Goal: Task Accomplishment & Management: Manage account settings

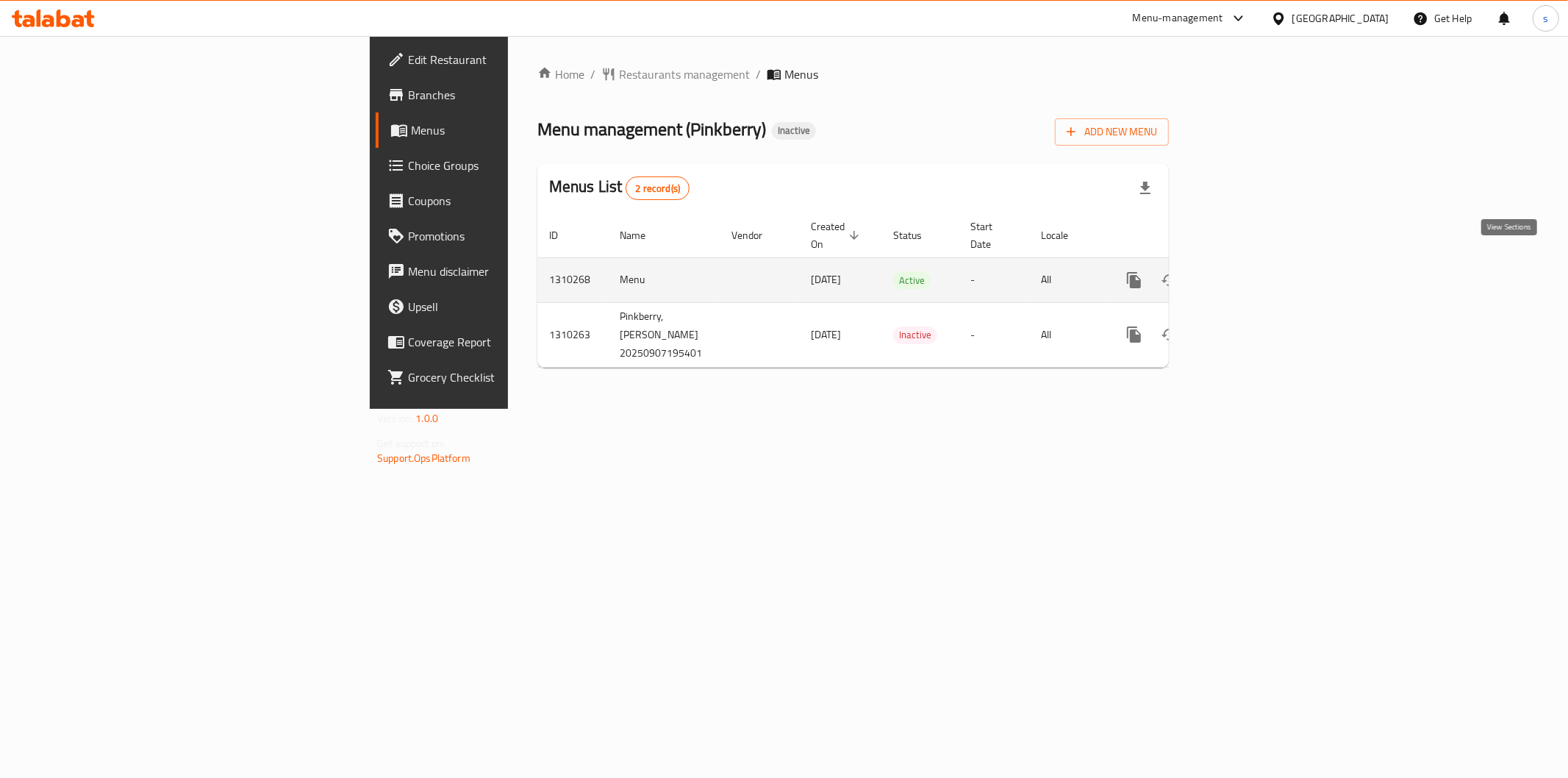
click at [1258, 263] on link "enhanced table" at bounding box center [1241, 281] width 35 height 35
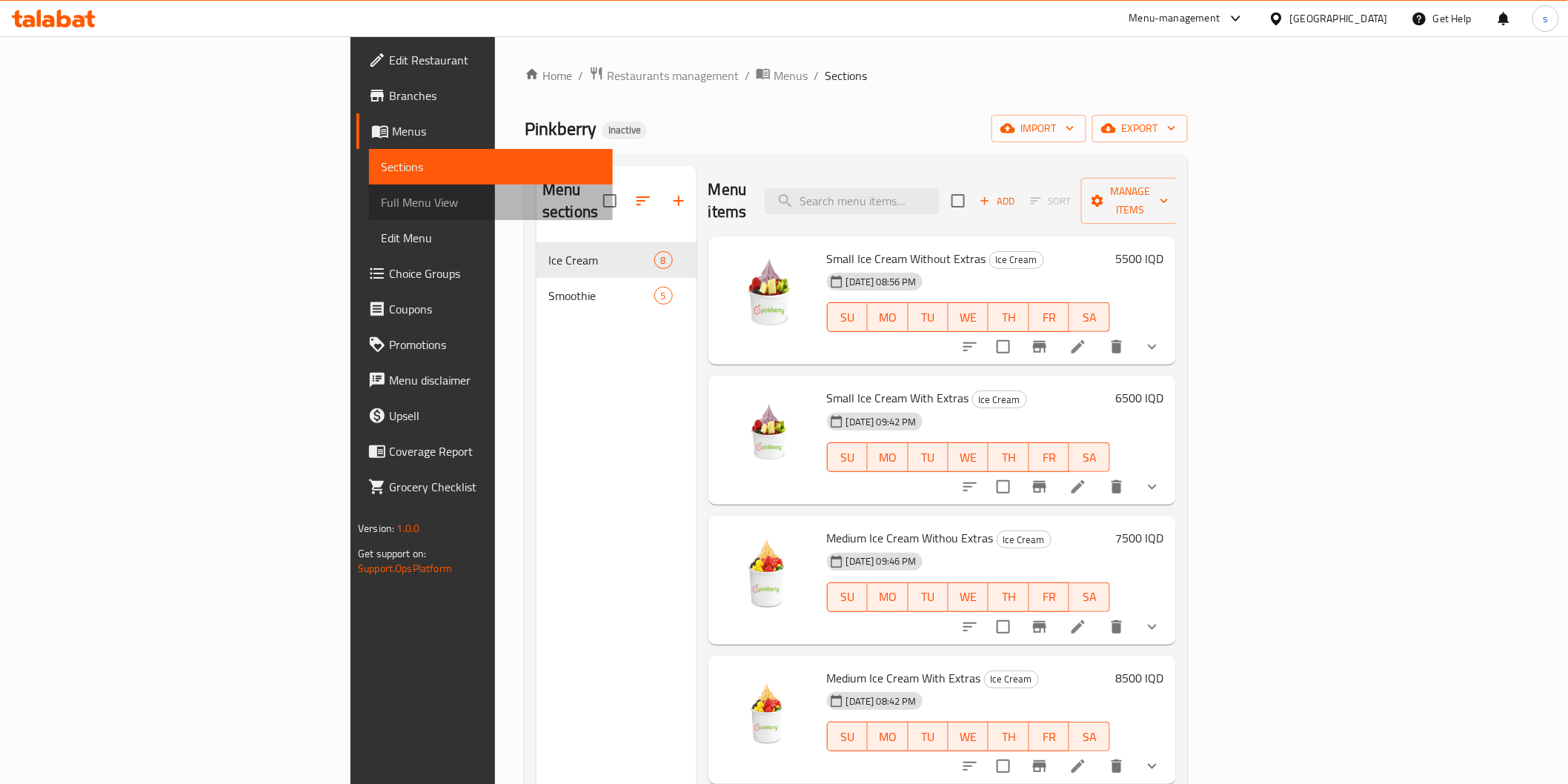
click at [381, 201] on span "Full Menu View" at bounding box center [491, 203] width 220 height 18
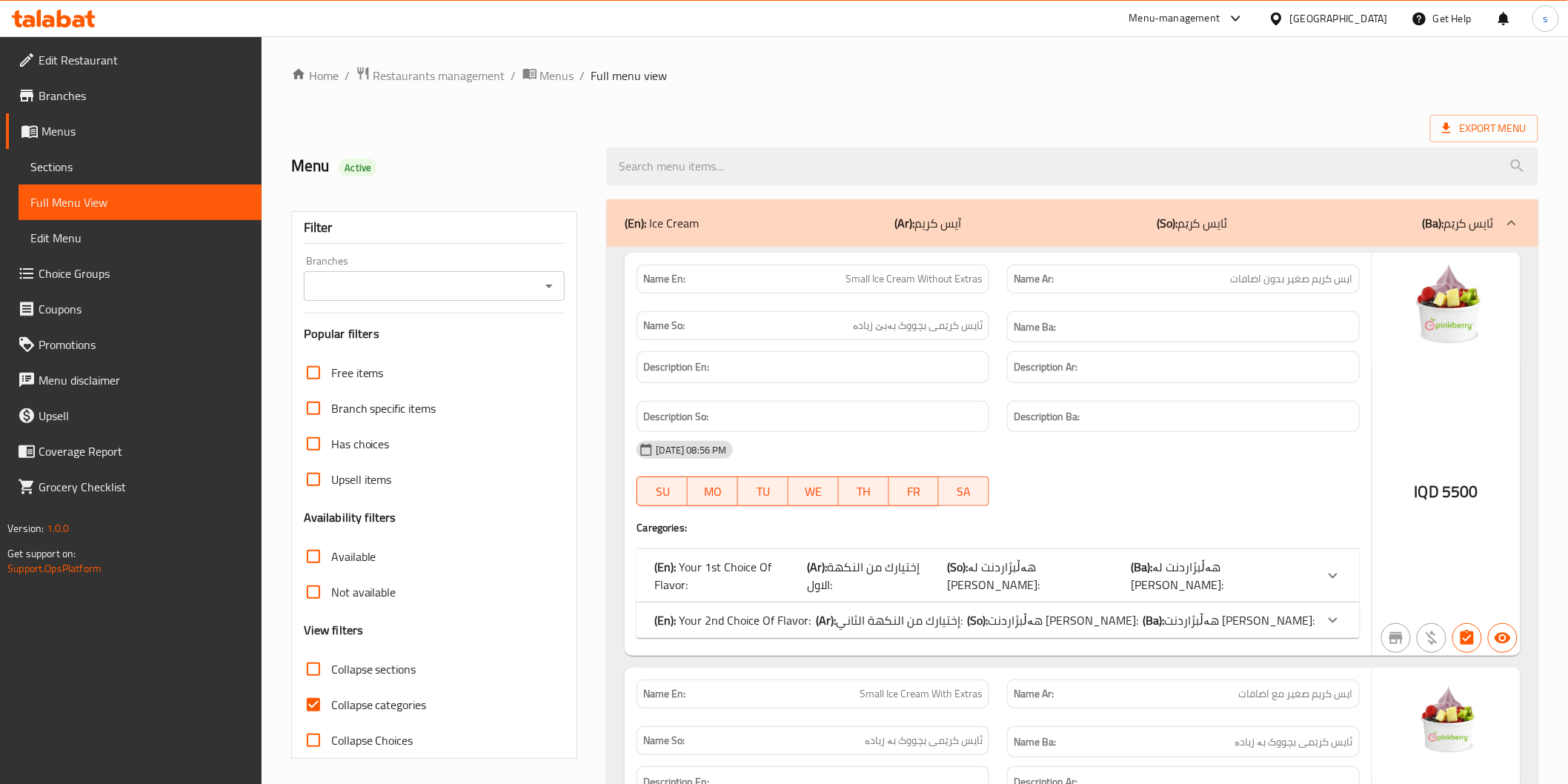
click at [465, 299] on div "Branches" at bounding box center [435, 285] width 261 height 29
click at [465, 288] on input "Branches" at bounding box center [422, 285] width 228 height 20
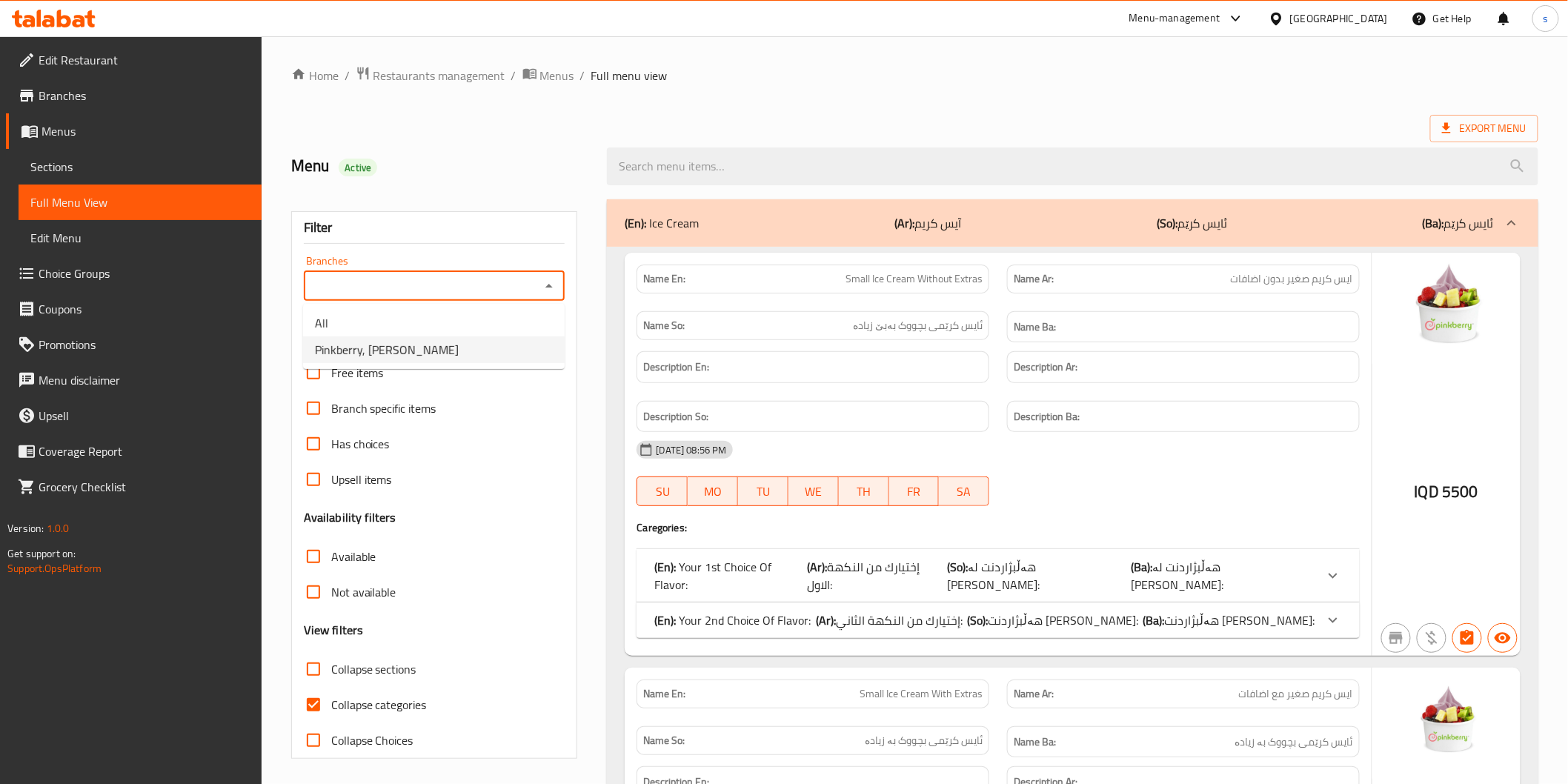
click at [452, 354] on li "Pinkberry, [PERSON_NAME]" at bounding box center [434, 350] width 261 height 27
type input "Pinkberry, [PERSON_NAME]"
click at [409, 702] on span "Collapse categories" at bounding box center [380, 705] width 96 height 18
click at [332, 702] on input "Collapse categories" at bounding box center [314, 705] width 36 height 36
checkbox input "false"
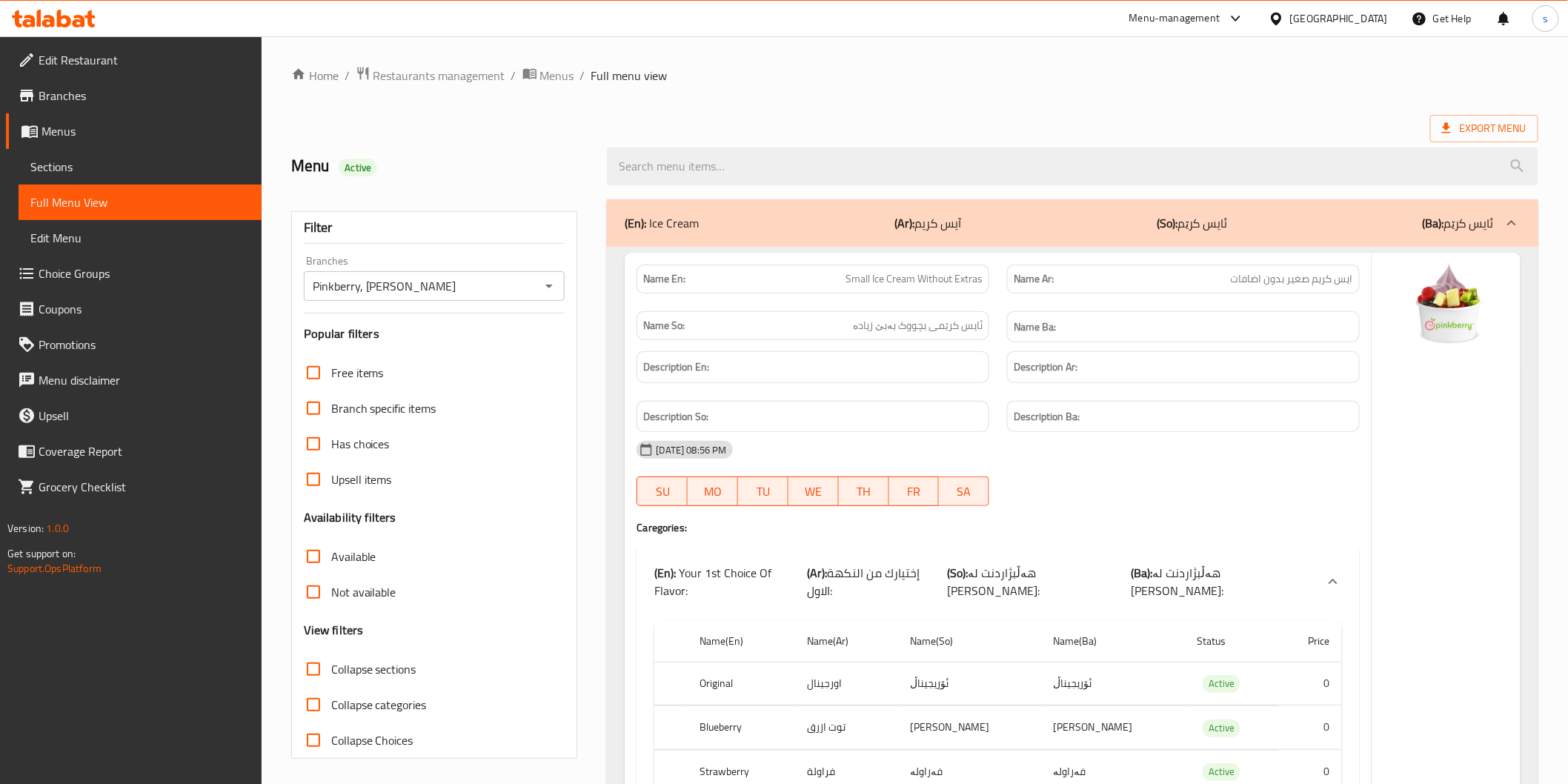
scroll to position [137, 0]
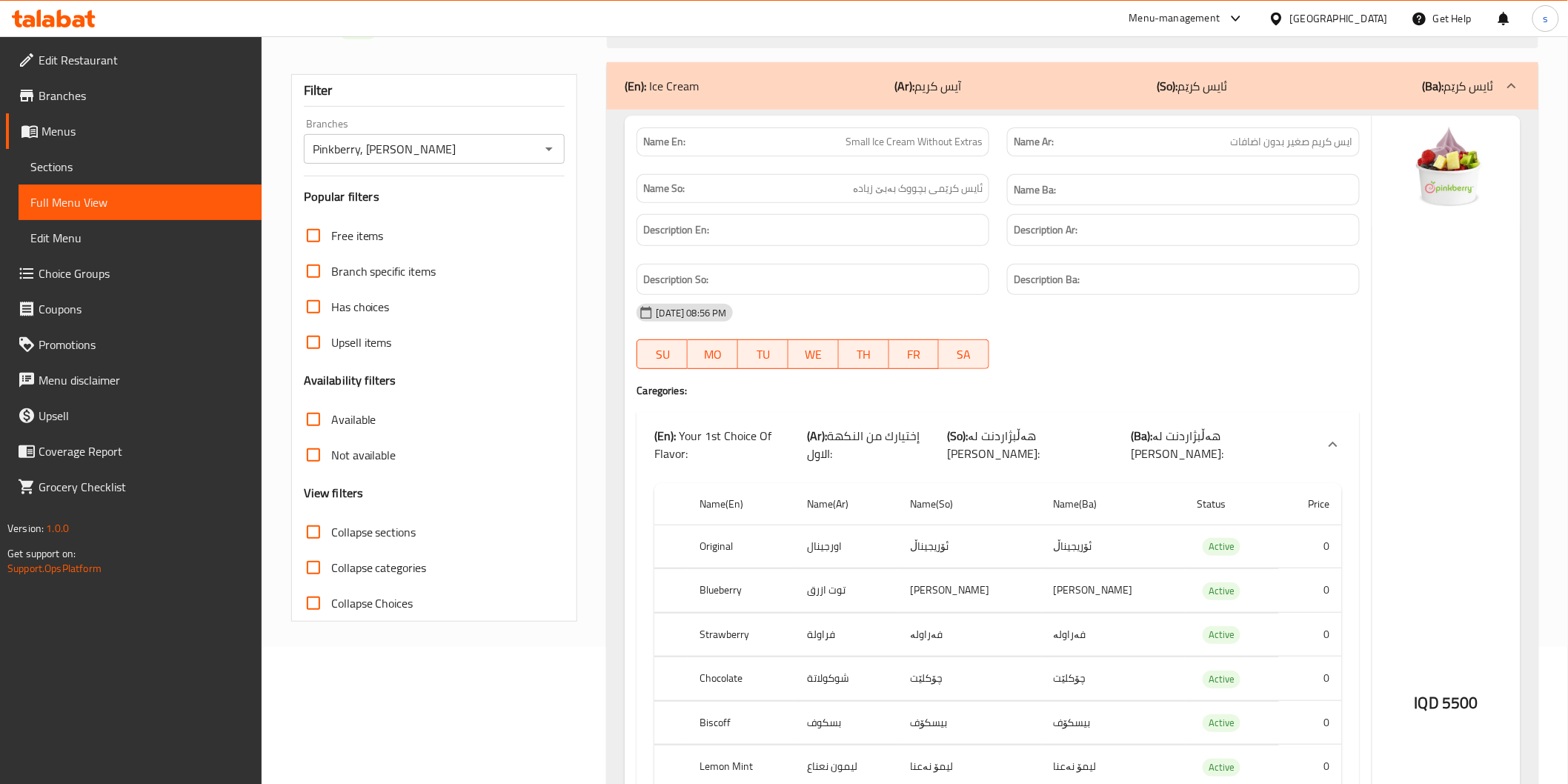
click at [899, 580] on td "توت ازرق" at bounding box center [847, 590] width 103 height 44
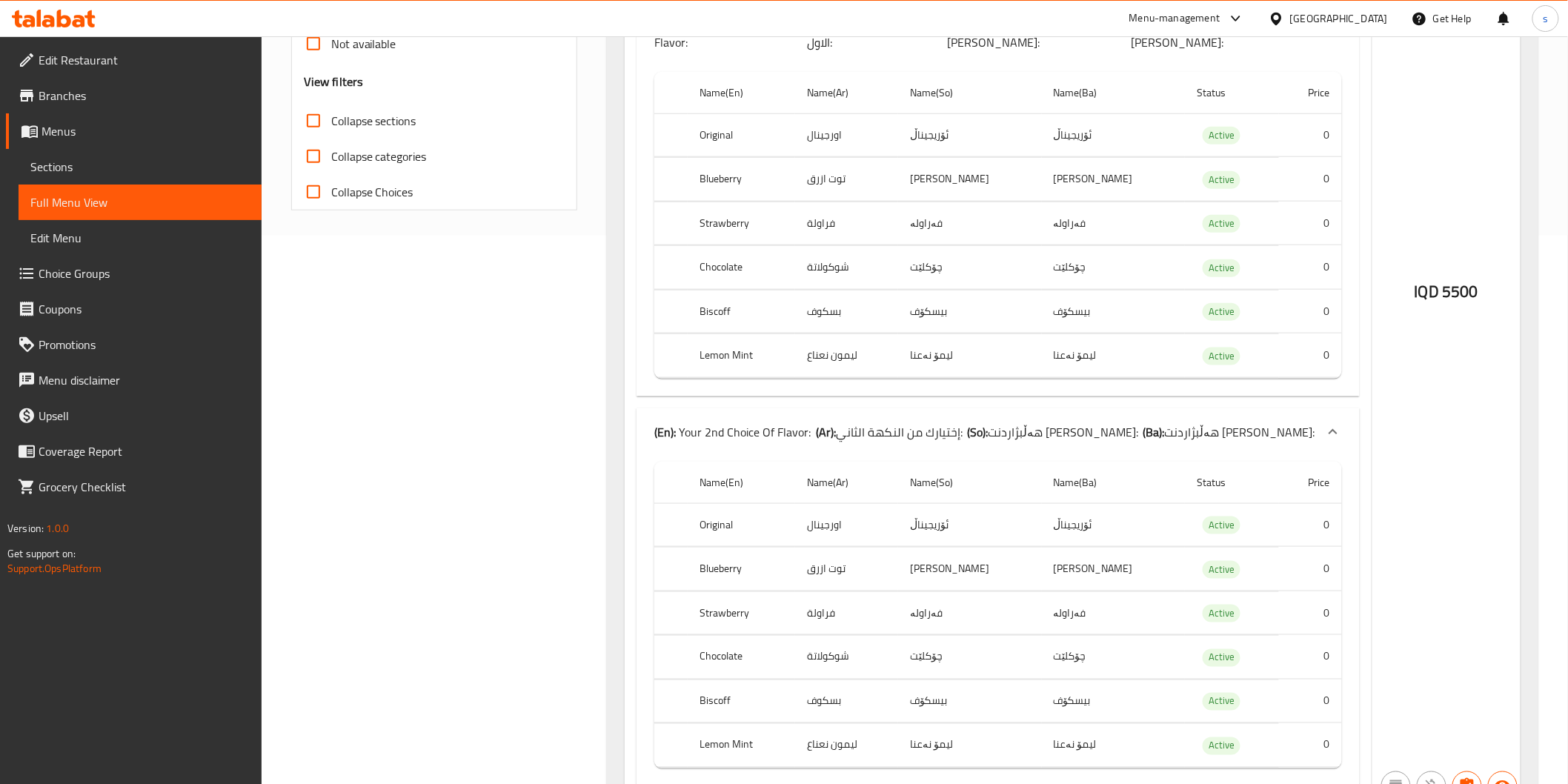
scroll to position [549, 0]
click at [903, 420] on span "إختيارك من النكهة الثاني:" at bounding box center [899, 431] width 127 height 22
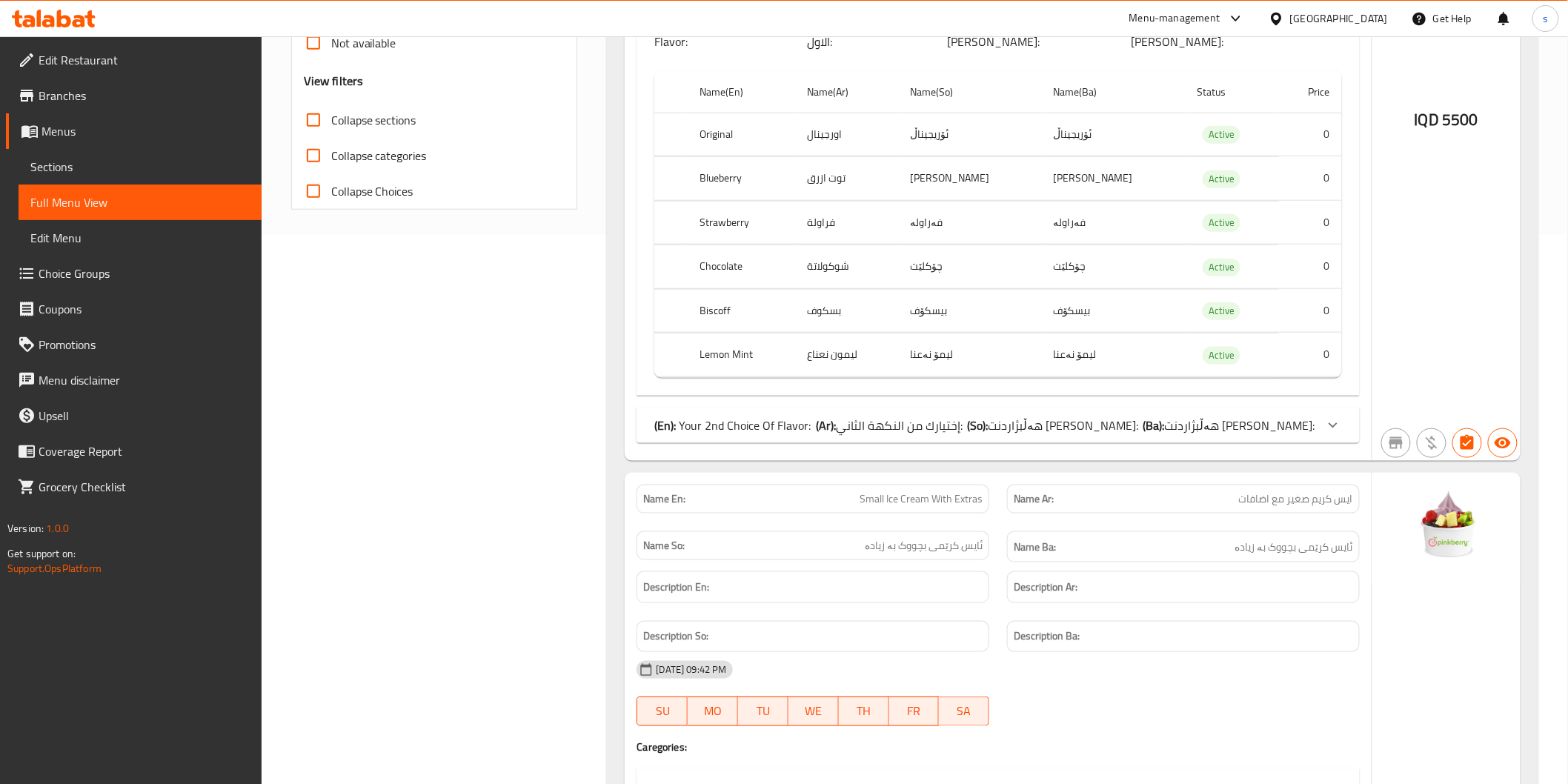
click at [903, 414] on span "إختيارك من النكهة الثاني:" at bounding box center [899, 425] width 127 height 22
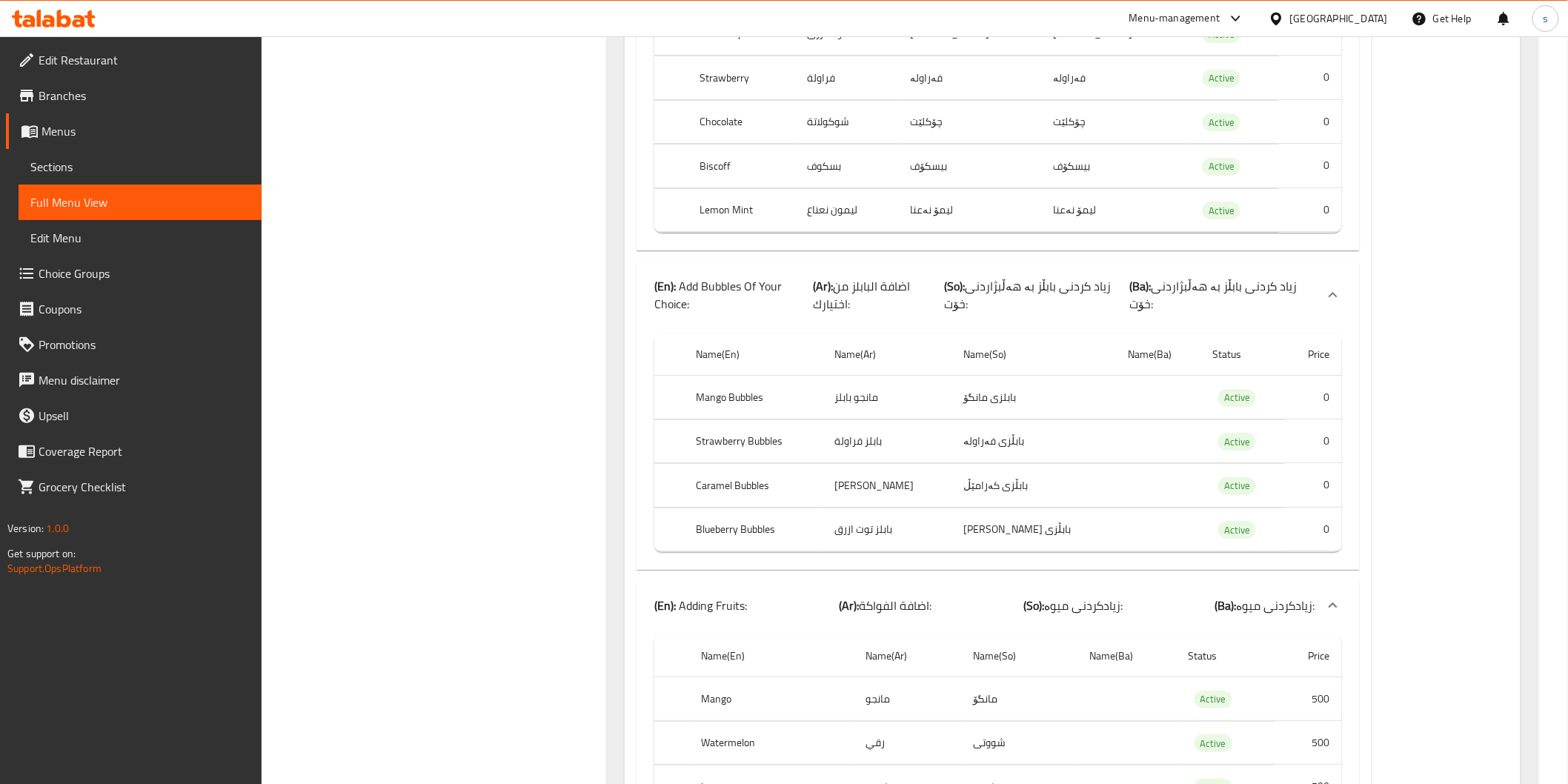
scroll to position [2332, 0]
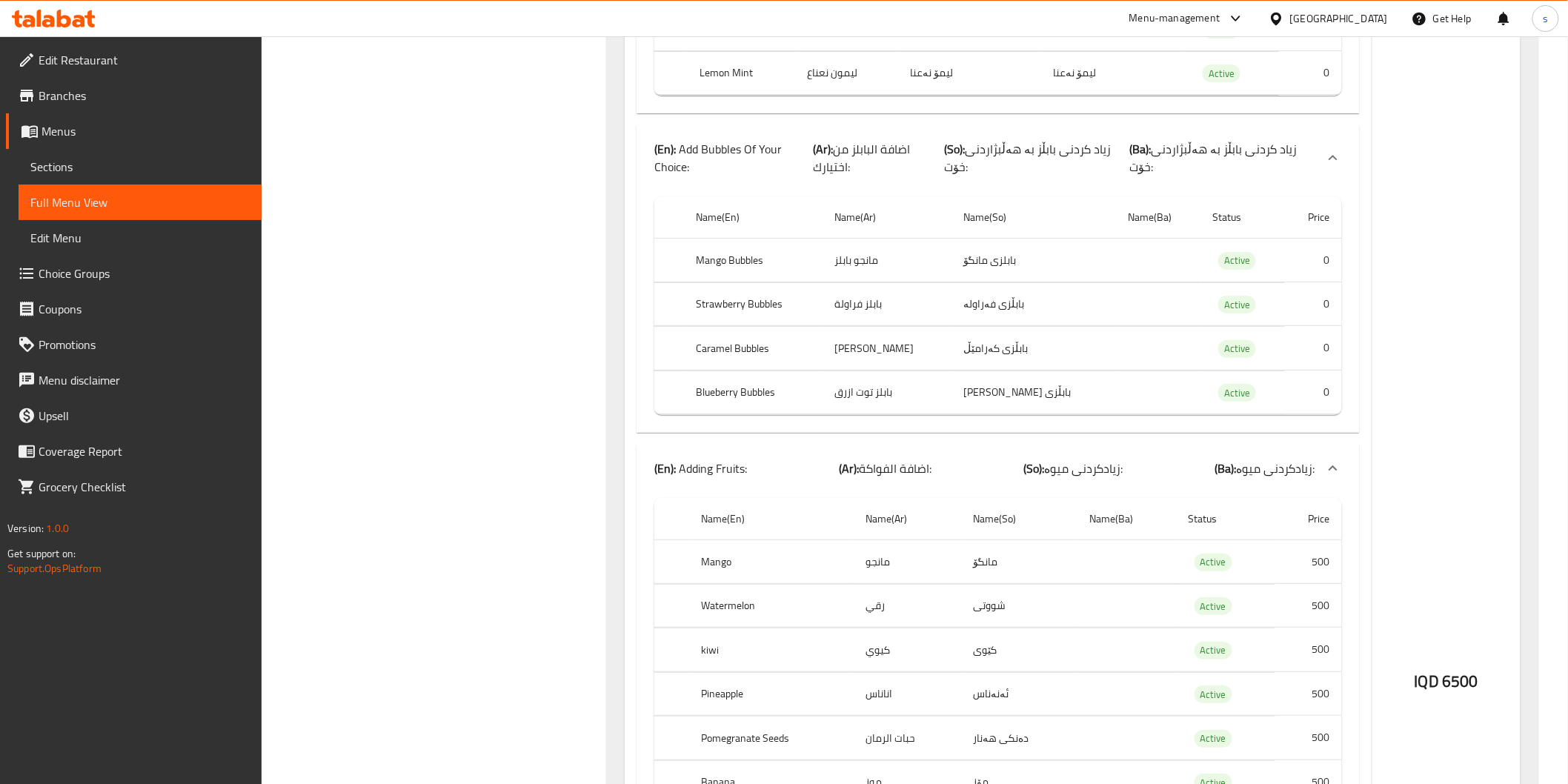
click at [1042, 283] on td "بابڵزی فەراولە" at bounding box center [1034, 304] width 164 height 44
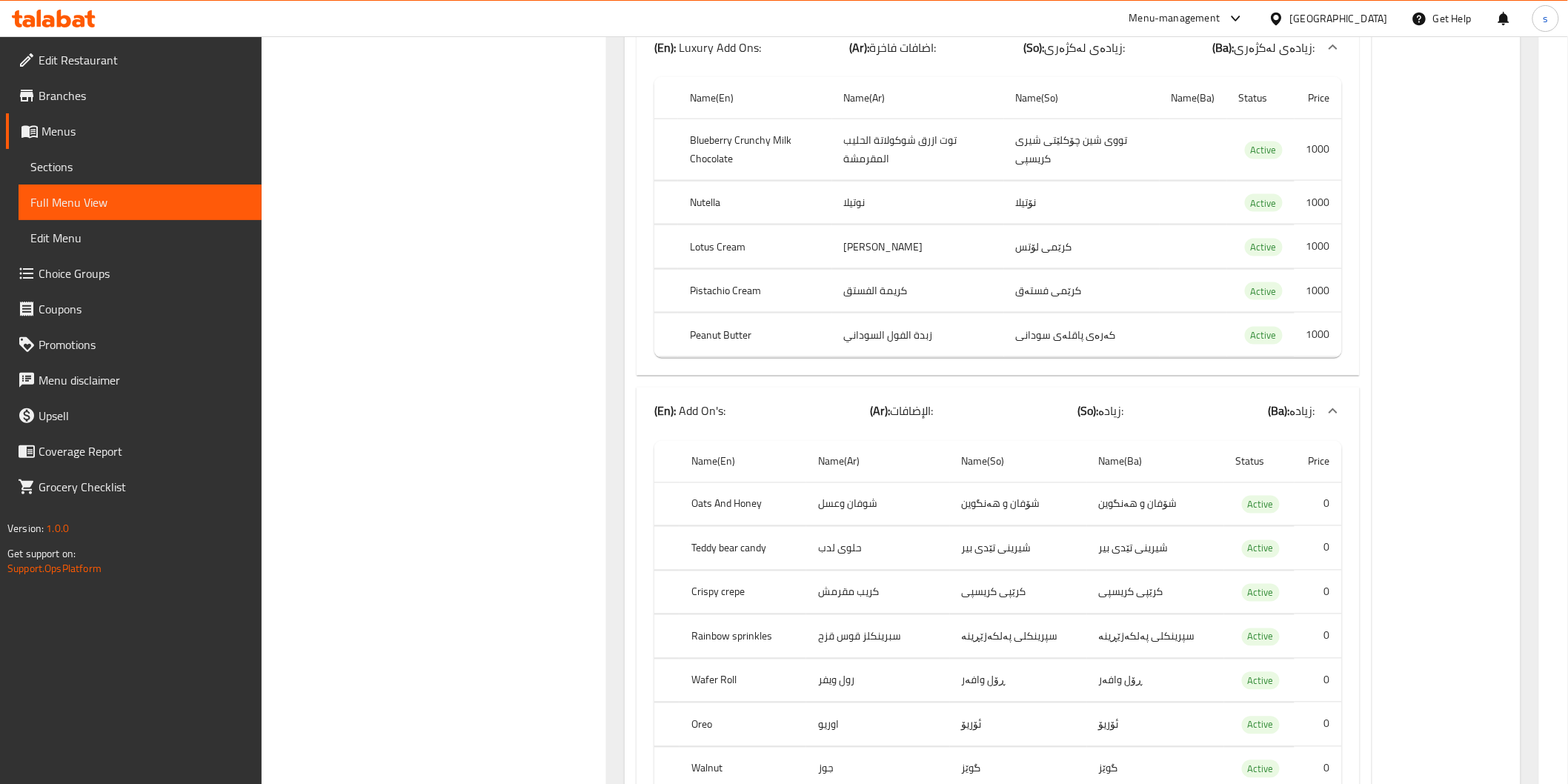
scroll to position [3156, 0]
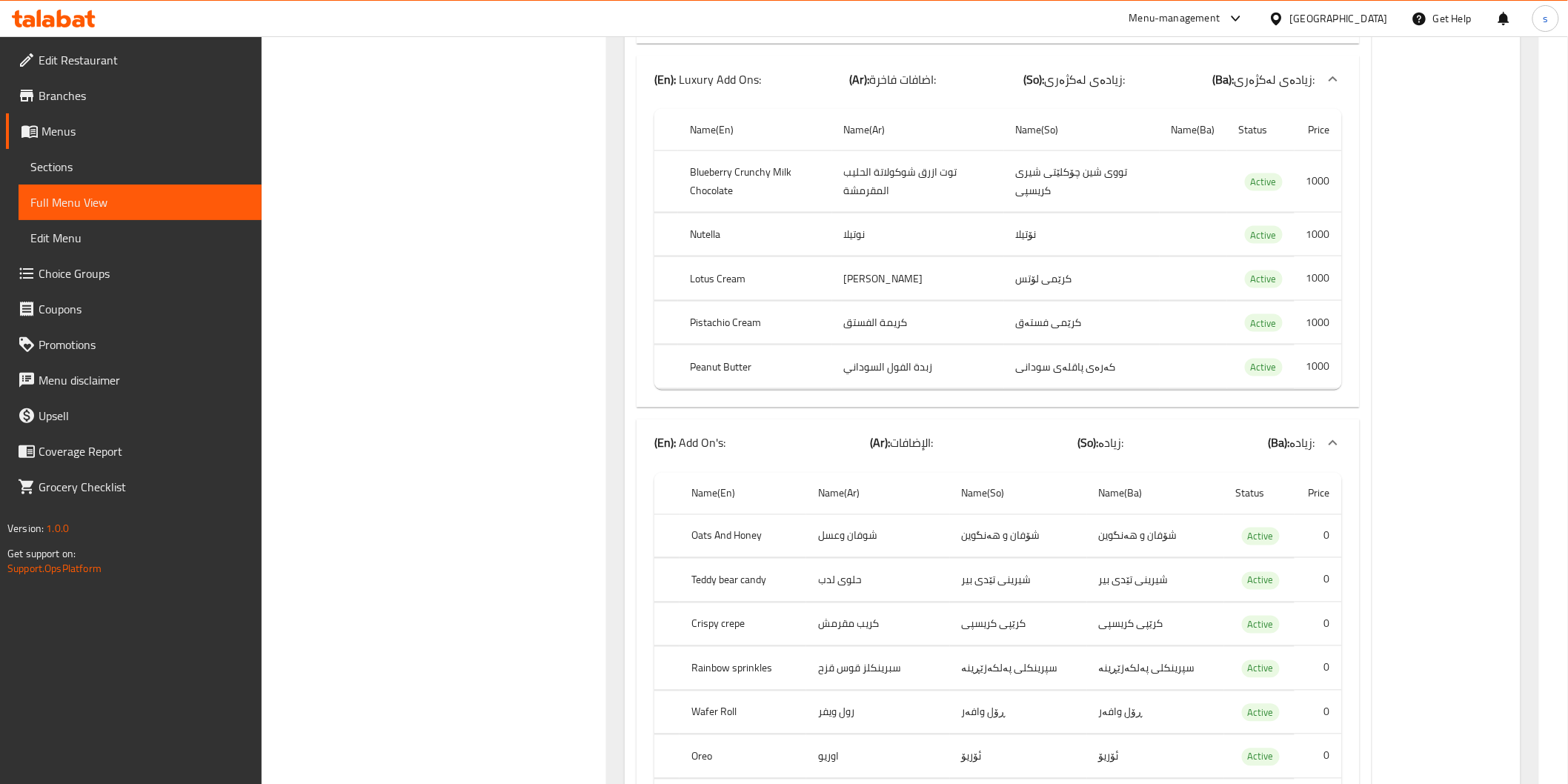
click at [1041, 690] on td "choices table" at bounding box center [974, 690] width 640 height 1
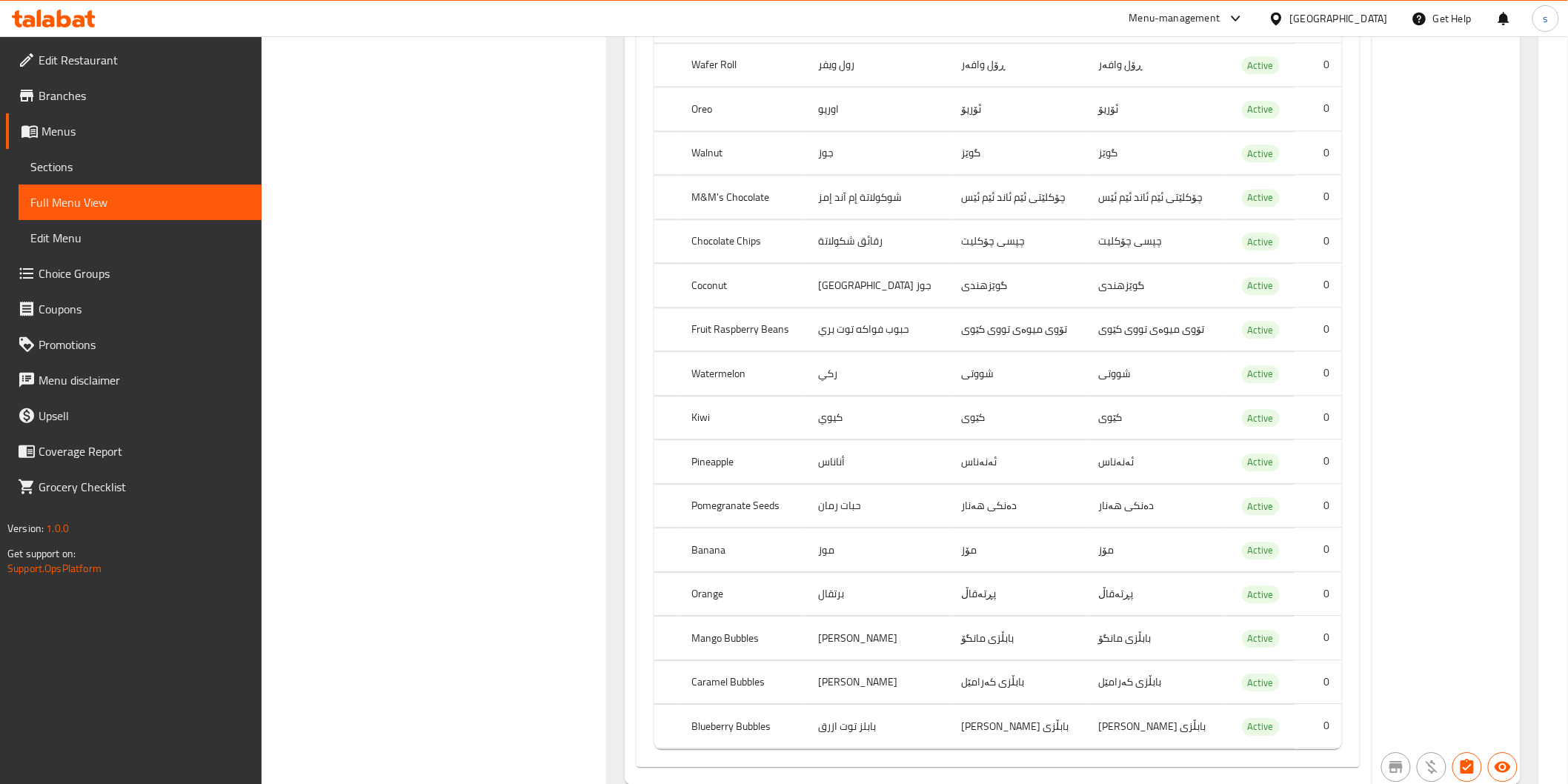
scroll to position [3842, 0]
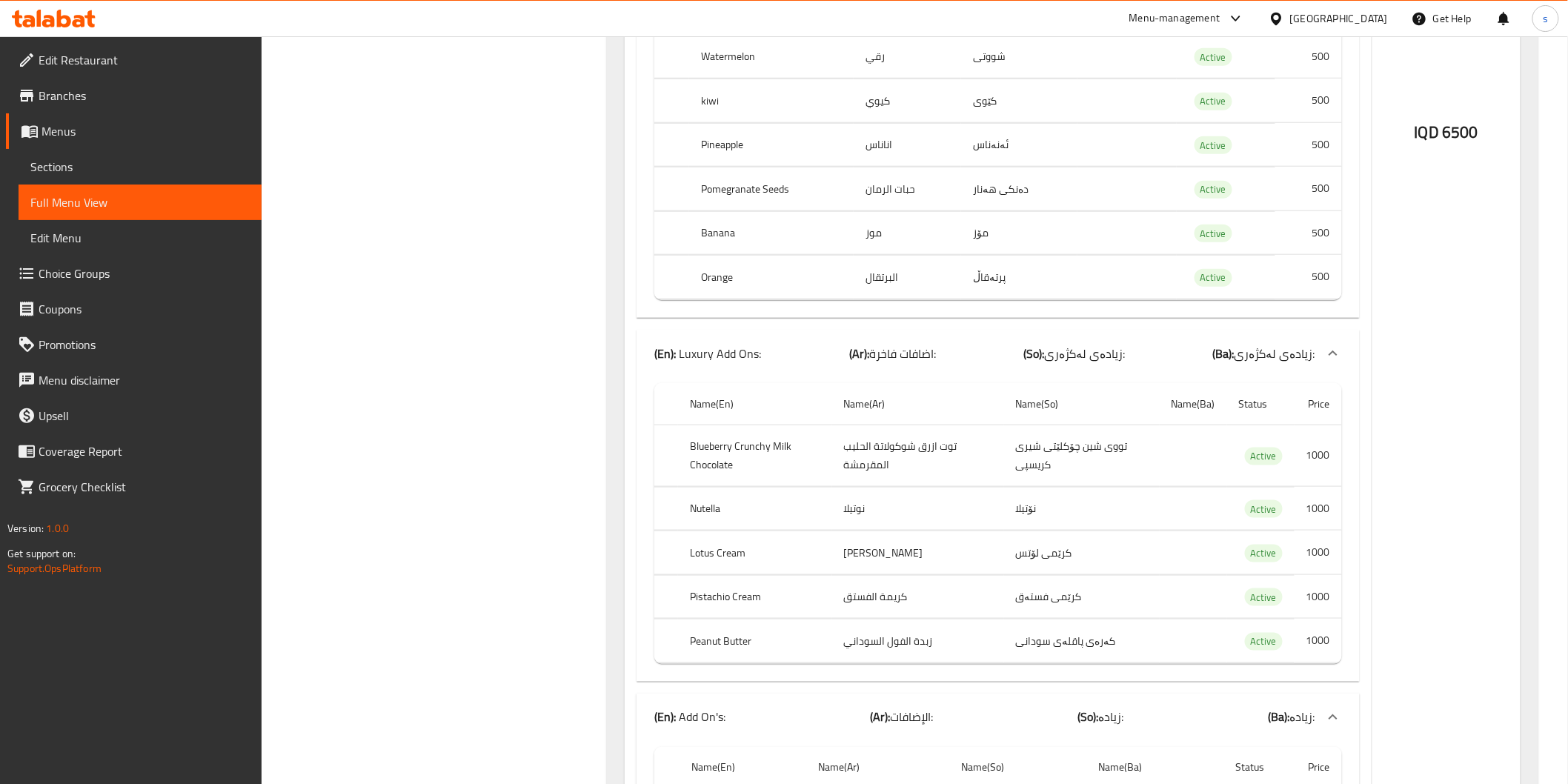
scroll to position [2470, 0]
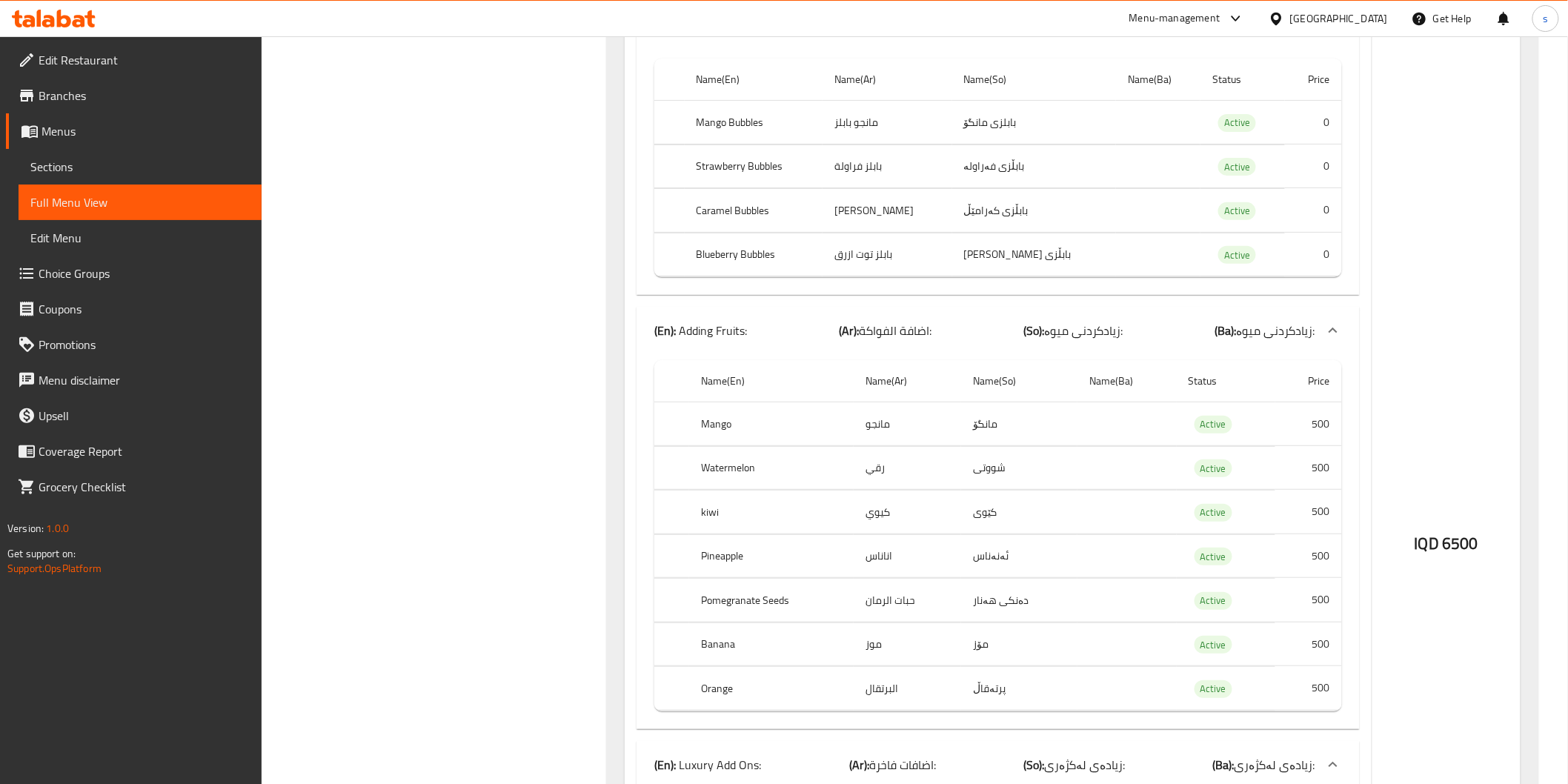
click at [996, 534] on td "ئەنەناس" at bounding box center [1019, 556] width 116 height 44
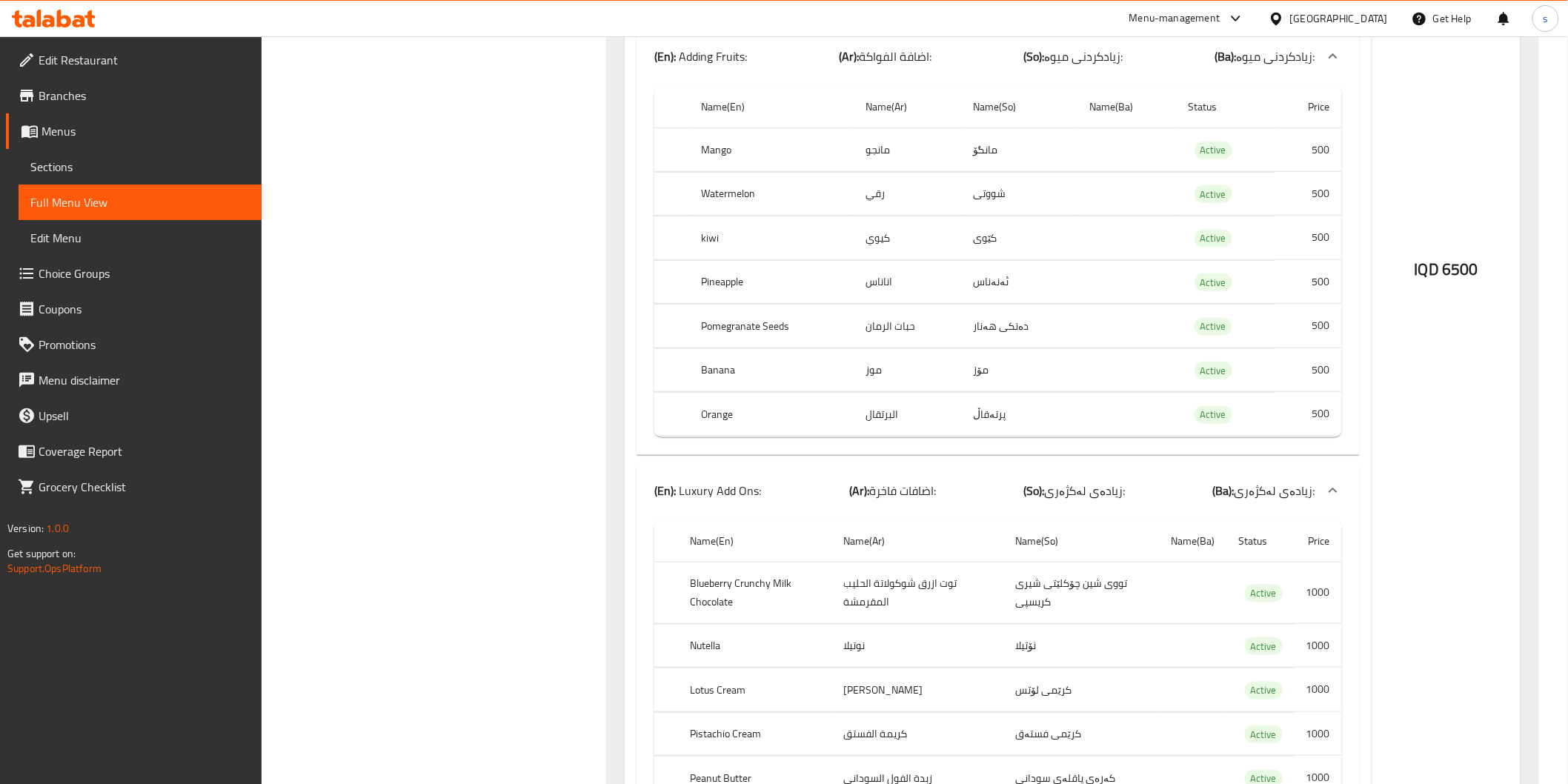
scroll to position [2882, 0]
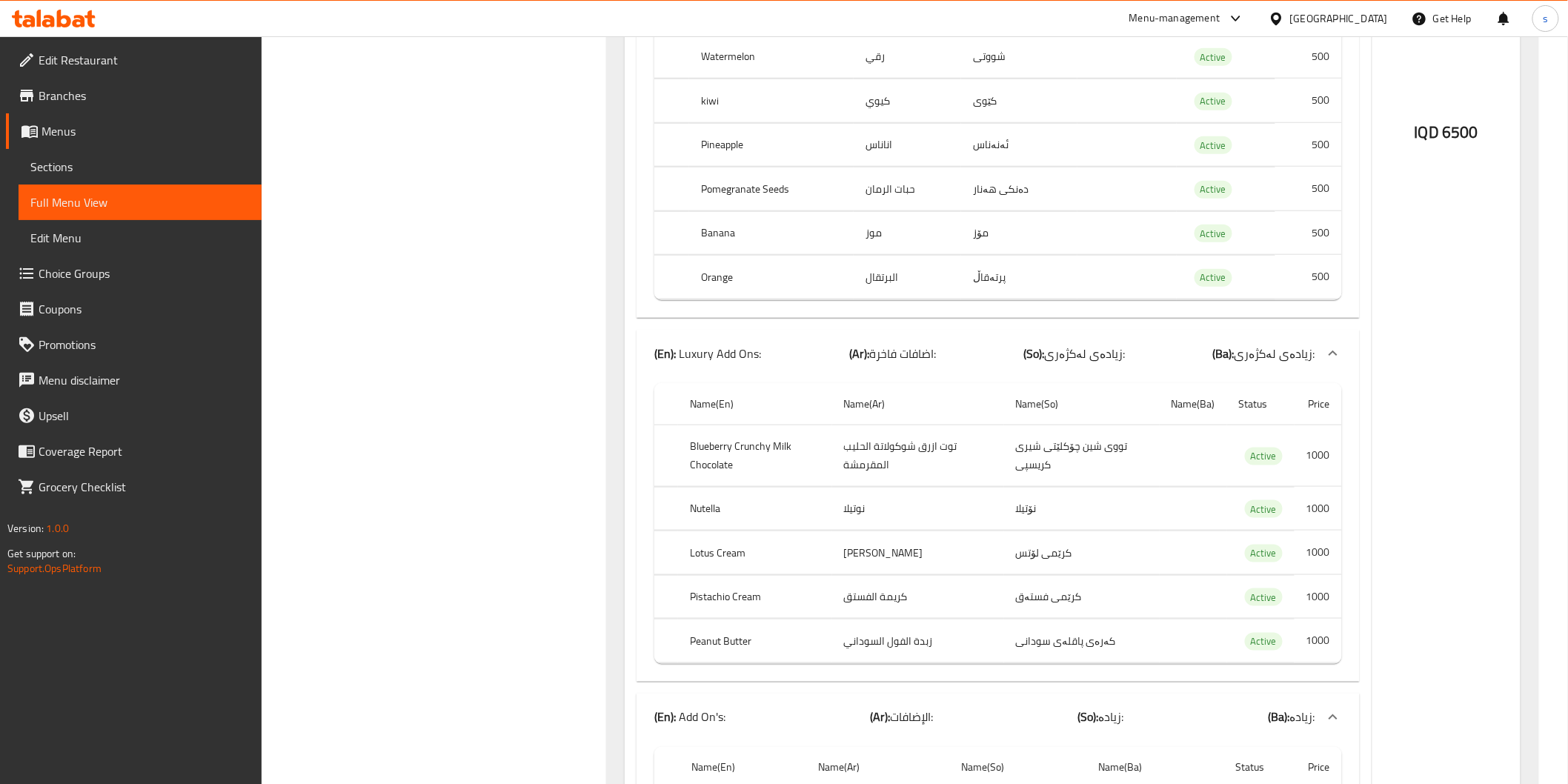
click at [1148, 383] on th "Name(So)" at bounding box center [1082, 404] width 156 height 43
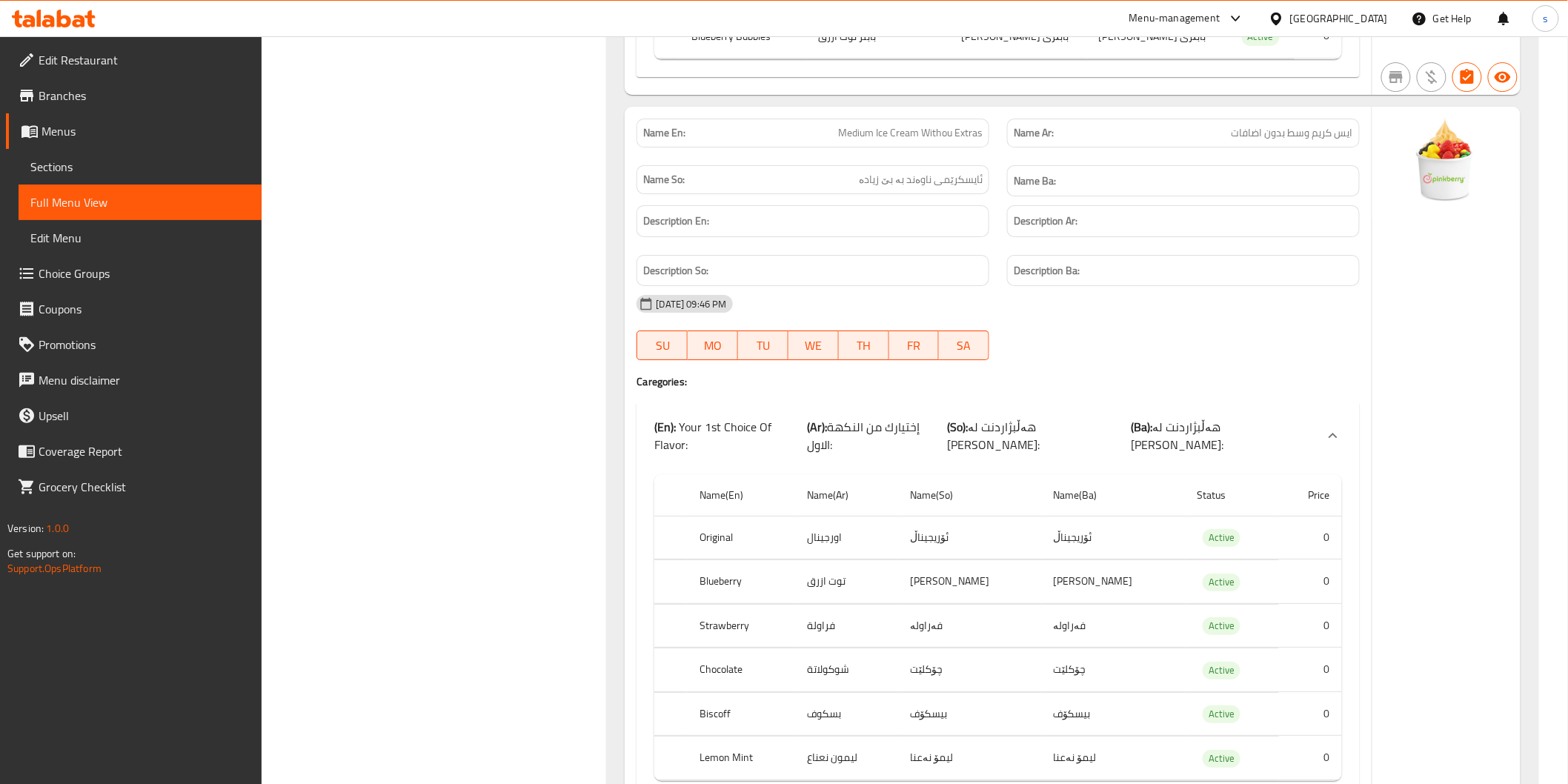
scroll to position [4529, 0]
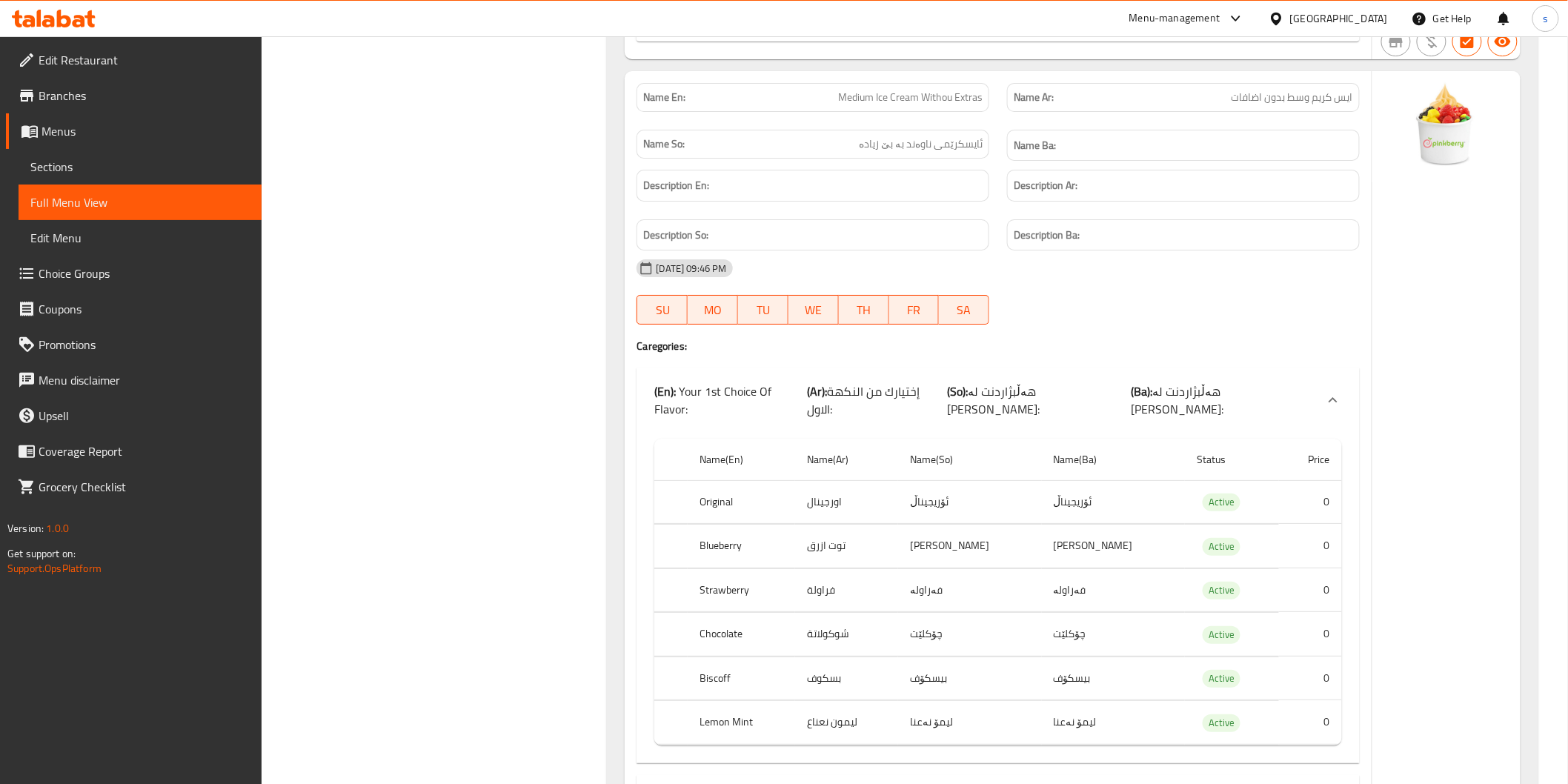
click at [1214, 439] on th "Status" at bounding box center [1232, 460] width 94 height 43
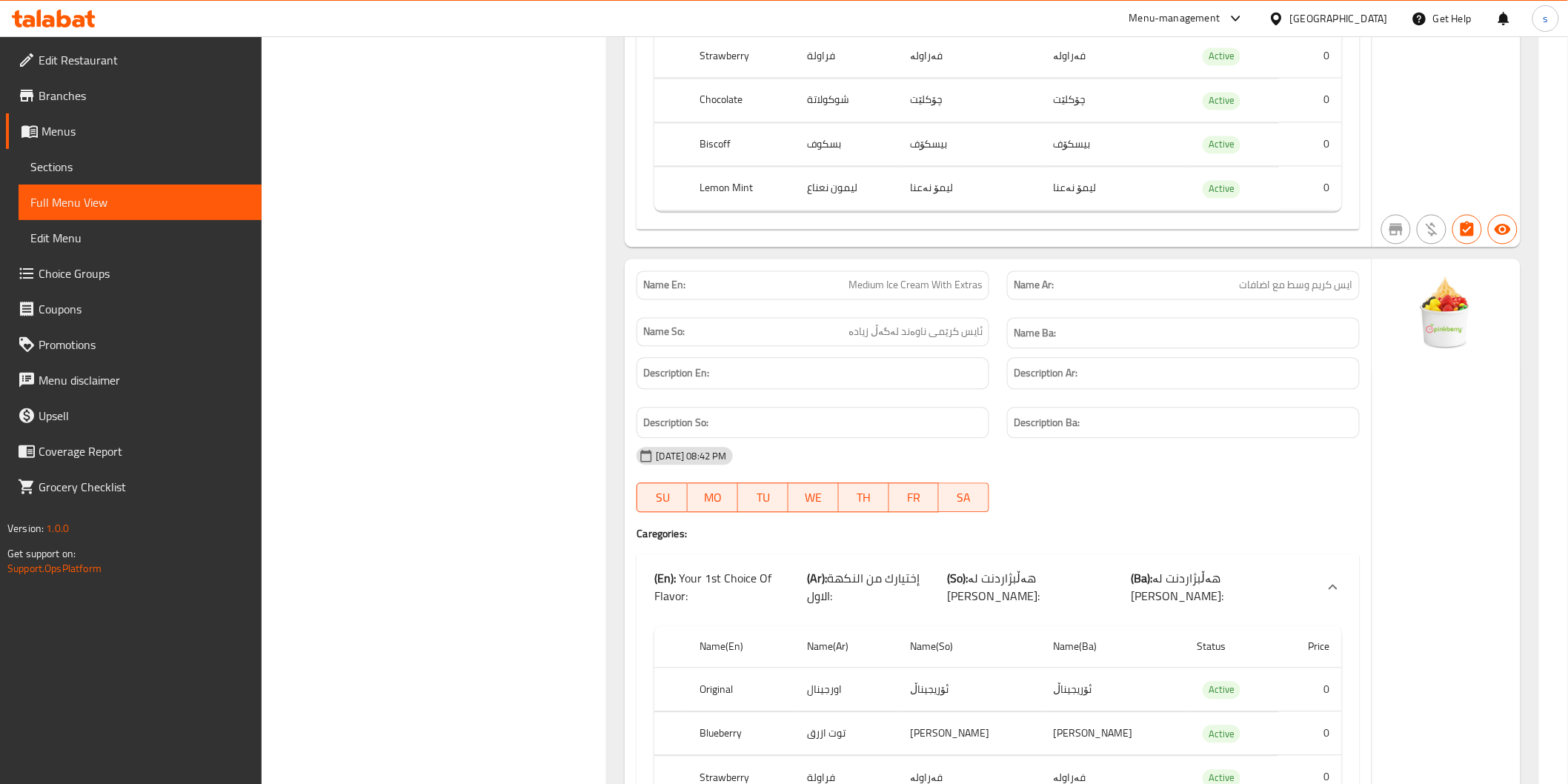
scroll to position [5900, 0]
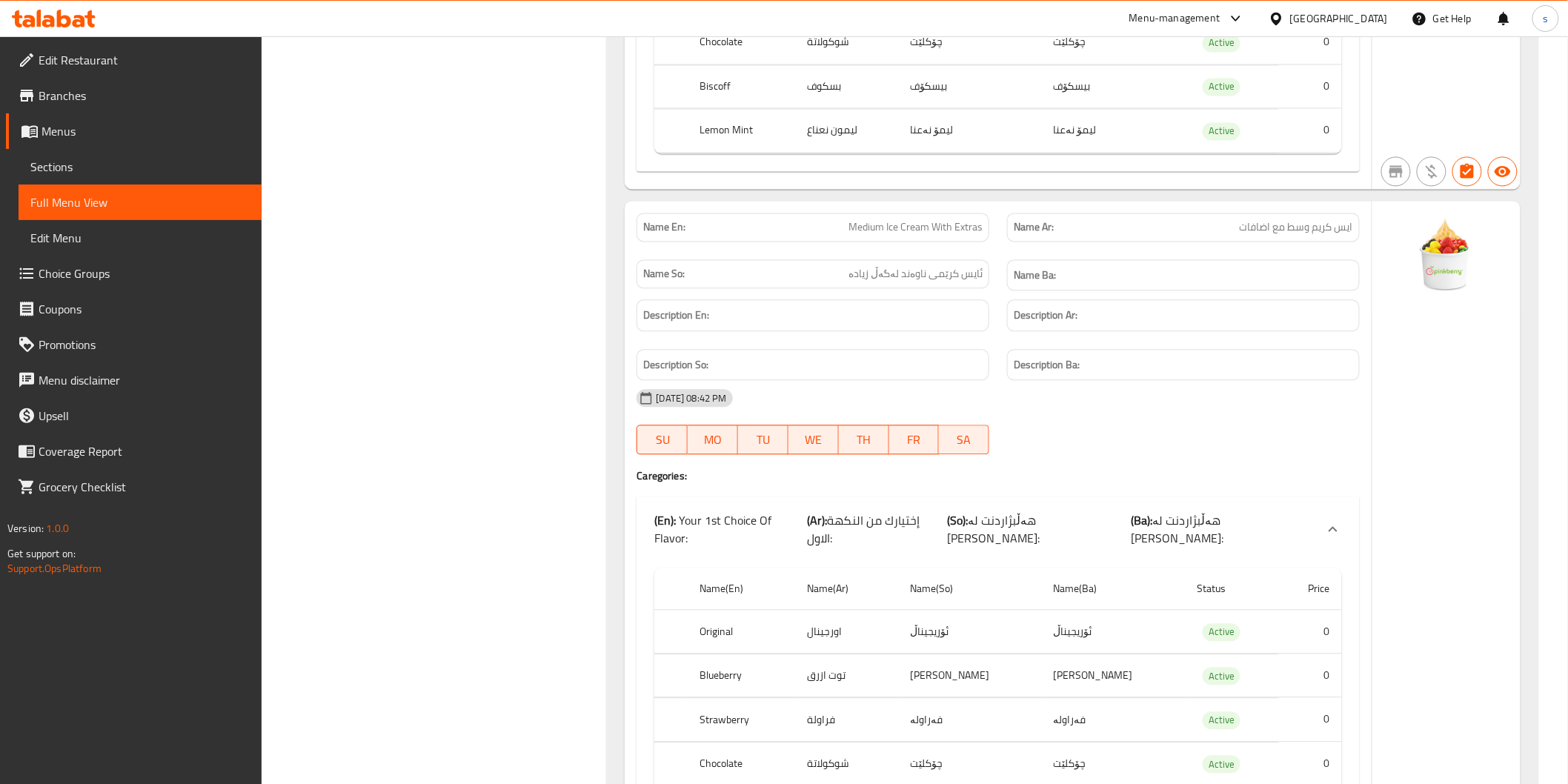
click at [1012, 349] on div "Description Ba:" at bounding box center [1183, 365] width 353 height 32
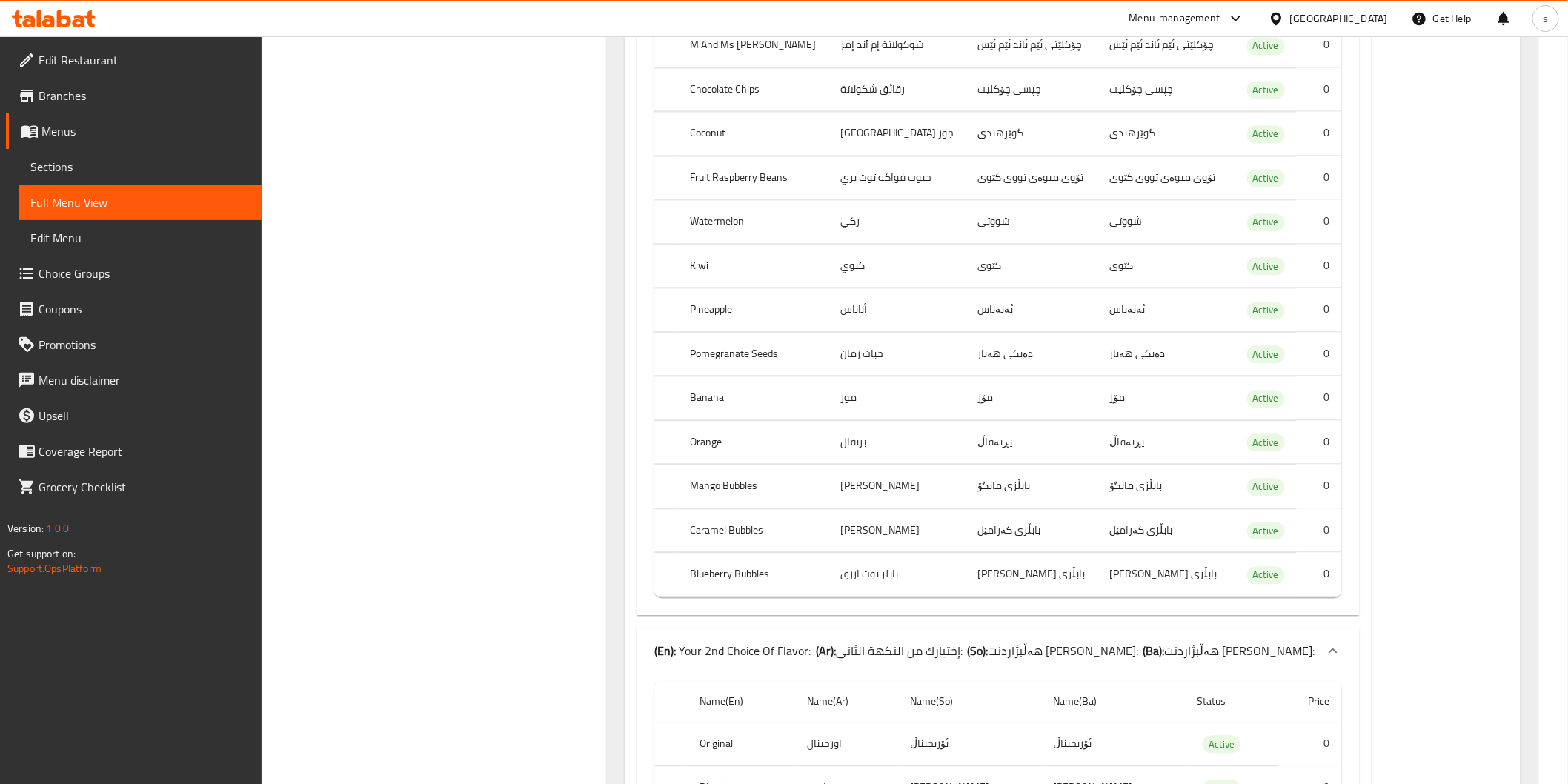
scroll to position [8097, 0]
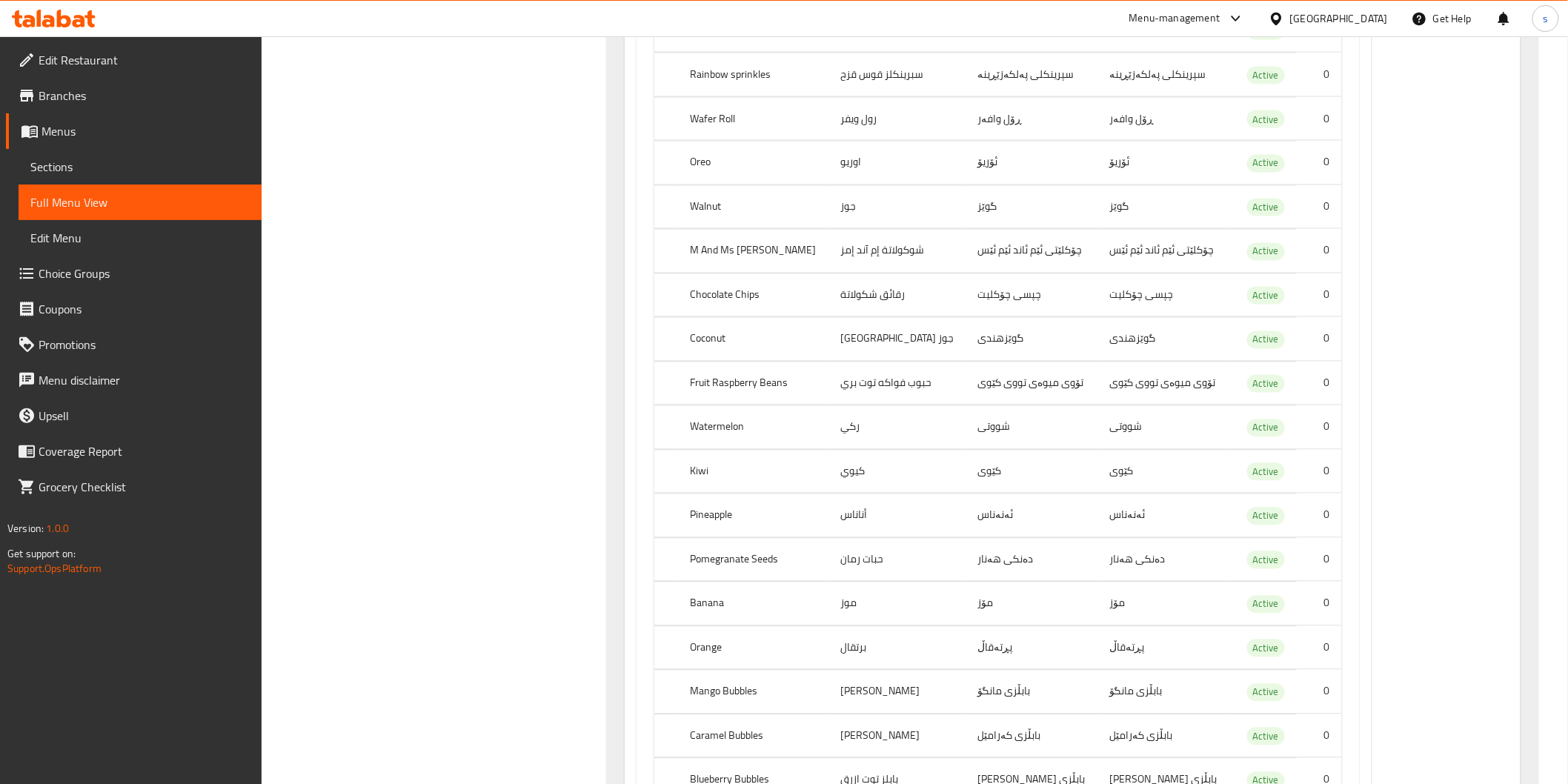
click at [979, 406] on td "شووتی" at bounding box center [1032, 428] width 132 height 44
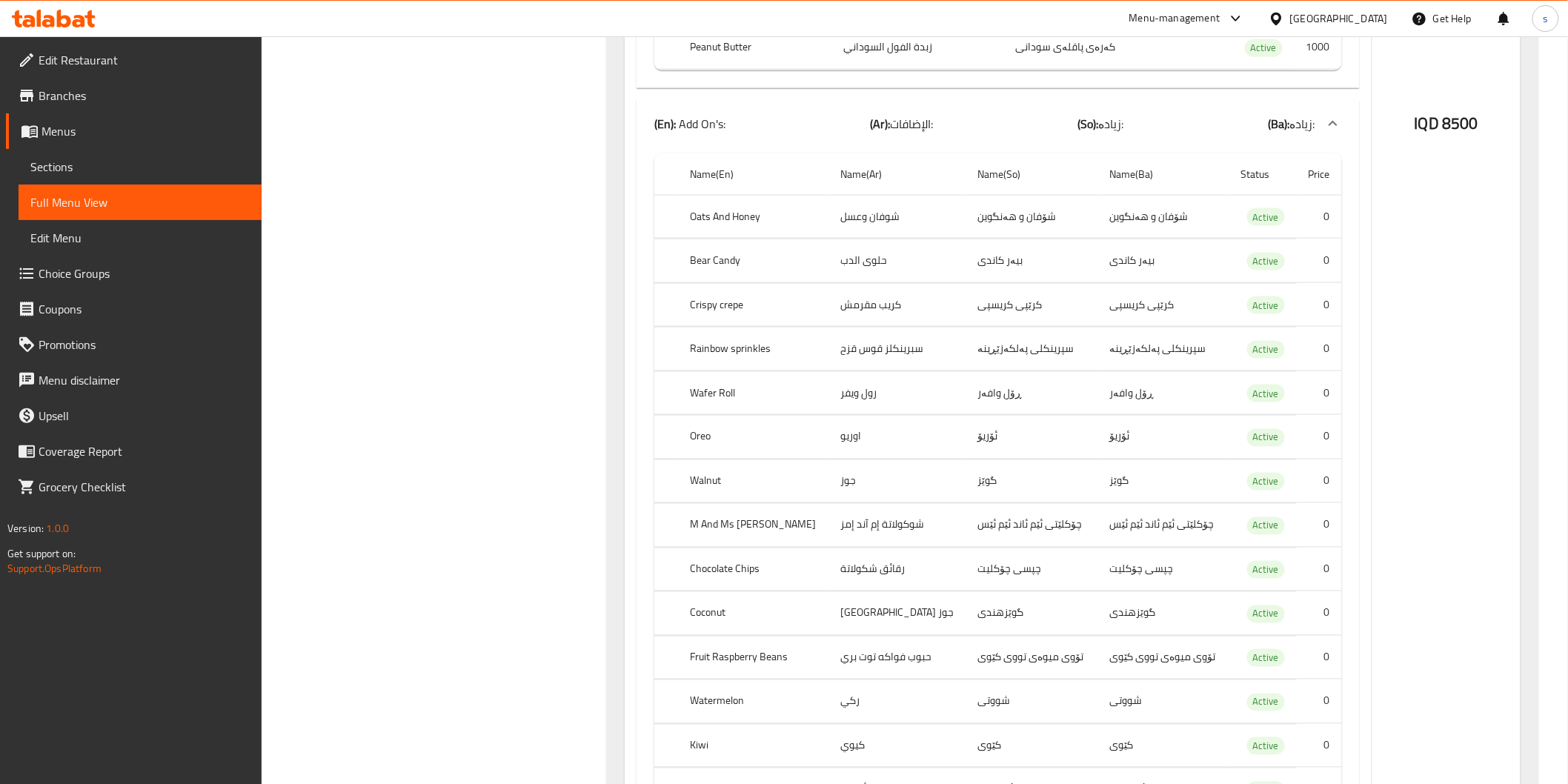
scroll to position [7685, 0]
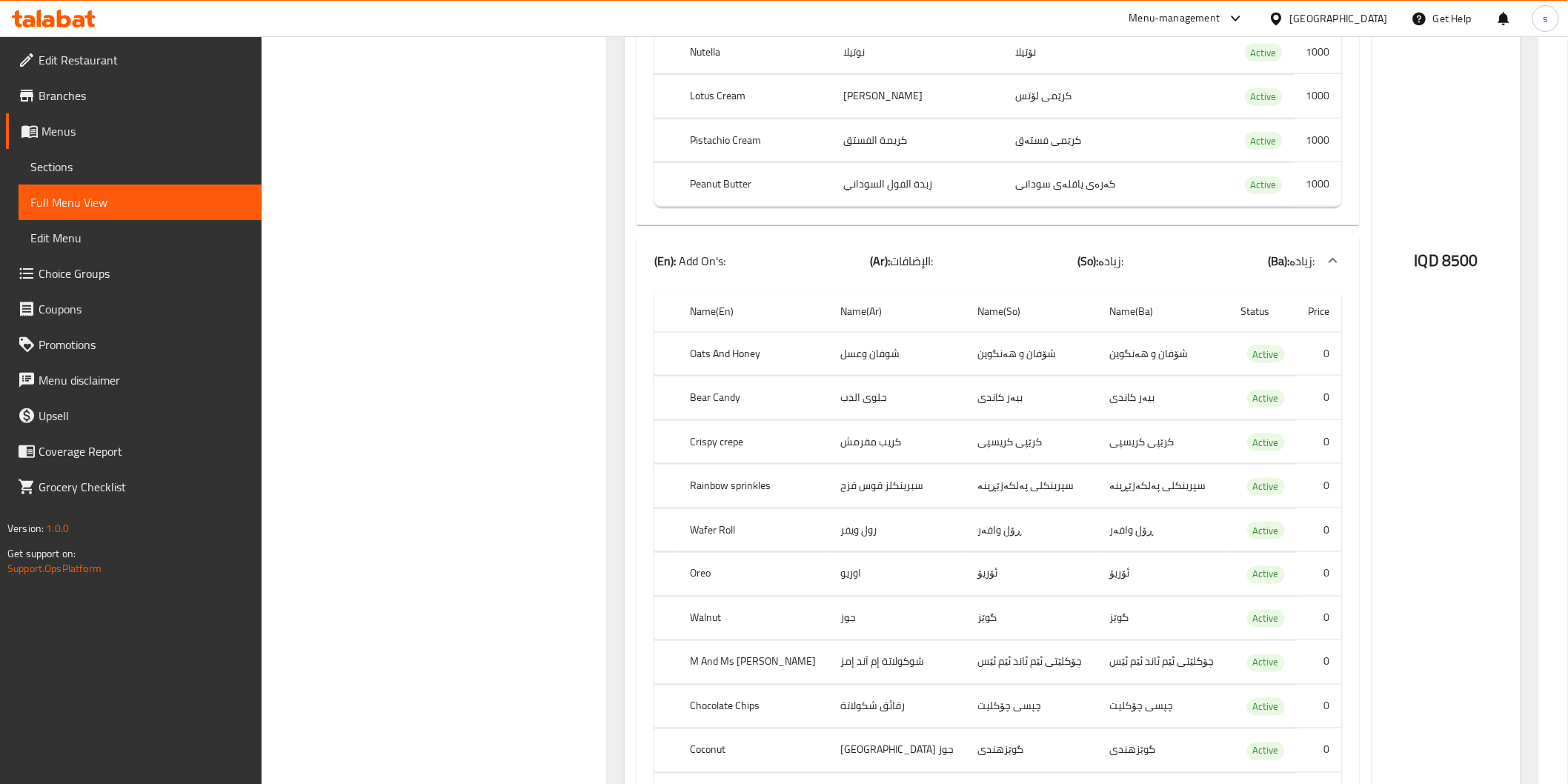
click at [1070, 377] on td "بیەر کاندی" at bounding box center [1032, 398] width 132 height 44
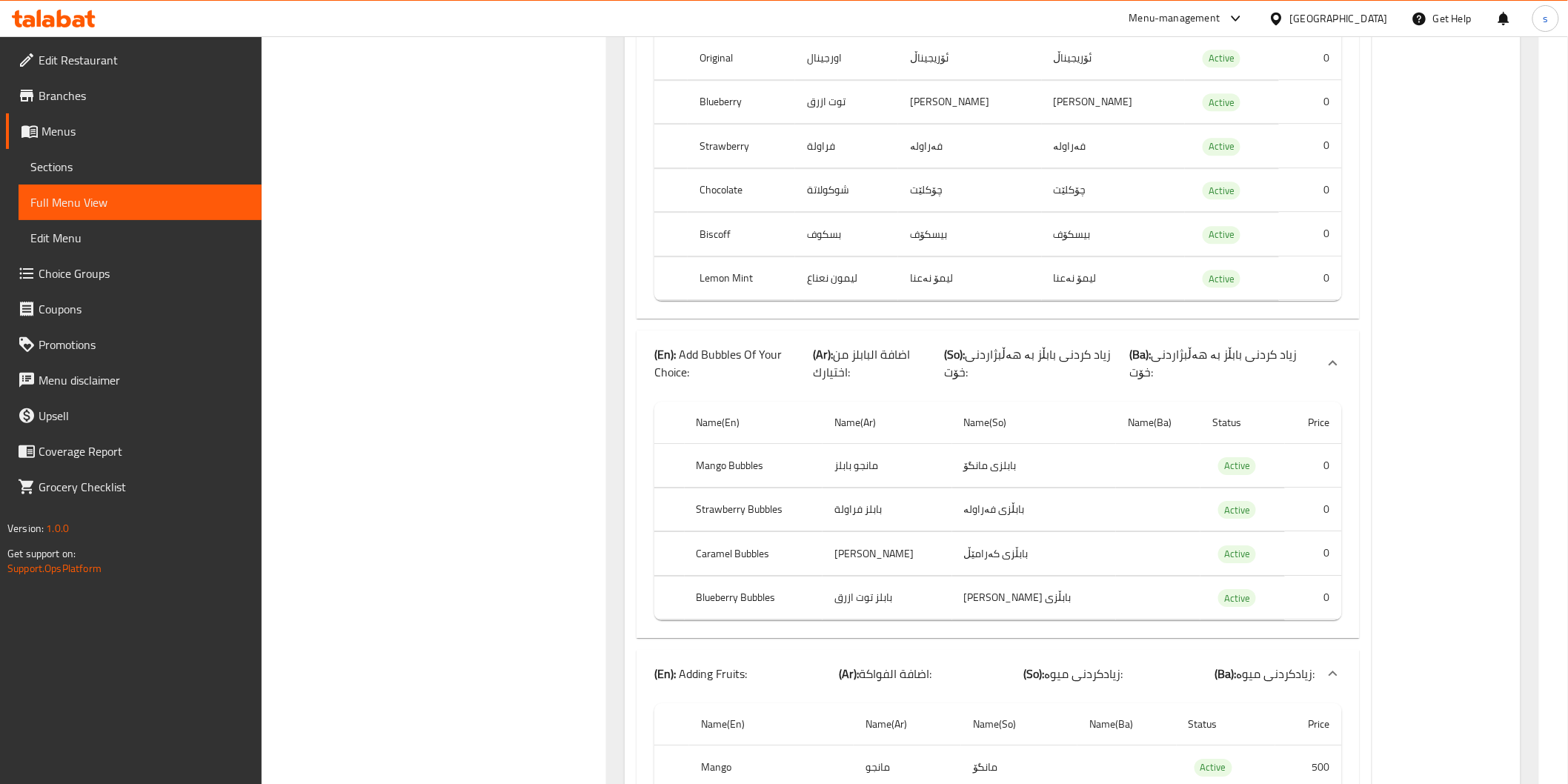
scroll to position [6450, 0]
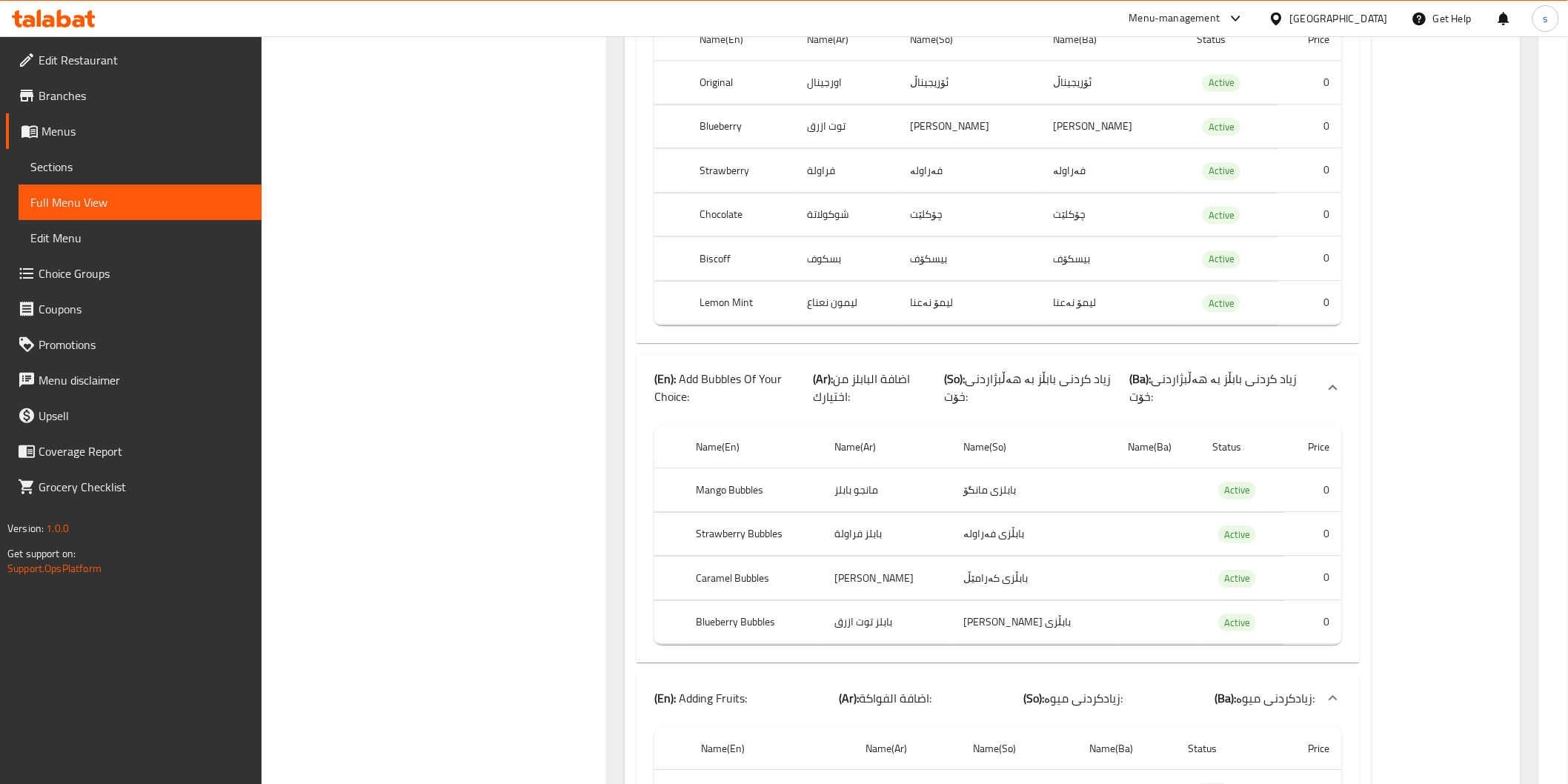
click at [1057, 426] on th "Name(So)" at bounding box center [1034, 447] width 164 height 43
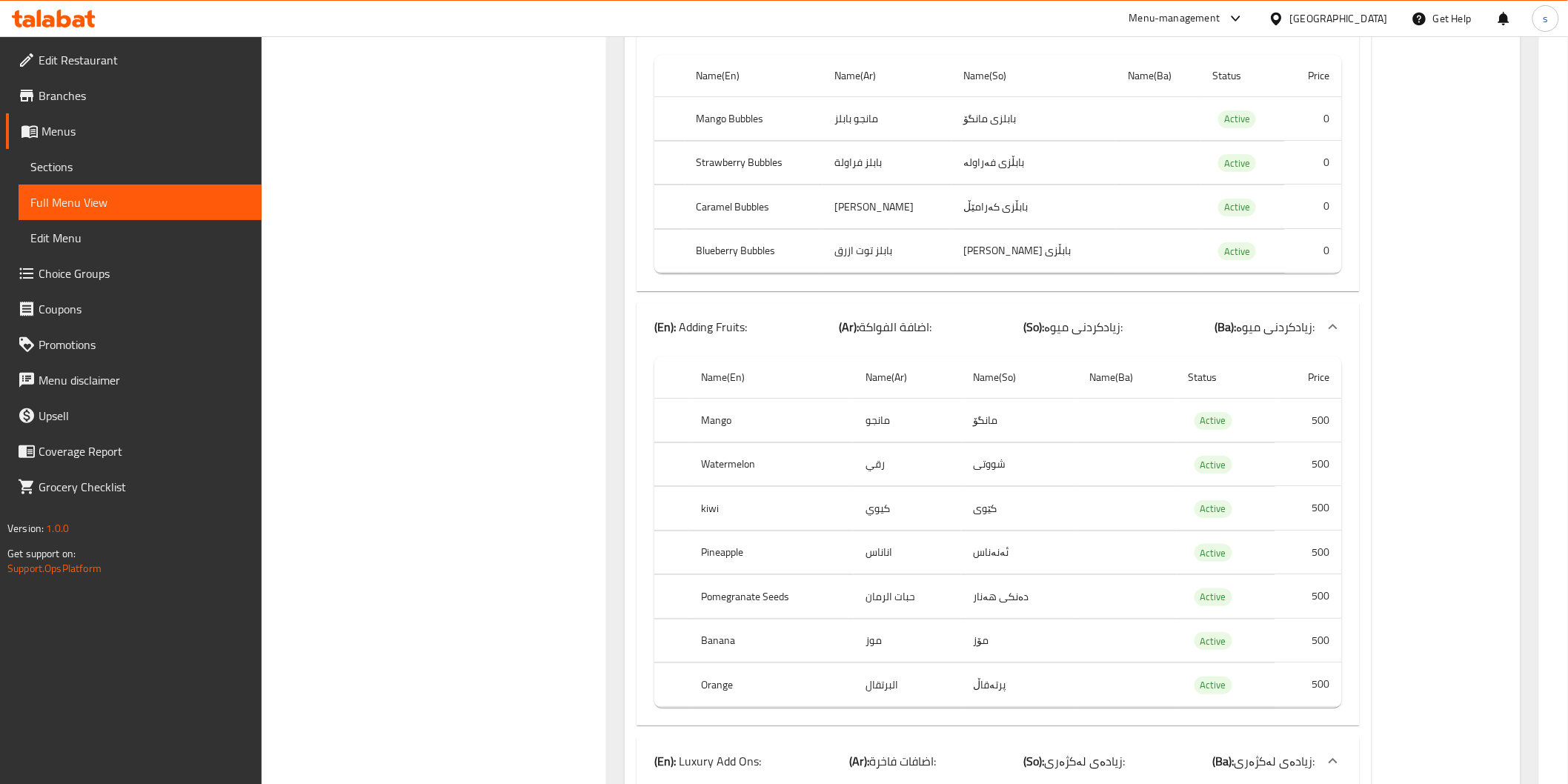
scroll to position [6861, 0]
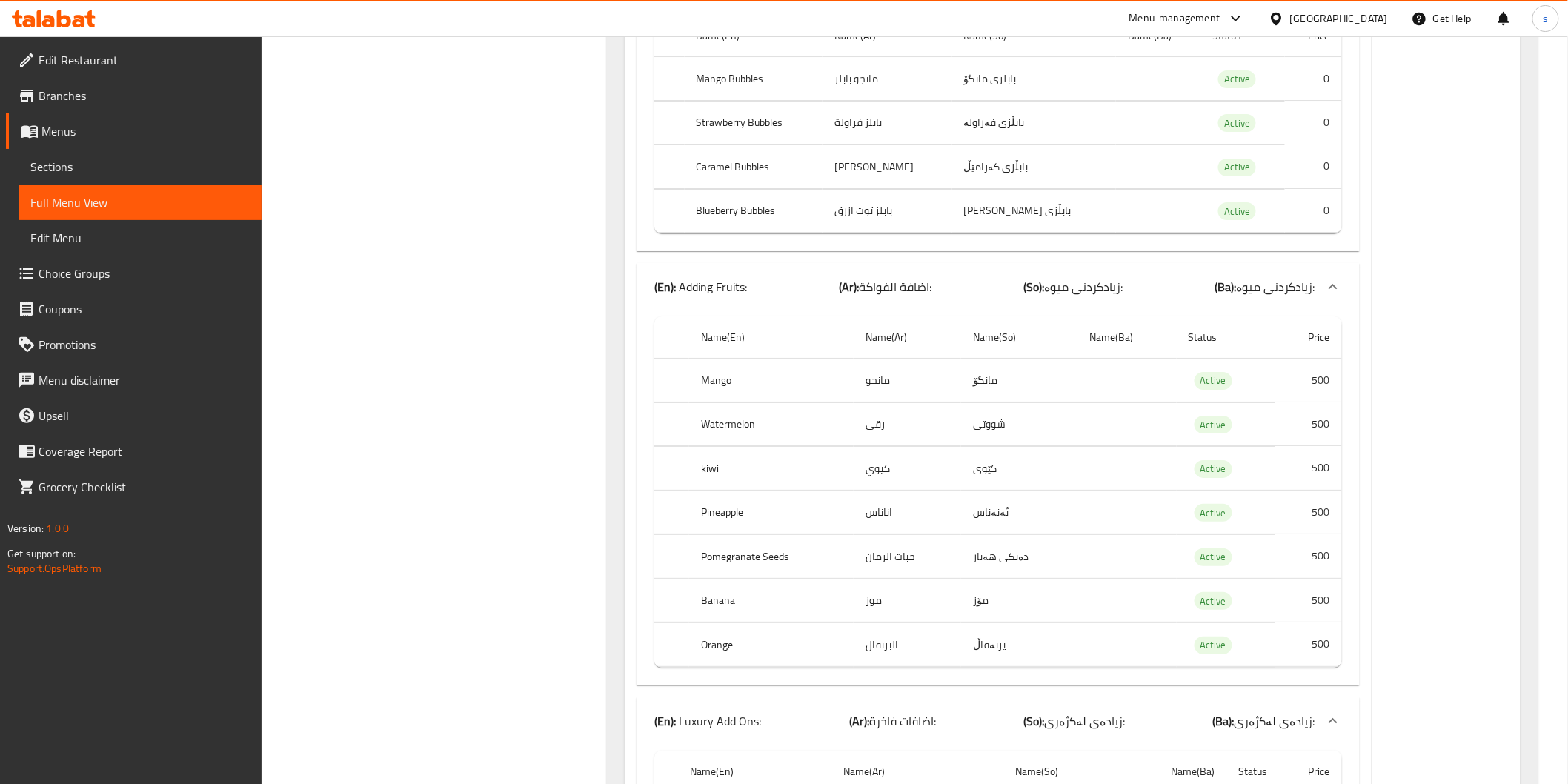
click at [996, 623] on td "پرتەقاڵ" at bounding box center [1019, 644] width 116 height 44
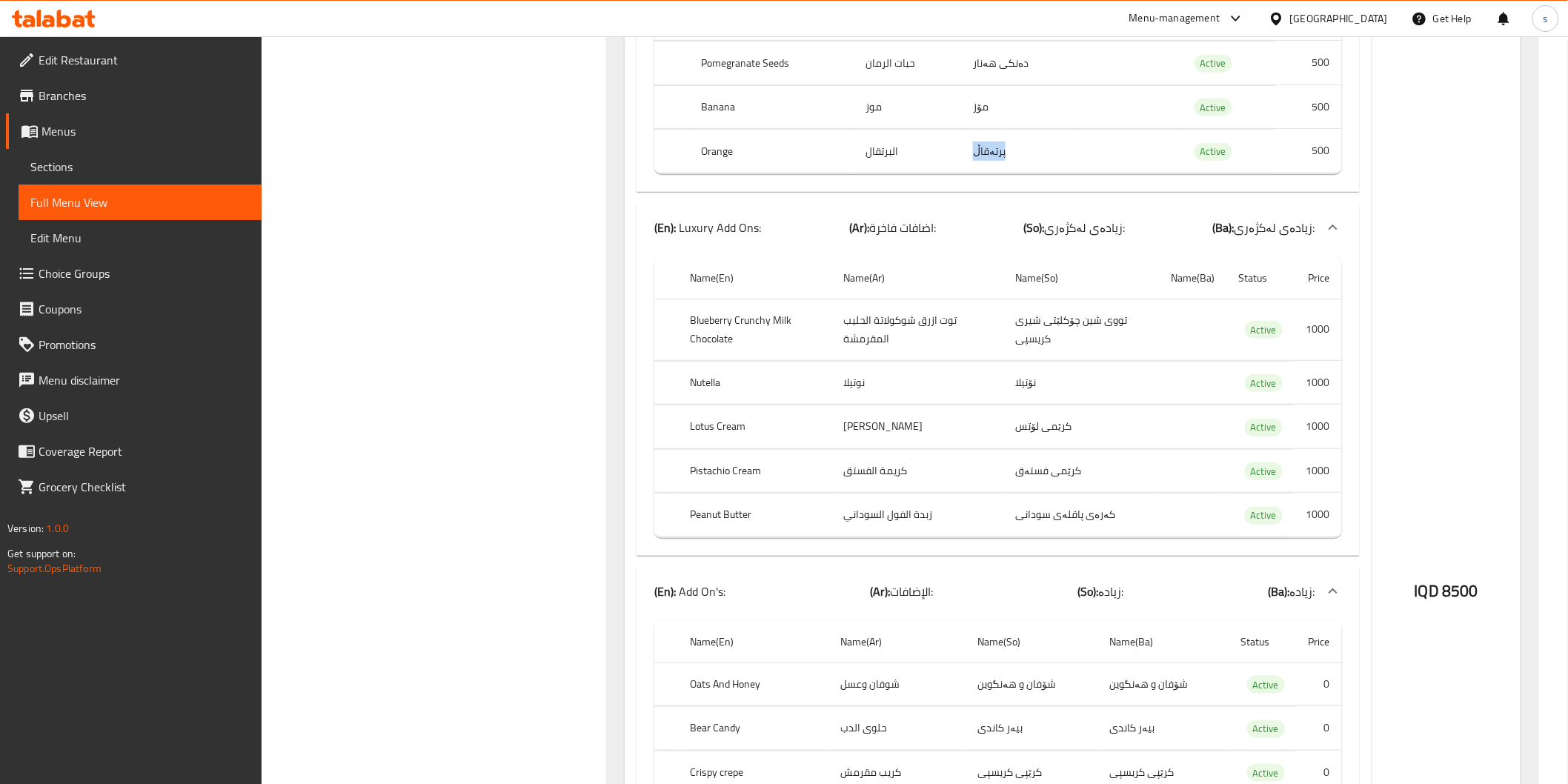
scroll to position [7412, 0]
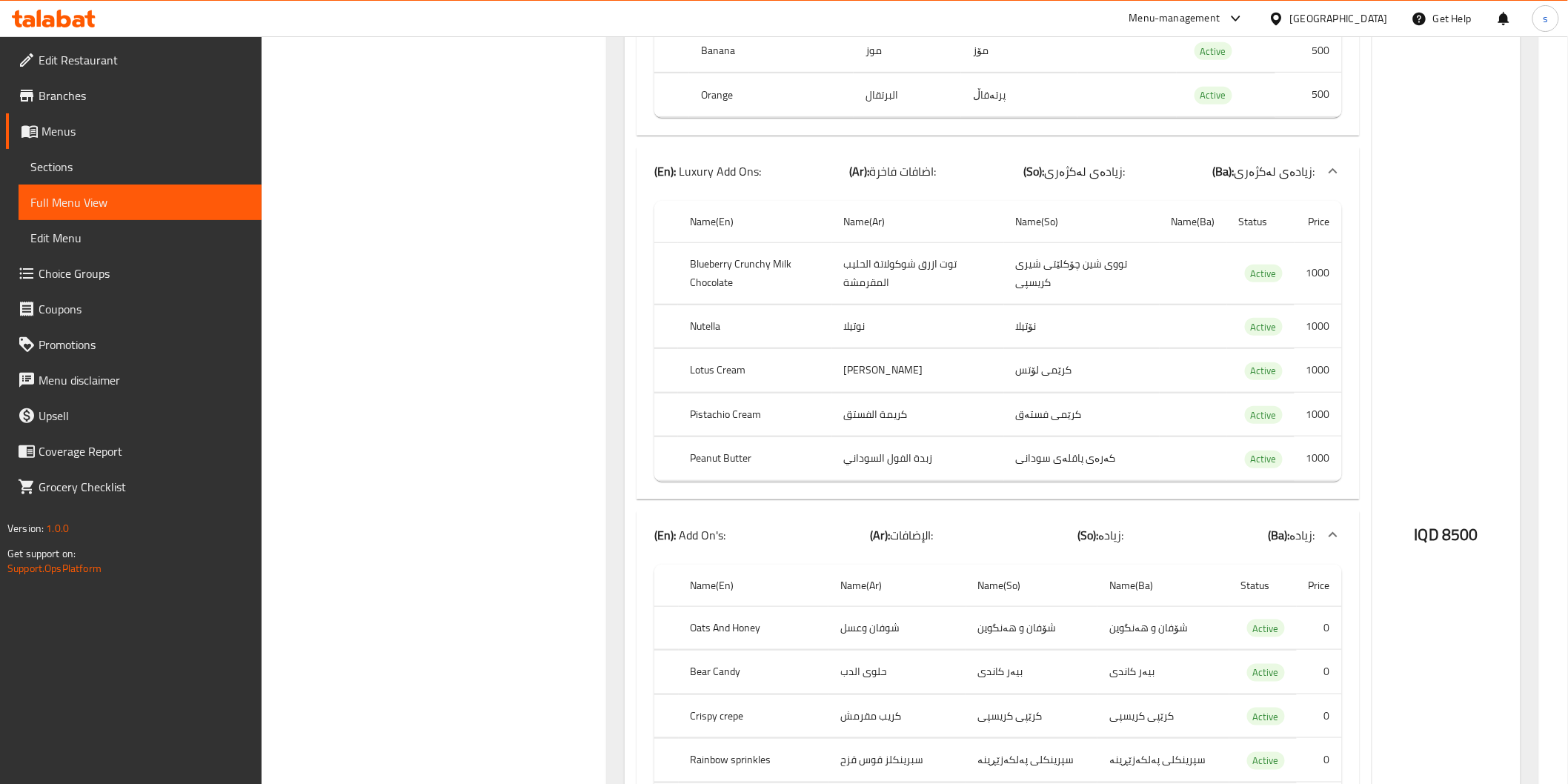
click at [1295, 437] on td "1000" at bounding box center [1318, 459] width 47 height 44
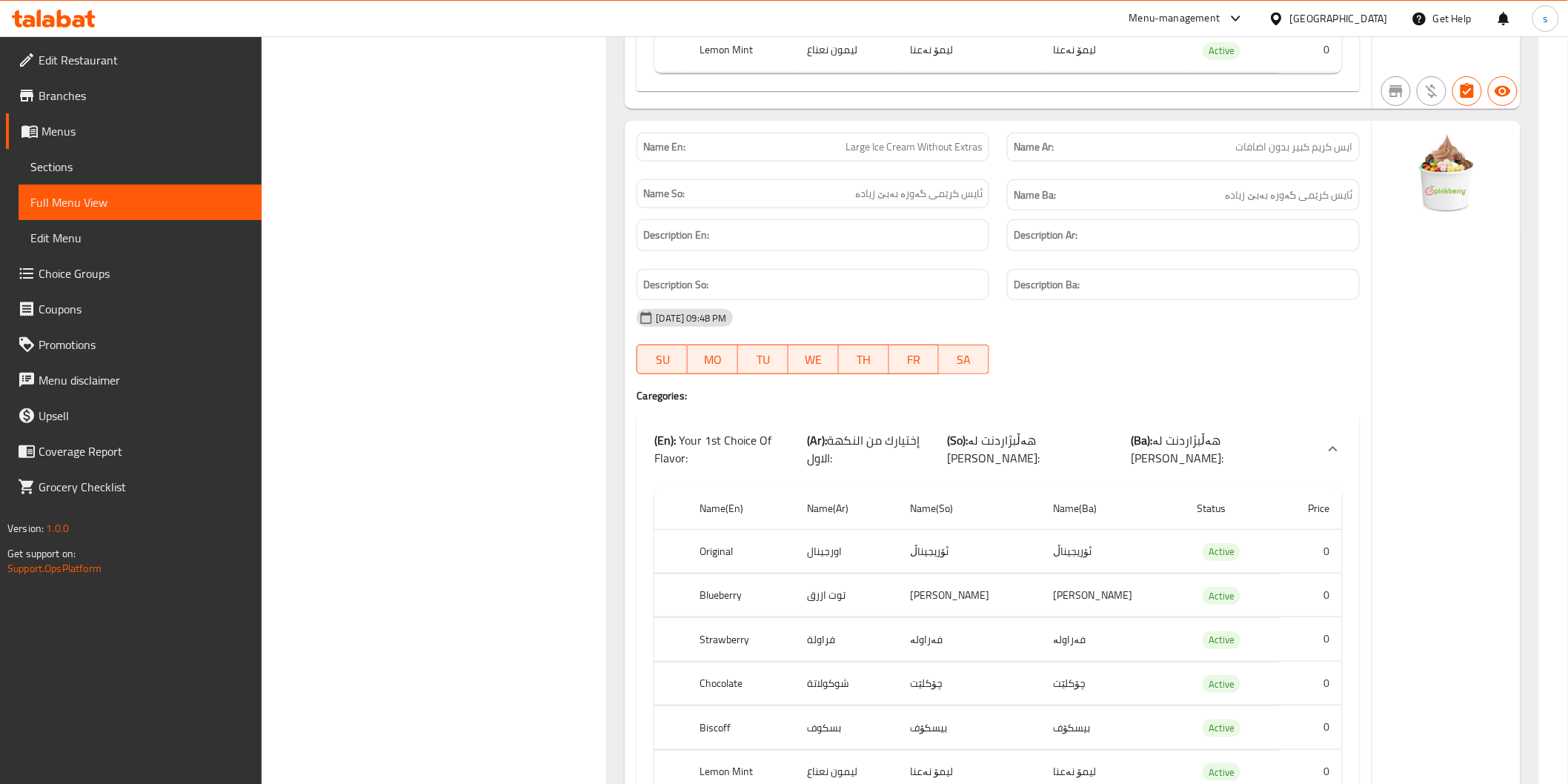
scroll to position [9469, 0]
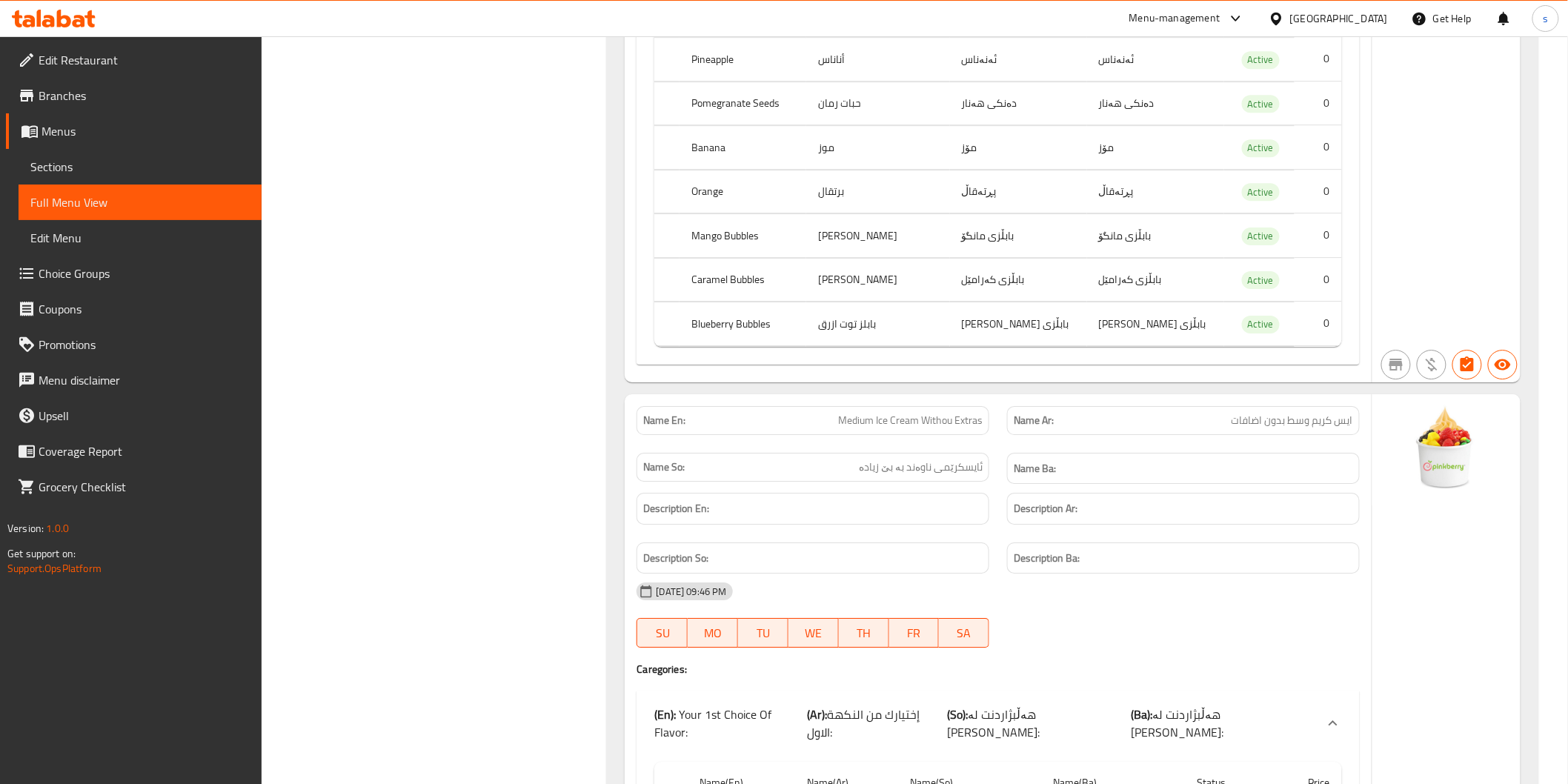
scroll to position [4294, 0]
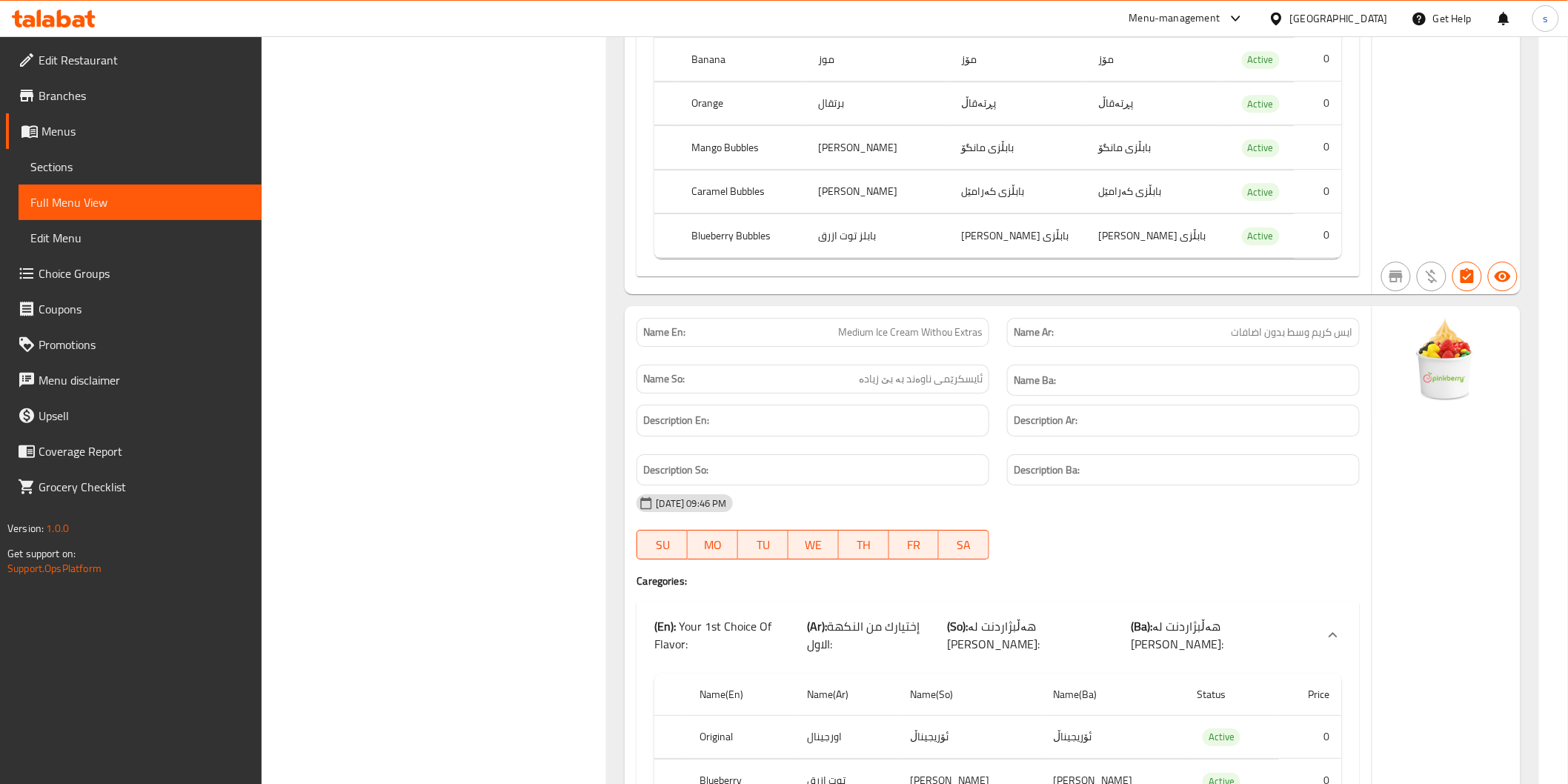
click at [1157, 454] on div "Description Ba:" at bounding box center [1183, 470] width 353 height 32
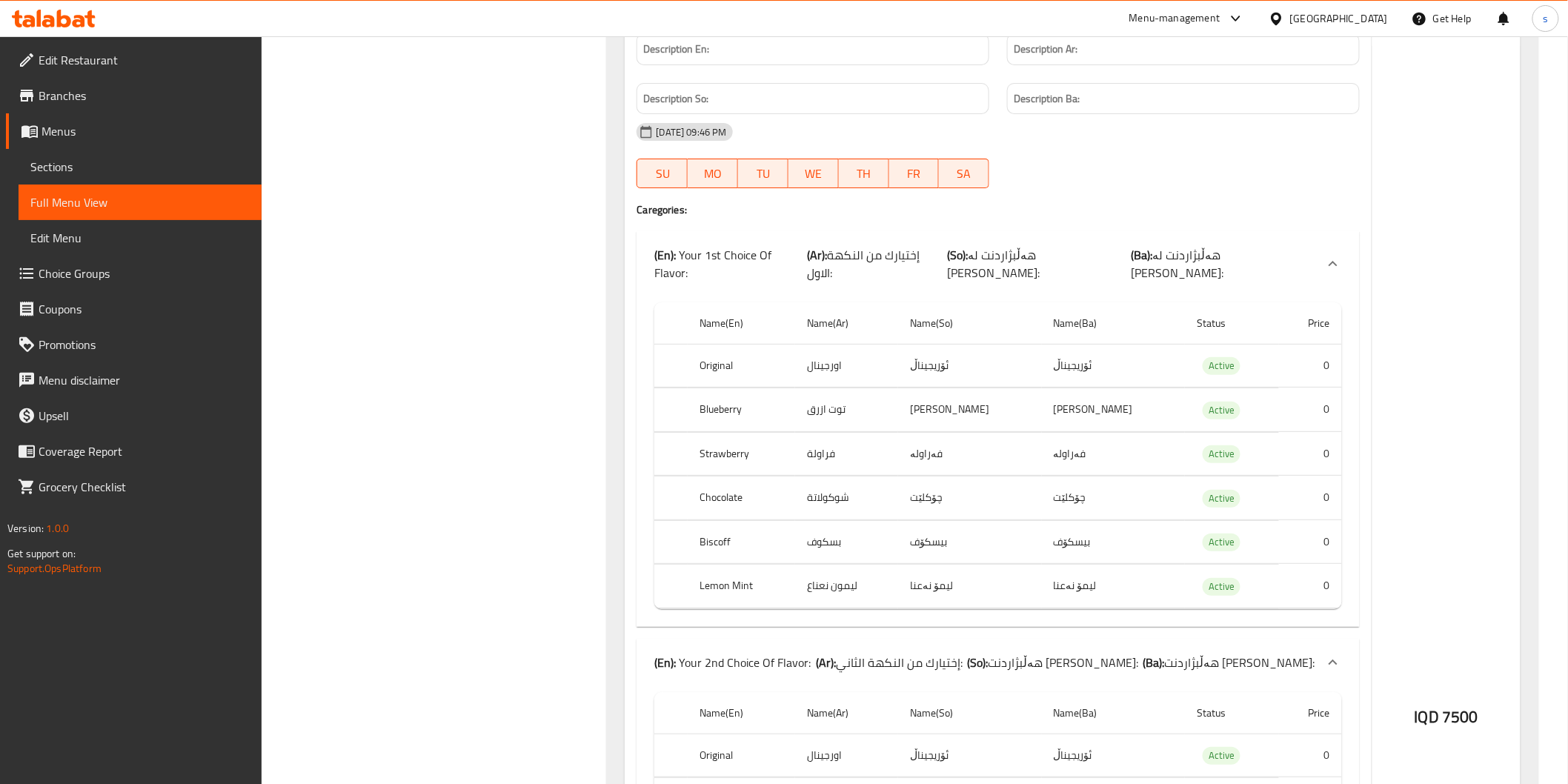
scroll to position [4706, 0]
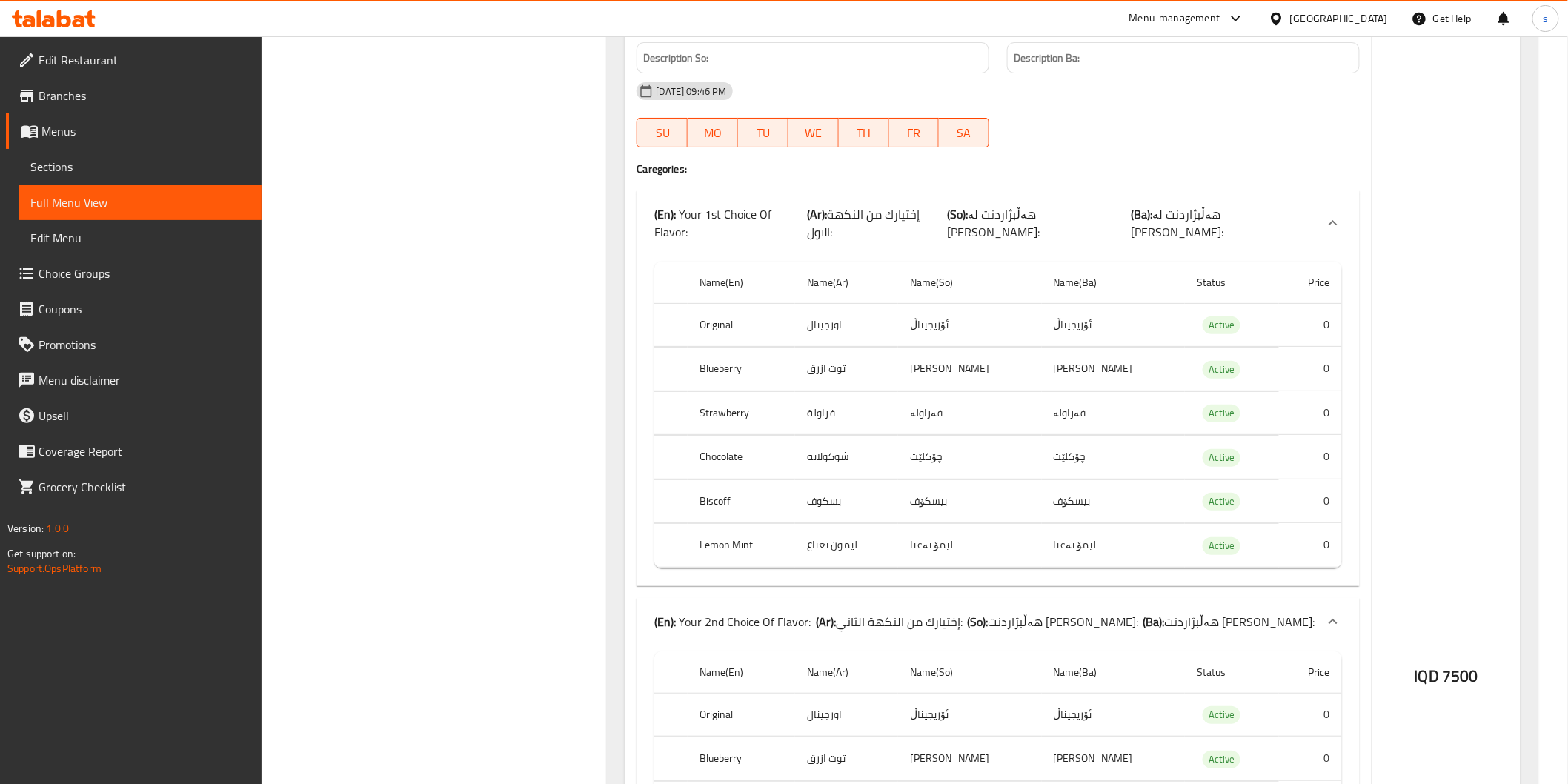
click at [899, 436] on td "شوكولاتة" at bounding box center [847, 457] width 103 height 44
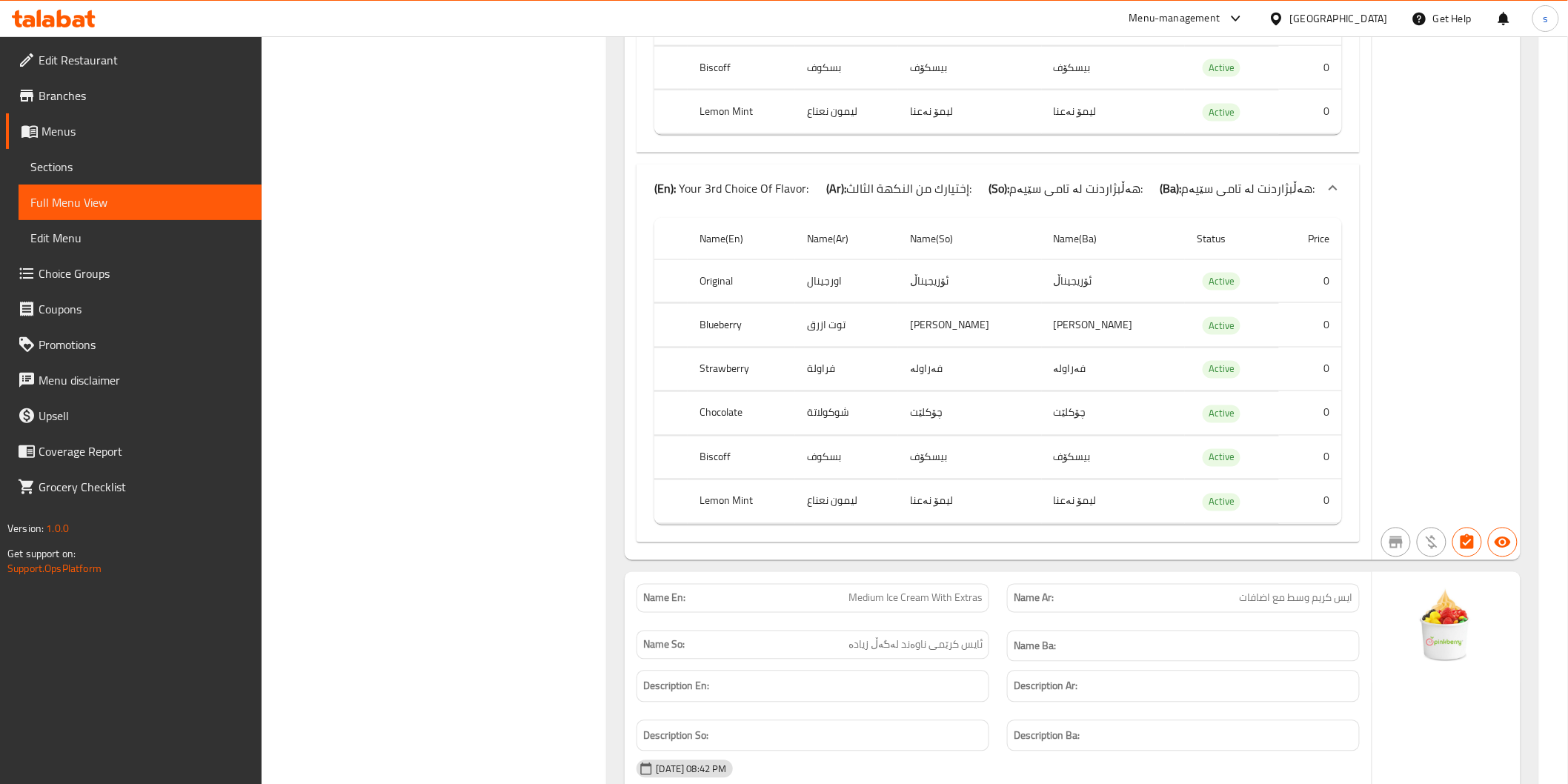
scroll to position [5941, 0]
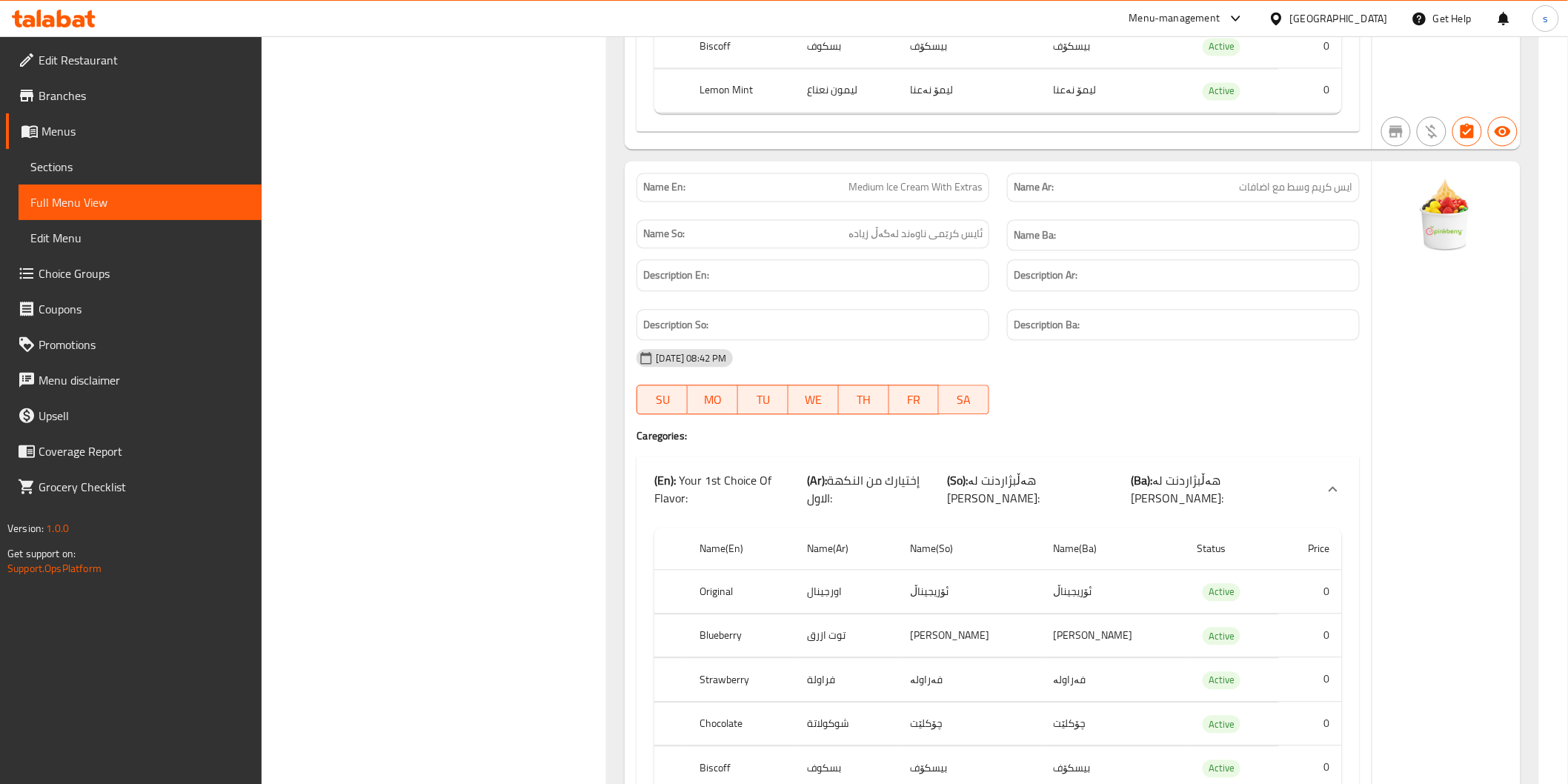
click at [1241, 340] on div "[DATE] 08:42 PM" at bounding box center [997, 358] width 740 height 36
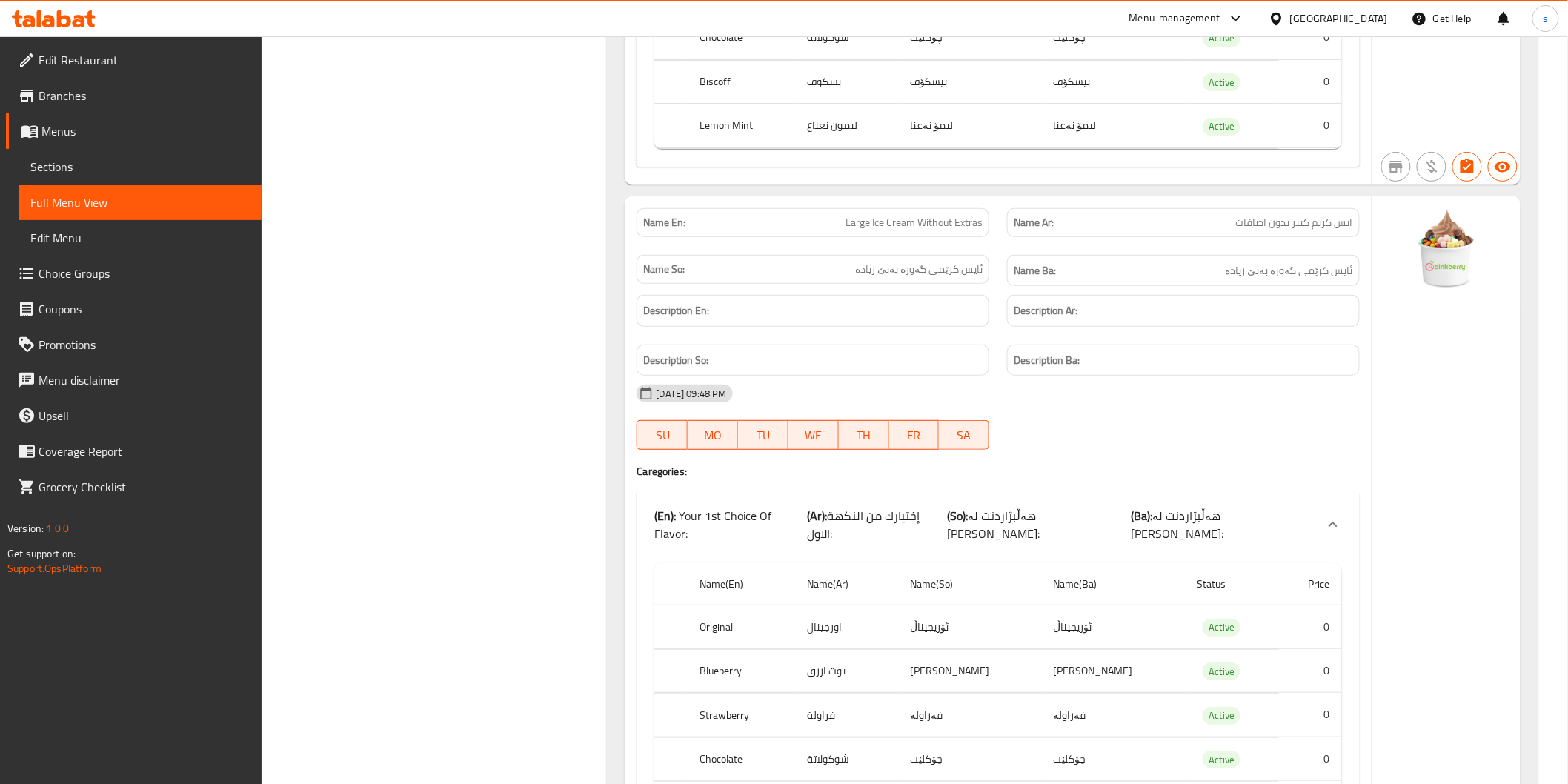
scroll to position [9399, 0]
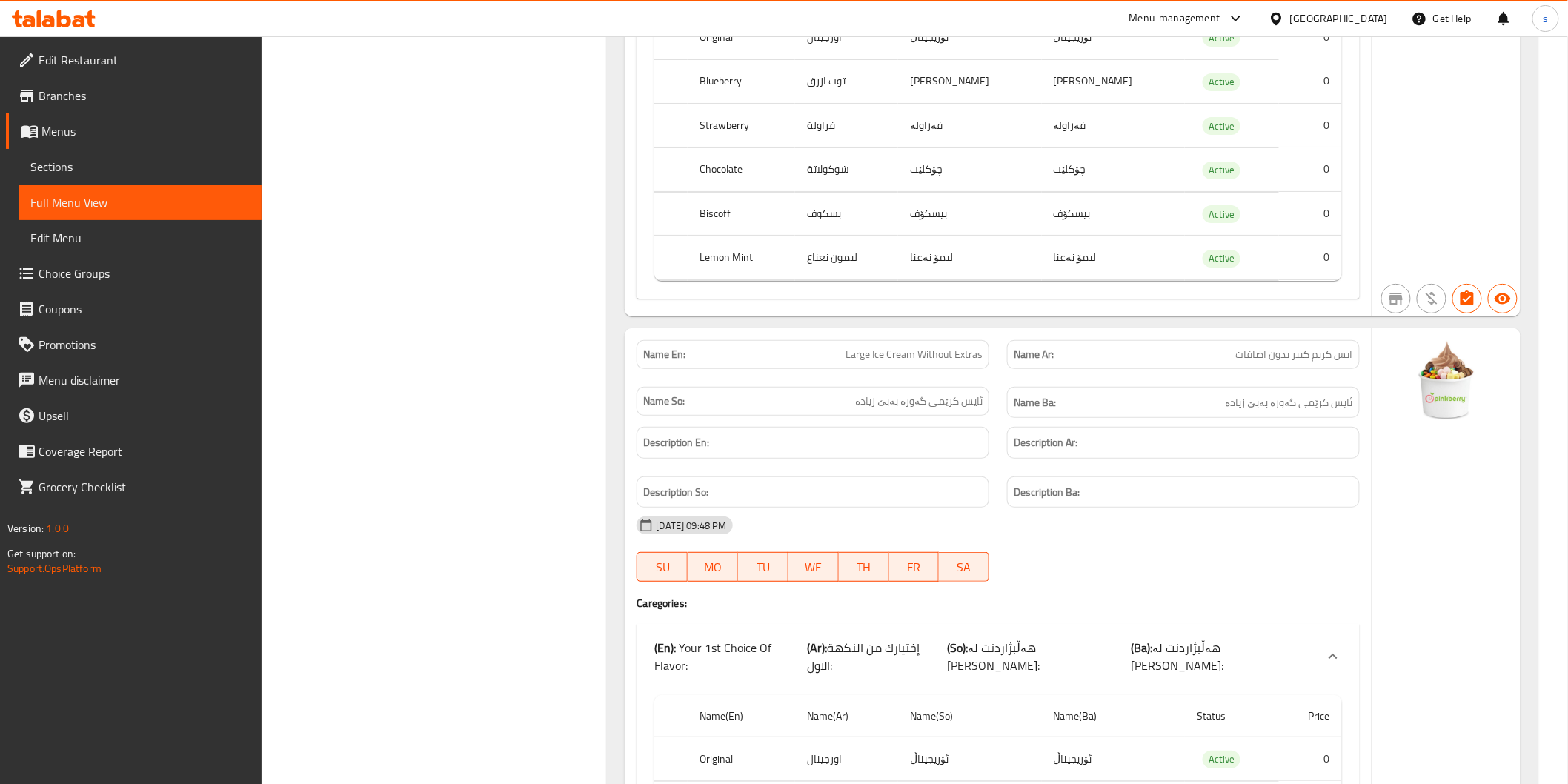
click at [1275, 484] on h6 "Description Ba:" at bounding box center [1184, 492] width 340 height 19
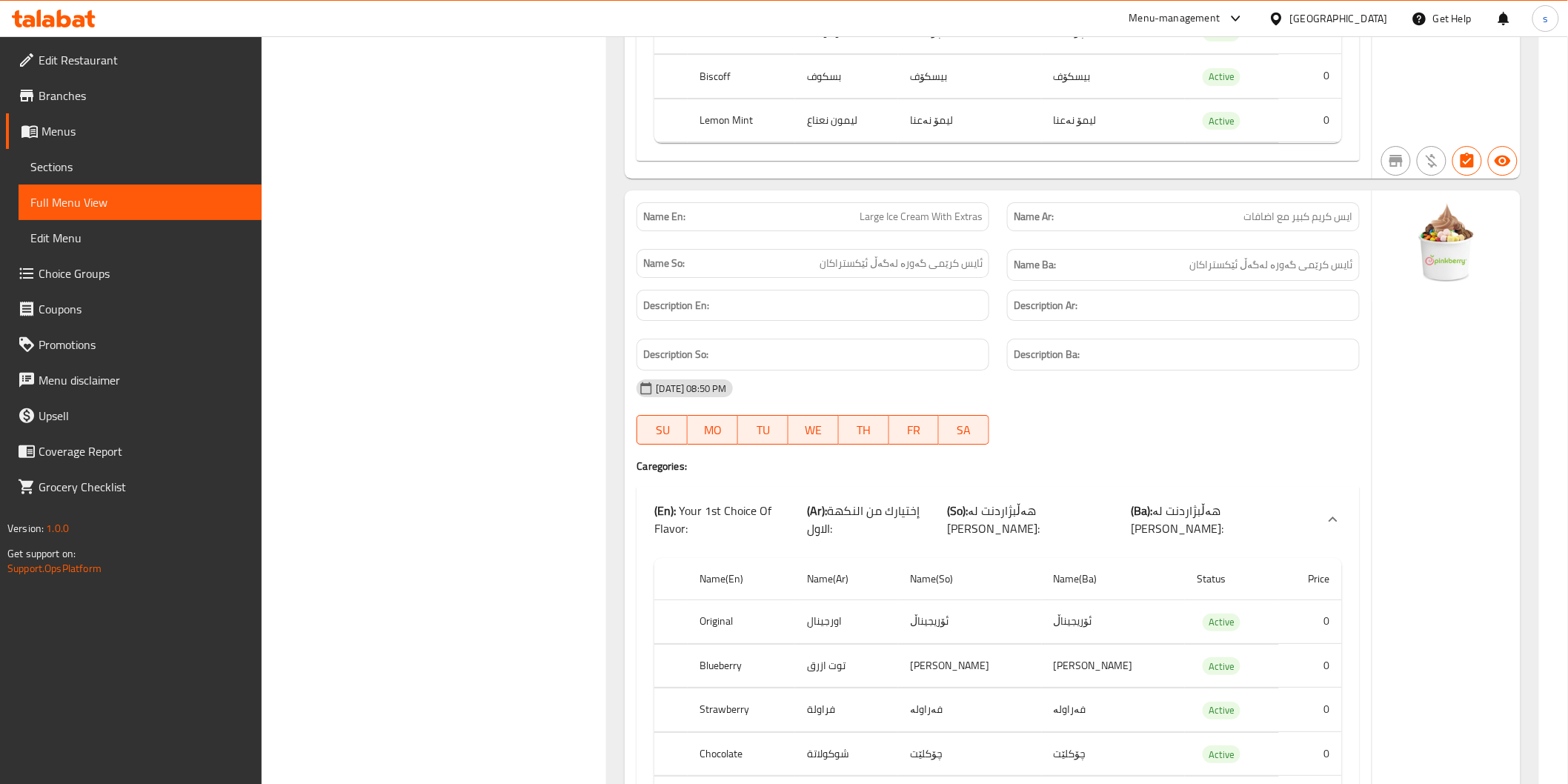
scroll to position [11320, 0]
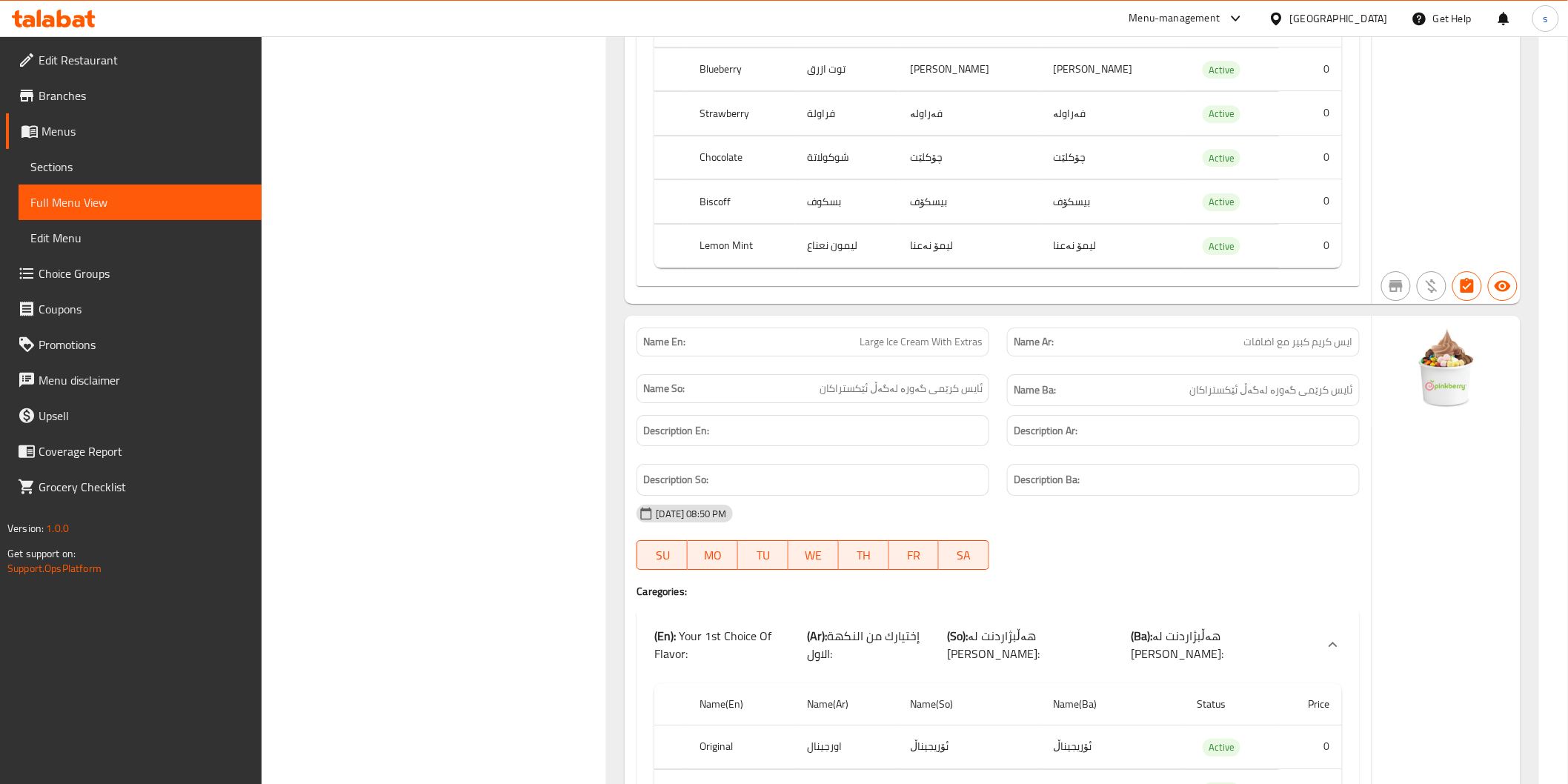
click at [1235, 496] on div "[DATE] 08:50 PM SU MO TU WE TH FR SA" at bounding box center [997, 537] width 740 height 83
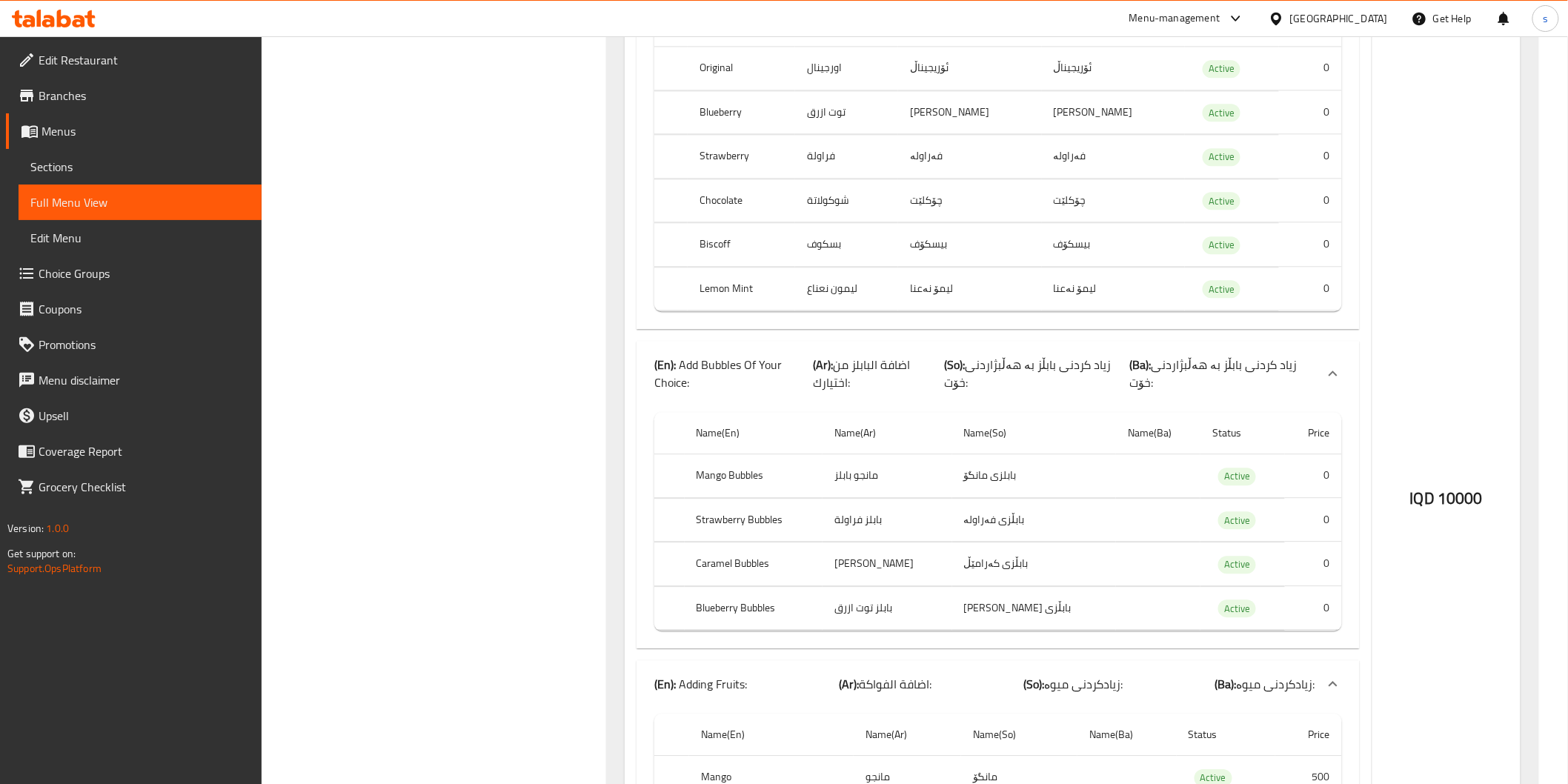
scroll to position [13241, 0]
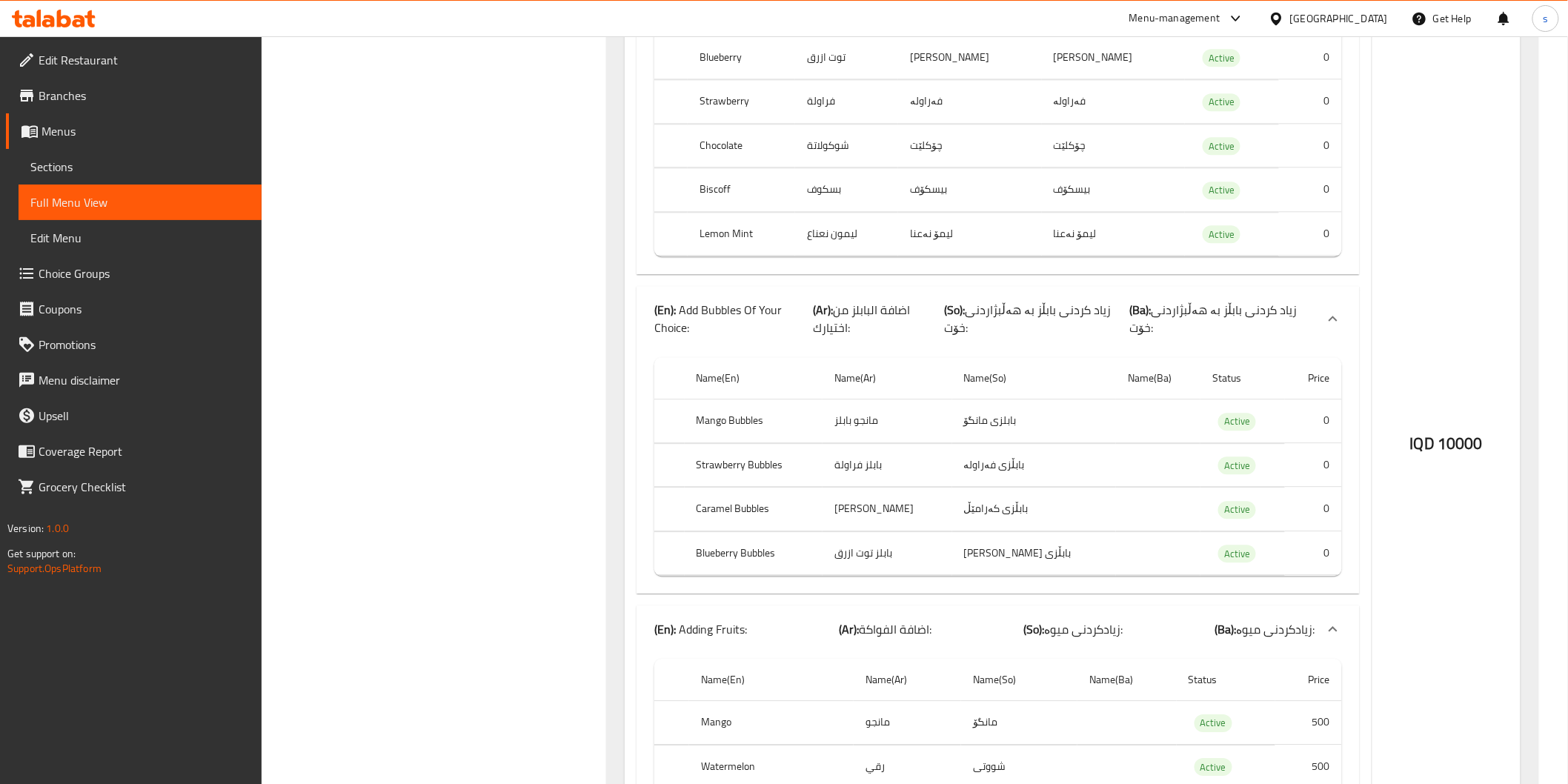
click at [1447, 206] on div "IQD 10000" at bounding box center [1446, 405] width 148 height 4021
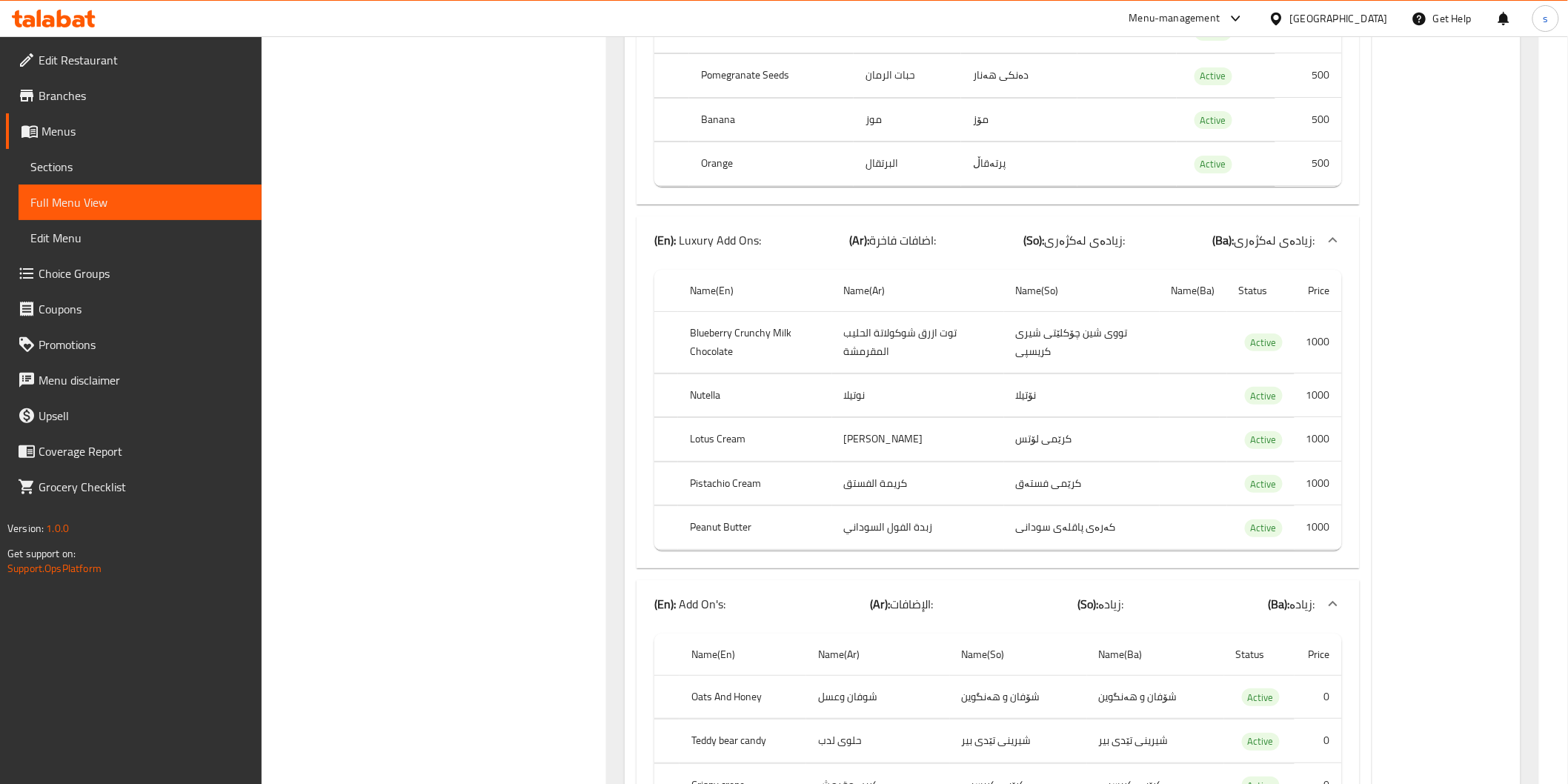
scroll to position [14340, 0]
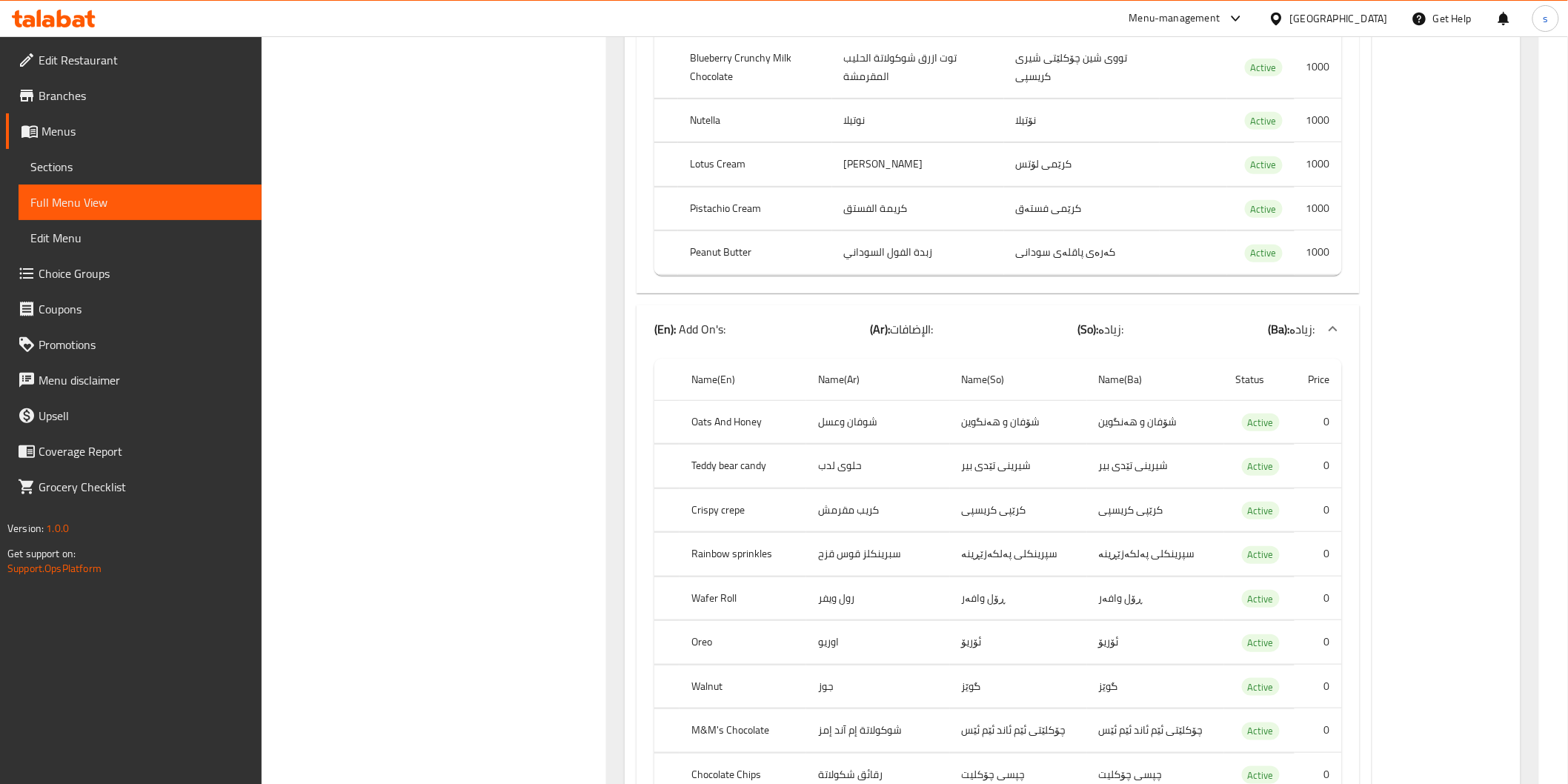
drag, startPoint x: 1444, startPoint y: 345, endPoint x: 1435, endPoint y: 359, distance: 16.6
click at [112, 279] on span "Choice Groups" at bounding box center [144, 274] width 212 height 18
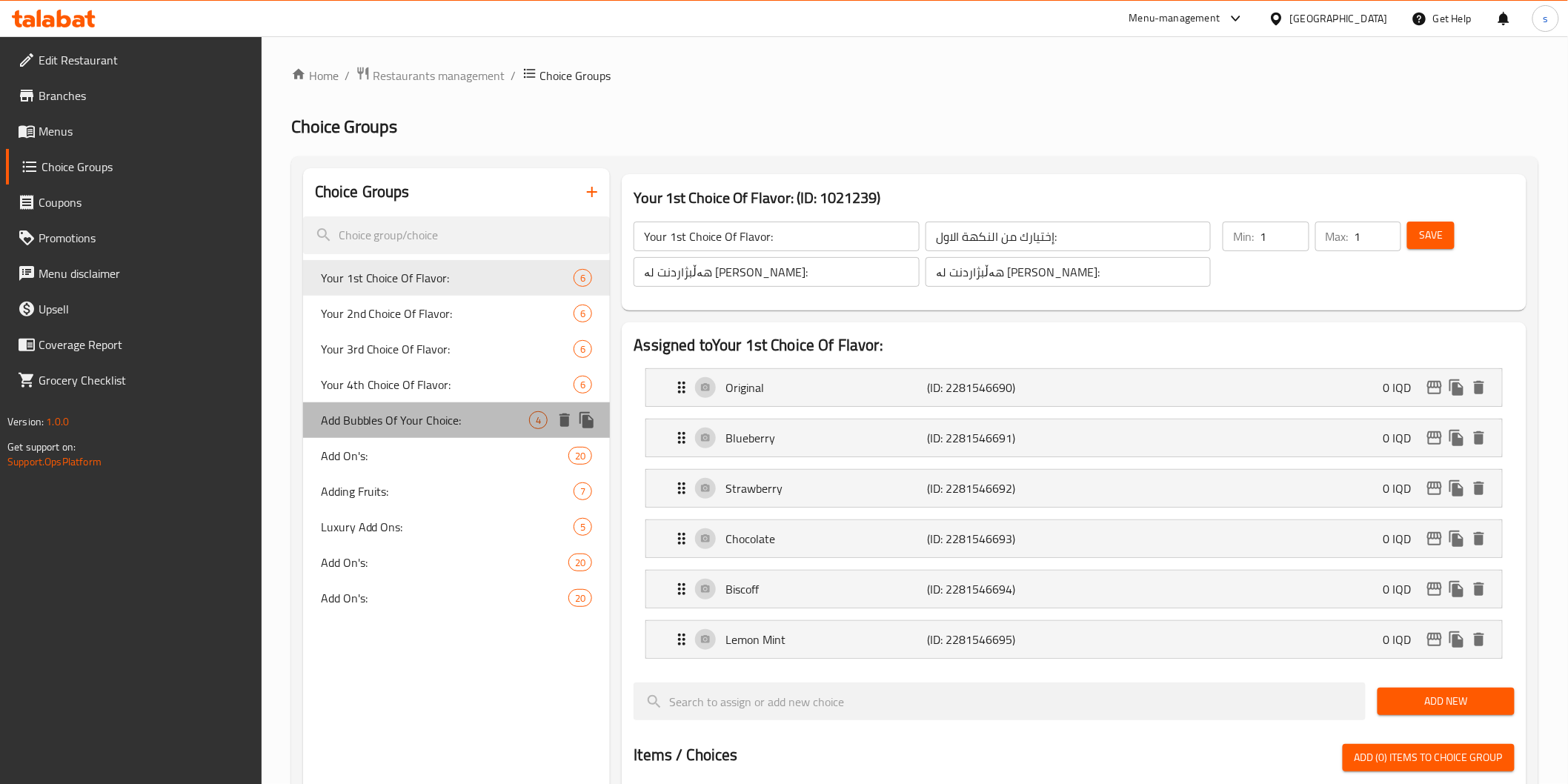
click at [448, 422] on span "Add Bubbles Of Your Choice:" at bounding box center [425, 420] width 209 height 18
type input "Add Bubbles Of Your Choice:"
type input "اضافة البابلز من اختيارك:"
type input "زیاد کردنی بابڵز بە هەڵبژاردنی خۆت:"
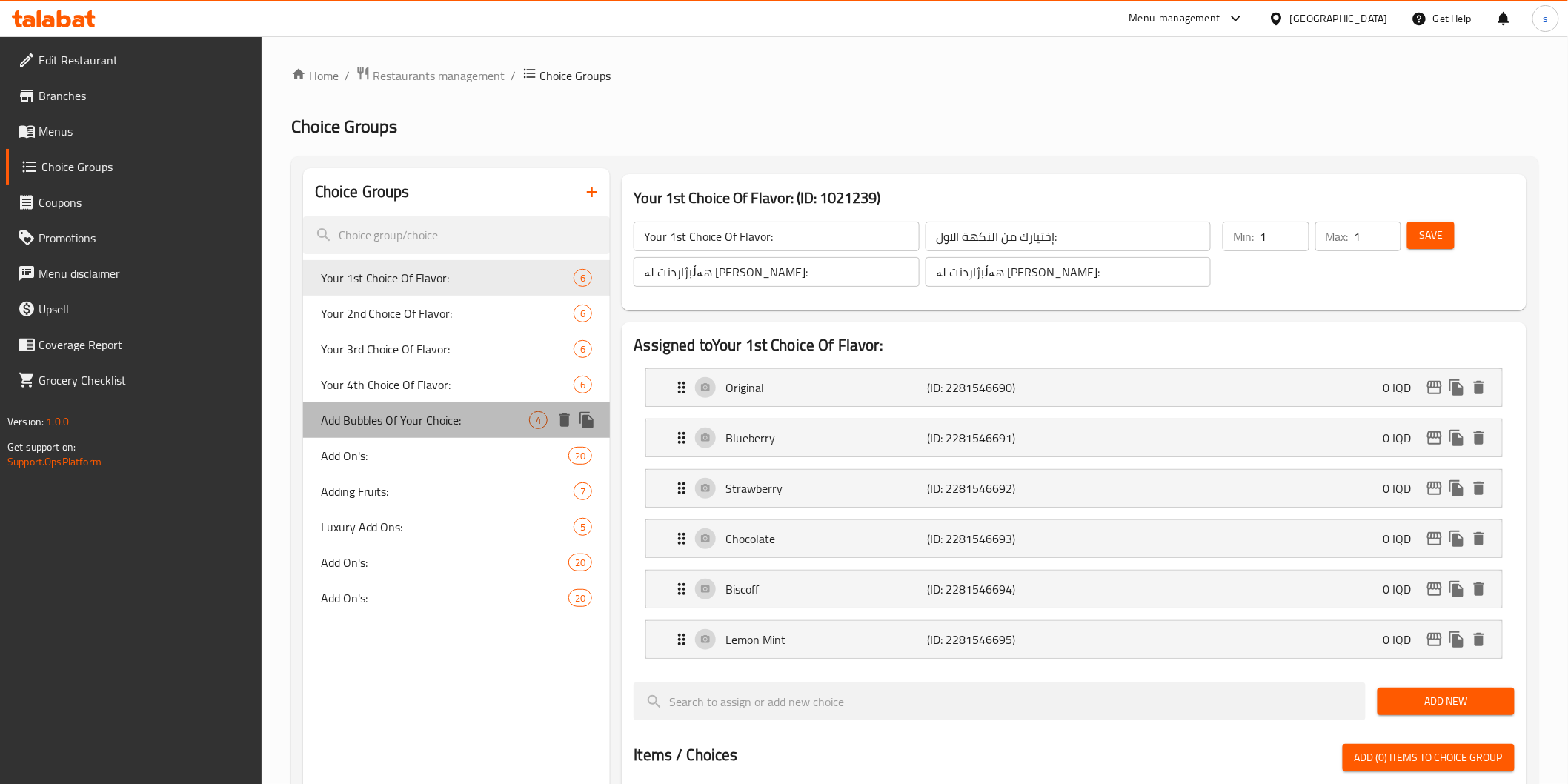
type input "0"
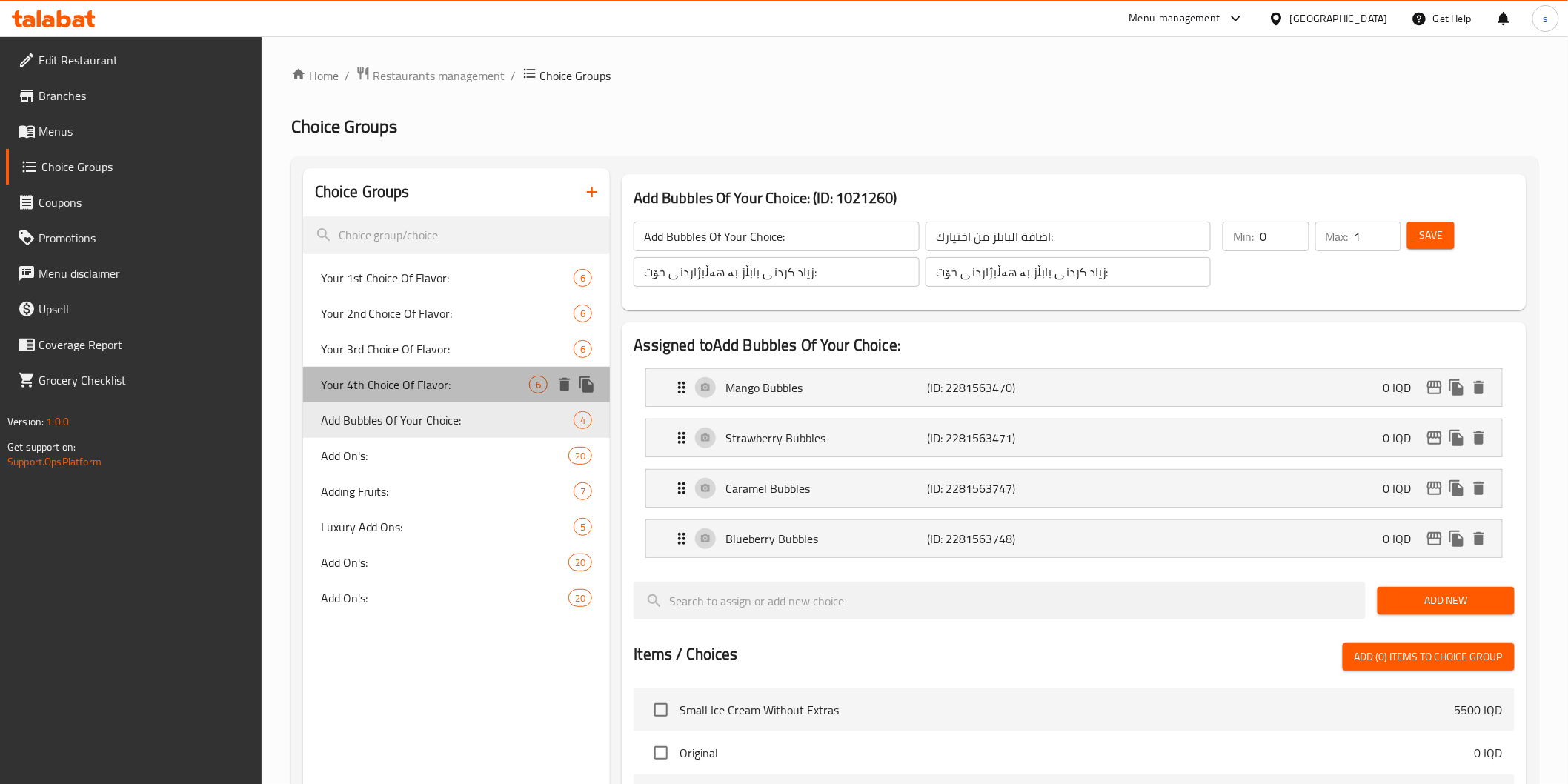
click at [453, 382] on span "Your 4th Choice Of Flavor:" at bounding box center [425, 385] width 209 height 18
type input "Your 4th Choice Of Flavor:"
type input "إختيارك من النكهة الرابع:"
type input "هەڵبژاردنت لە [PERSON_NAME]:"
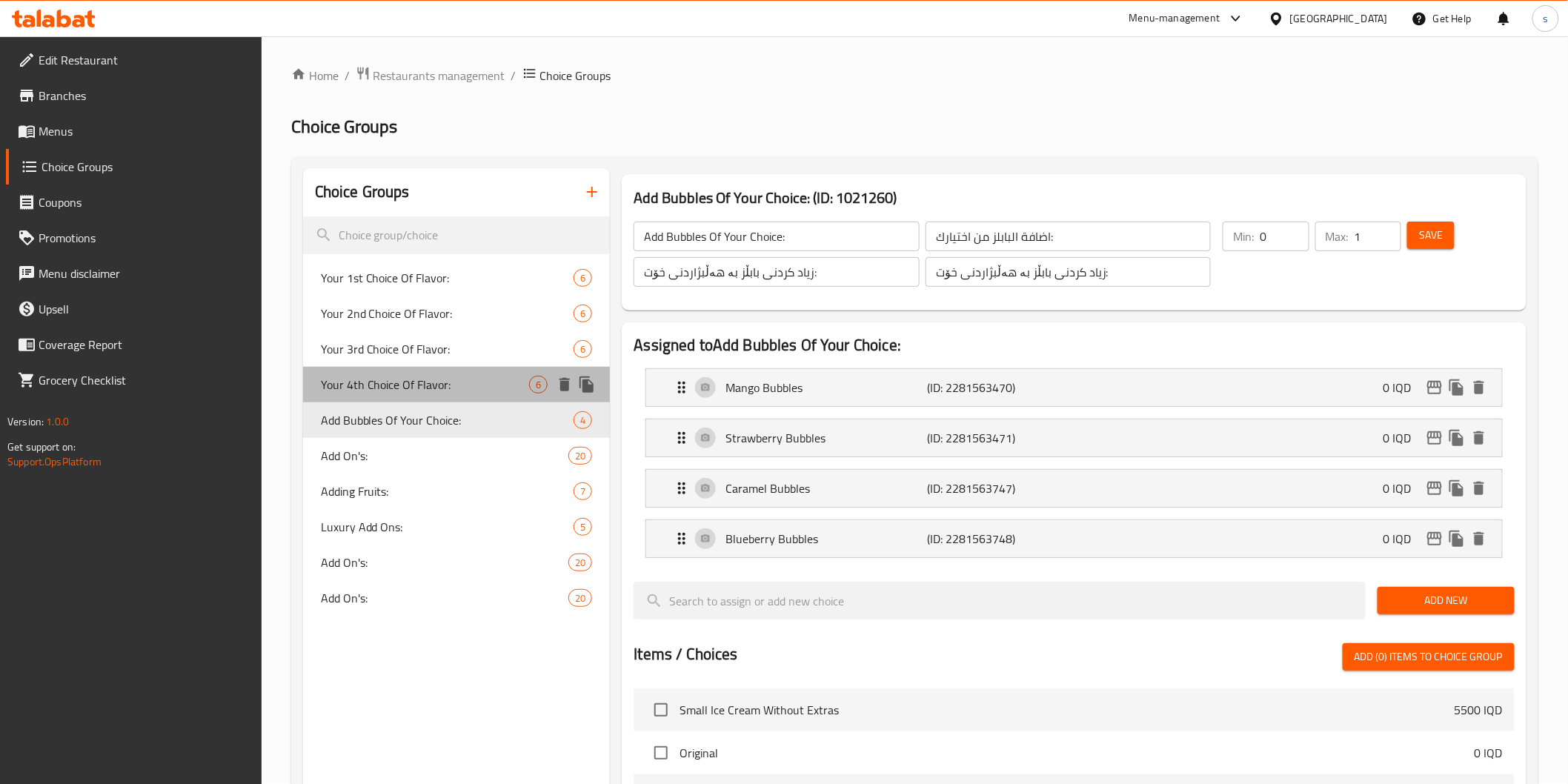
type input "1"
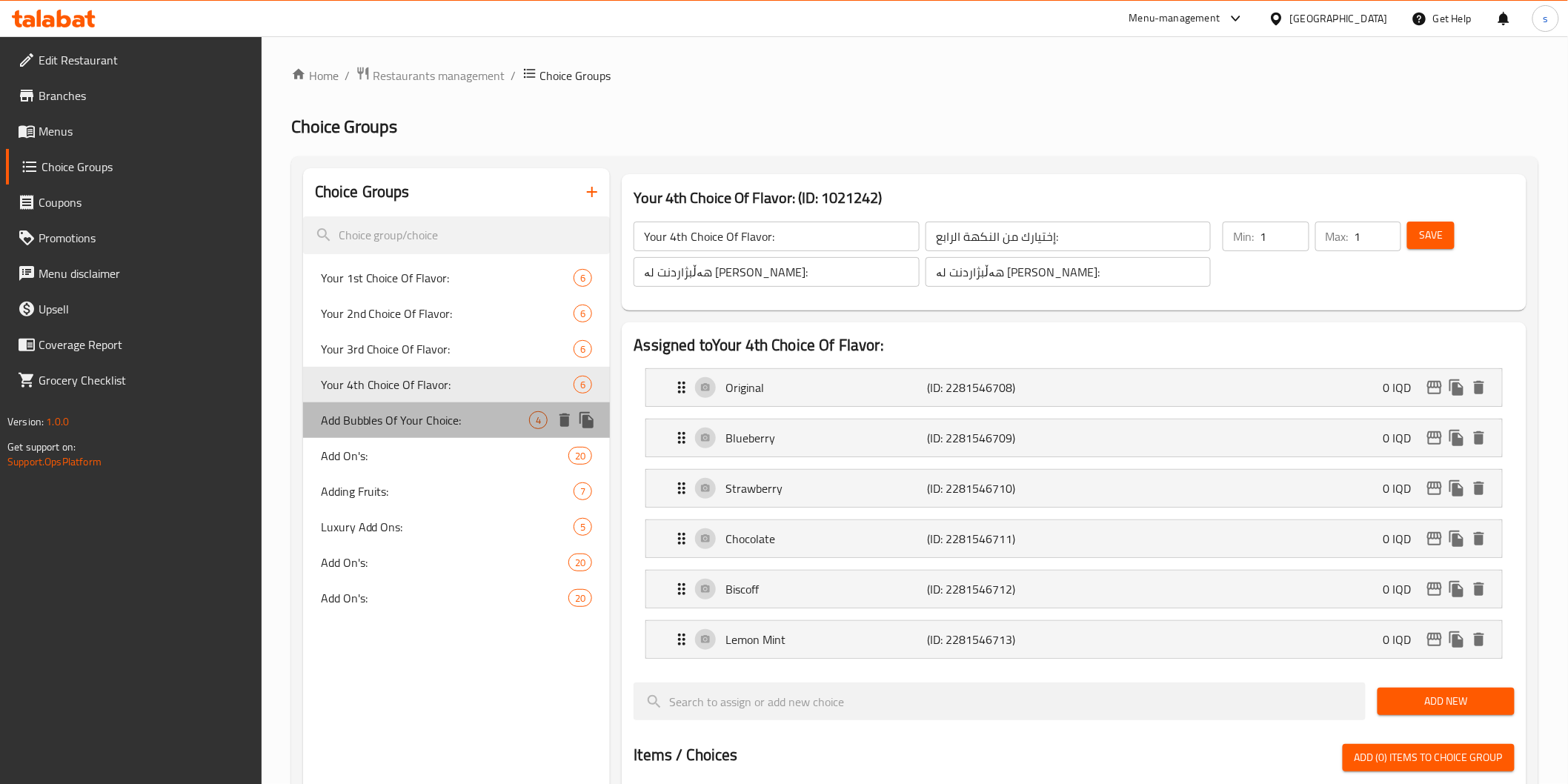
click at [448, 412] on span "Add Bubbles Of Your Choice:" at bounding box center [425, 420] width 209 height 18
type input "Add Bubbles Of Your Choice:"
type input "اضافة البابلز من اختيارك:"
type input "زیاد کردنی بابڵز بە هەڵبژاردنی خۆت:"
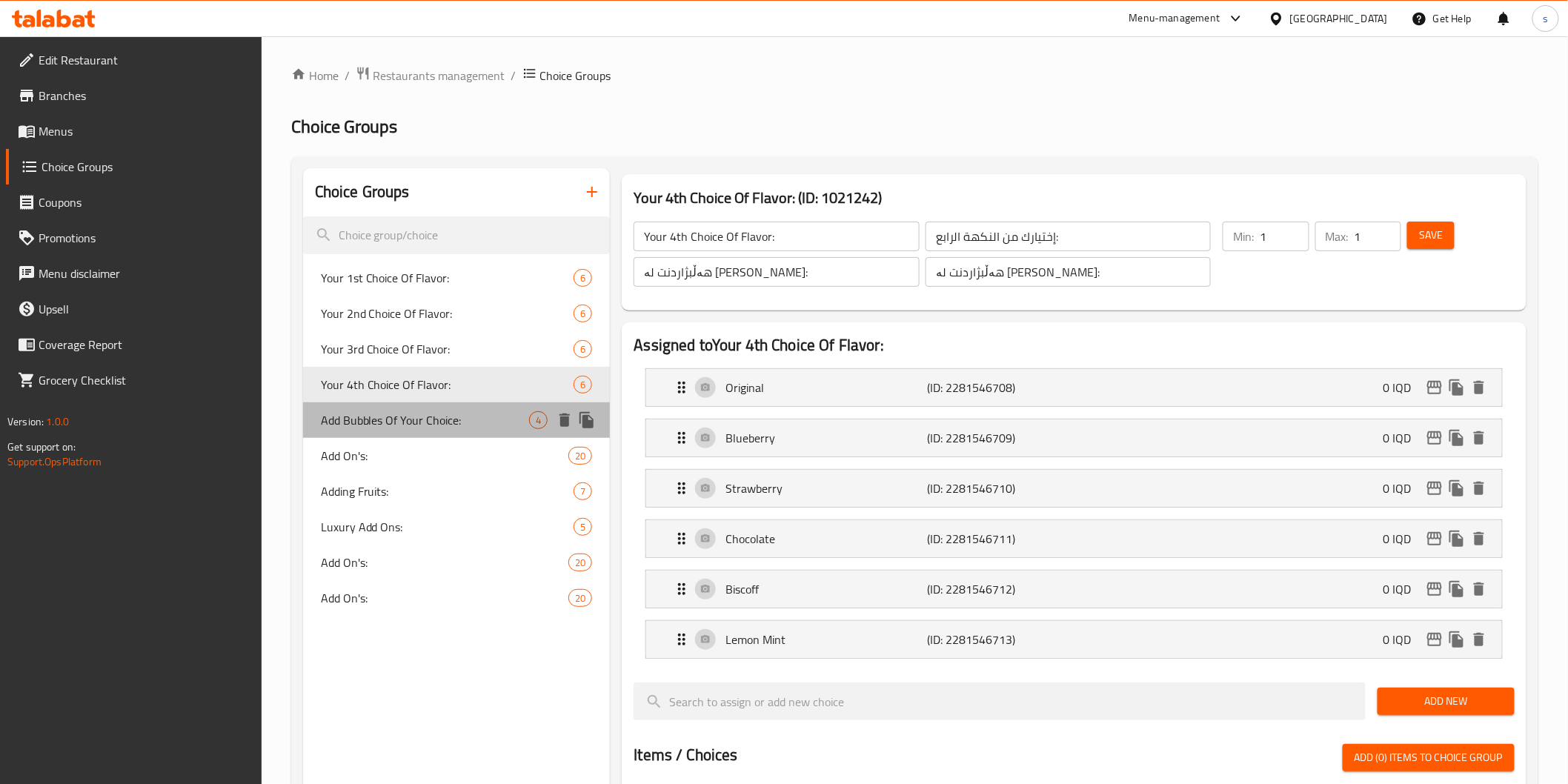
type input "0"
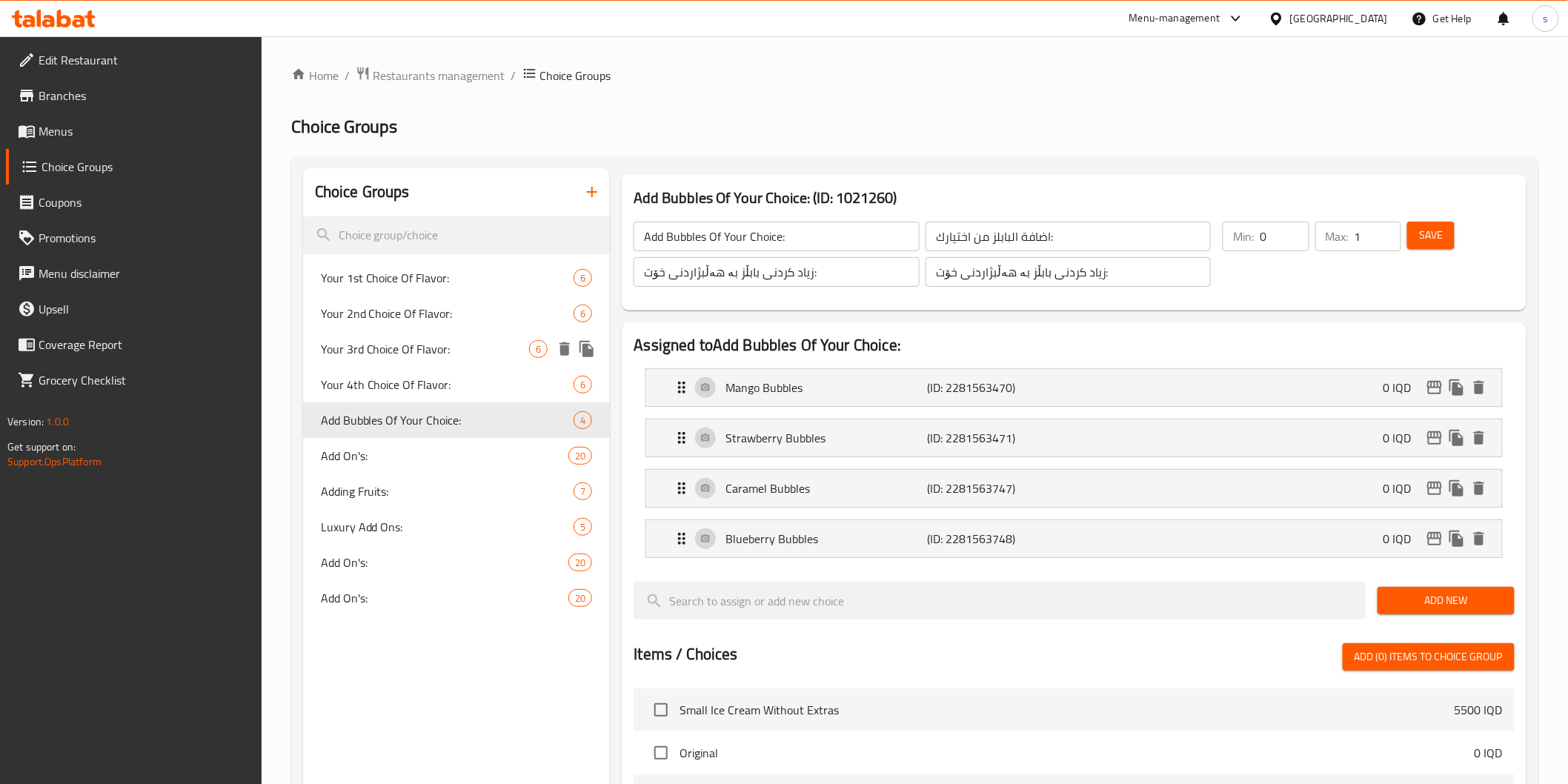
click at [462, 364] on div "Your 3rd Choice Of Flavor: 6" at bounding box center [457, 349] width 308 height 36
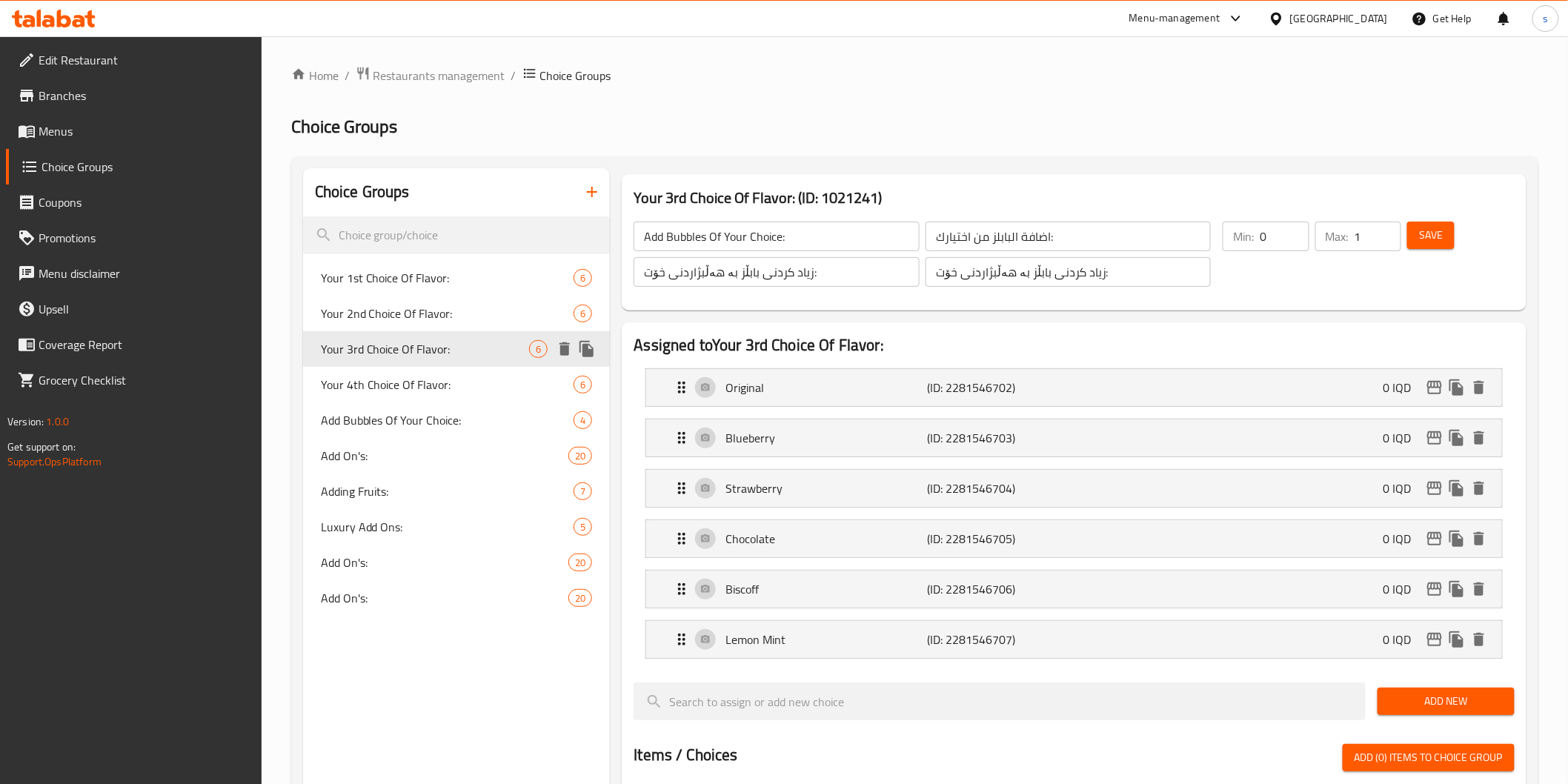
type input "Your 3rd Choice Of Flavor:"
type input "إختيارك من النكهة الثالث:"
type input "هەڵبژاردنت لە تامی سێیەم:"
type input "1"
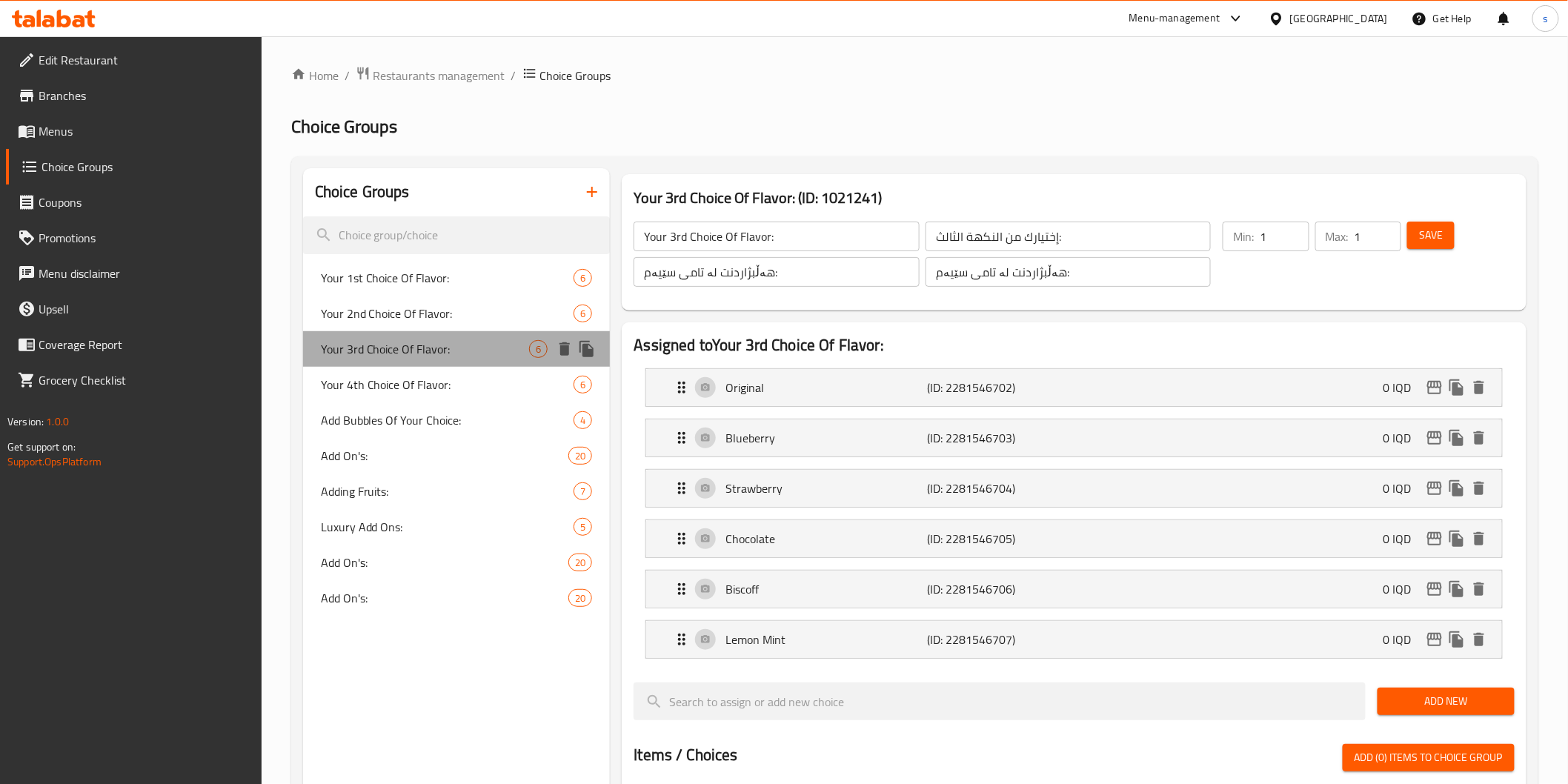
click at [465, 335] on div "Your 3rd Choice Of Flavor: 6" at bounding box center [457, 349] width 308 height 36
click at [465, 300] on div "Your 2nd Choice Of Flavor: 6" at bounding box center [457, 314] width 308 height 36
type input "Your 2nd Choice Of Flavor:"
type input "إختيارك من النكهة الثاني:"
type input "هەڵبژاردنت [PERSON_NAME]:"
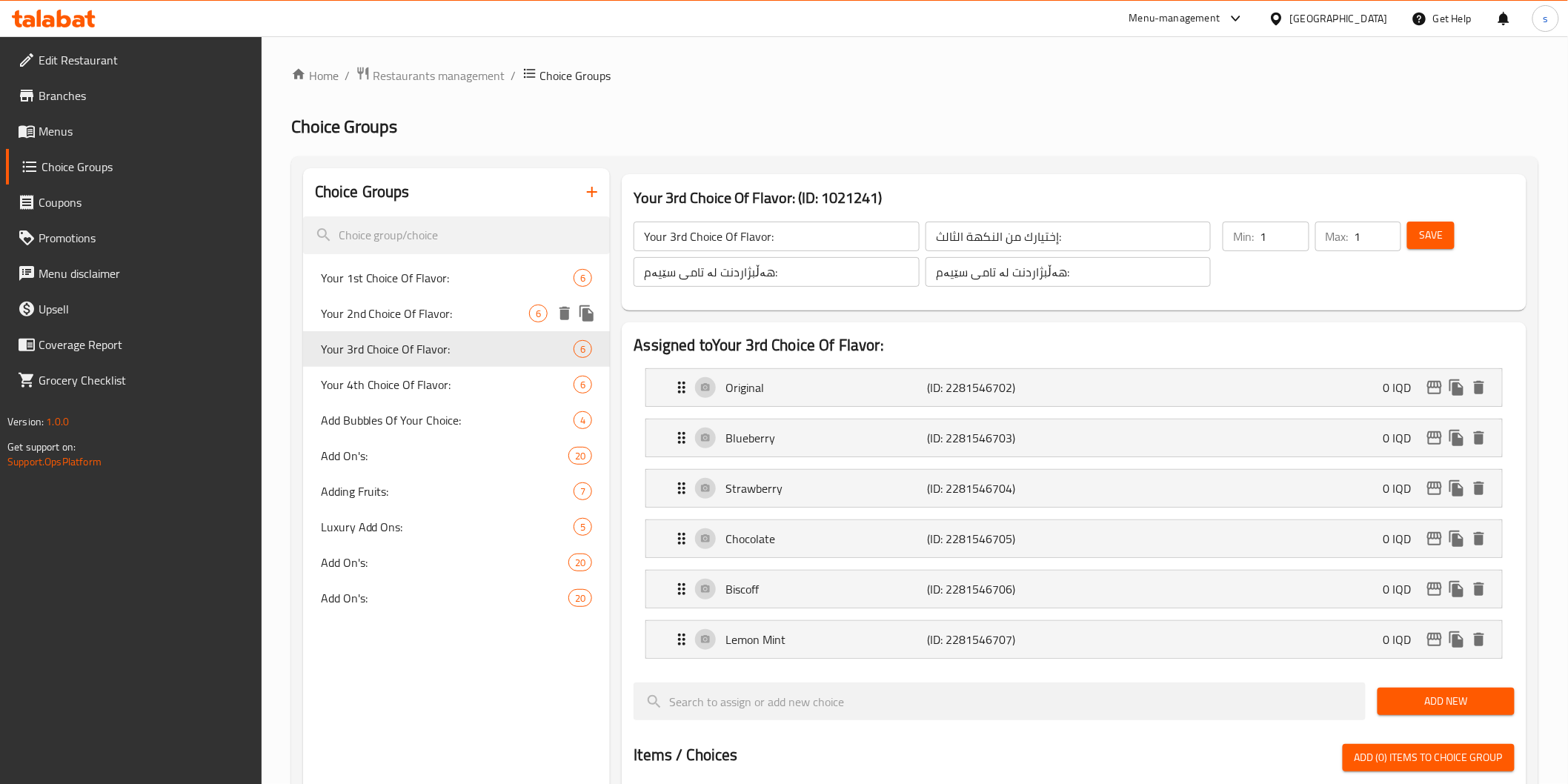
type input "هەڵبژاردنت [PERSON_NAME]:"
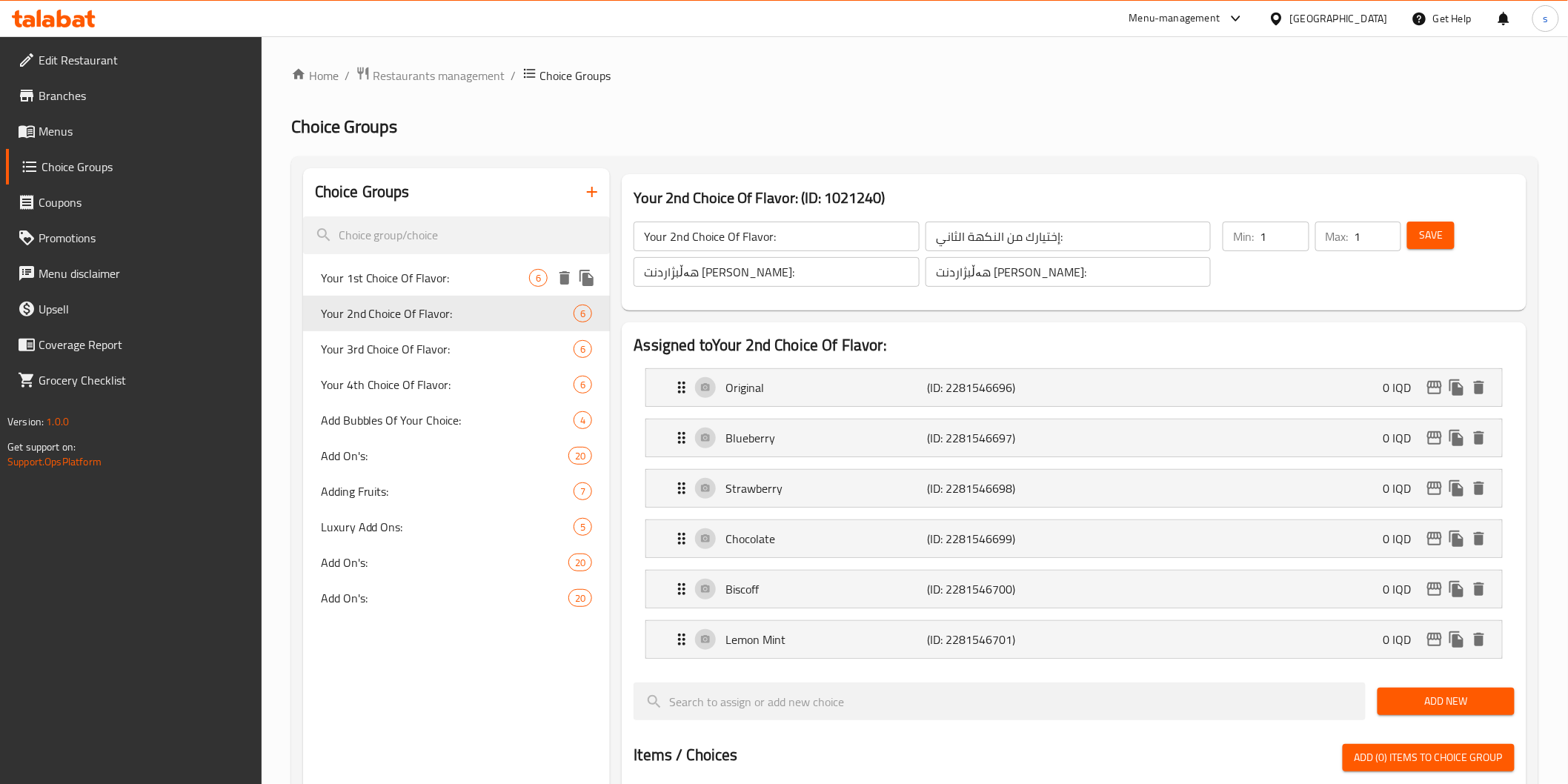
click at [471, 278] on span "Your 1st Choice Of Flavor:" at bounding box center [425, 278] width 209 height 18
type input "Your 1st Choice Of Flavor:"
type input "إختيارك من النكهة الاول:"
type input "هەڵبژاردنت لە [PERSON_NAME]:"
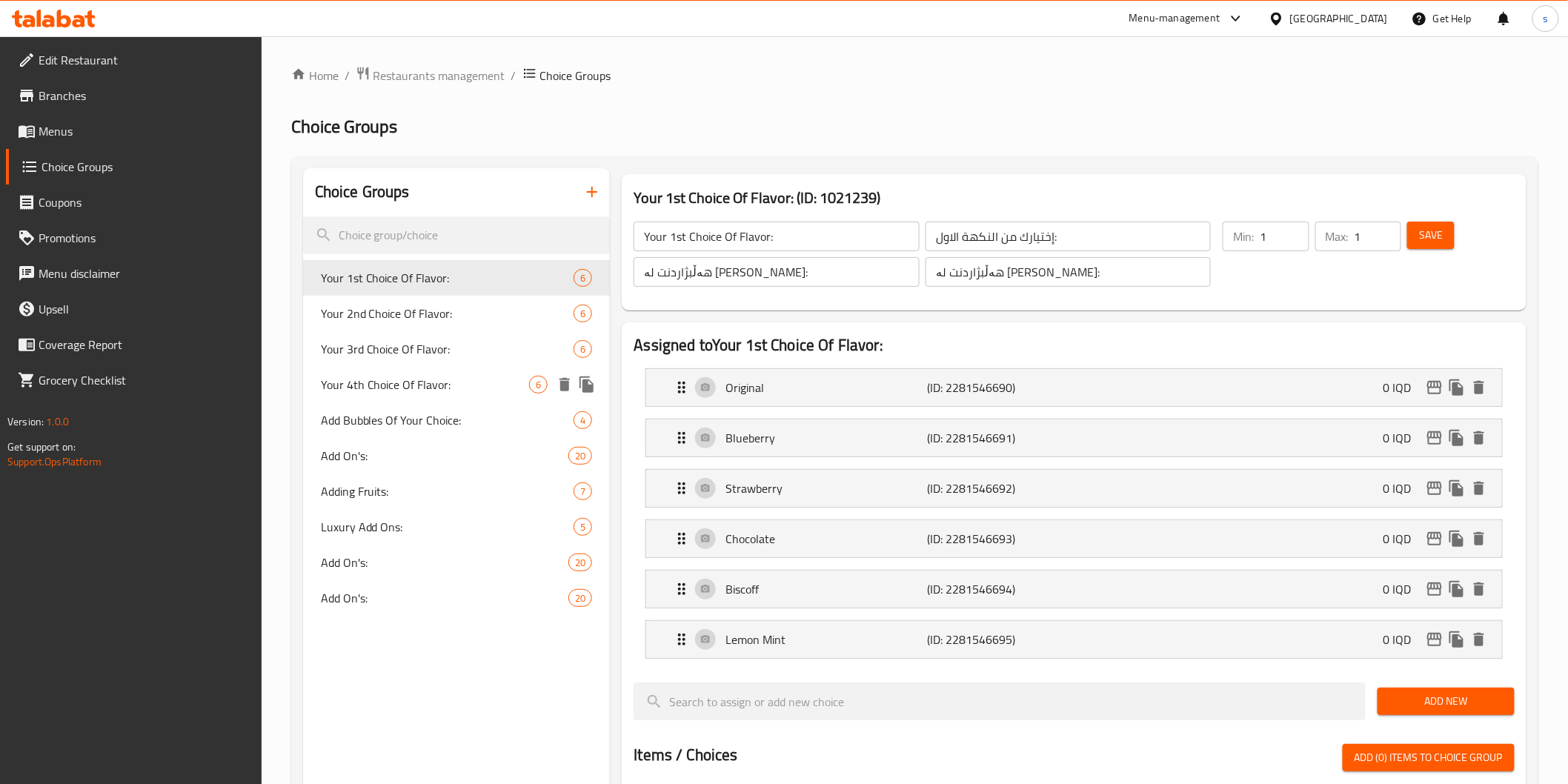
click at [461, 368] on div "Your 4th Choice Of Flavor: 6" at bounding box center [457, 385] width 308 height 36
type input "Your 4th Choice Of Flavor:"
type input "إختيارك من النكهة الرابع:"
type input "هەڵبژاردنت لە [PERSON_NAME]:"
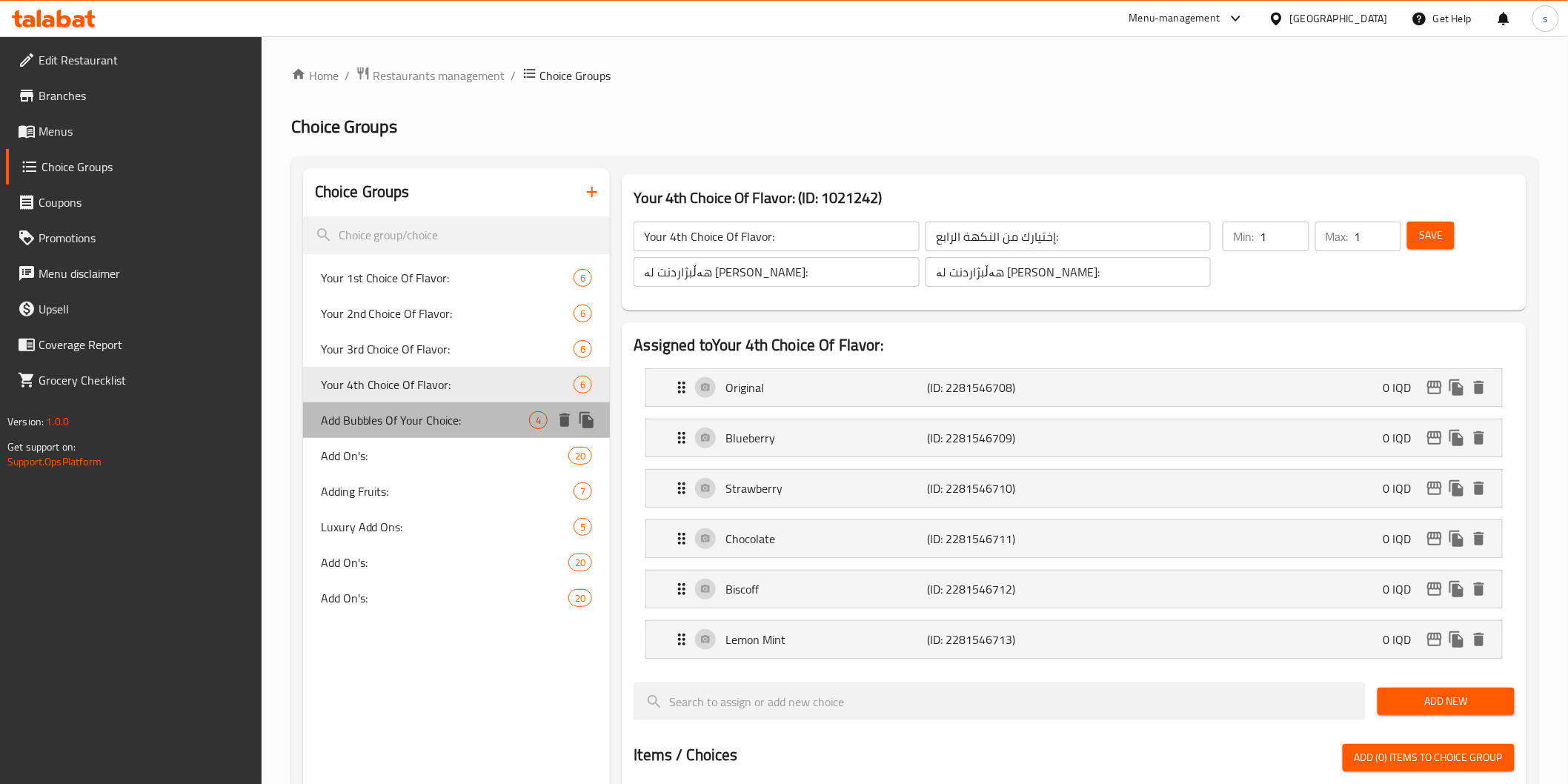
click at [458, 422] on span "Add Bubbles Of Your Choice:" at bounding box center [425, 420] width 209 height 18
type input "Add Bubbles Of Your Choice:"
type input "اضافة البابلز من اختيارك:"
type input "زیاد کردنی بابڵز بە هەڵبژاردنی خۆت:"
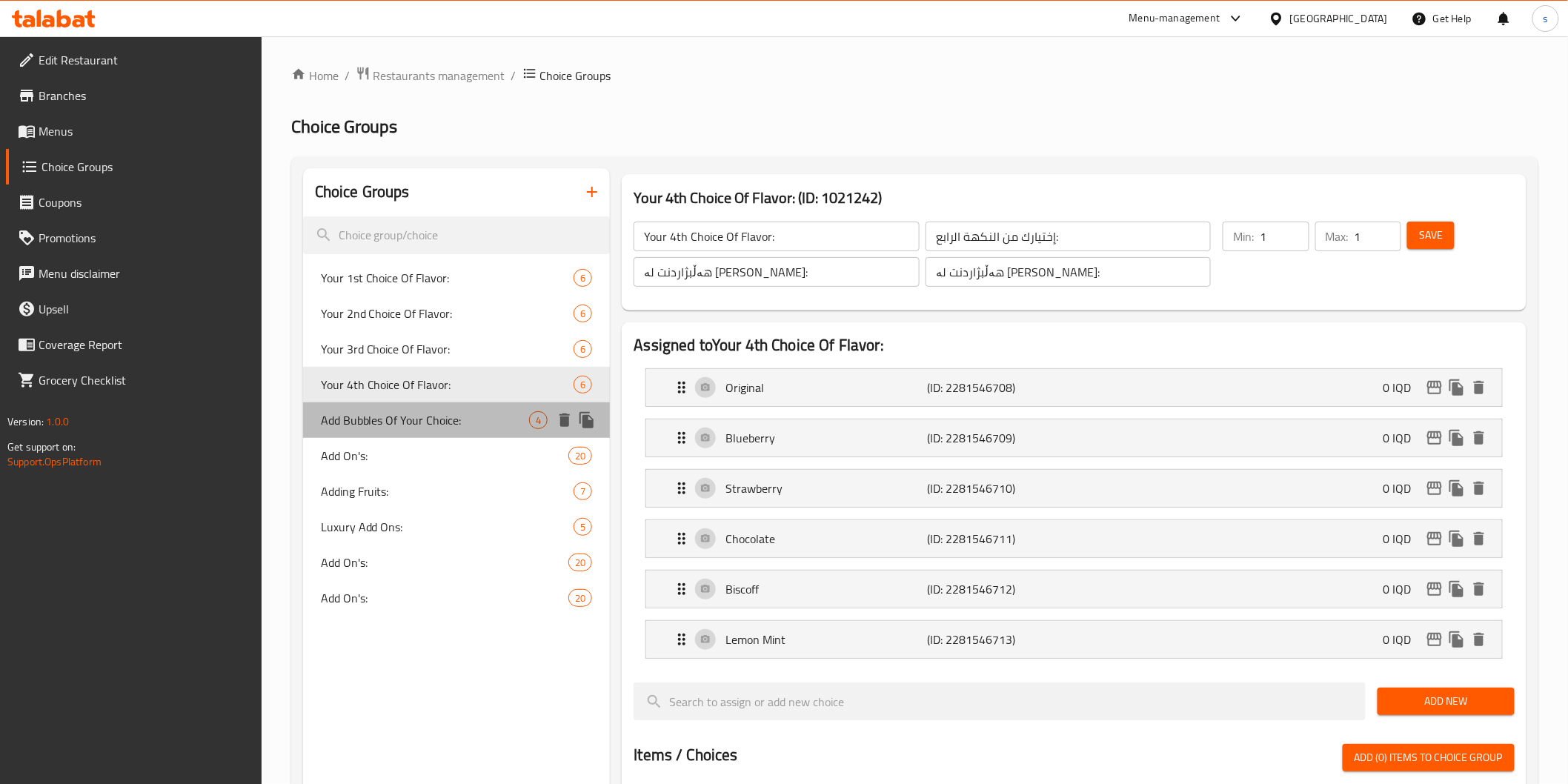
type input "0"
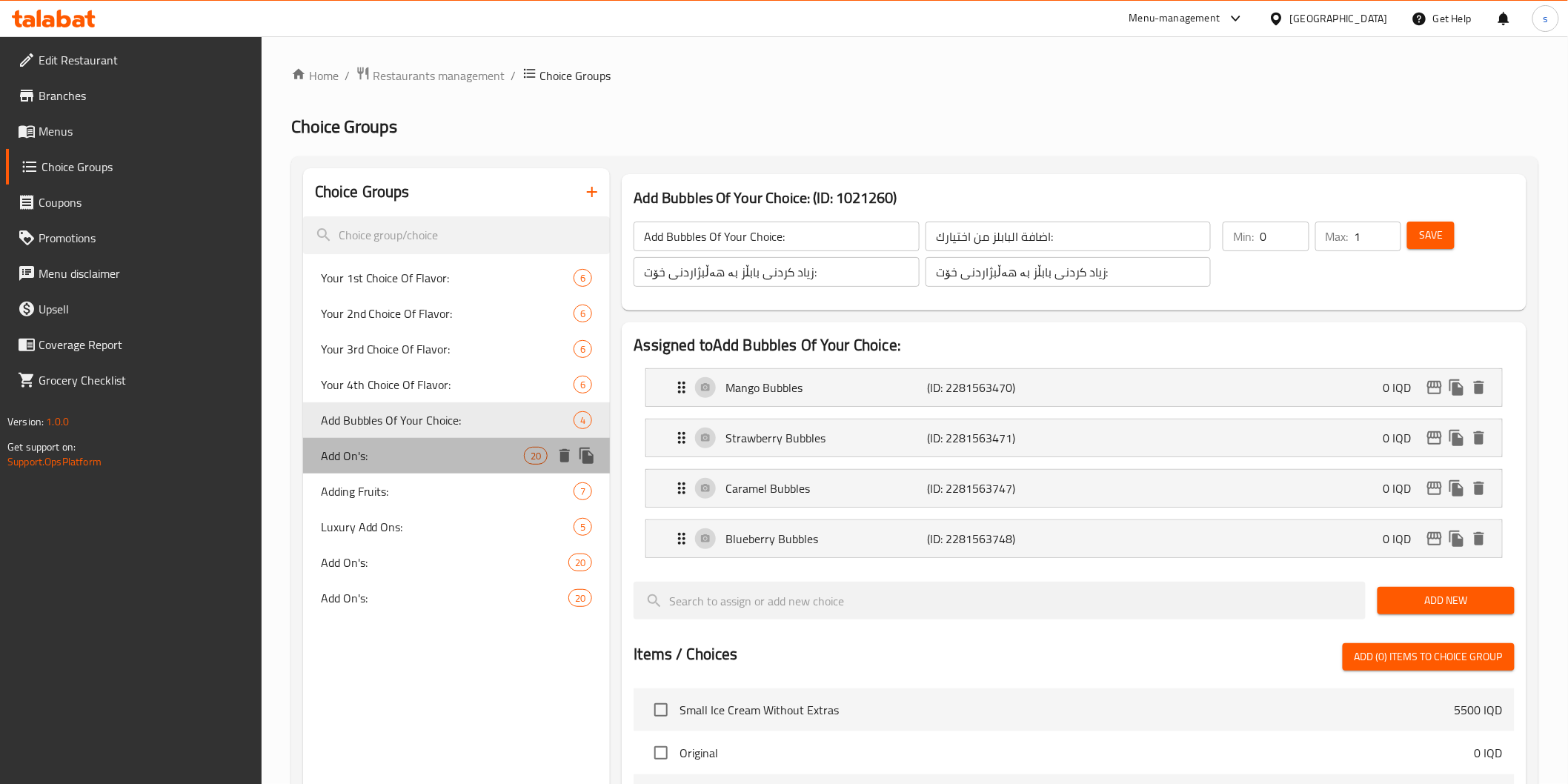
click at [458, 463] on span "Add On's:" at bounding box center [422, 456] width 204 height 18
type input "Add On's:"
type input "الإضافات:"
type input "زیادە:"
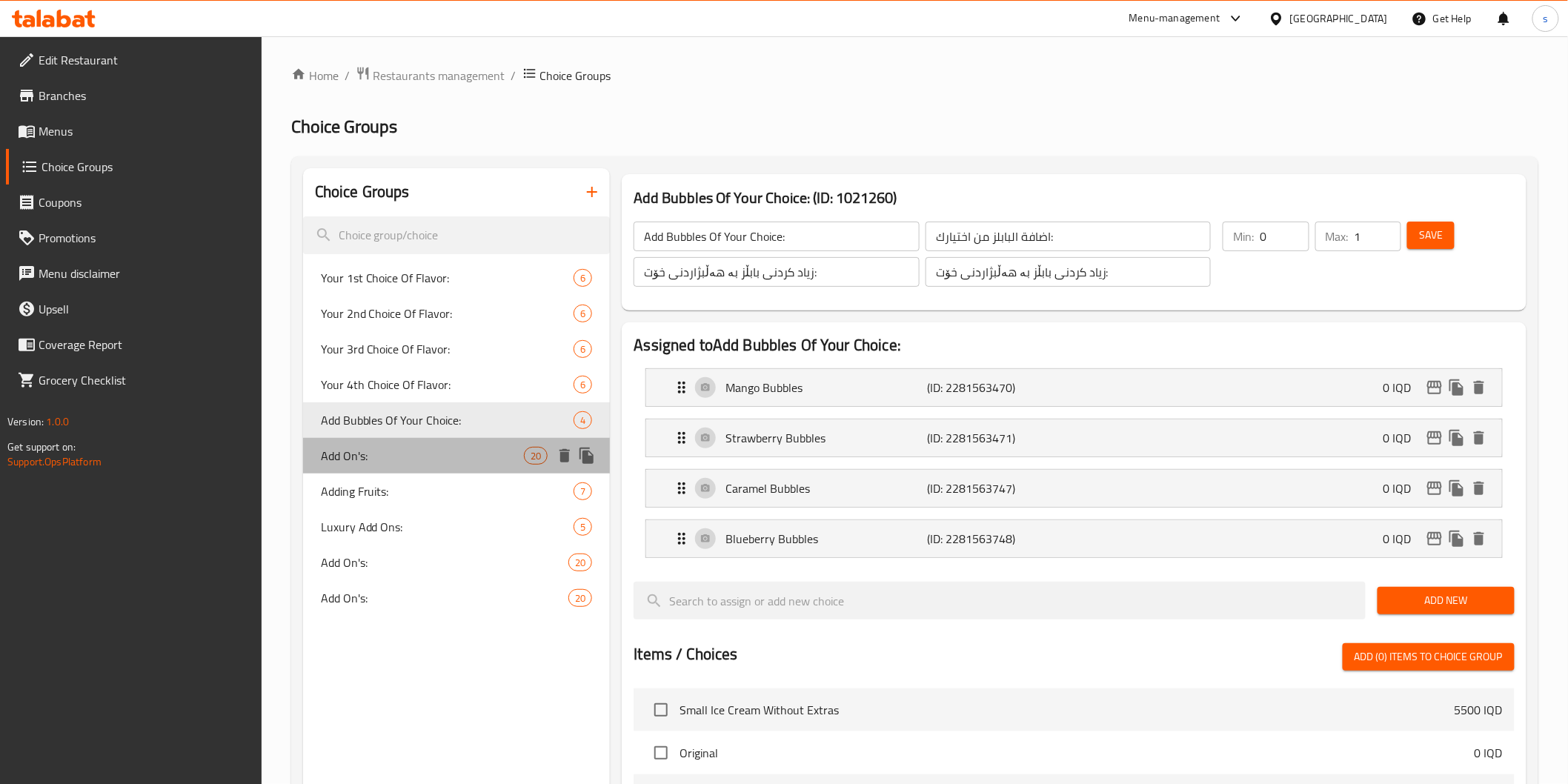
type input "2"
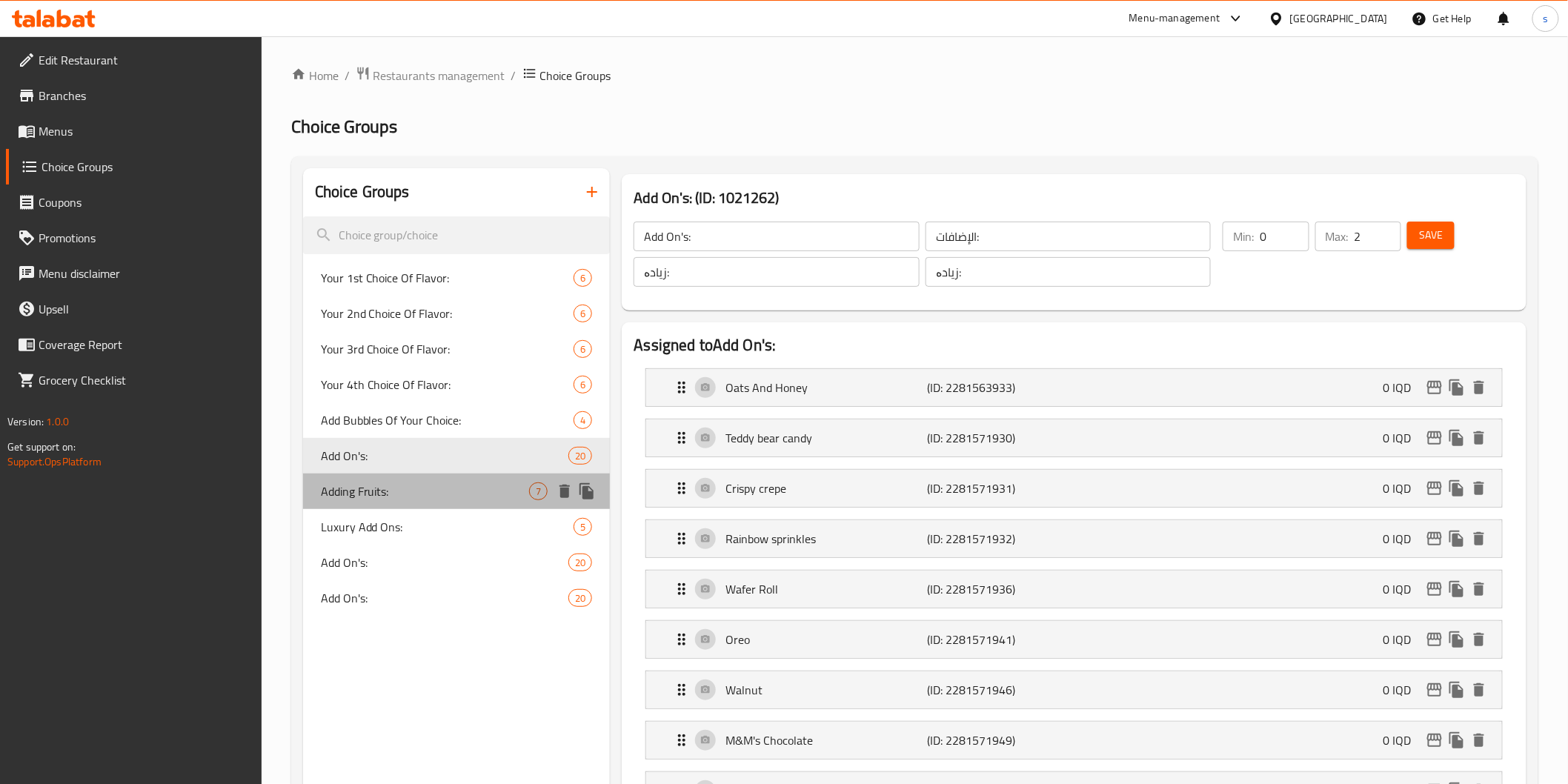
click at [453, 491] on span "Adding Fruits:" at bounding box center [425, 492] width 209 height 18
type input "Adding Fruits:"
type input "اضافة الفواكة:"
type input "زیادکردنی میوە:"
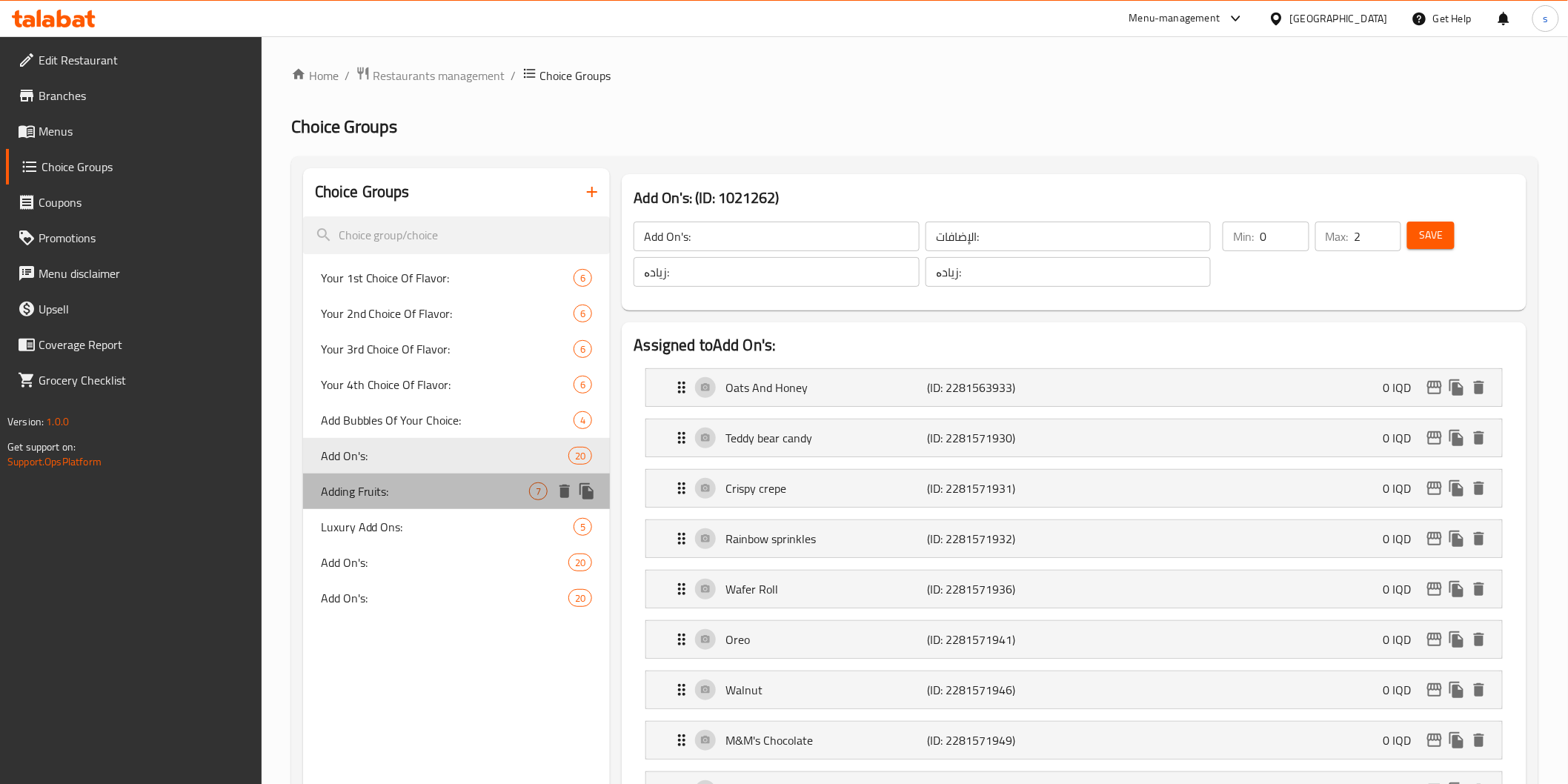
type input "0"
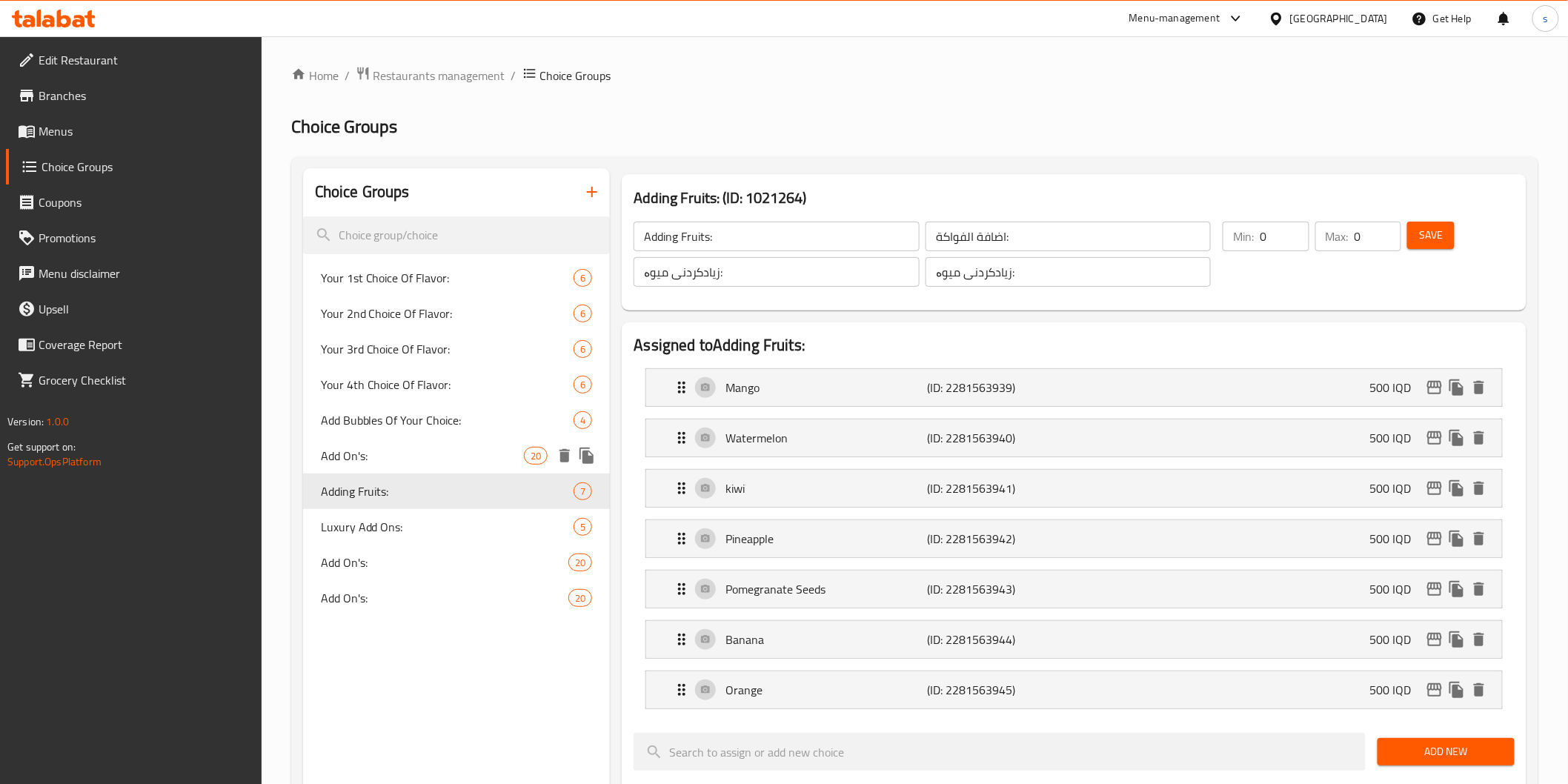
click at [448, 470] on div "Add On's: 20" at bounding box center [457, 456] width 308 height 36
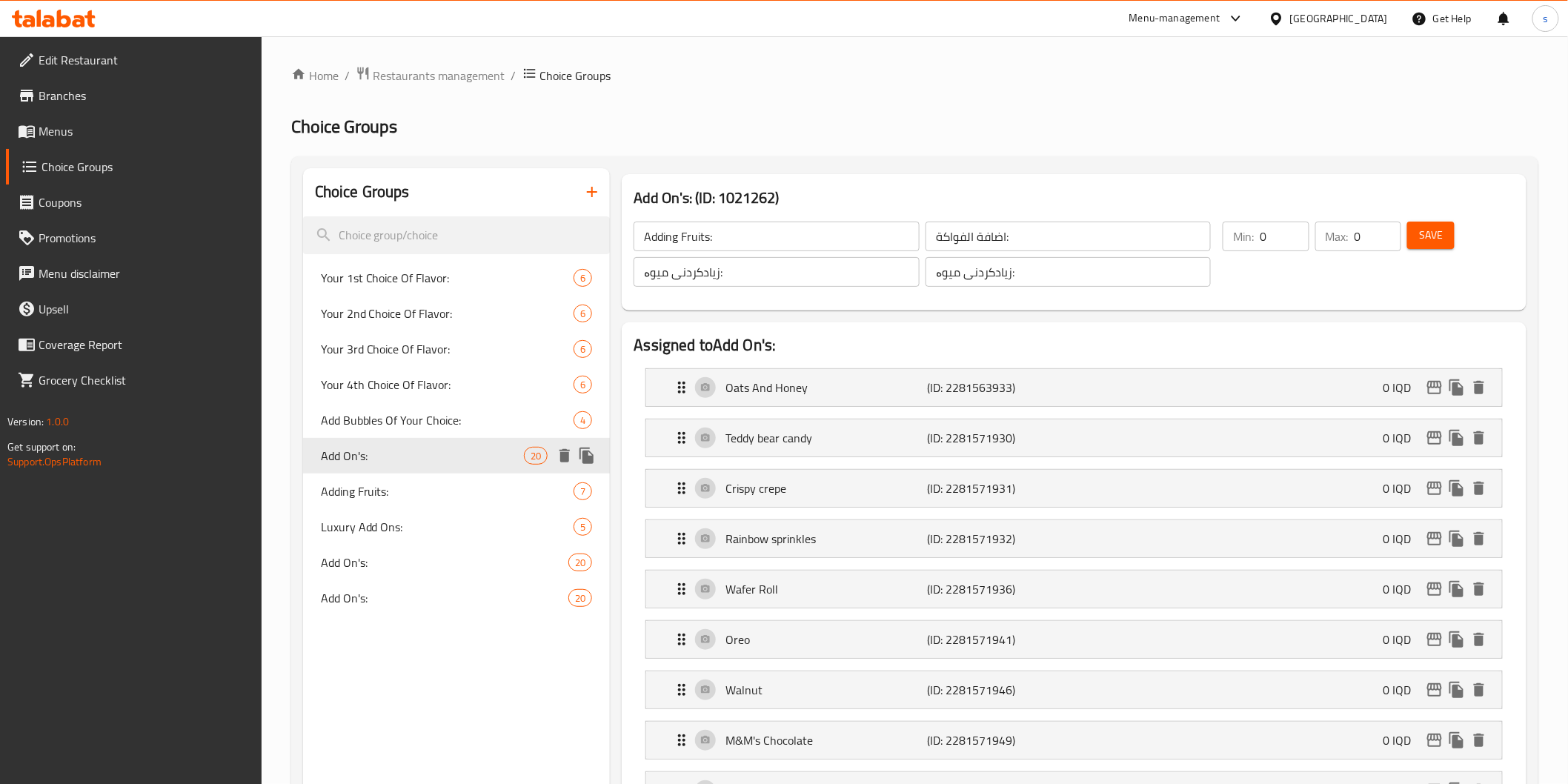
type input "Add On's:"
type input "الإضافات:"
type input "زیادە:"
type input "2"
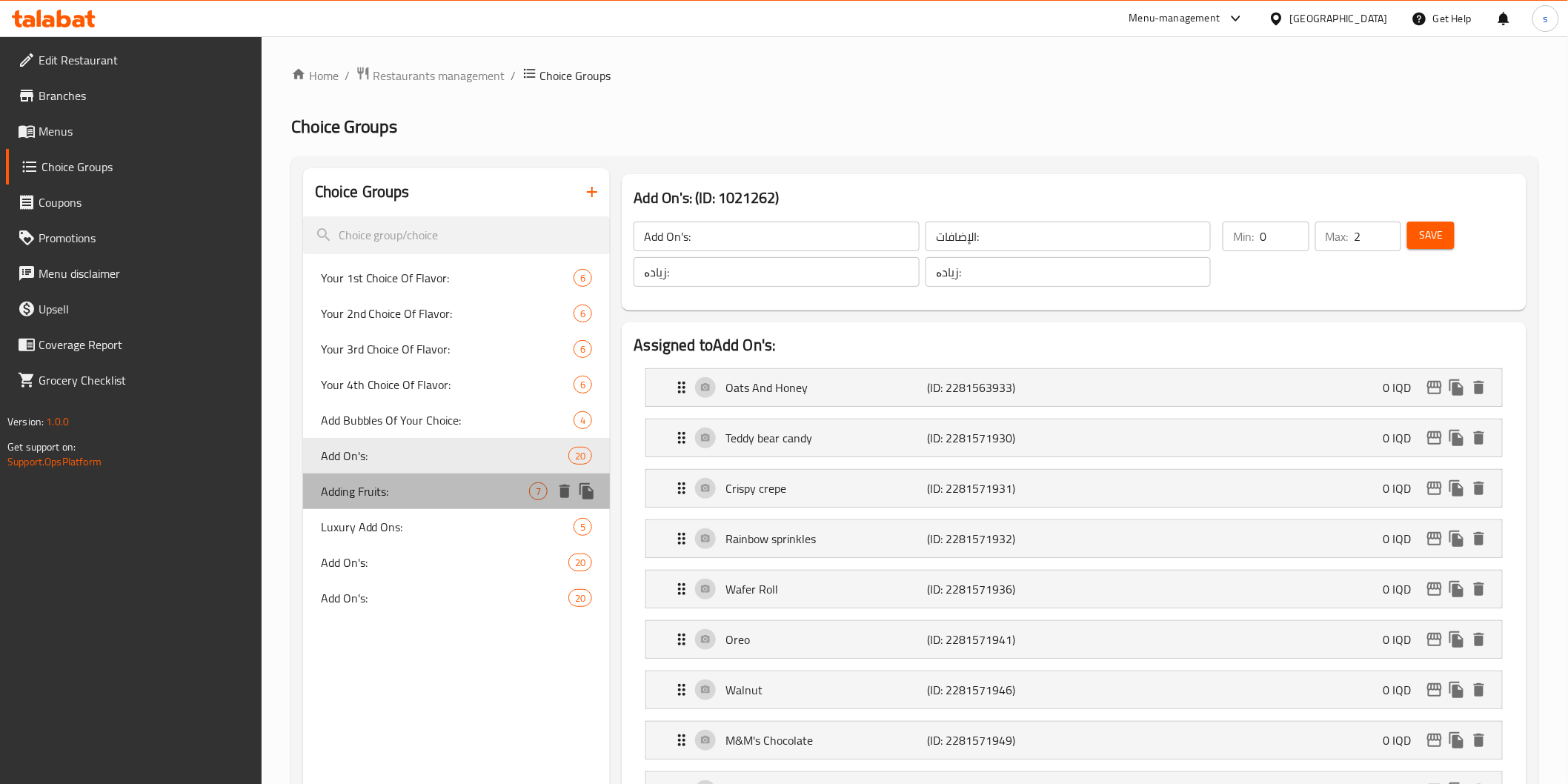
click at [458, 499] on span "Adding Fruits:" at bounding box center [425, 492] width 209 height 18
type input "Adding Fruits:"
type input "اضافة الفواكة:"
type input "زیادکردنی میوە:"
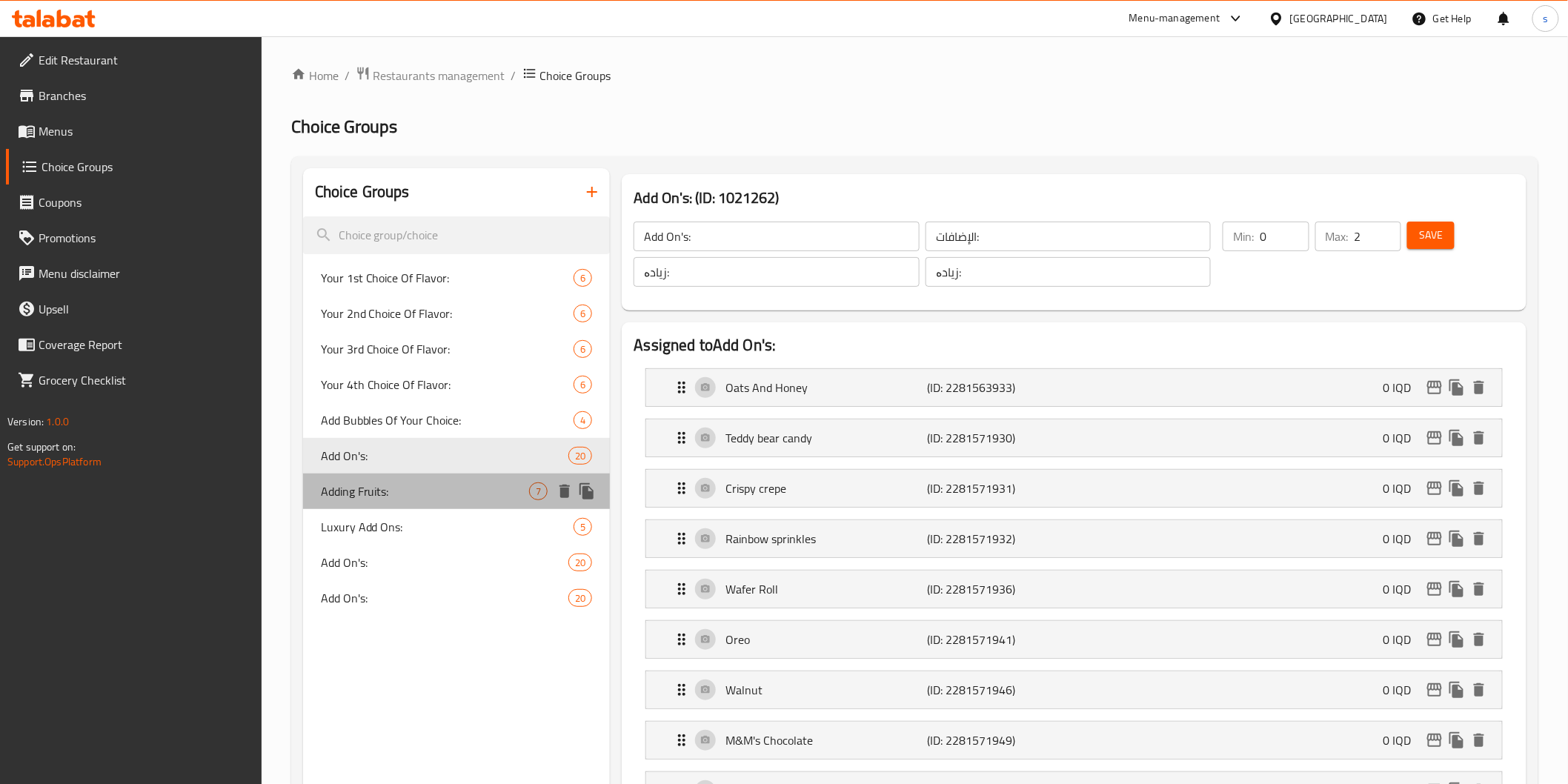
type input "0"
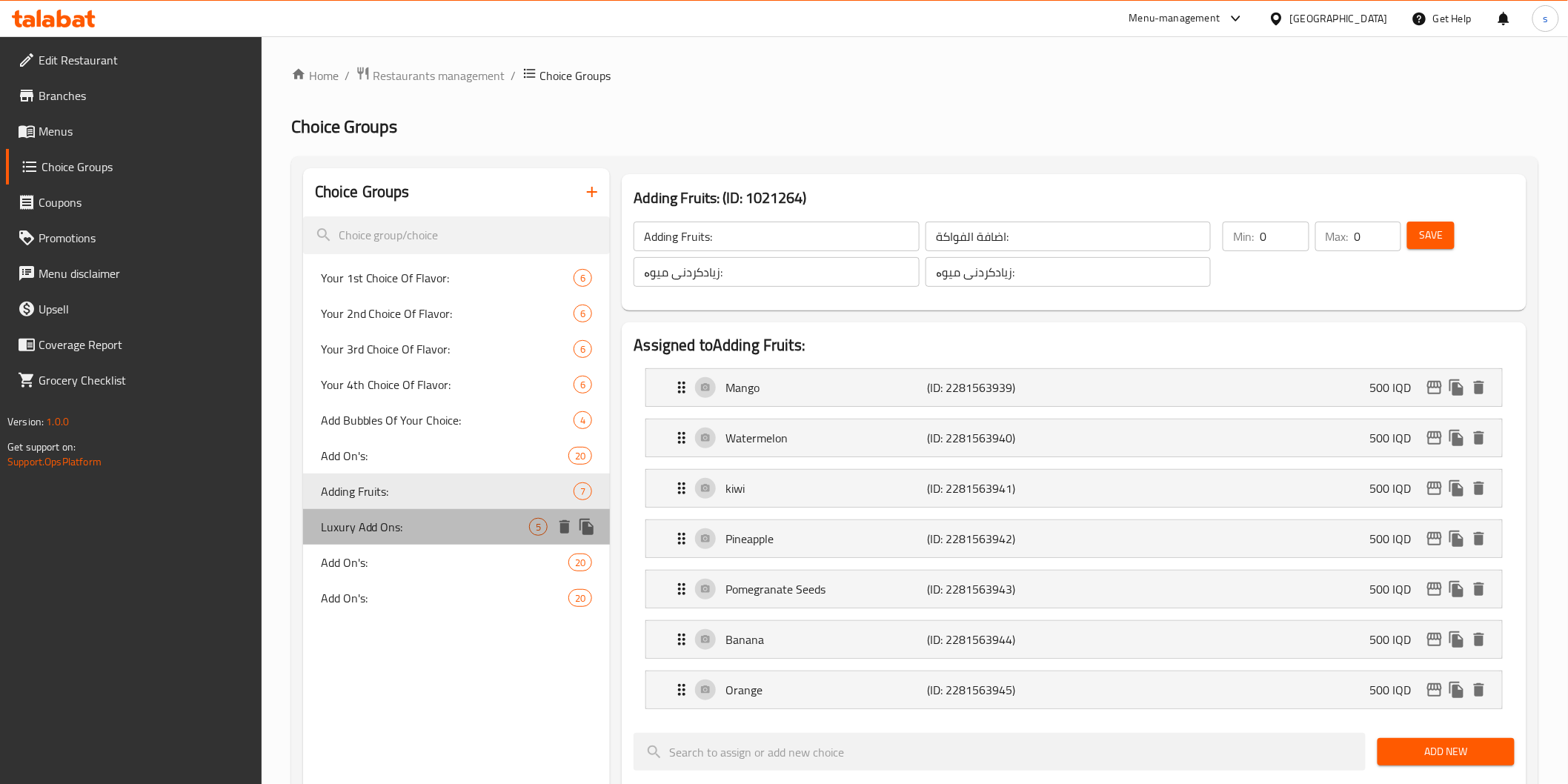
click at [461, 519] on span "Luxury Add Ons:" at bounding box center [425, 527] width 209 height 18
type input "Luxury Add Ons:"
type input "اضافات فاخرة:"
type input "زیادەی لەکژەری:"
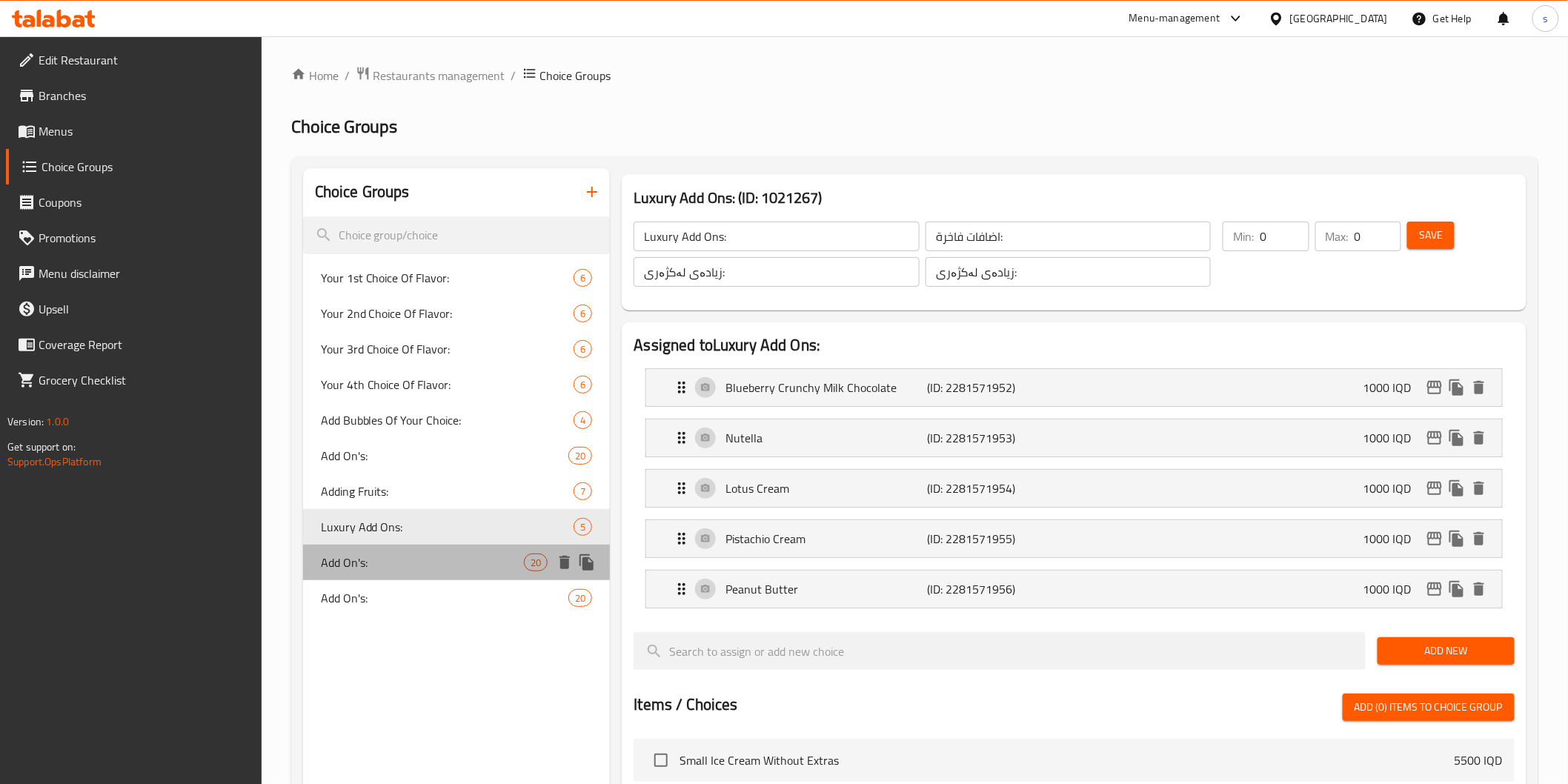
click at [469, 560] on span "Add On's:" at bounding box center [422, 563] width 204 height 18
type input "Add On's:"
type input "الإضافات:"
type input "زیادە:"
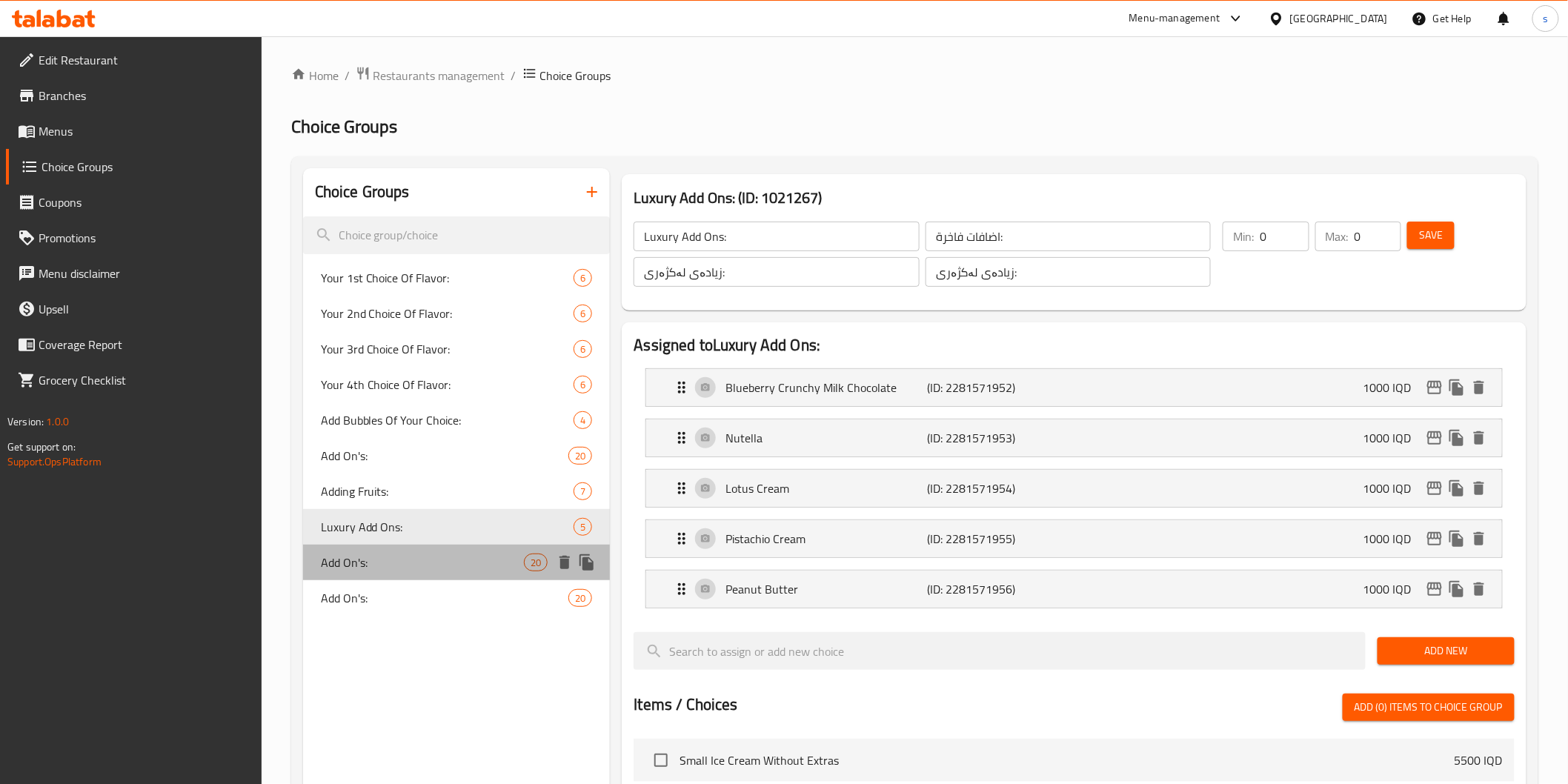
type input "4"
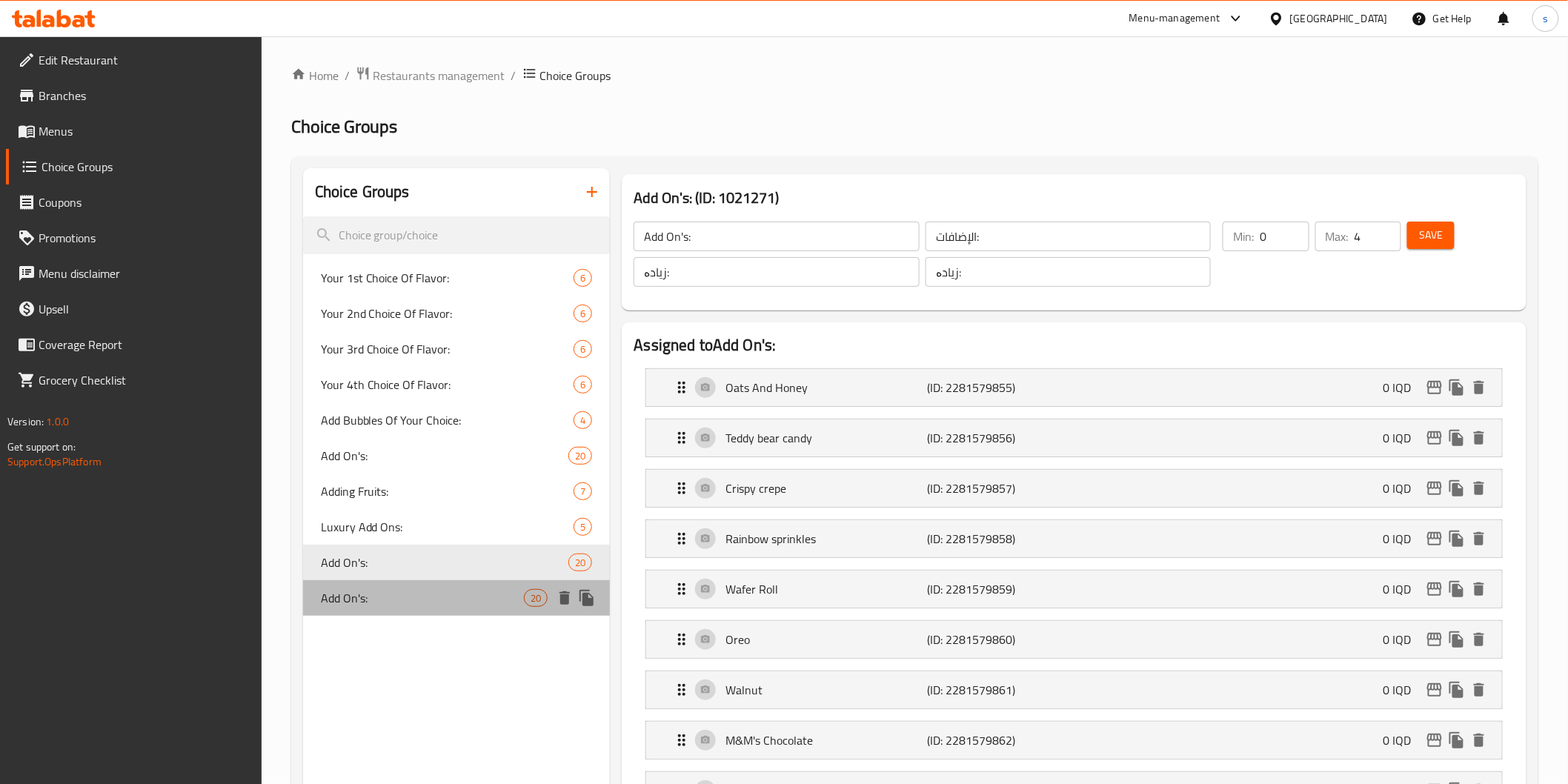
click at [477, 587] on div "Add On's: 20" at bounding box center [457, 598] width 308 height 36
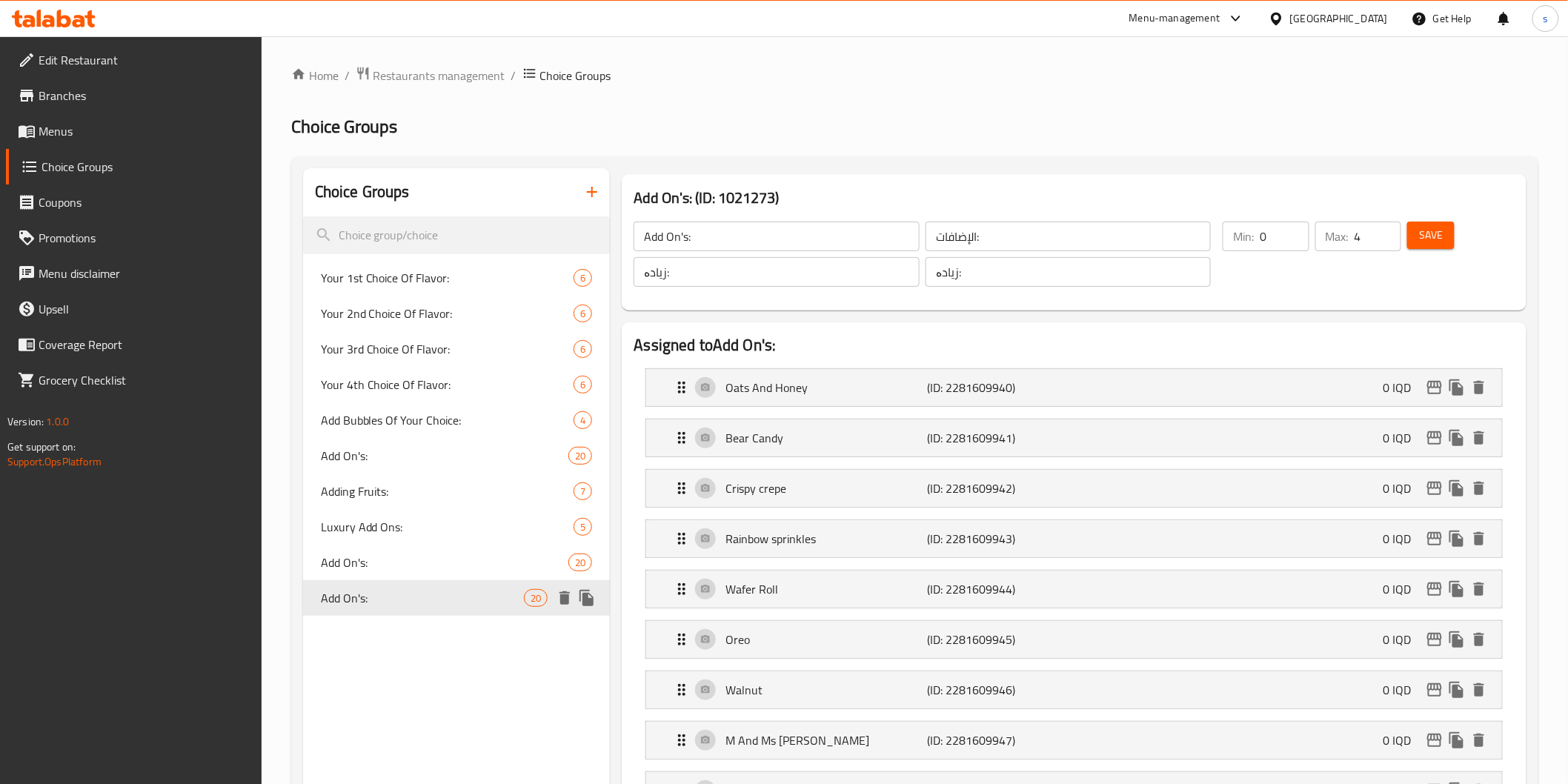
type input "Add On's:"
type input "3"
click at [479, 557] on span "Add On's:" at bounding box center [422, 563] width 204 height 18
type input "Add On's:"
type input "4"
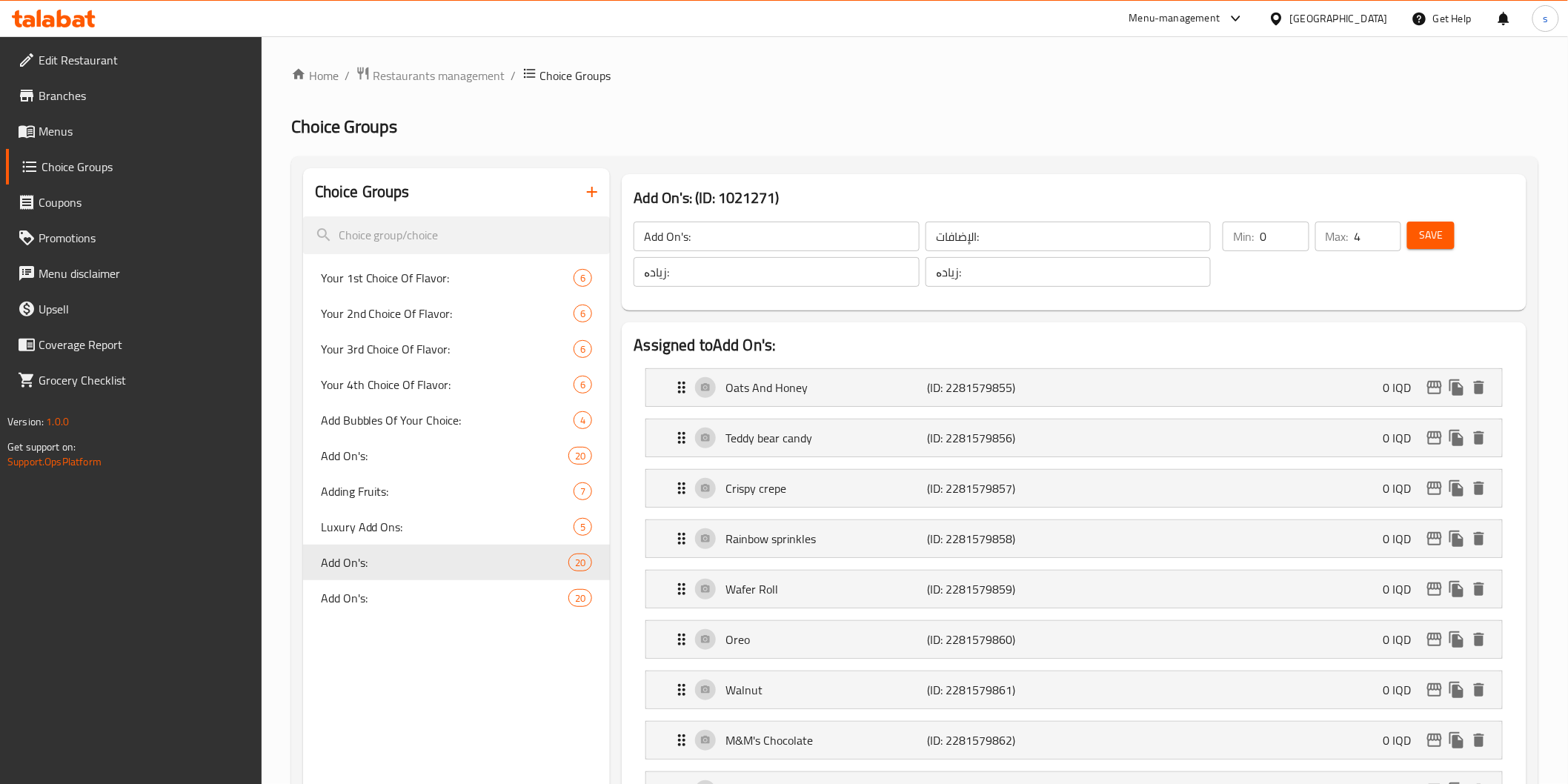
click at [92, 19] on icon at bounding box center [90, 19] width 11 height 17
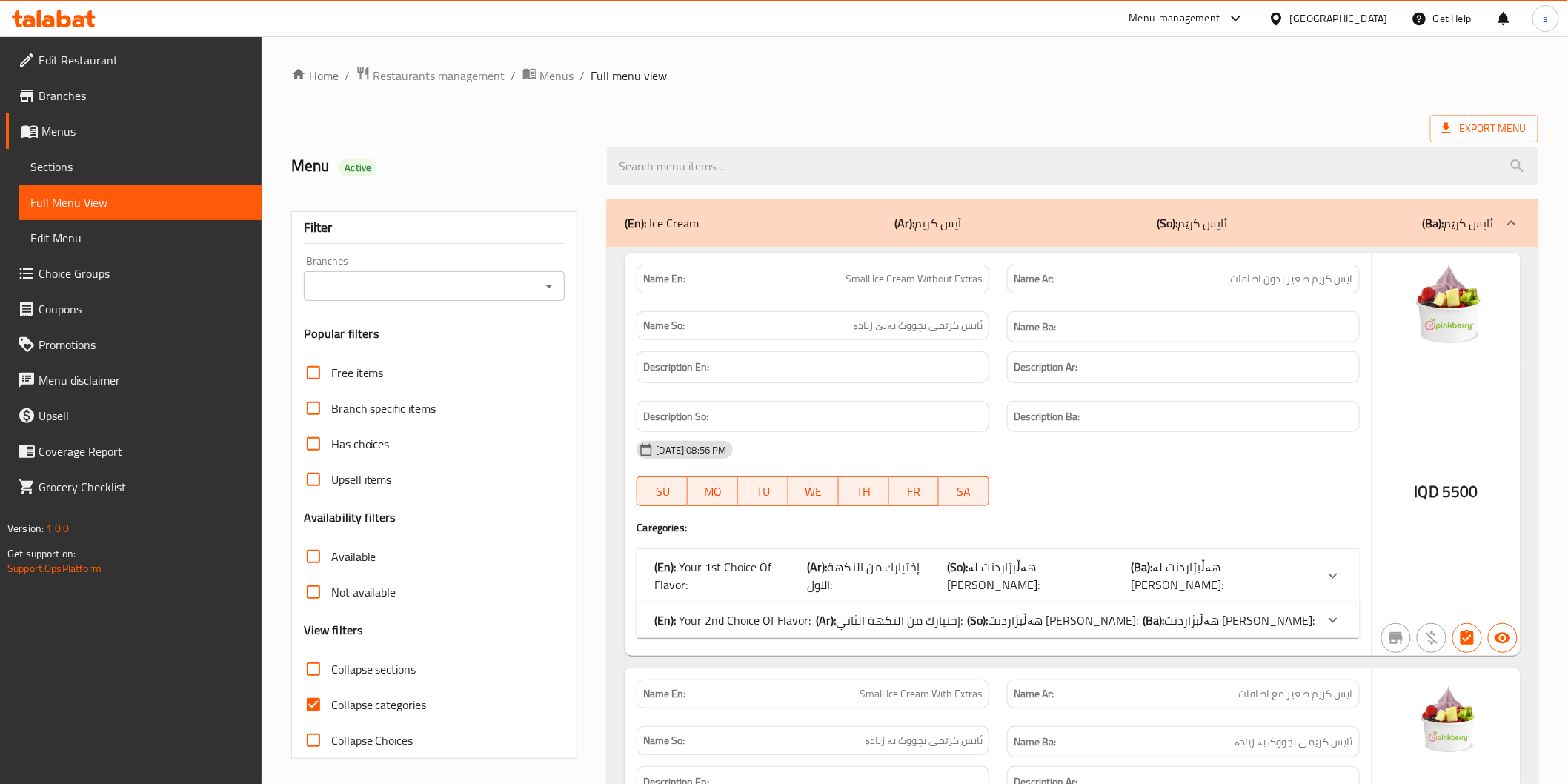
scroll to position [137, 0]
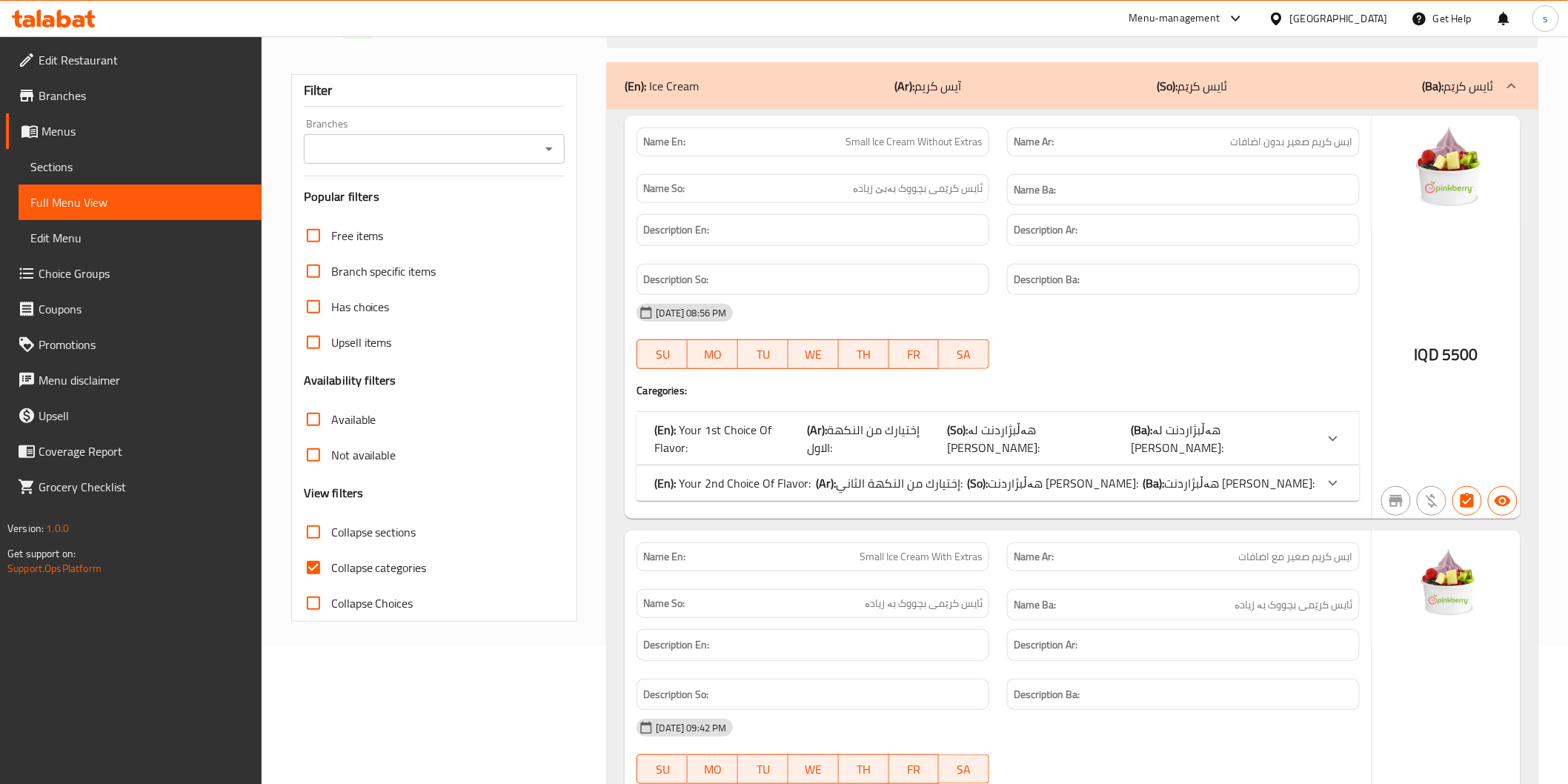
click at [361, 539] on span "Collapse sections" at bounding box center [374, 532] width 85 height 18
click at [332, 539] on input "Collapse sections" at bounding box center [314, 532] width 36 height 36
checkbox input "true"
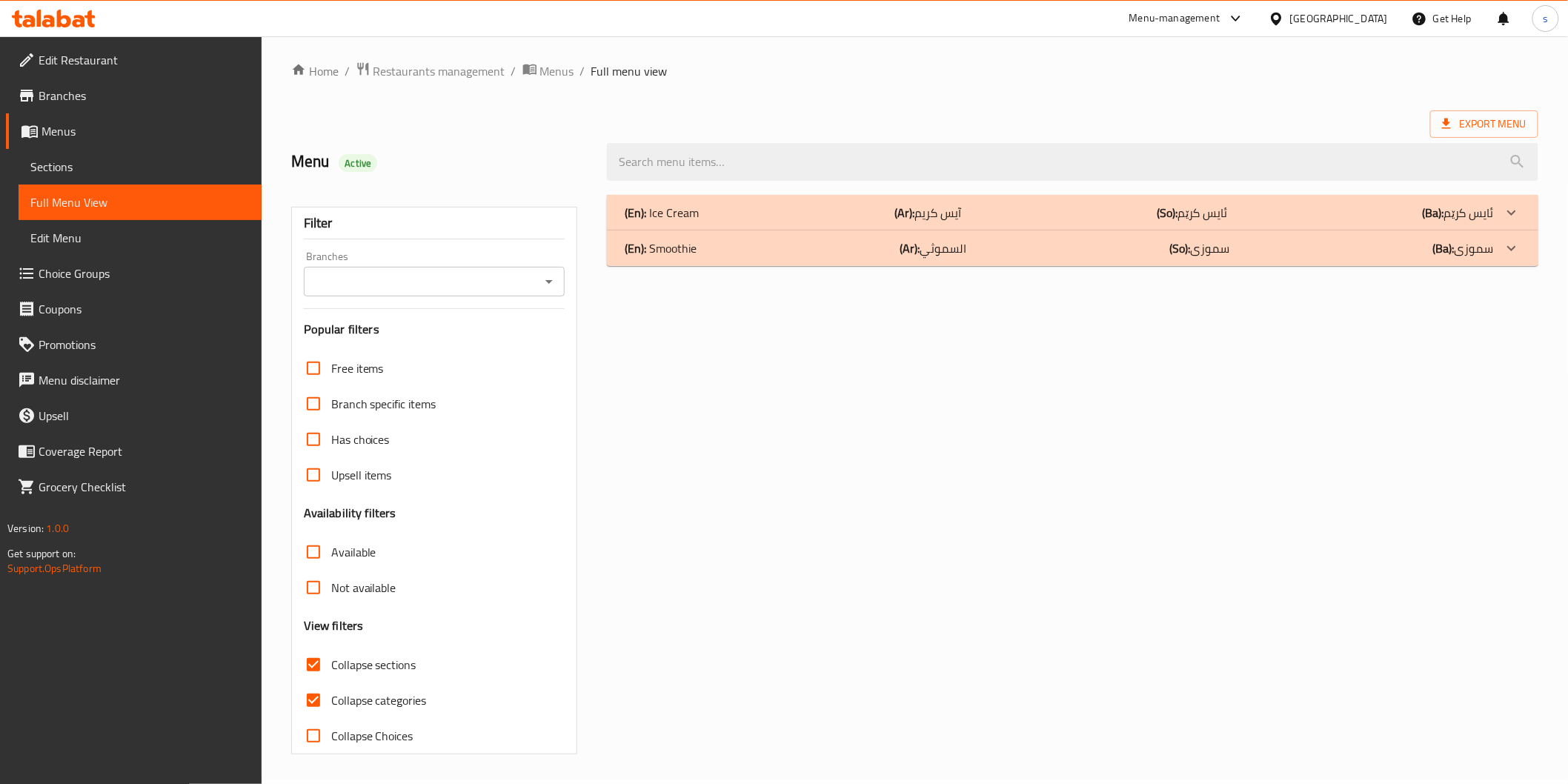
scroll to position [4, 0]
click at [391, 699] on span "Collapse categories" at bounding box center [380, 701] width 96 height 18
click at [332, 699] on input "Collapse categories" at bounding box center [314, 701] width 36 height 36
checkbox input "false"
click at [393, 666] on span "Collapse sections" at bounding box center [374, 666] width 85 height 18
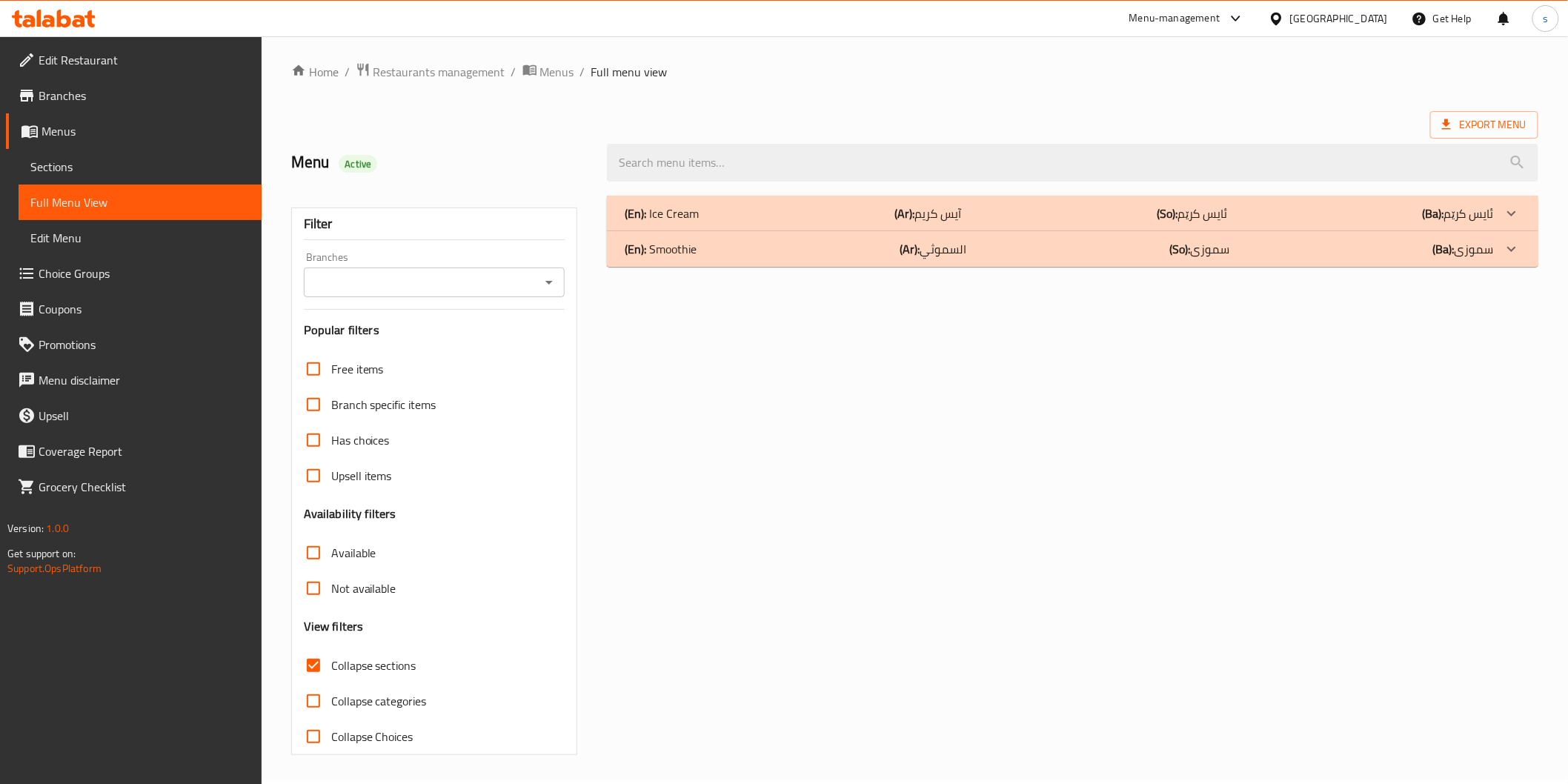
click at [332, 666] on input "Collapse sections" at bounding box center [314, 666] width 36 height 36
checkbox input "false"
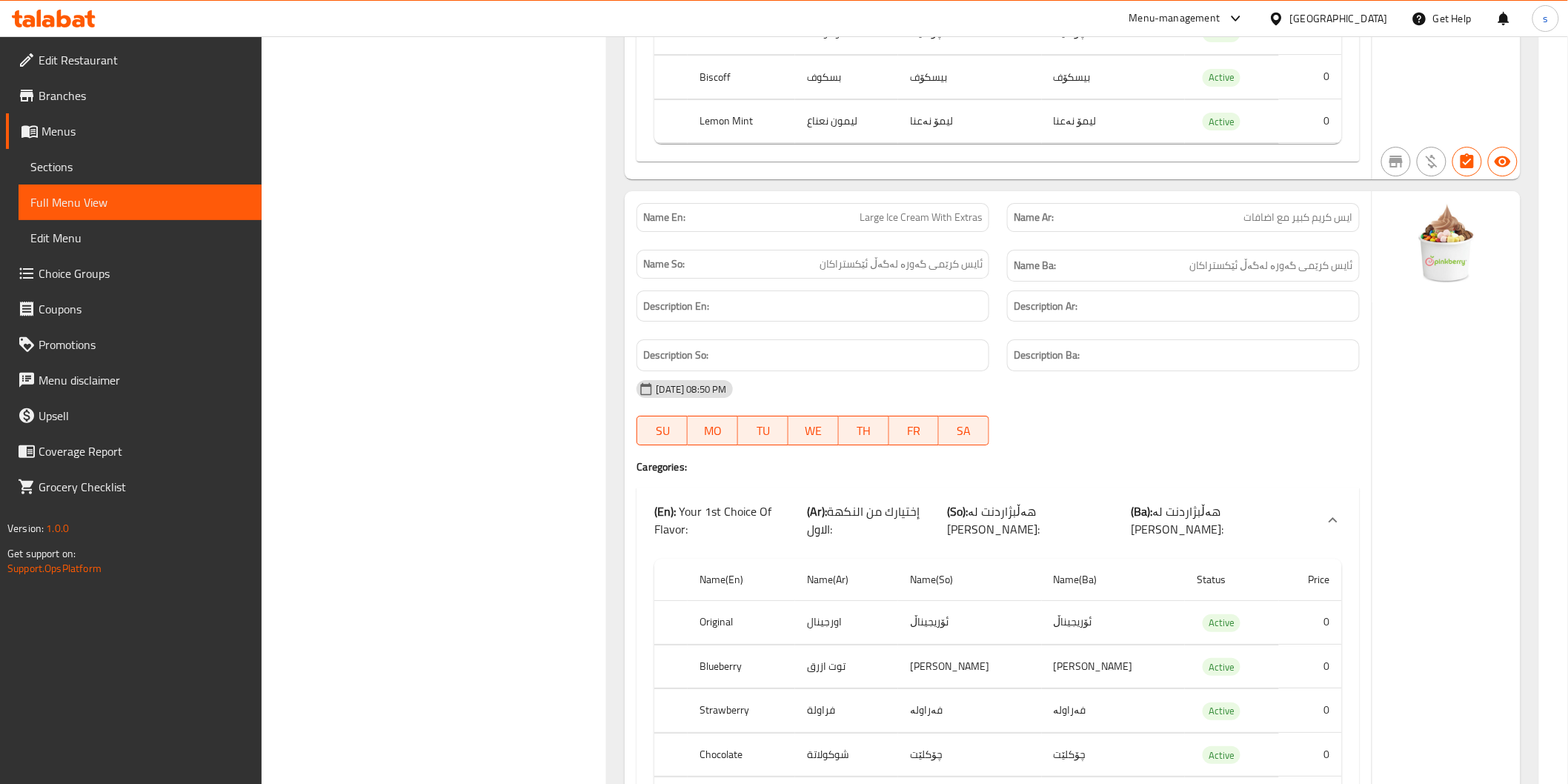
scroll to position [11268, 0]
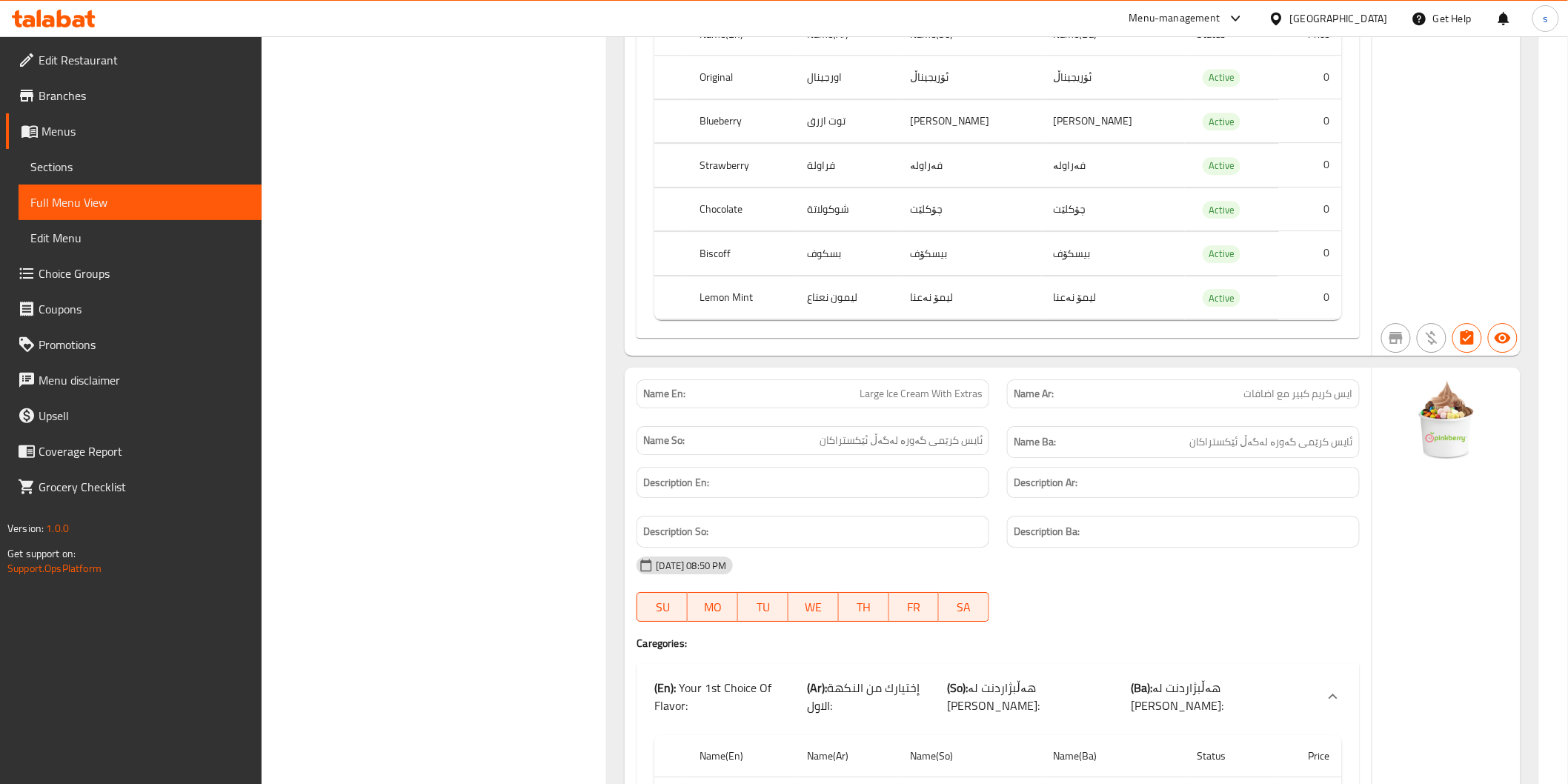
click at [1254, 548] on div "[DATE] 08:50 PM SU MO TU WE TH FR SA" at bounding box center [997, 588] width 740 height 83
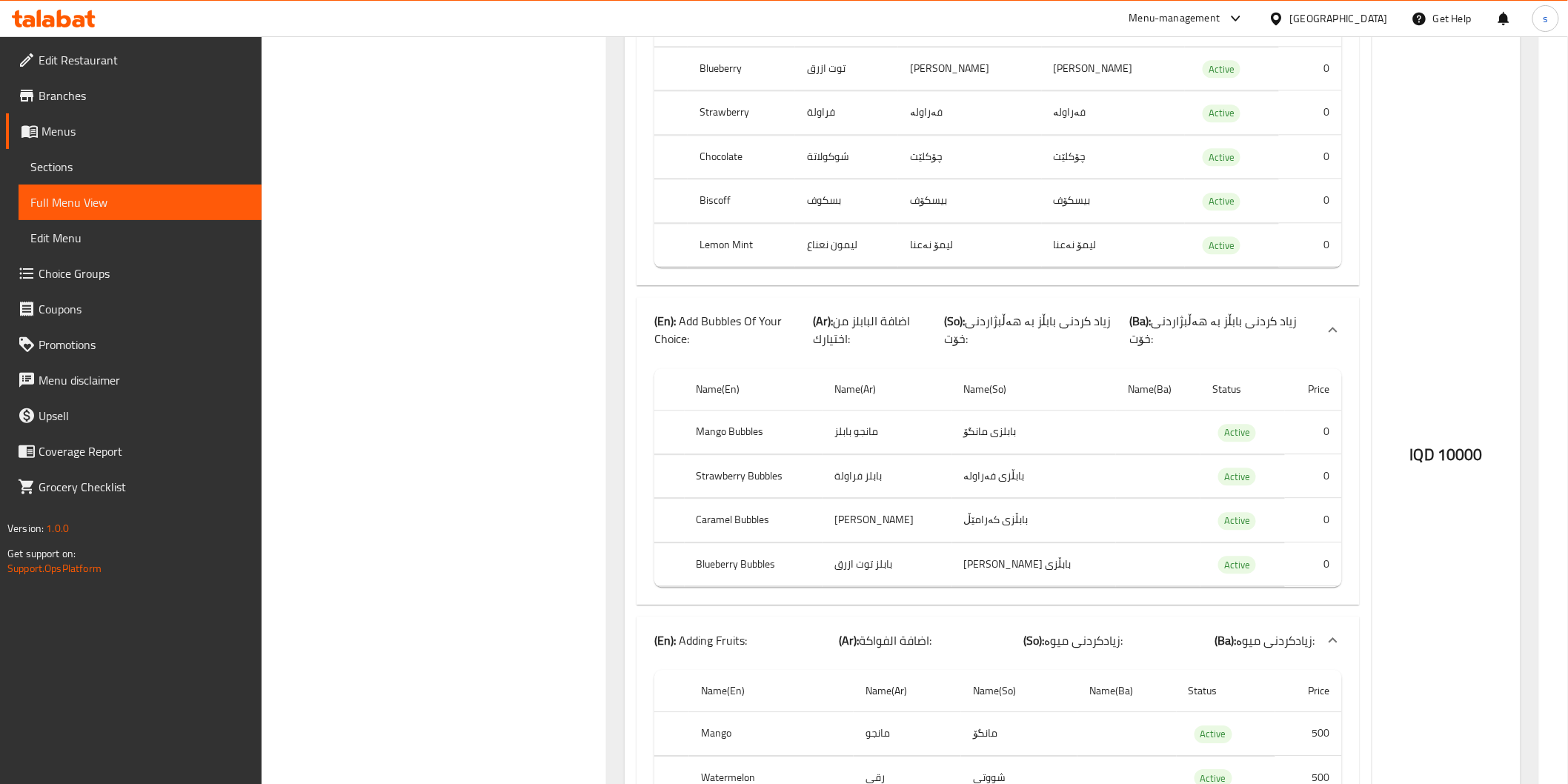
scroll to position [13190, 0]
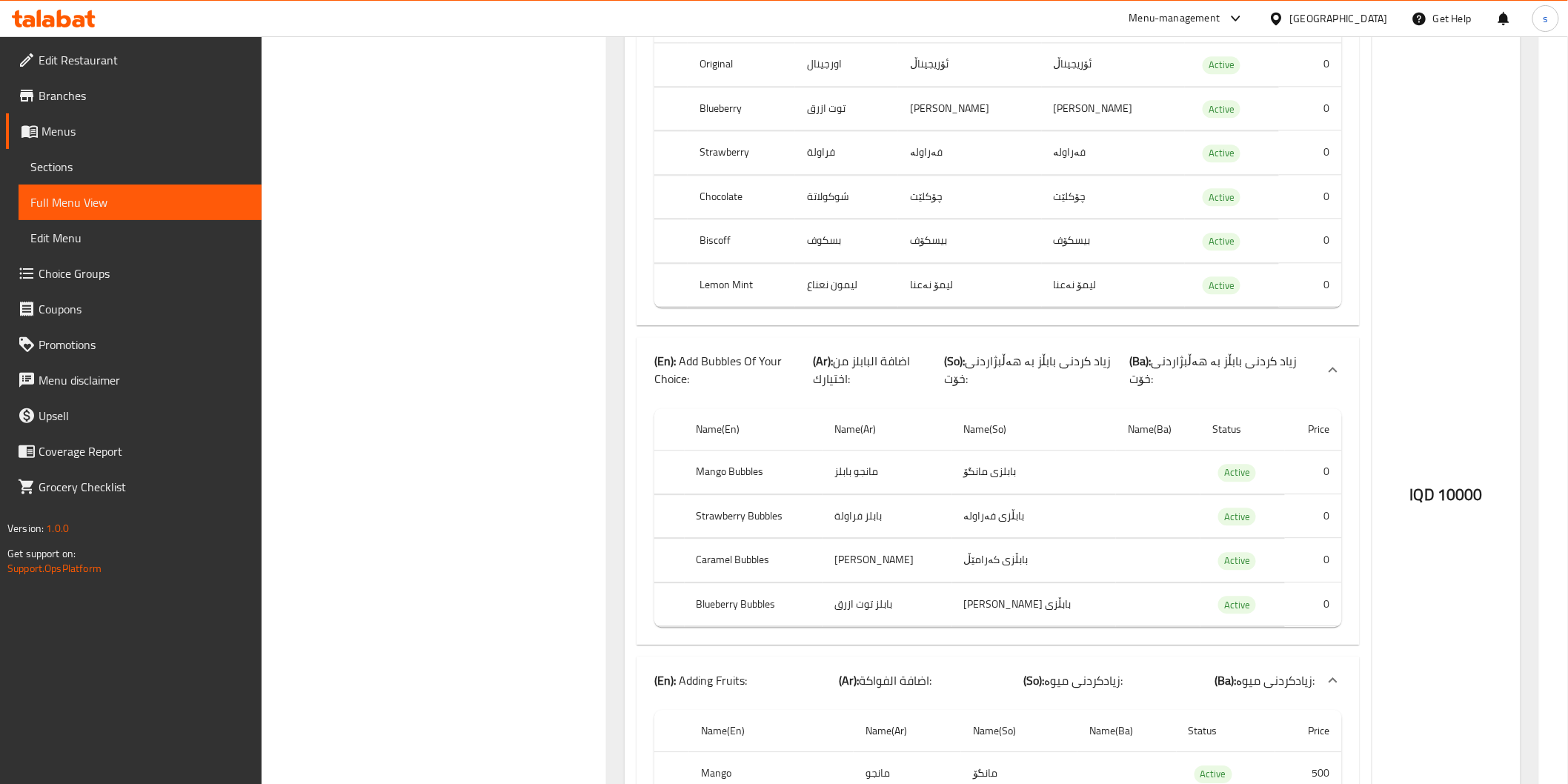
click at [1221, 627] on td "choices table" at bounding box center [970, 627] width 631 height 1
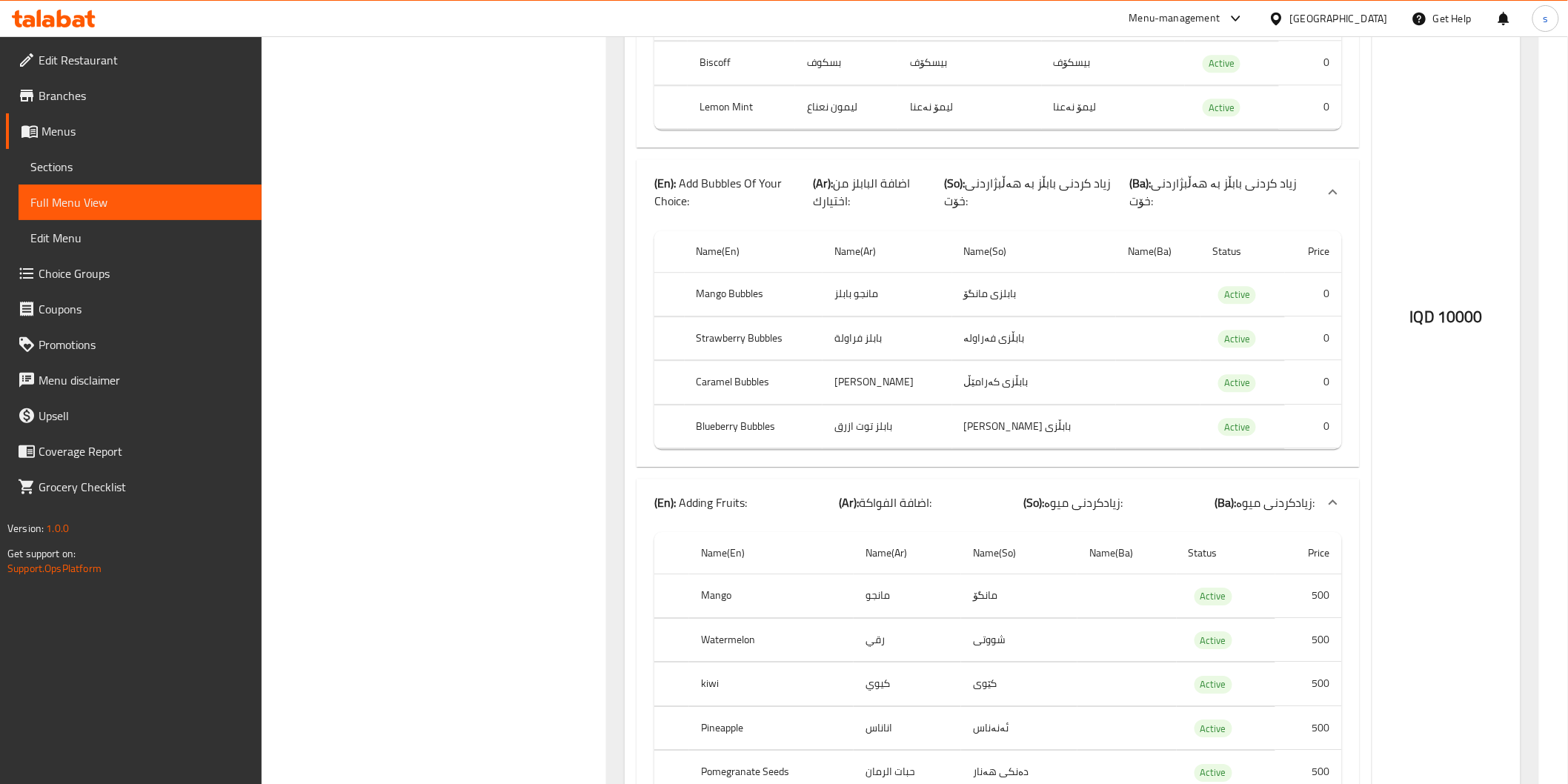
scroll to position [13602, 0]
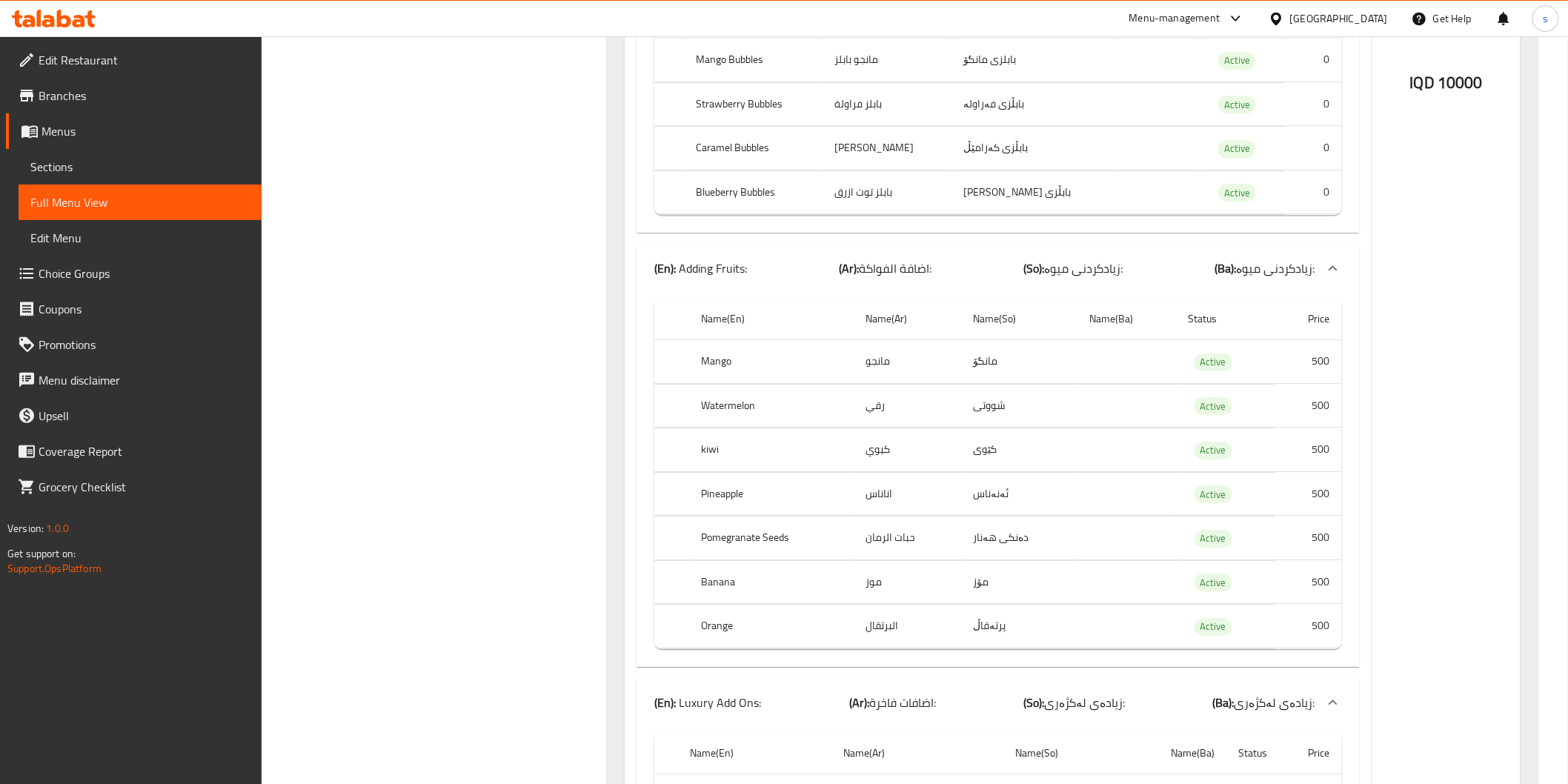
click at [1081, 604] on td "choices table" at bounding box center [1127, 626] width 100 height 44
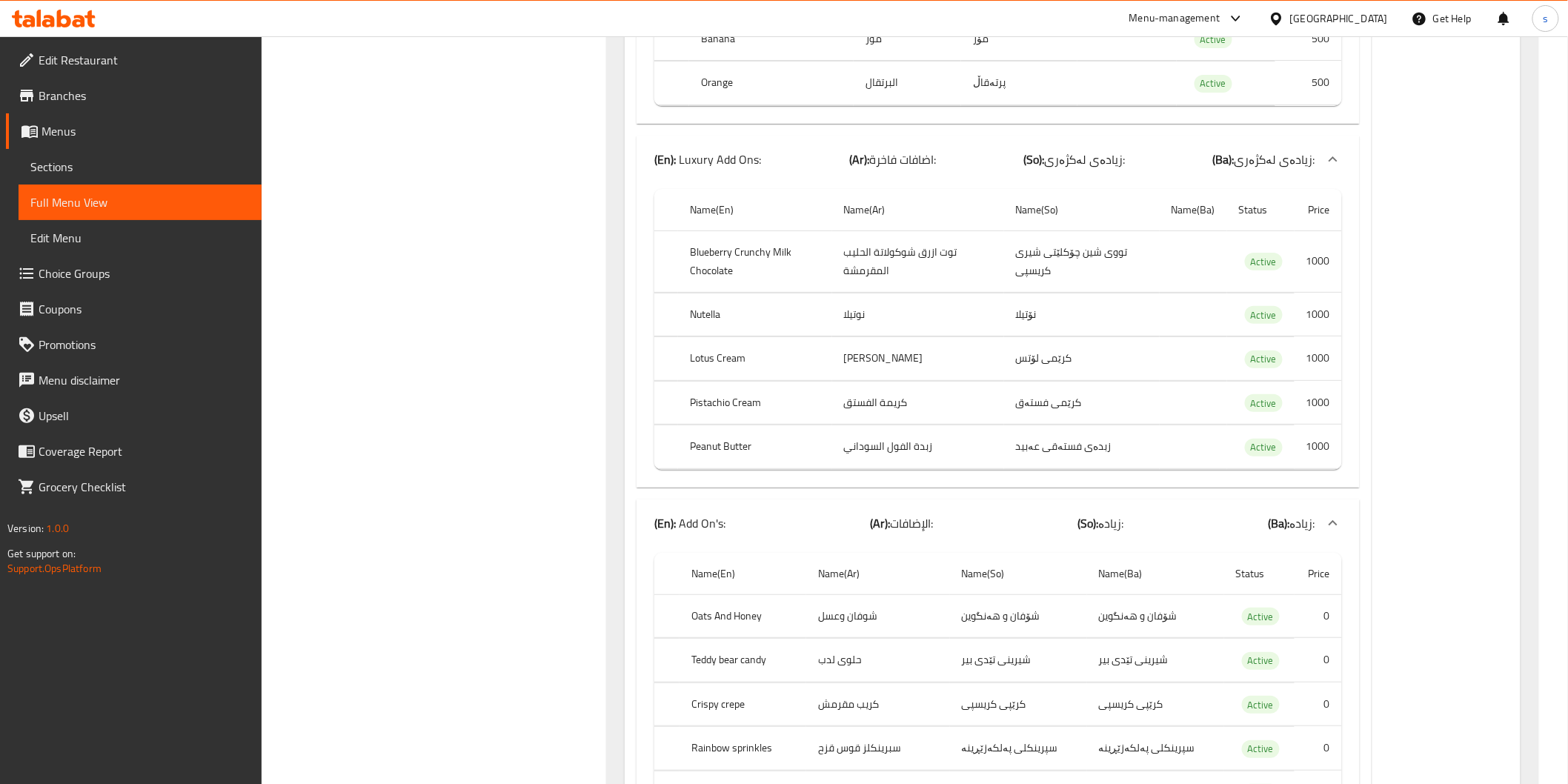
scroll to position [14150, 0]
click at [996, 634] on td "شیرینی تێدی بیر" at bounding box center [1019, 655] width 137 height 44
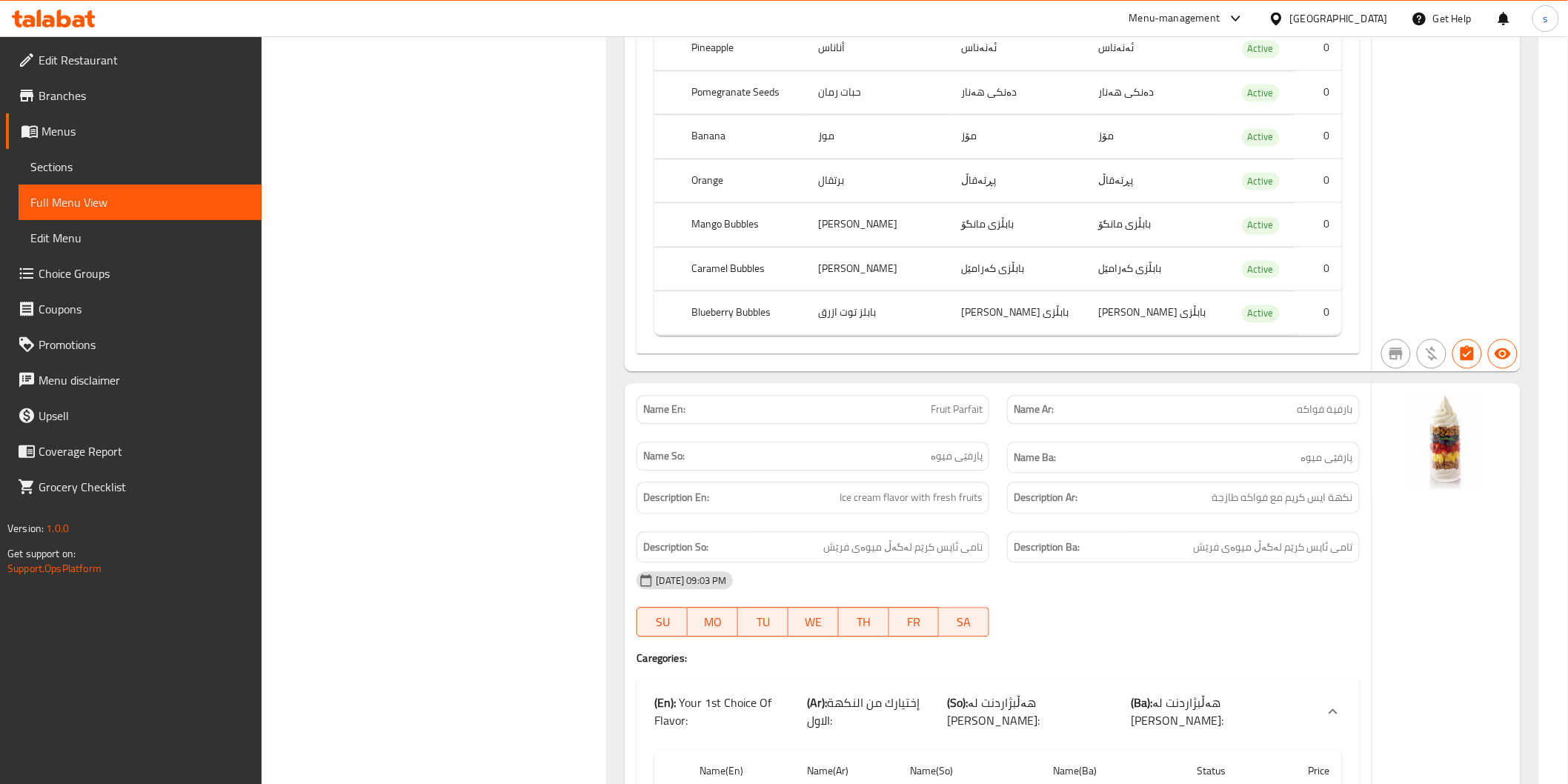
scroll to position [15386, 0]
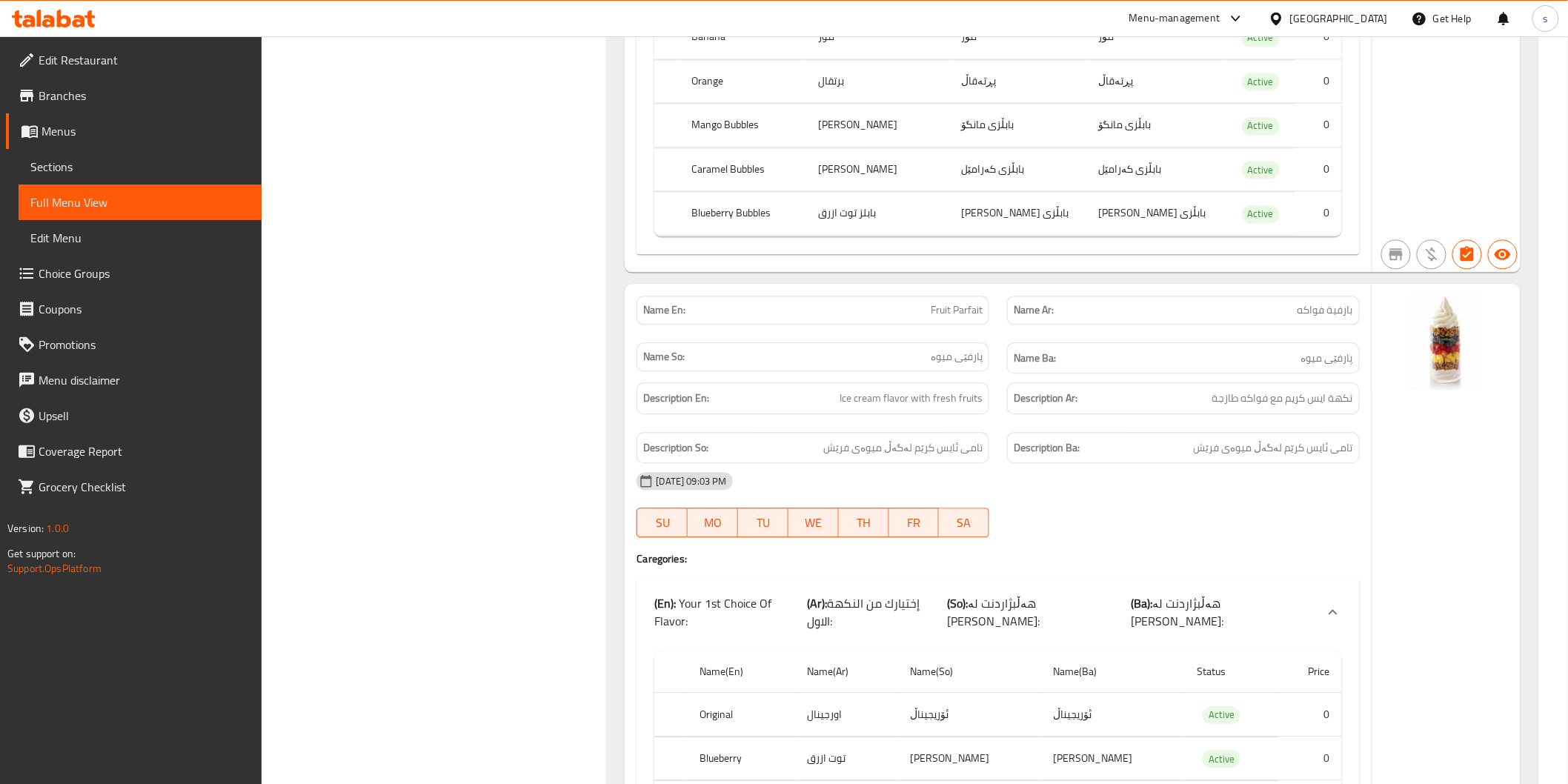
click at [1166, 463] on div "[DATE] 09:03 PM" at bounding box center [997, 481] width 740 height 36
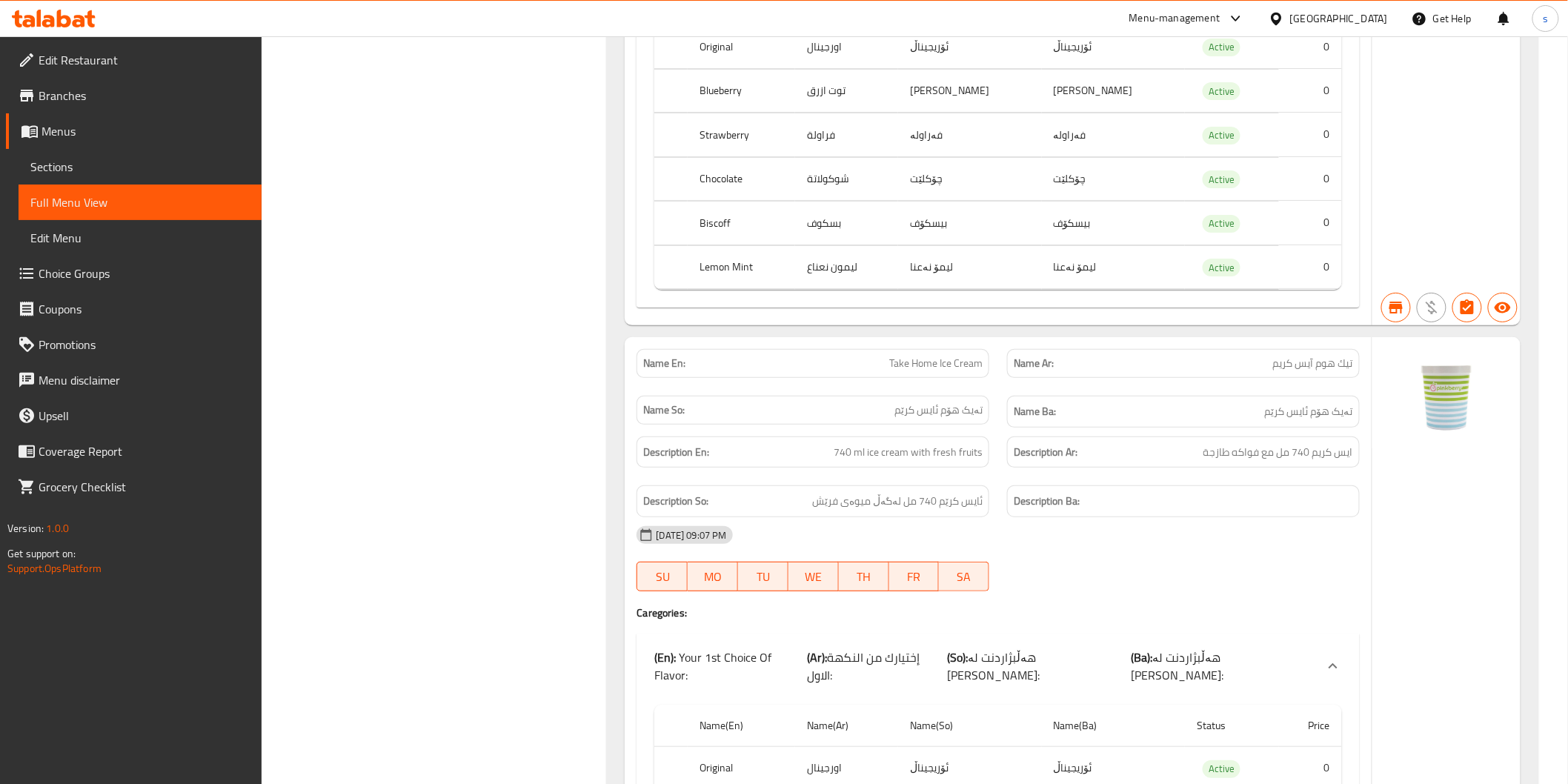
scroll to position [16484, 0]
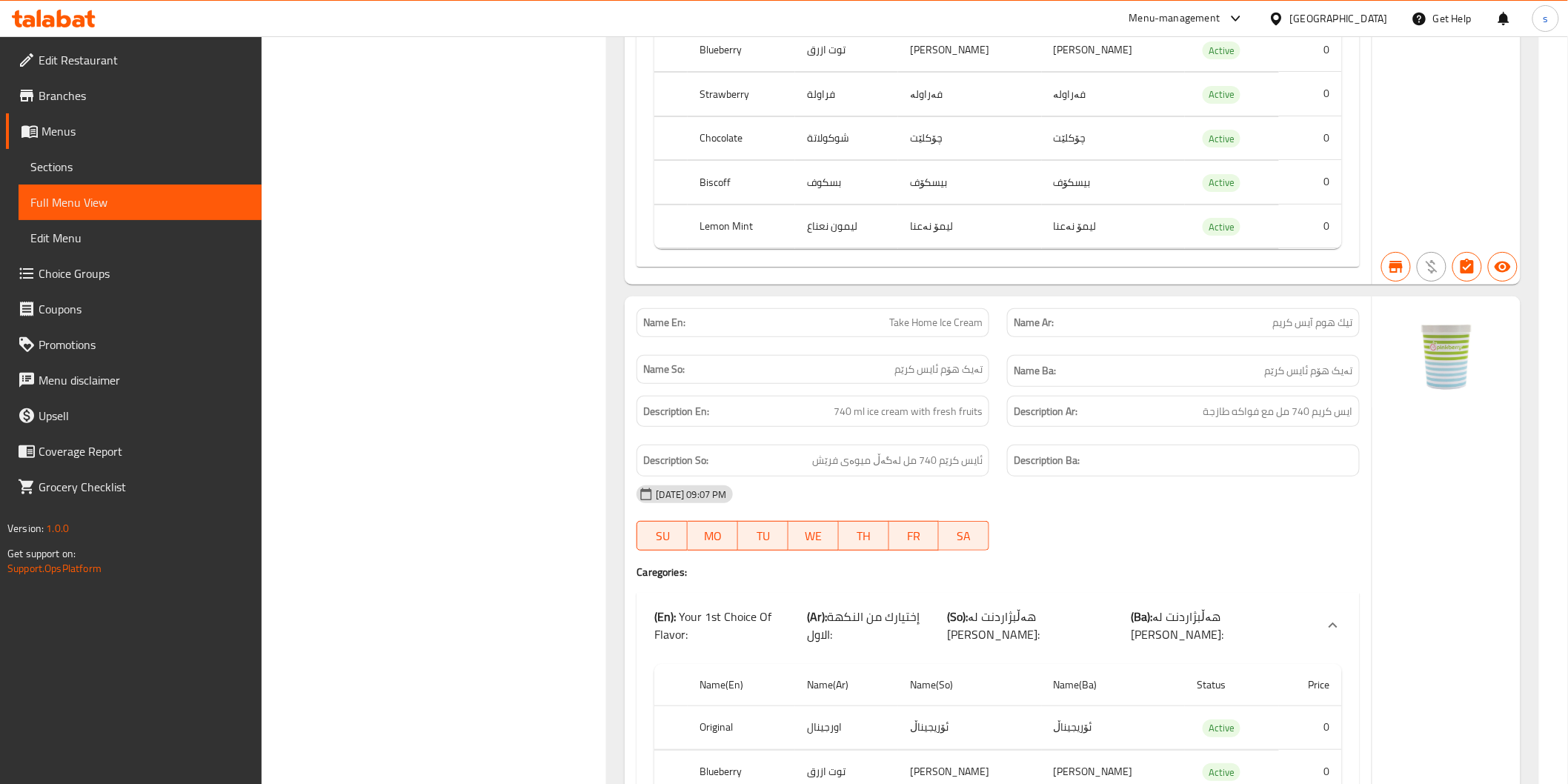
click at [1013, 541] on div at bounding box center [1183, 550] width 371 height 18
click at [1008, 707] on td "ئۆریجیناڵ" at bounding box center [971, 728] width 144 height 44
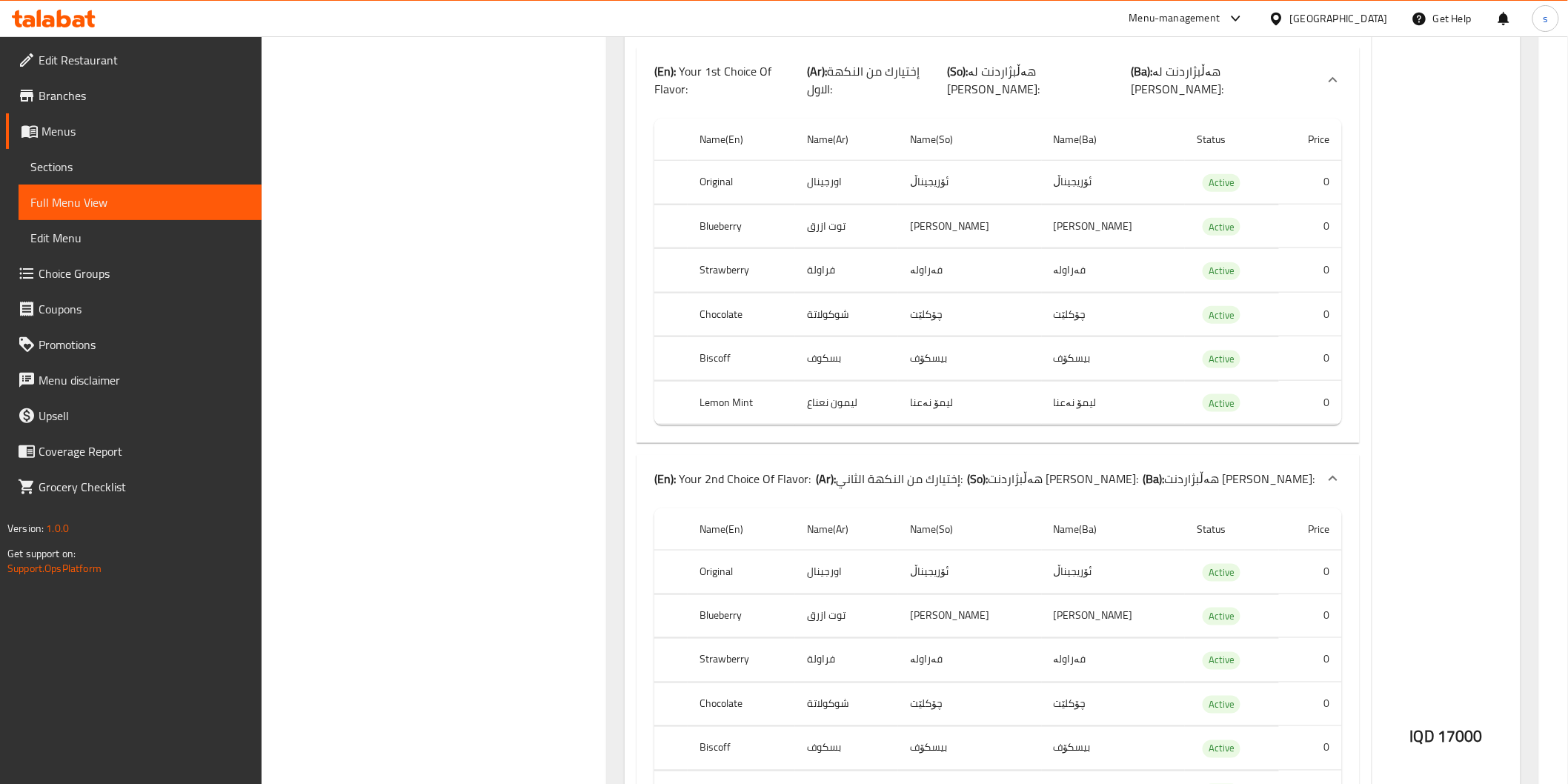
scroll to position [17033, 0]
click at [988, 636] on td "فەراولە" at bounding box center [971, 657] width 144 height 44
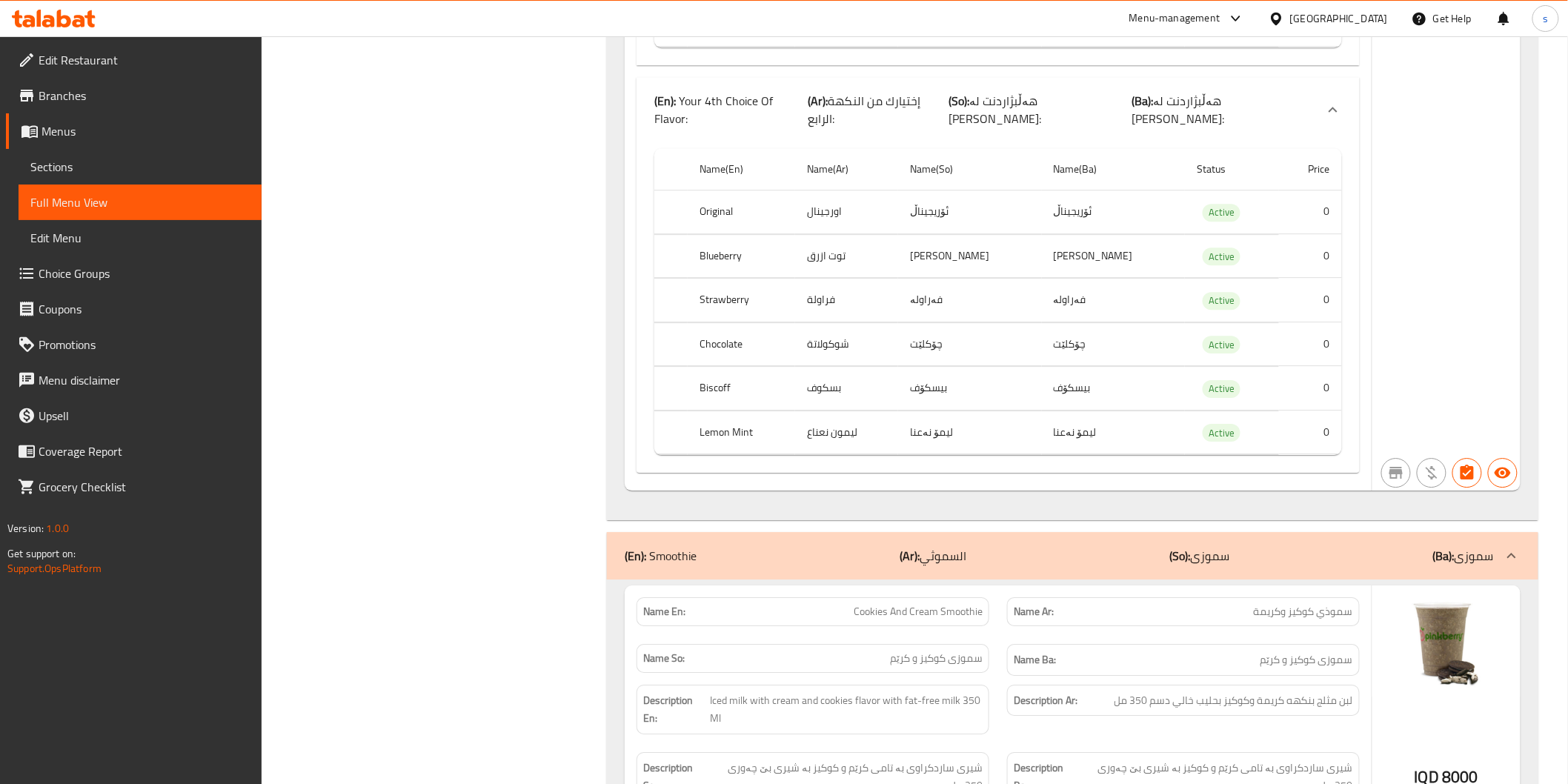
scroll to position [18268, 0]
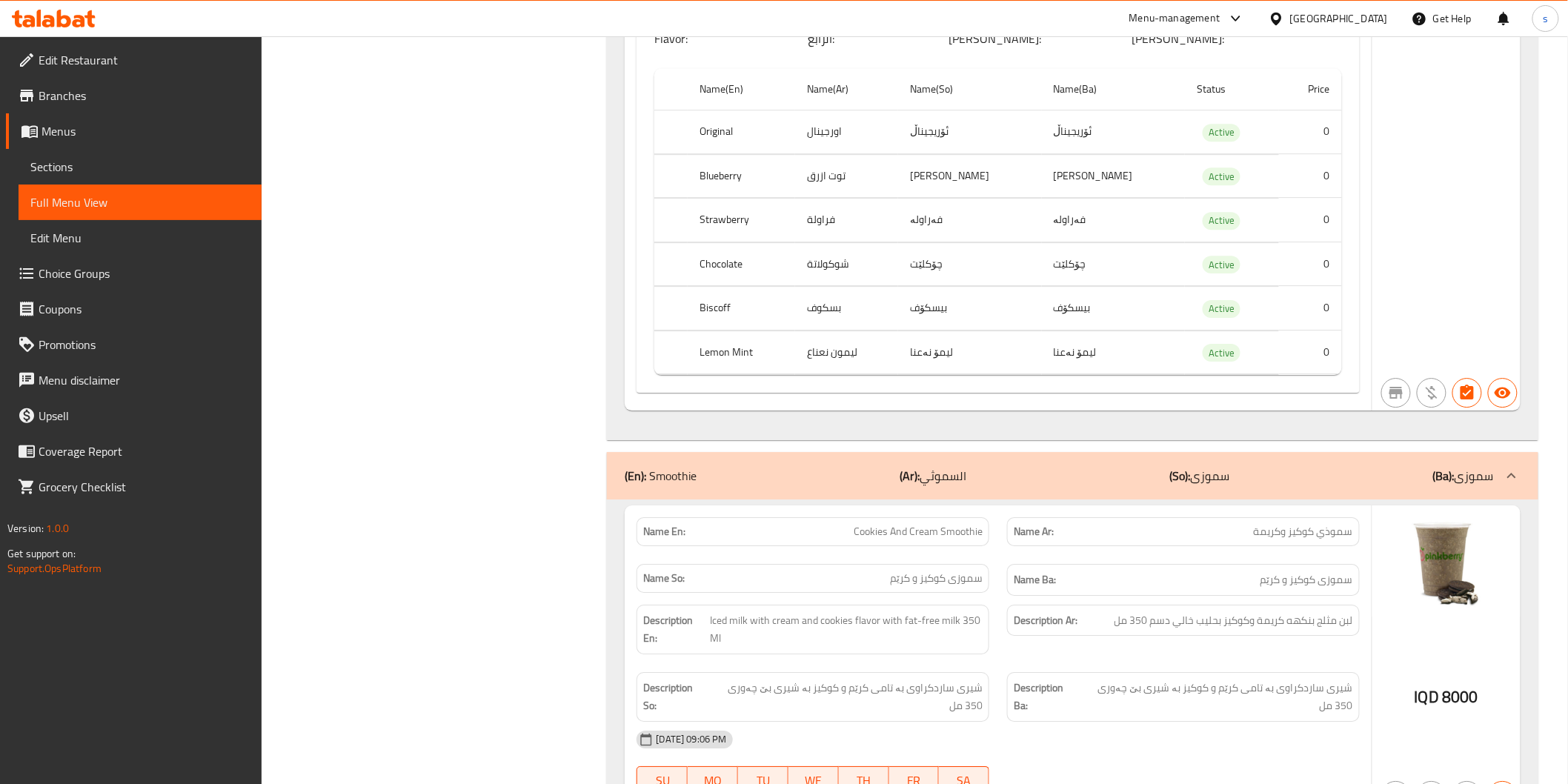
click at [1268, 663] on div "Description Ba: شیری ساردکراوی بە تامی كرێم و كوكیز بە شیری بێ چەوری 350 مل" at bounding box center [1183, 697] width 371 height 68
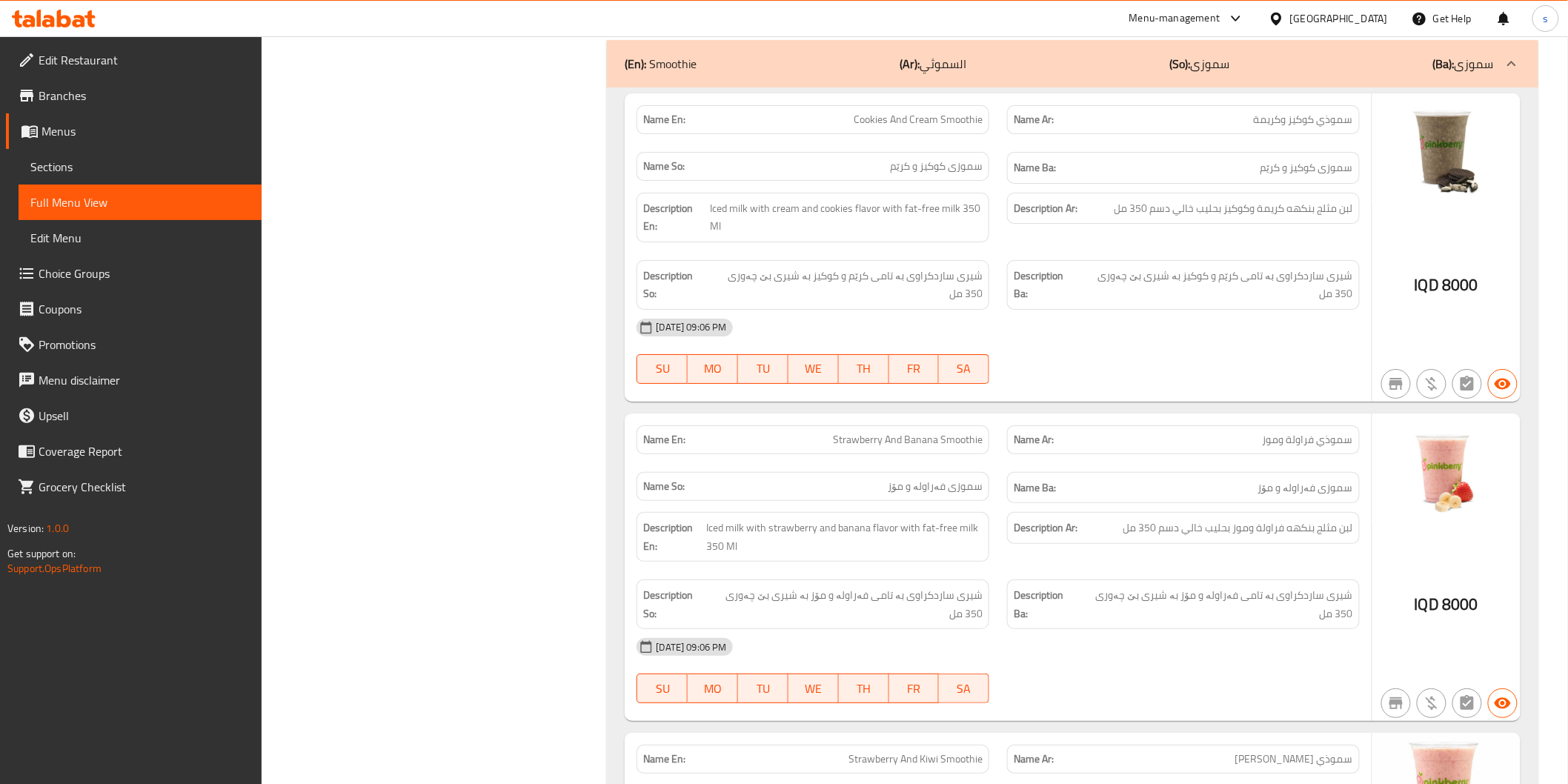
scroll to position [18817, 0]
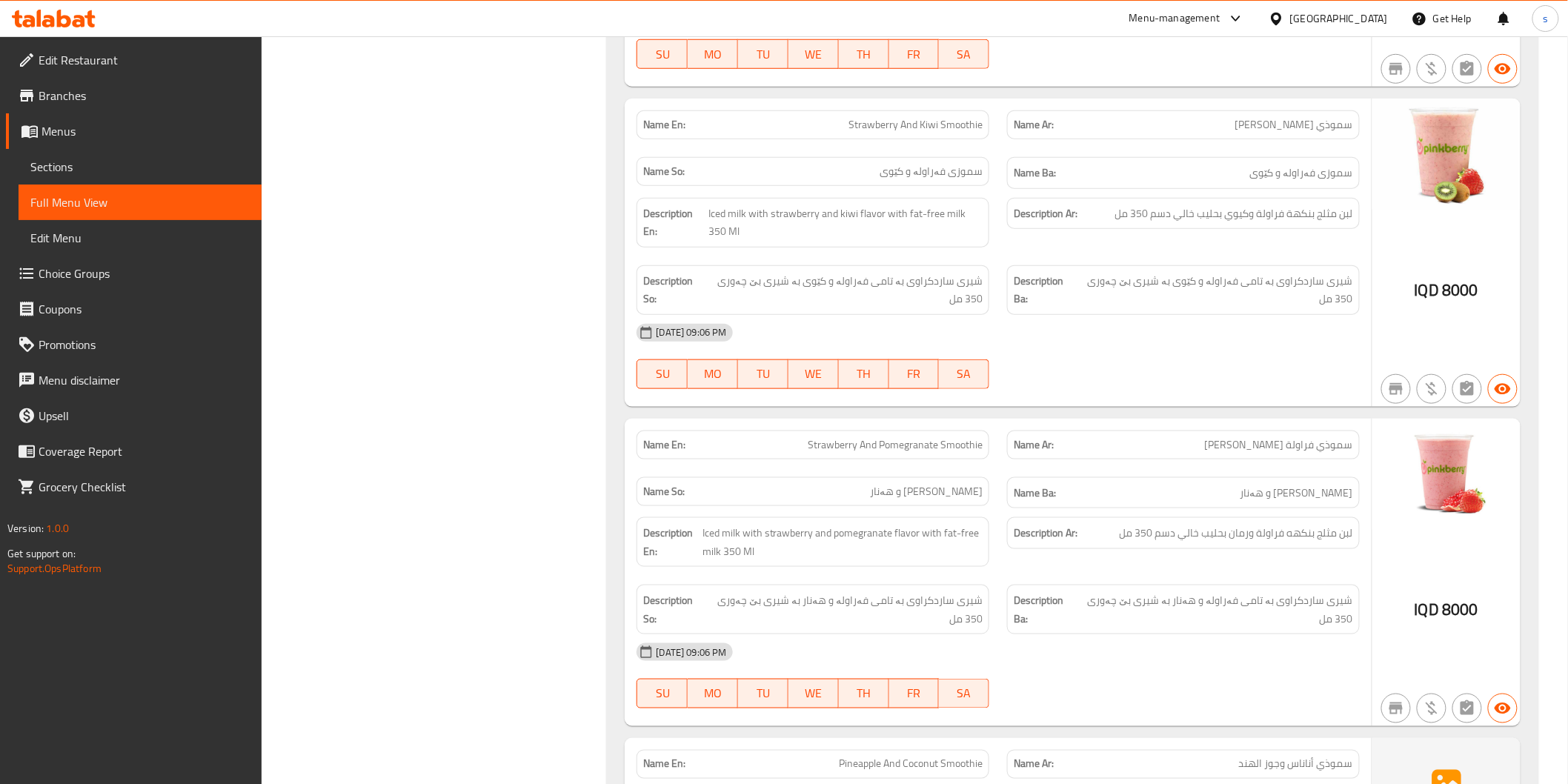
scroll to position [19366, 0]
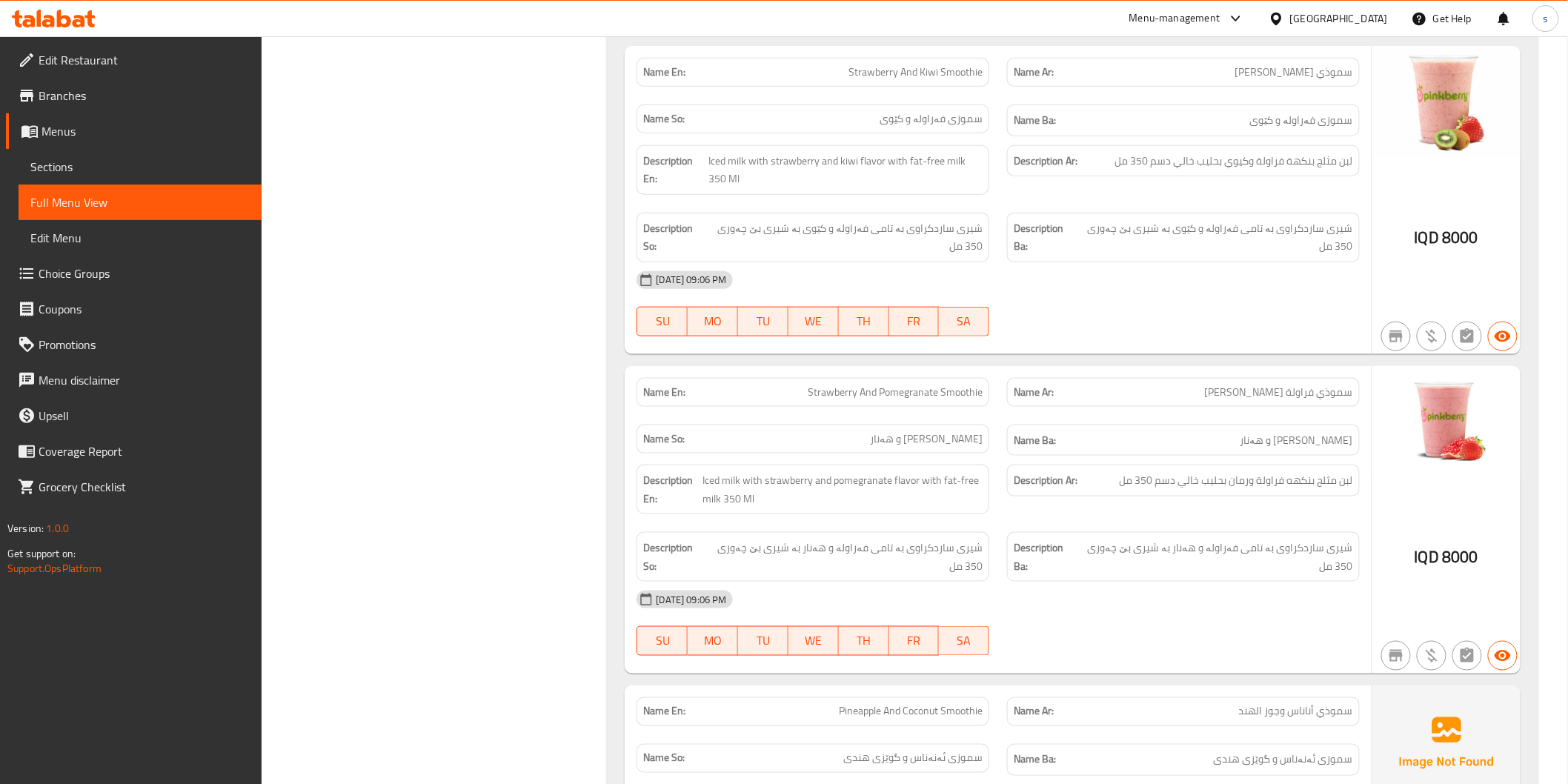
click at [1169, 582] on div "[DATE] 09:06 PM" at bounding box center [997, 600] width 740 height 36
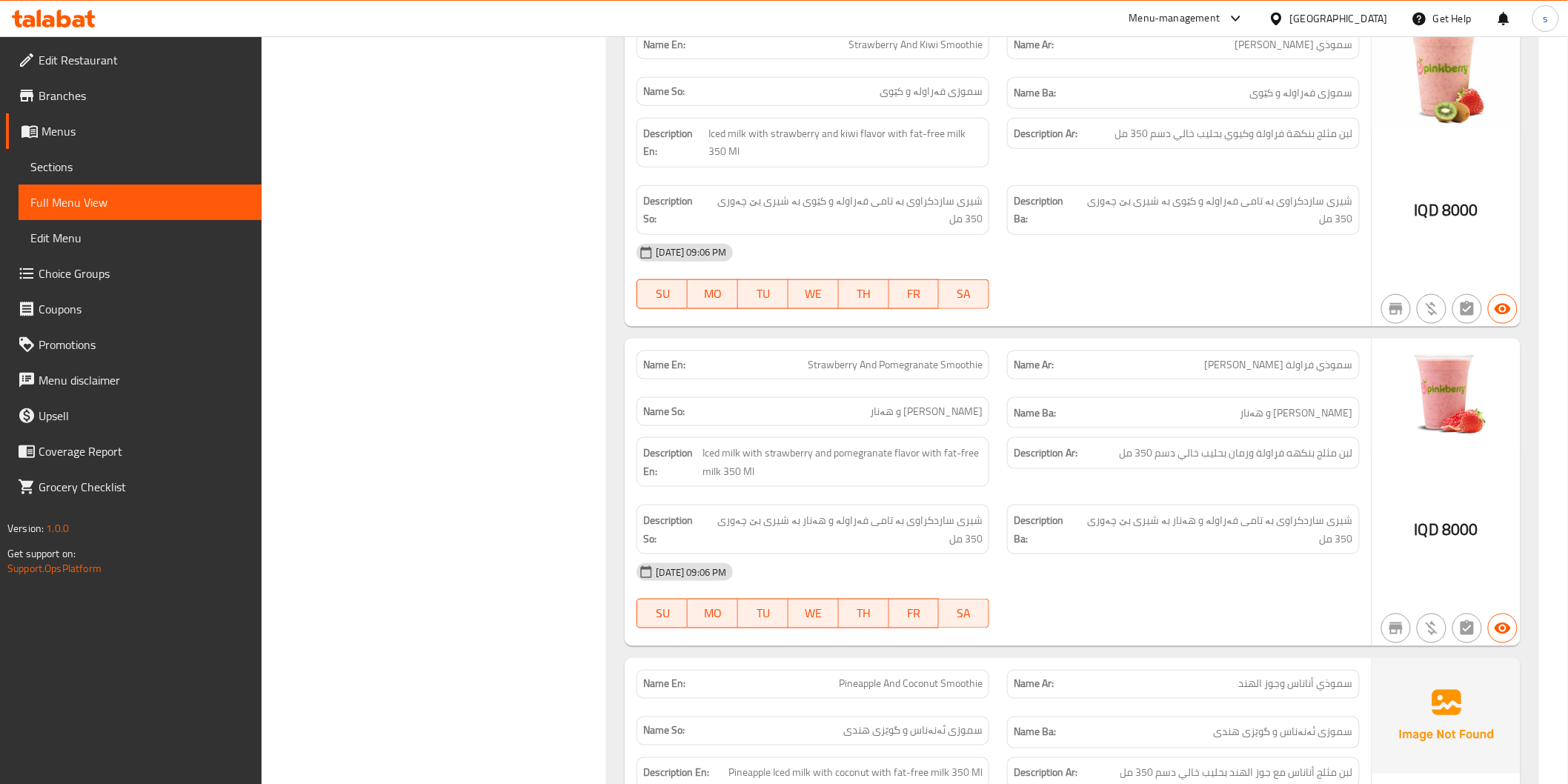
scroll to position [19403, 0]
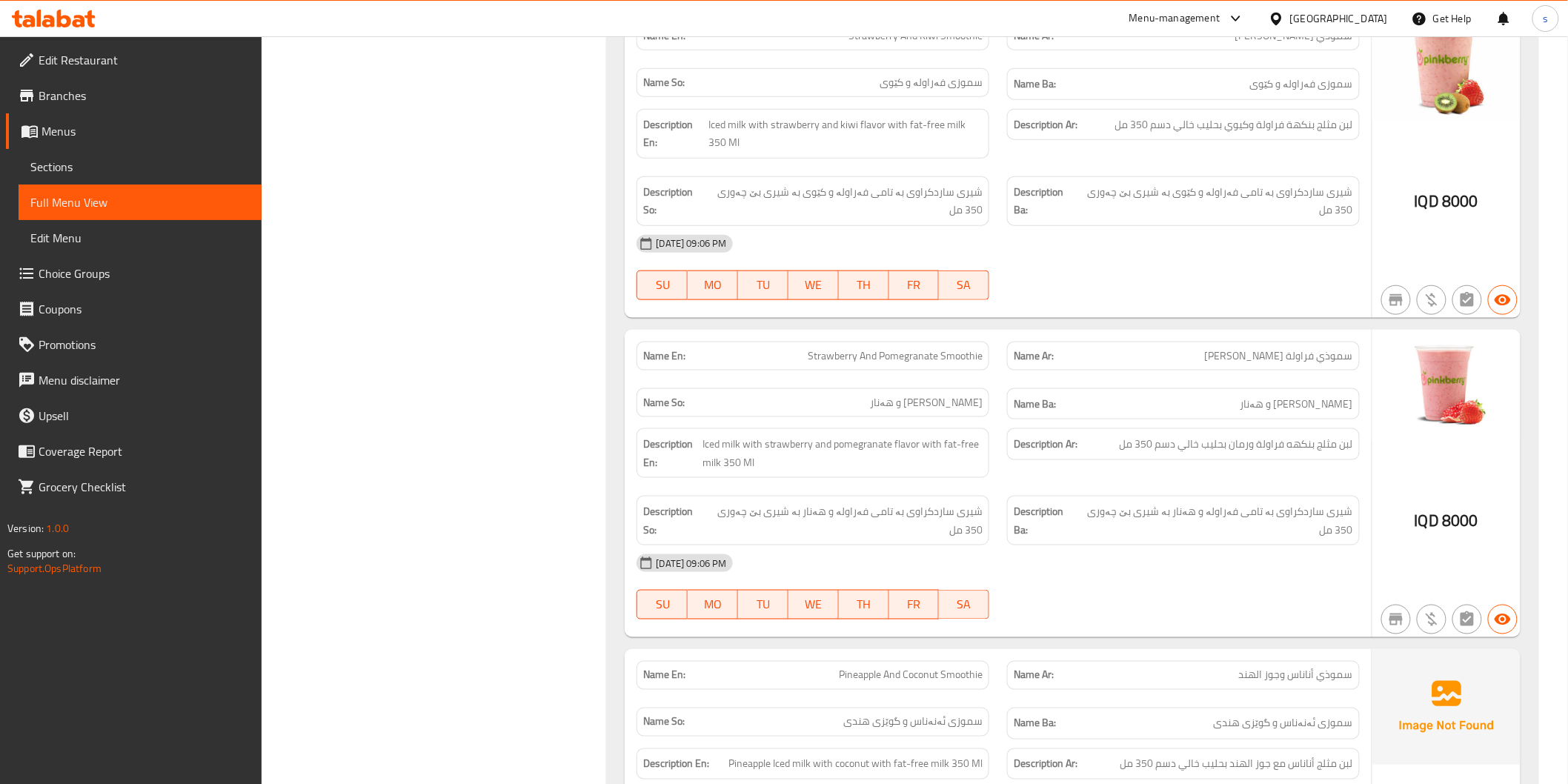
click at [1132, 649] on div "Name En: Pineapple And Coconut Smoothie Name Ar: سموذي أناناس وجوز الهند Name S…" at bounding box center [998, 794] width 747 height 290
click at [140, 163] on span "Sections" at bounding box center [140, 167] width 220 height 18
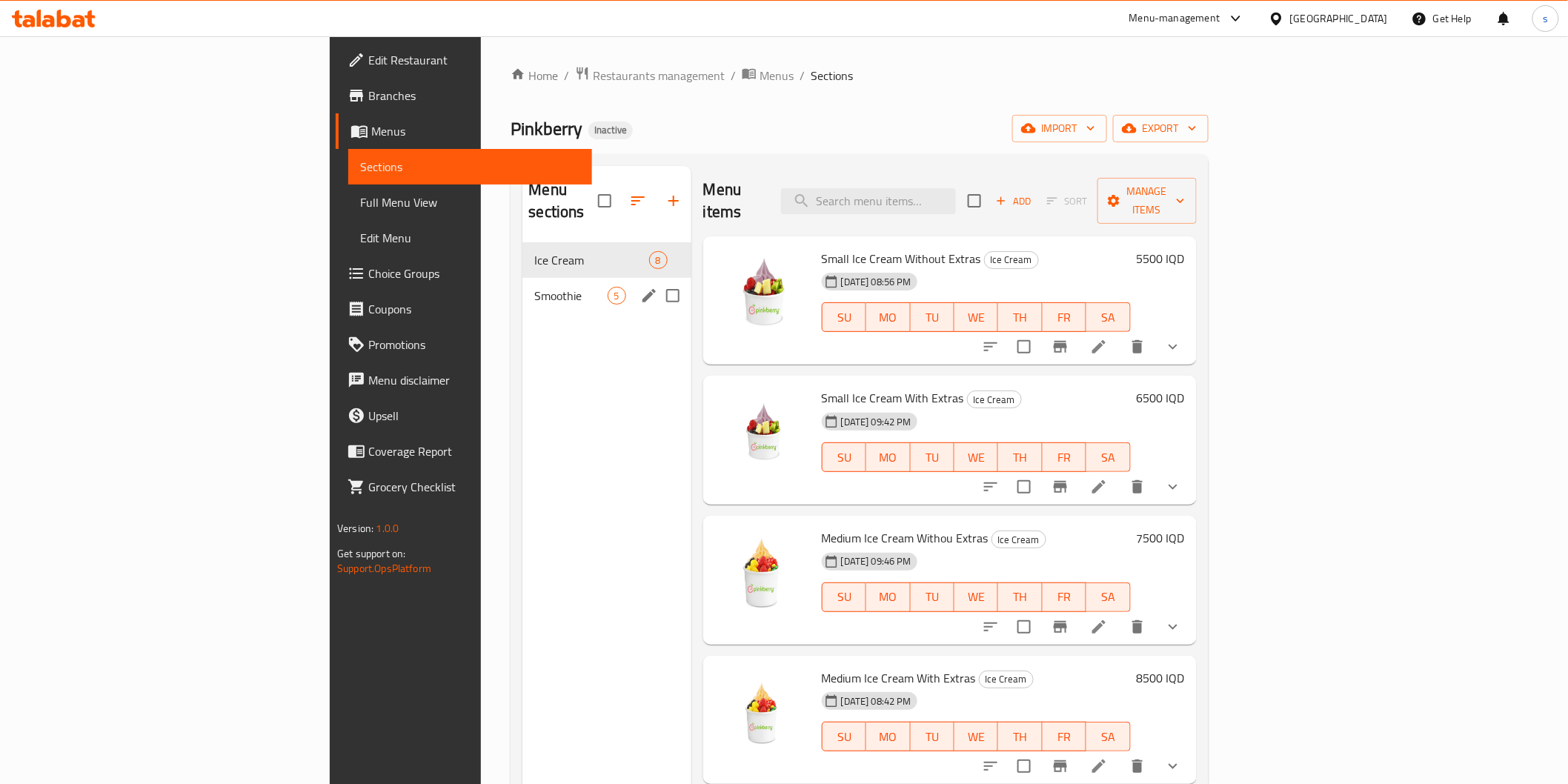
click at [523, 278] on div "Smoothie 5" at bounding box center [606, 296] width 168 height 36
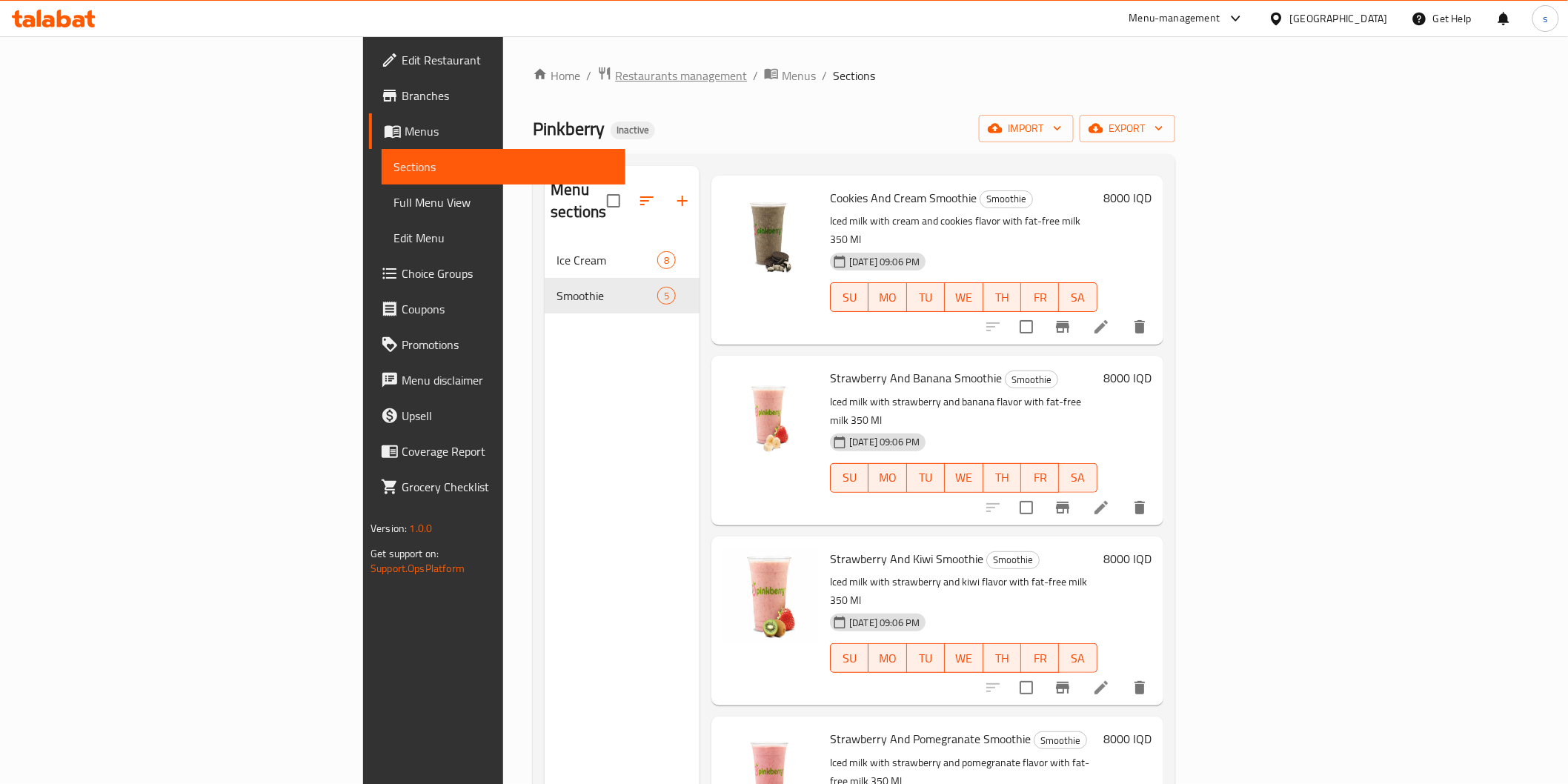
click at [615, 68] on span "Restaurants management" at bounding box center [681, 76] width 132 height 18
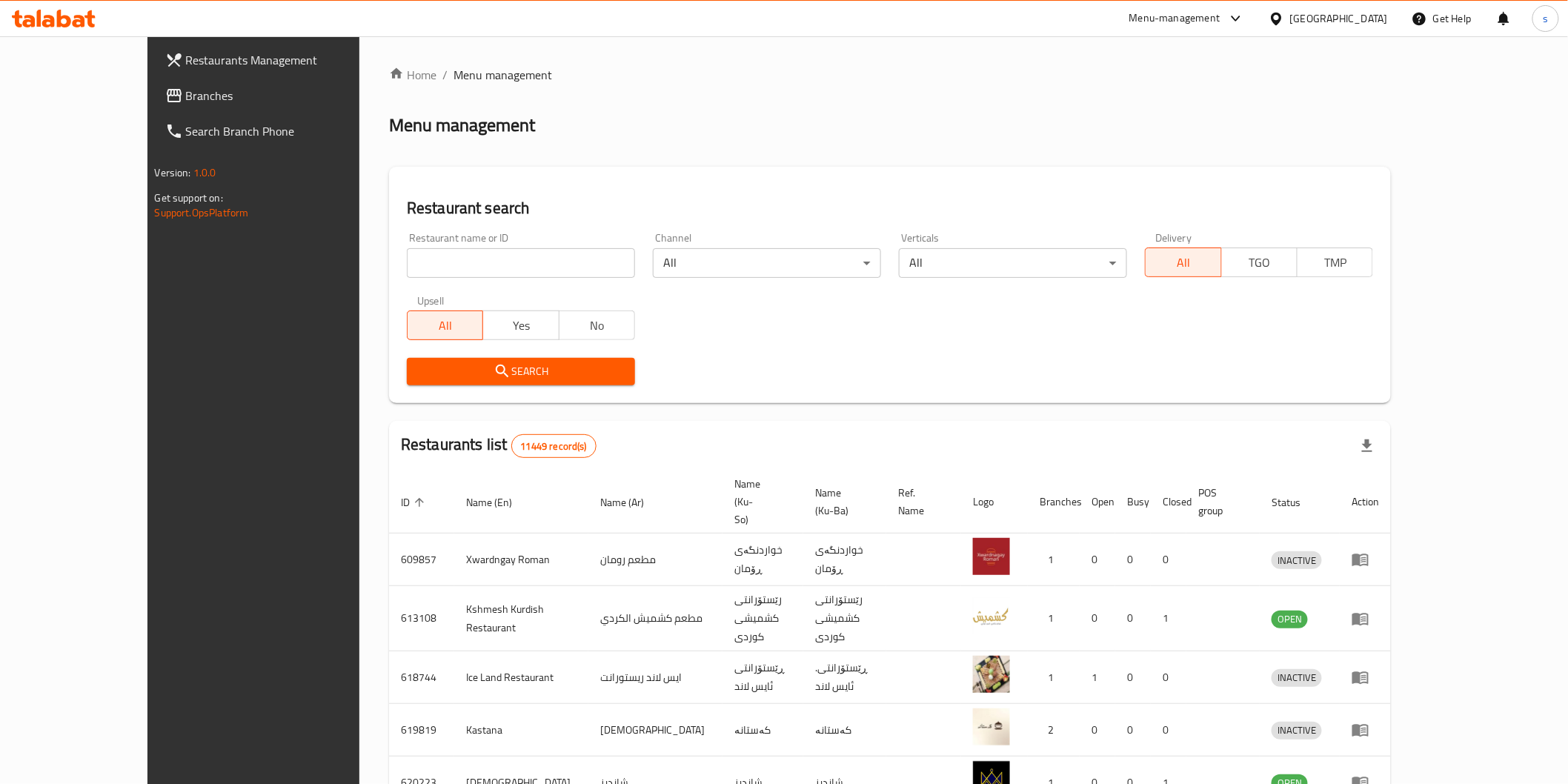
click at [411, 270] on input "search" at bounding box center [521, 262] width 228 height 29
paste input "Diet Gym"
type input "Diet Gym"
click button "Search" at bounding box center [521, 372] width 228 height 28
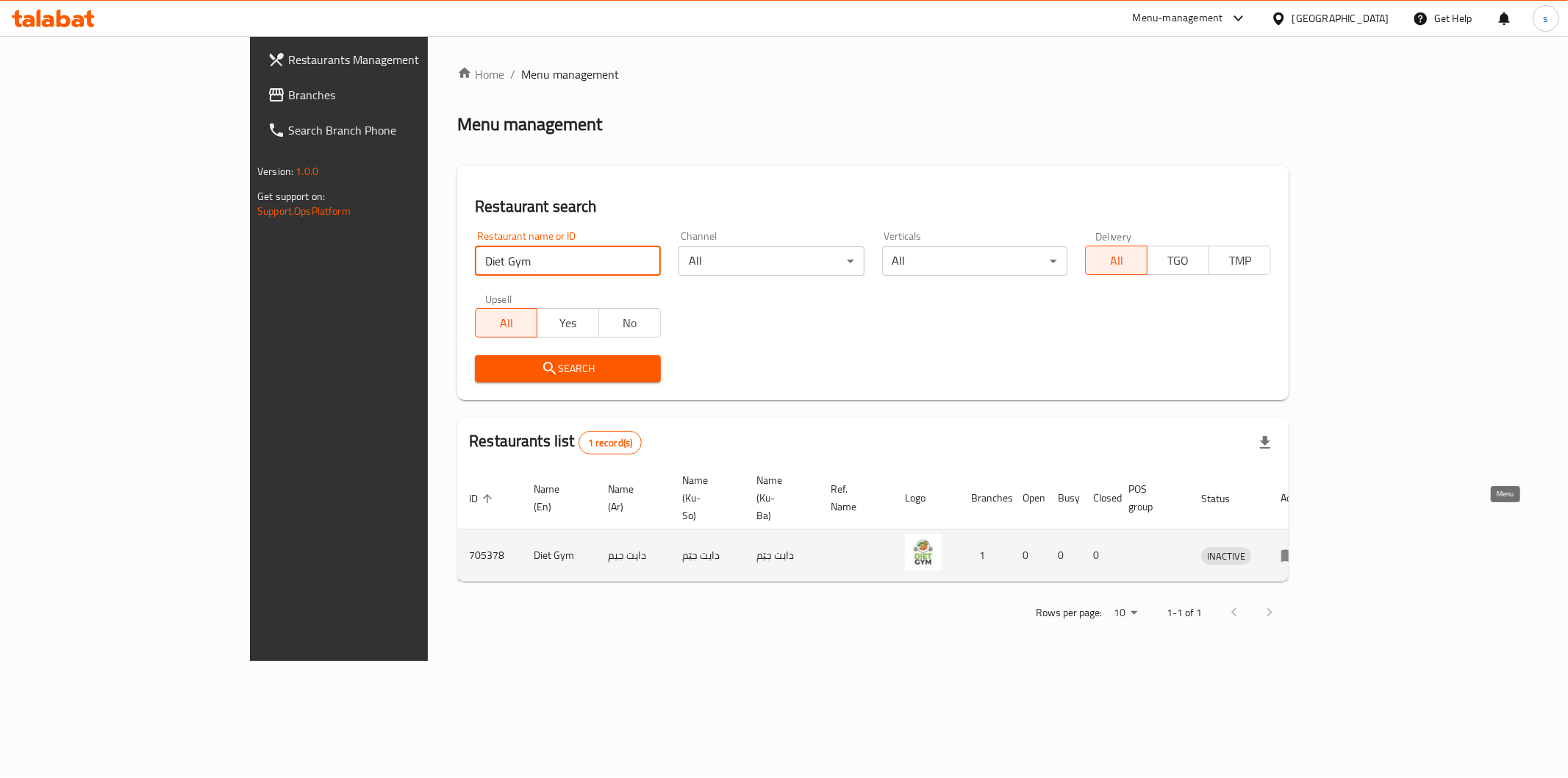
click at [1308, 546] on link "enhanced table" at bounding box center [1294, 555] width 27 height 18
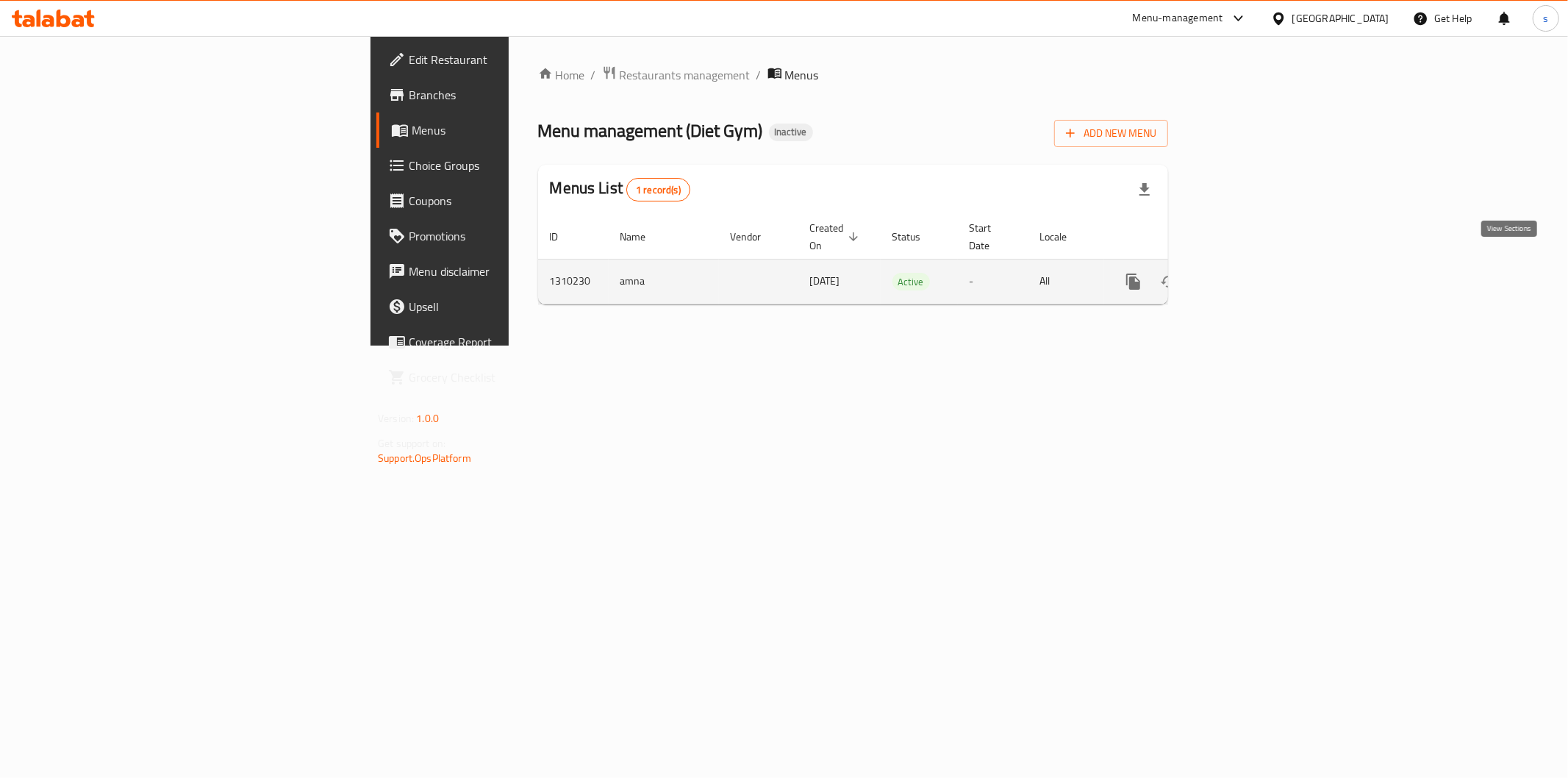
click at [1249, 273] on icon "enhanced table" at bounding box center [1240, 281] width 18 height 18
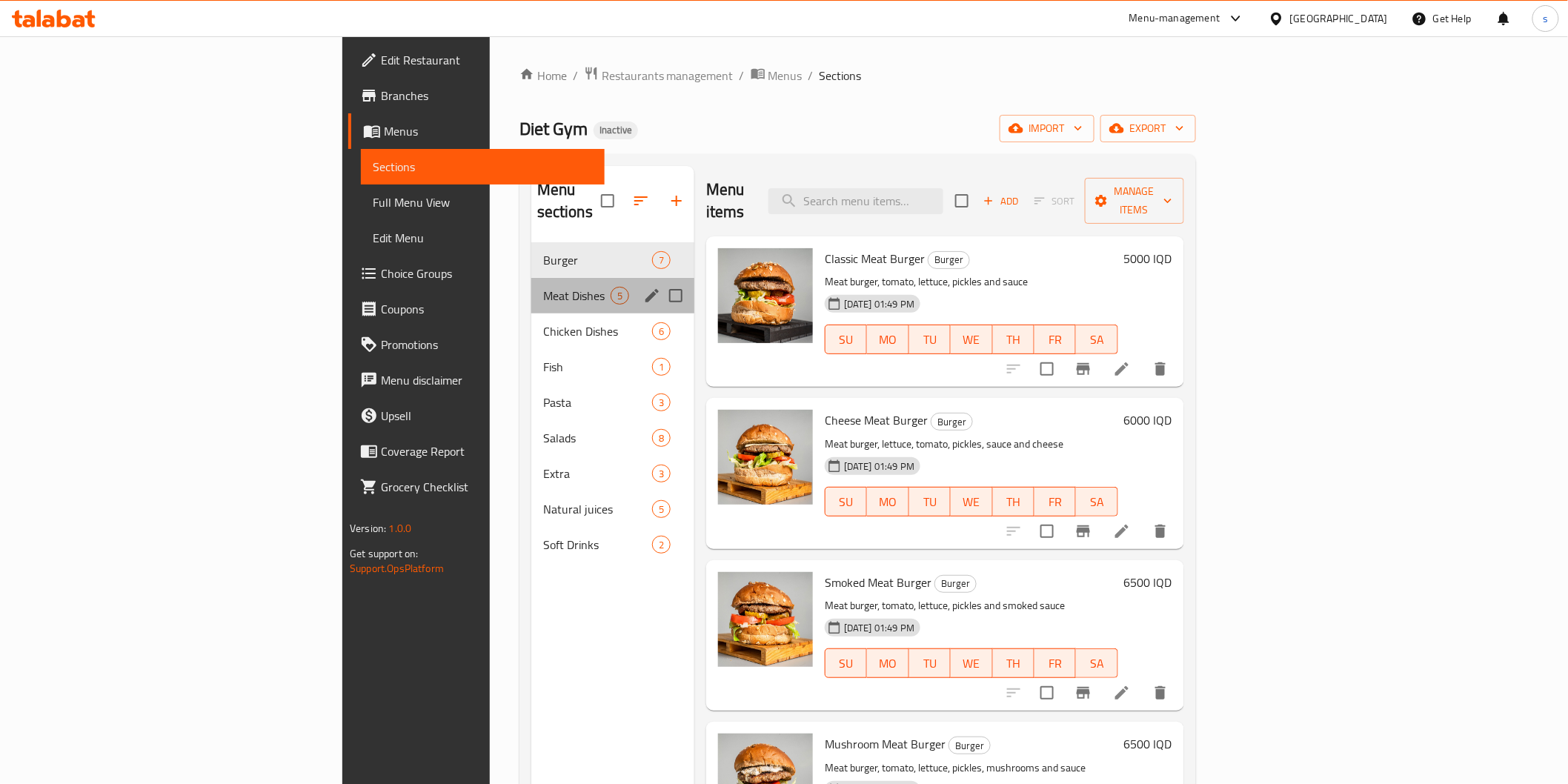
click at [532, 278] on div "Meat Dishes 5" at bounding box center [612, 296] width 163 height 36
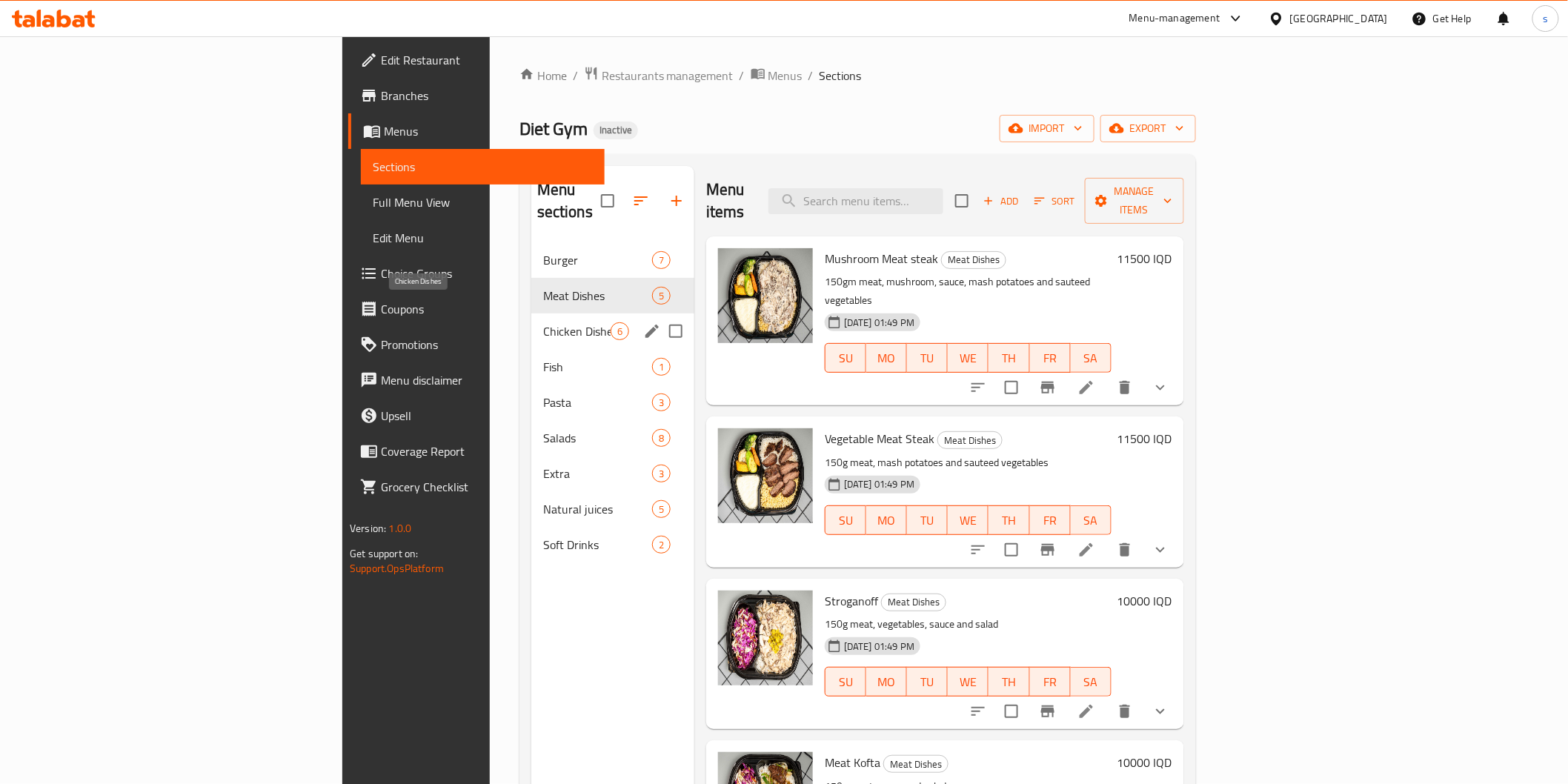
click at [543, 323] on span "Chicken Dishes" at bounding box center [577, 332] width 68 height 18
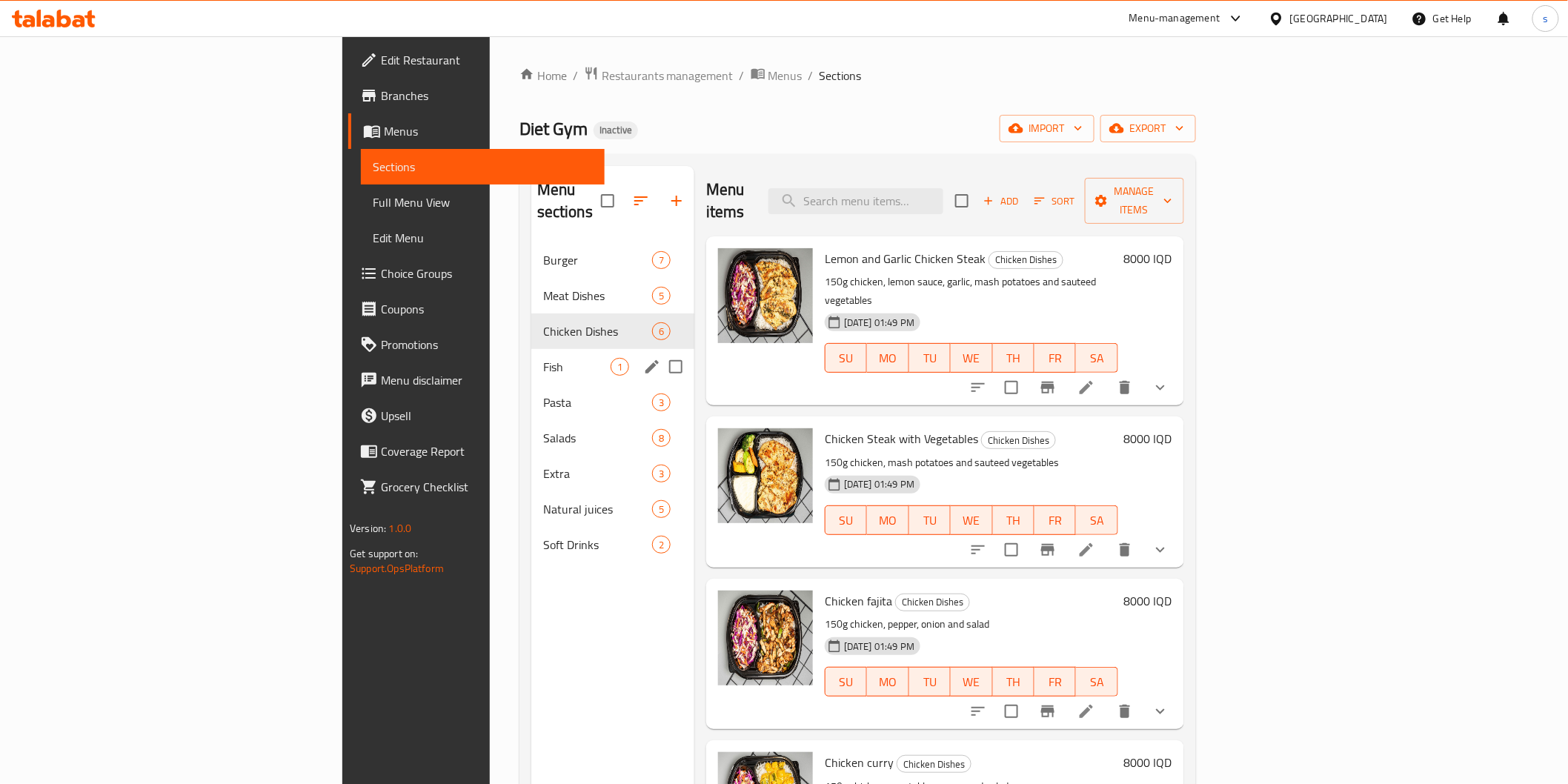
click at [532, 349] on div "Fish 1" at bounding box center [612, 367] width 163 height 36
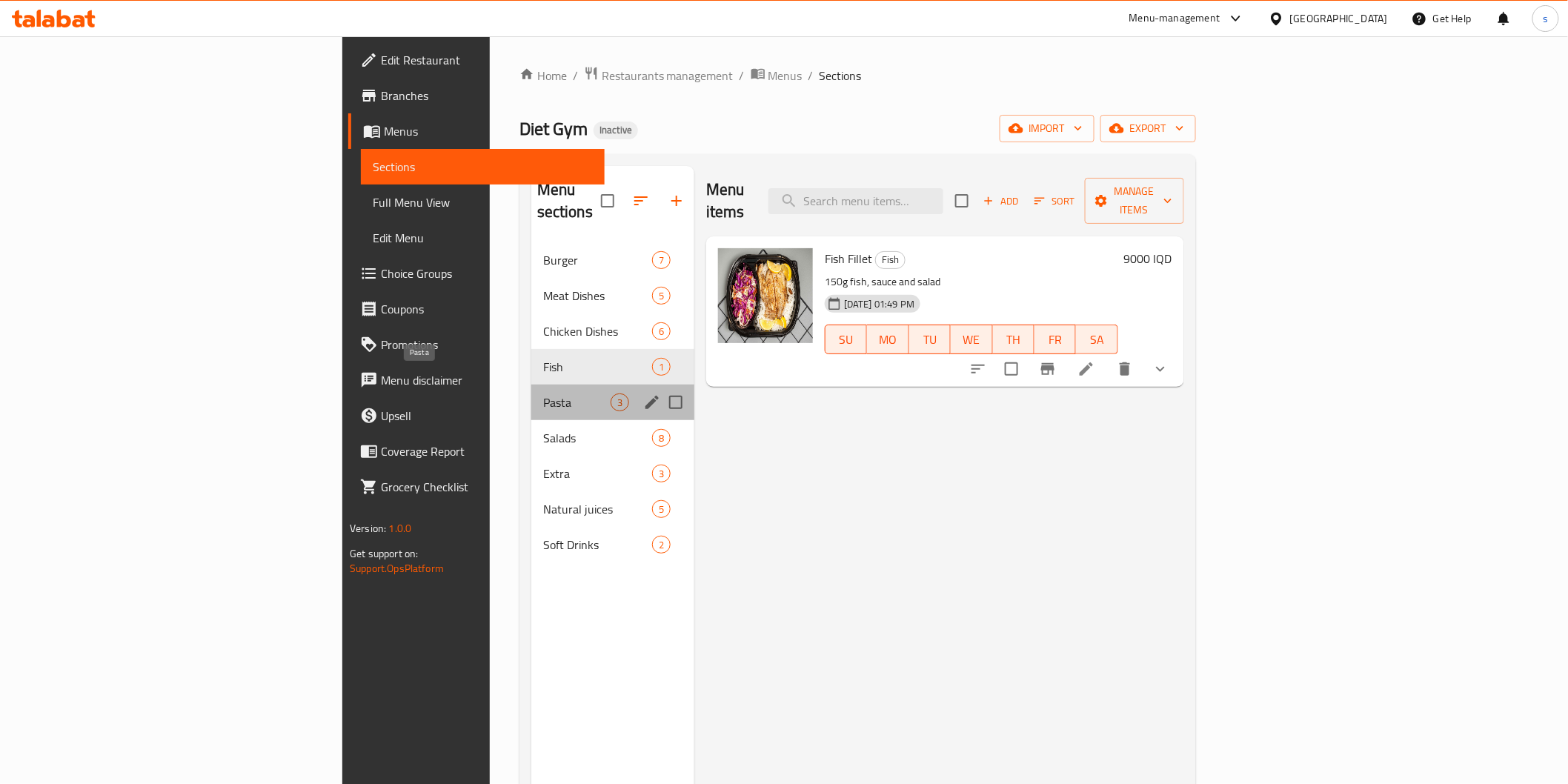
click at [543, 394] on span "Pasta" at bounding box center [577, 403] width 68 height 18
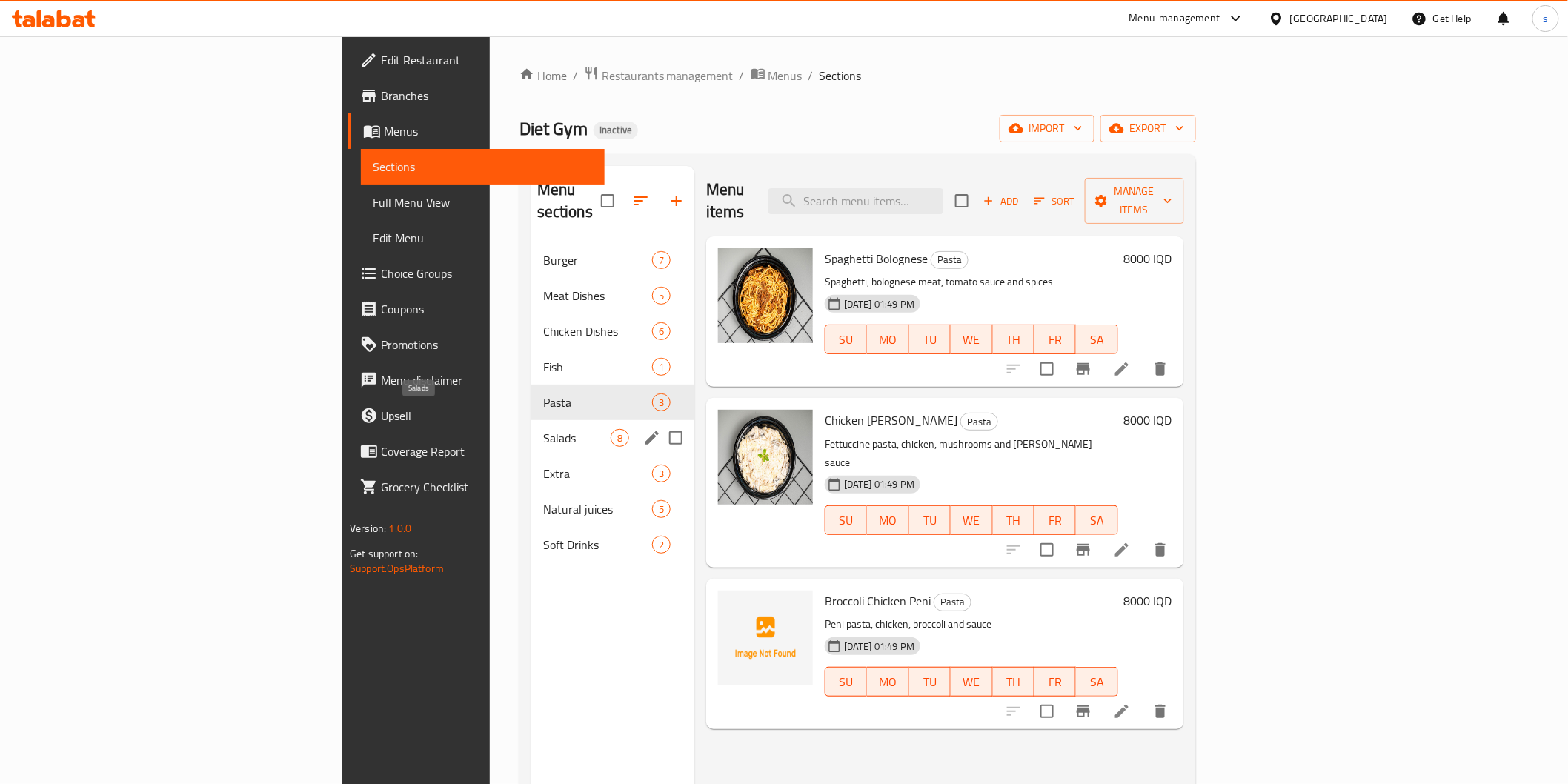
click at [543, 429] on span "Salads" at bounding box center [577, 438] width 68 height 18
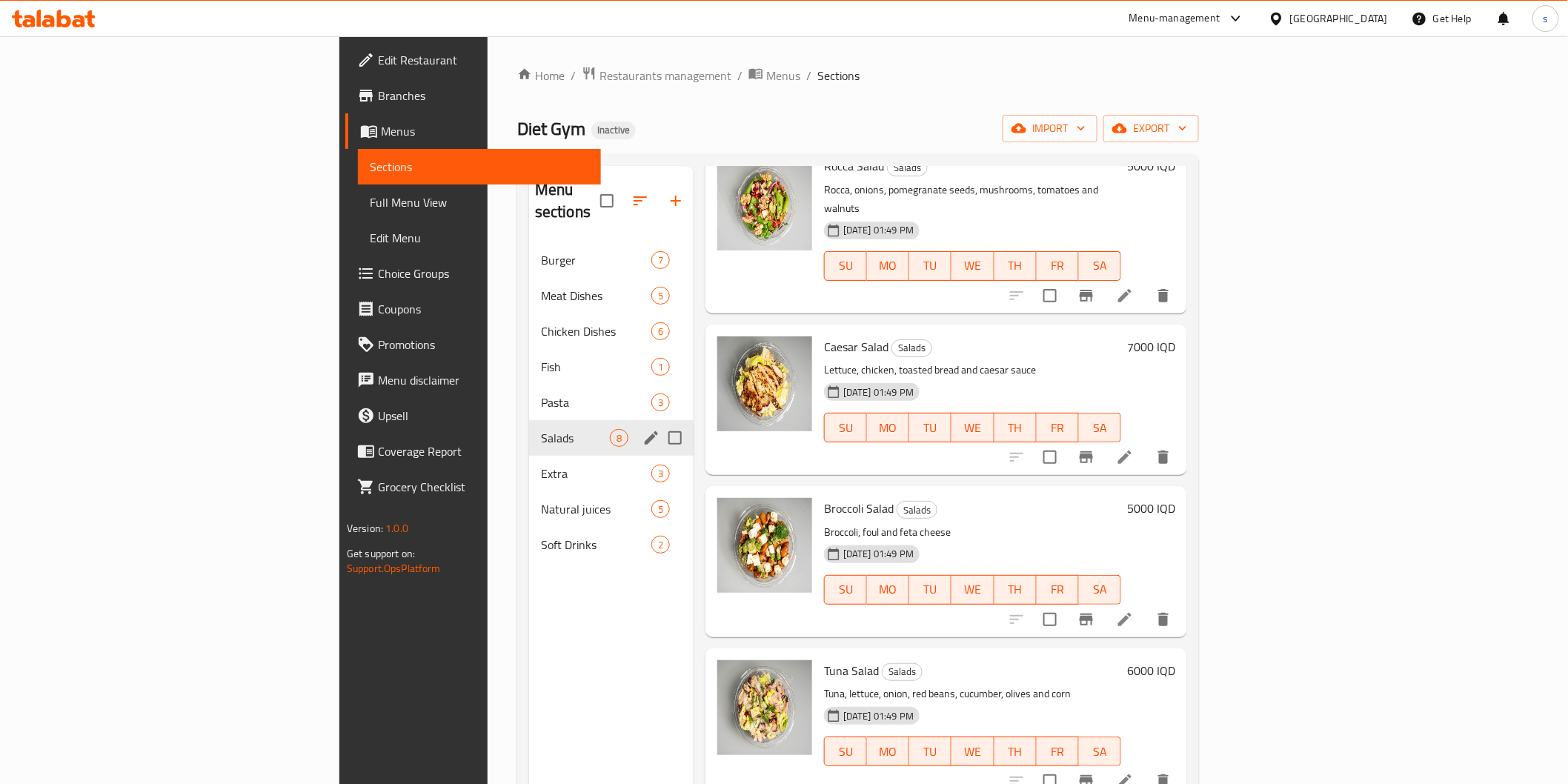
scroll to position [274, 0]
click at [529, 456] on div "Extra 3" at bounding box center [611, 474] width 164 height 36
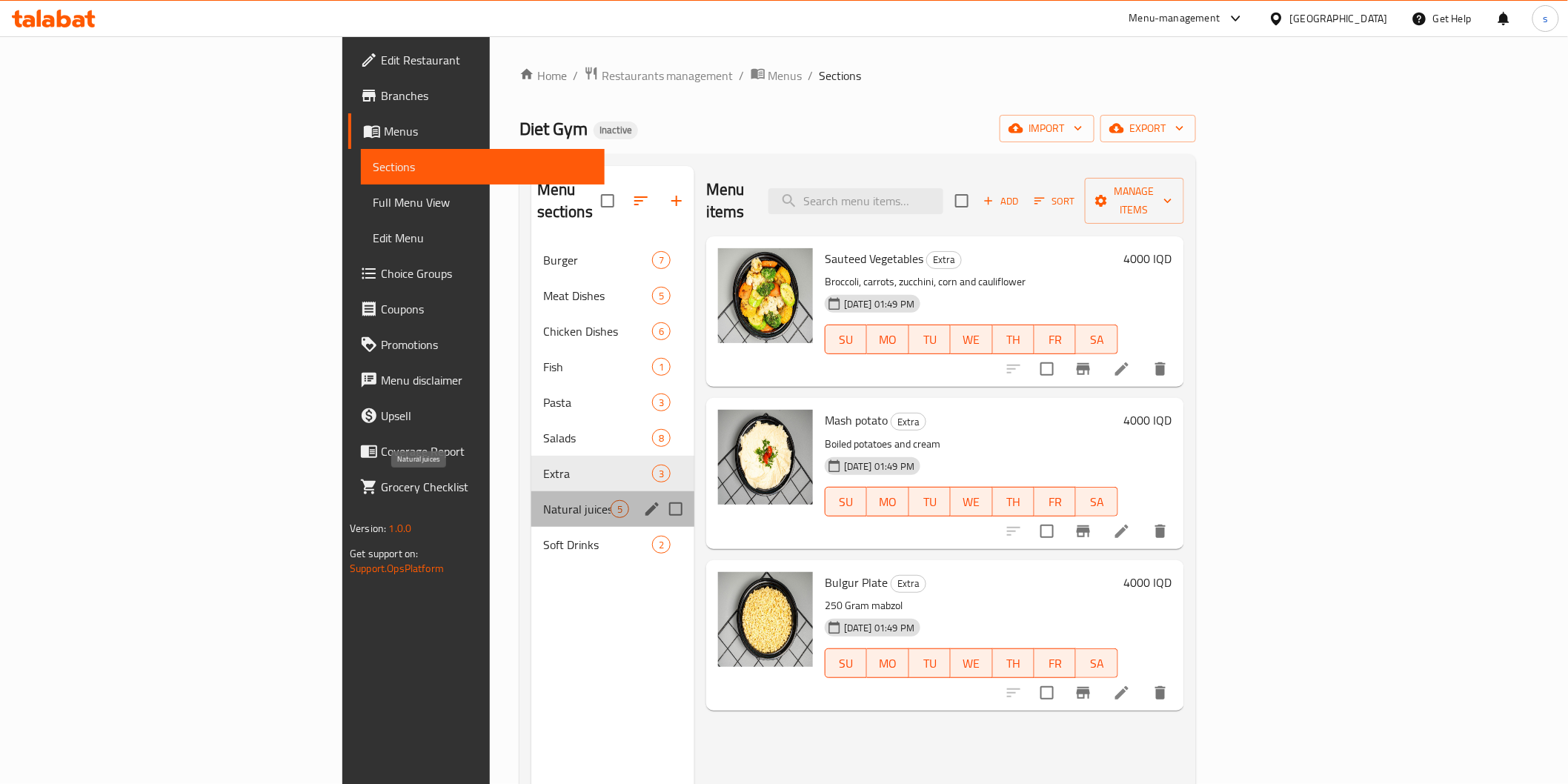
click at [543, 500] on span "Natural juices" at bounding box center [577, 509] width 68 height 18
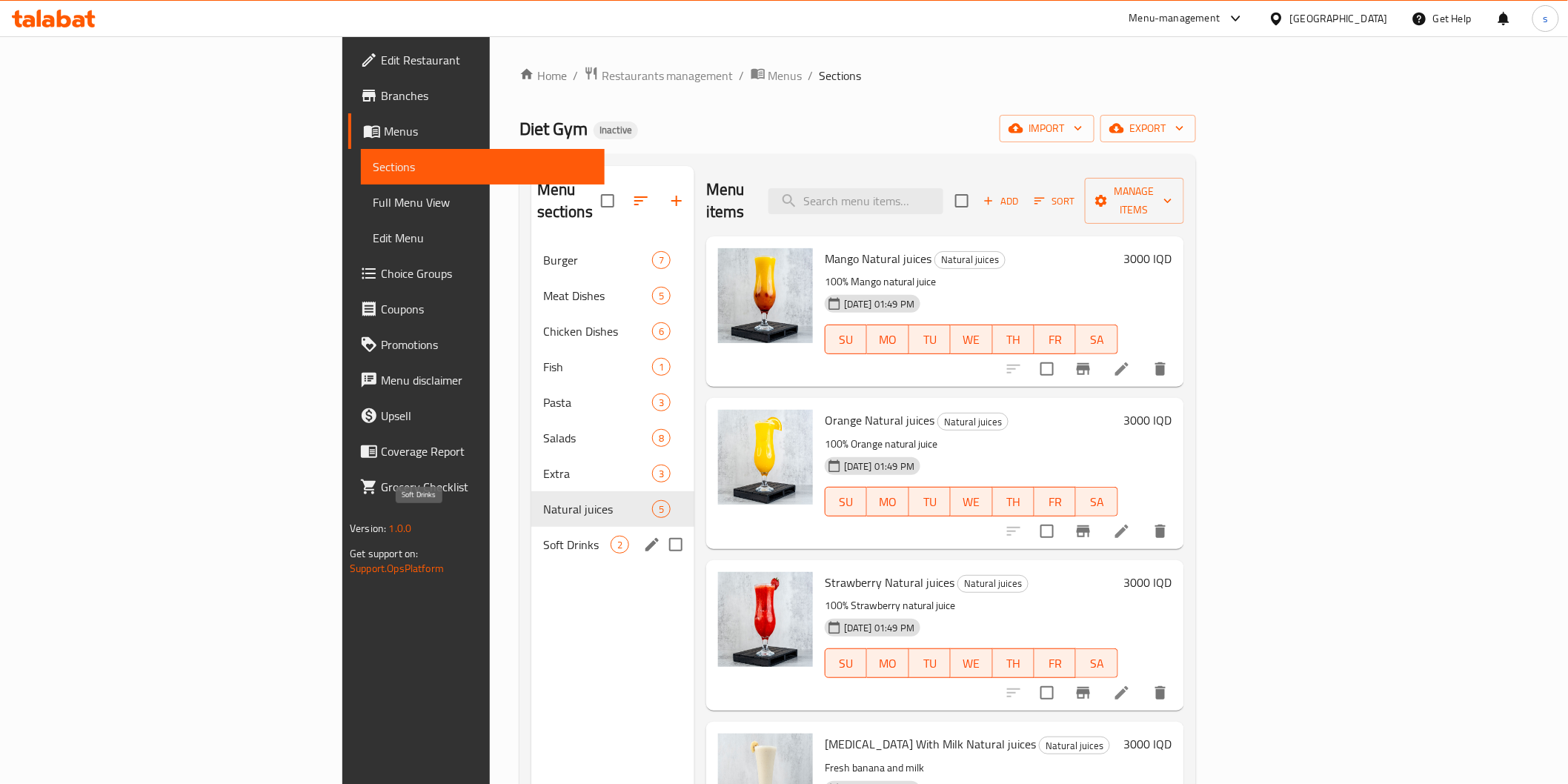
click at [543, 536] on span "Soft Drinks" at bounding box center [577, 545] width 68 height 18
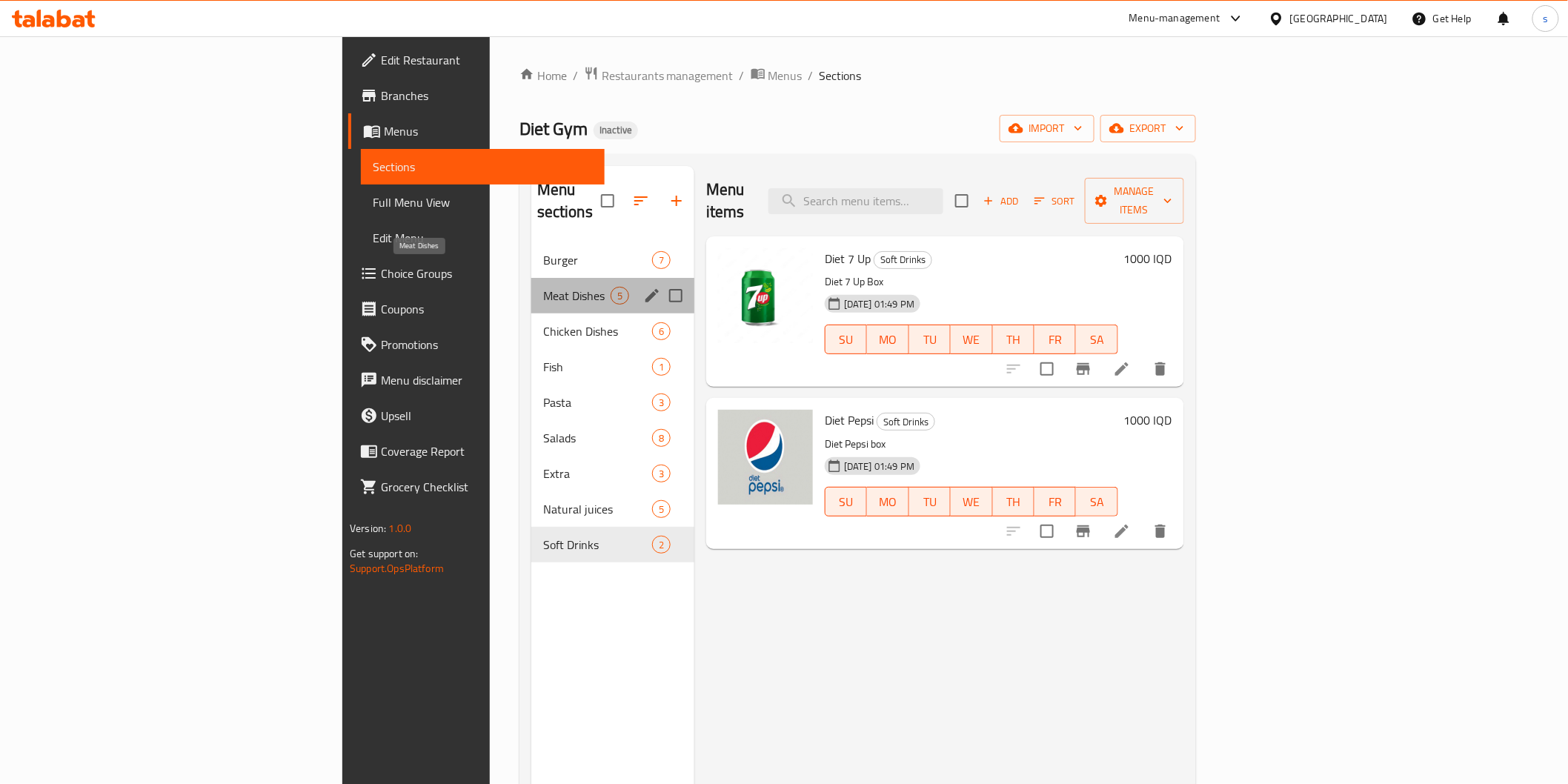
click at [543, 287] on span "Meat Dishes" at bounding box center [577, 296] width 68 height 18
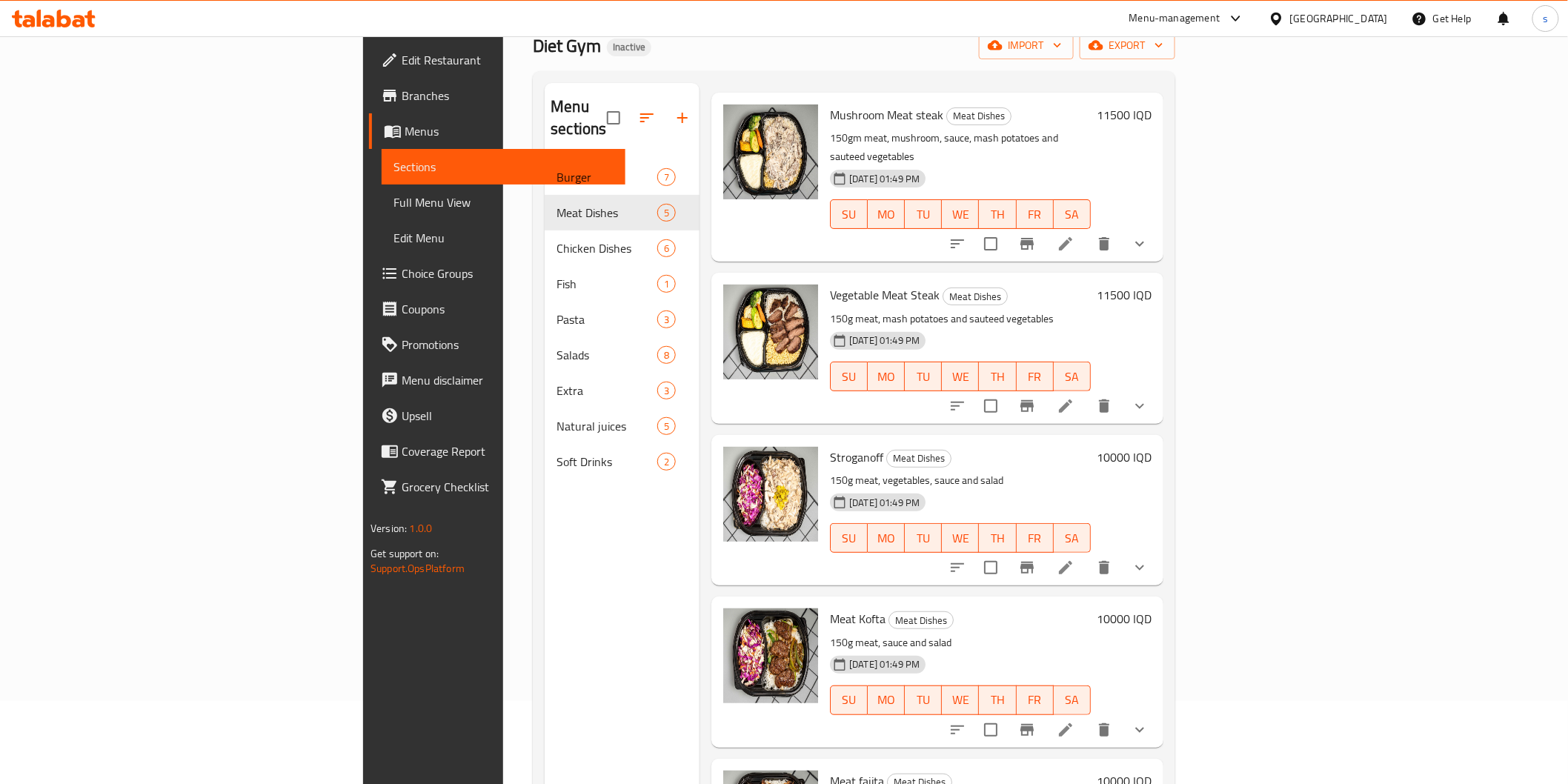
scroll to position [207, 0]
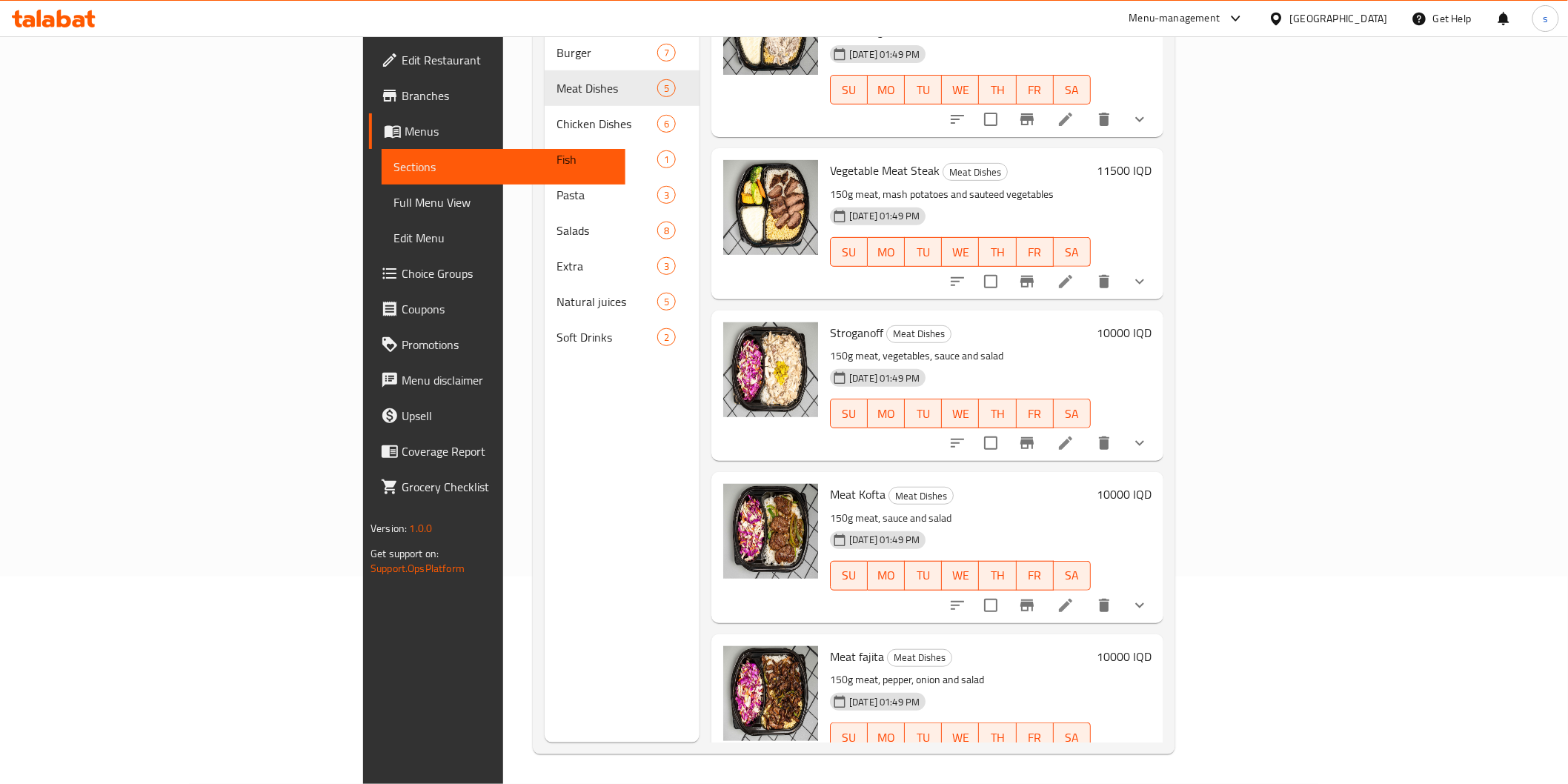
click at [830, 347] on p "150g meat, vegetables, sauce and salad" at bounding box center [960, 356] width 260 height 19
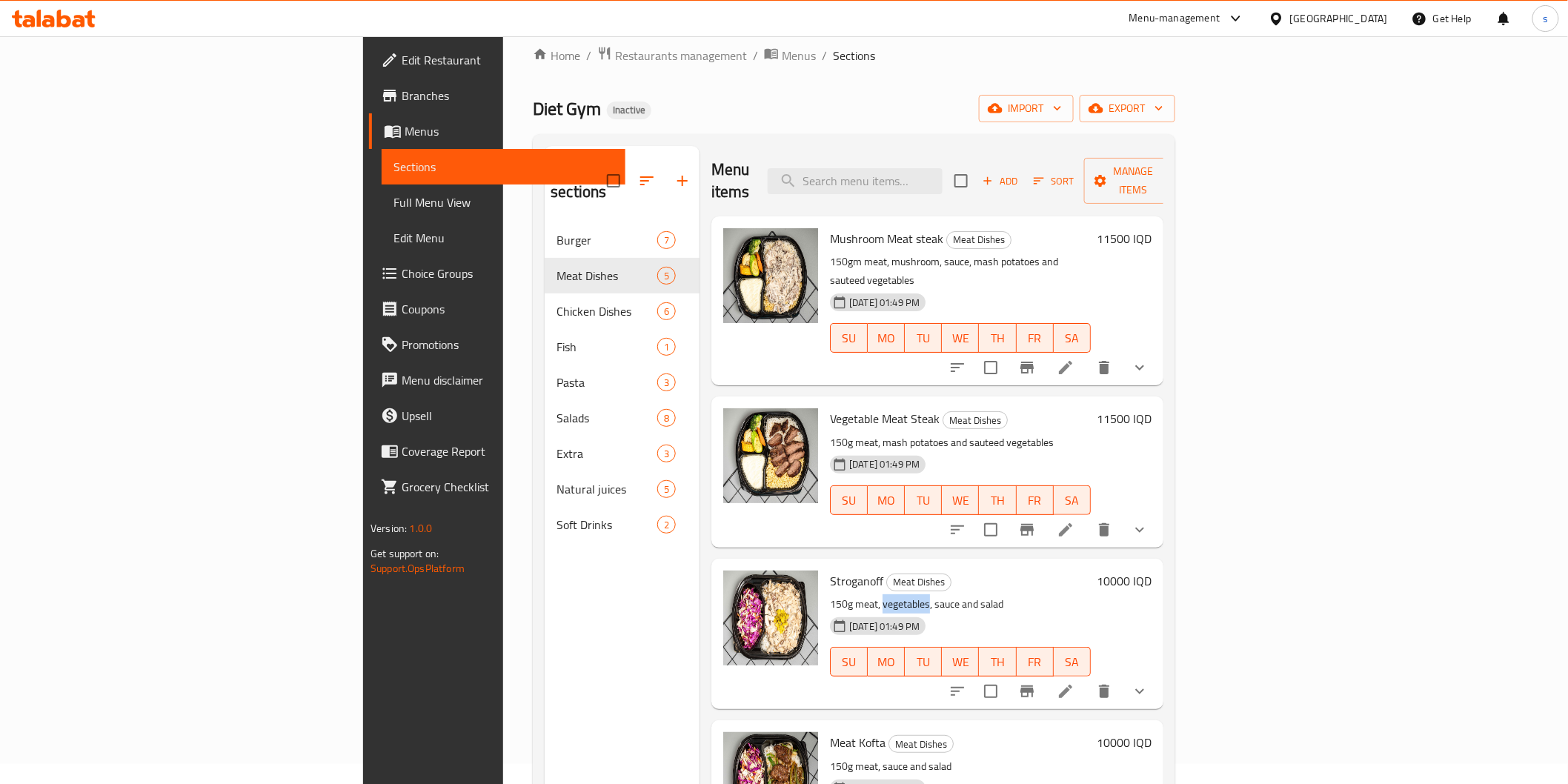
scroll to position [0, 0]
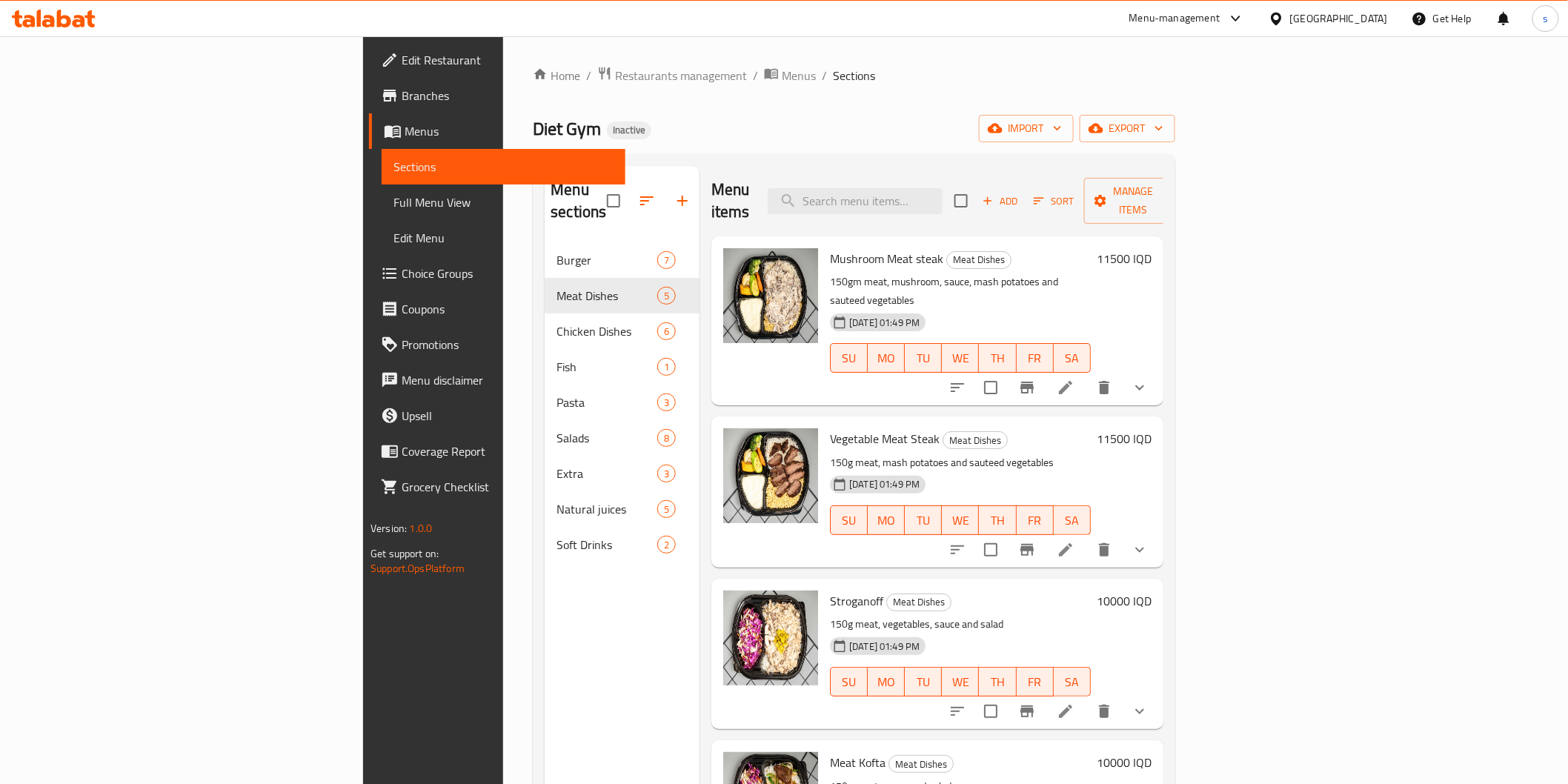
click at [545, 236] on nav "Burger 7 Meat Dishes 5 Chicken Dishes 6 Fish 1 Pasta 3 Salads 8 Extra 3 Natural…" at bounding box center [622, 403] width 155 height 332
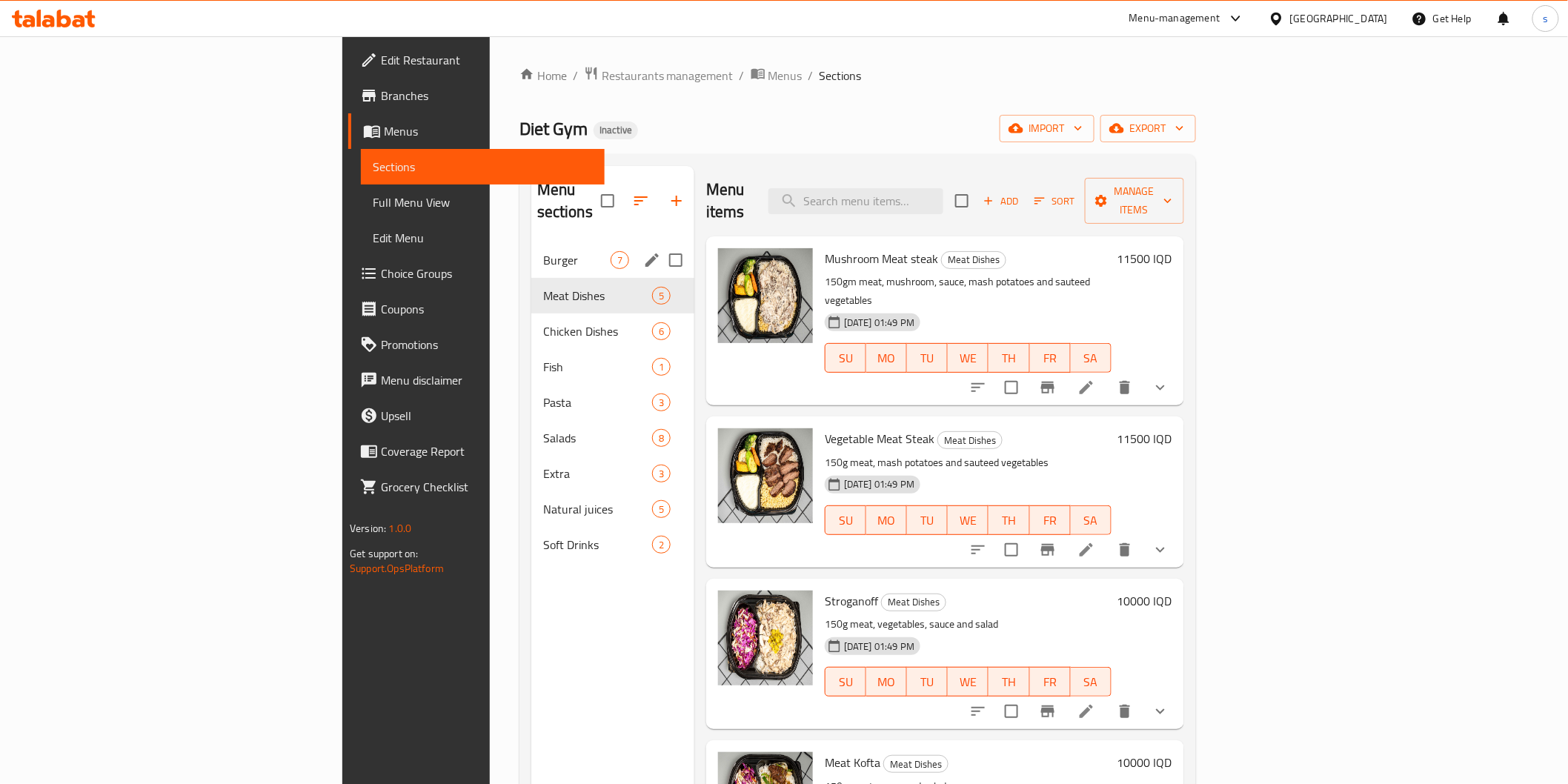
click at [543, 252] on span "Burger" at bounding box center [577, 260] width 68 height 18
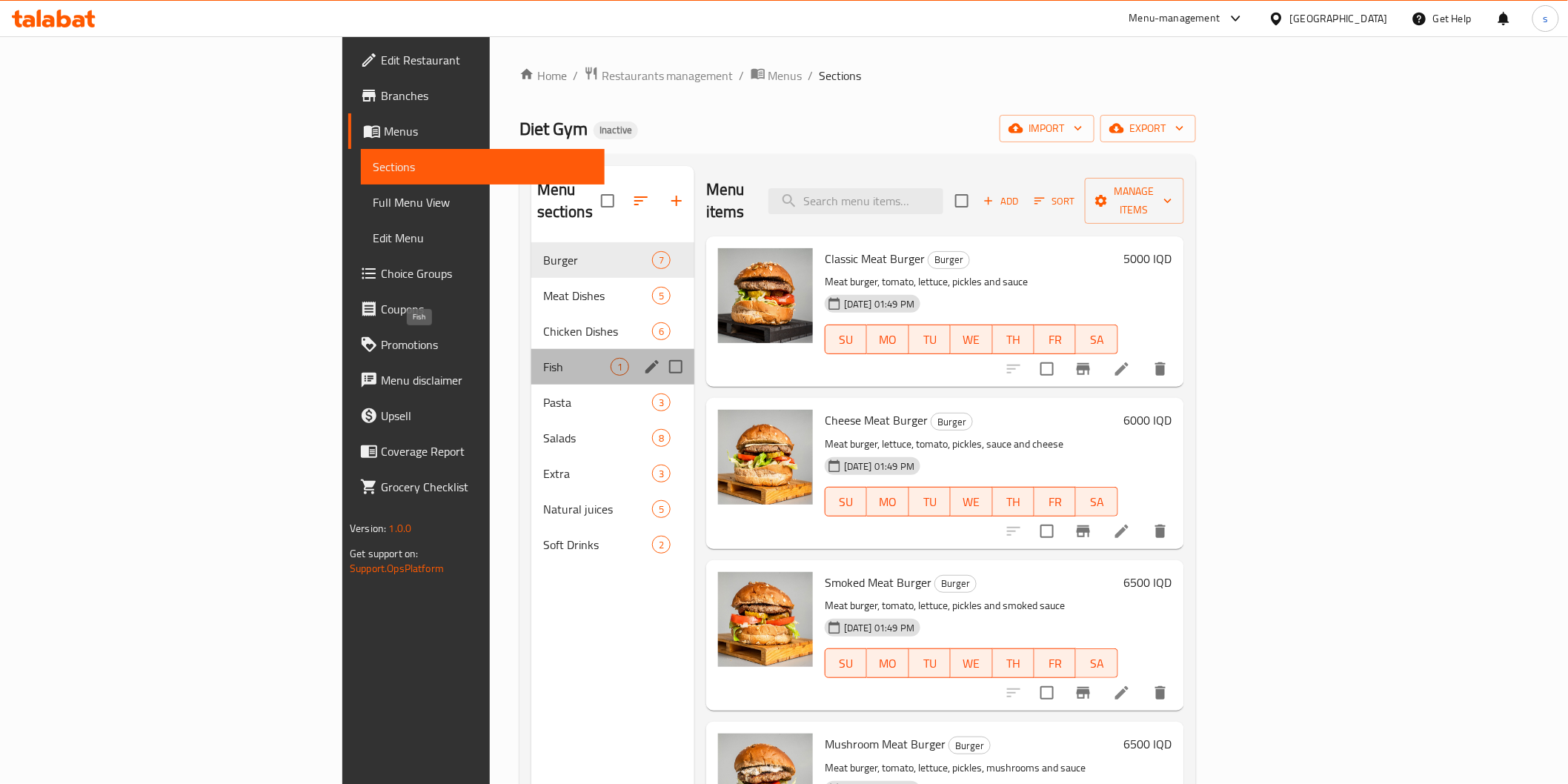
click at [543, 358] on span "Fish" at bounding box center [577, 367] width 68 height 18
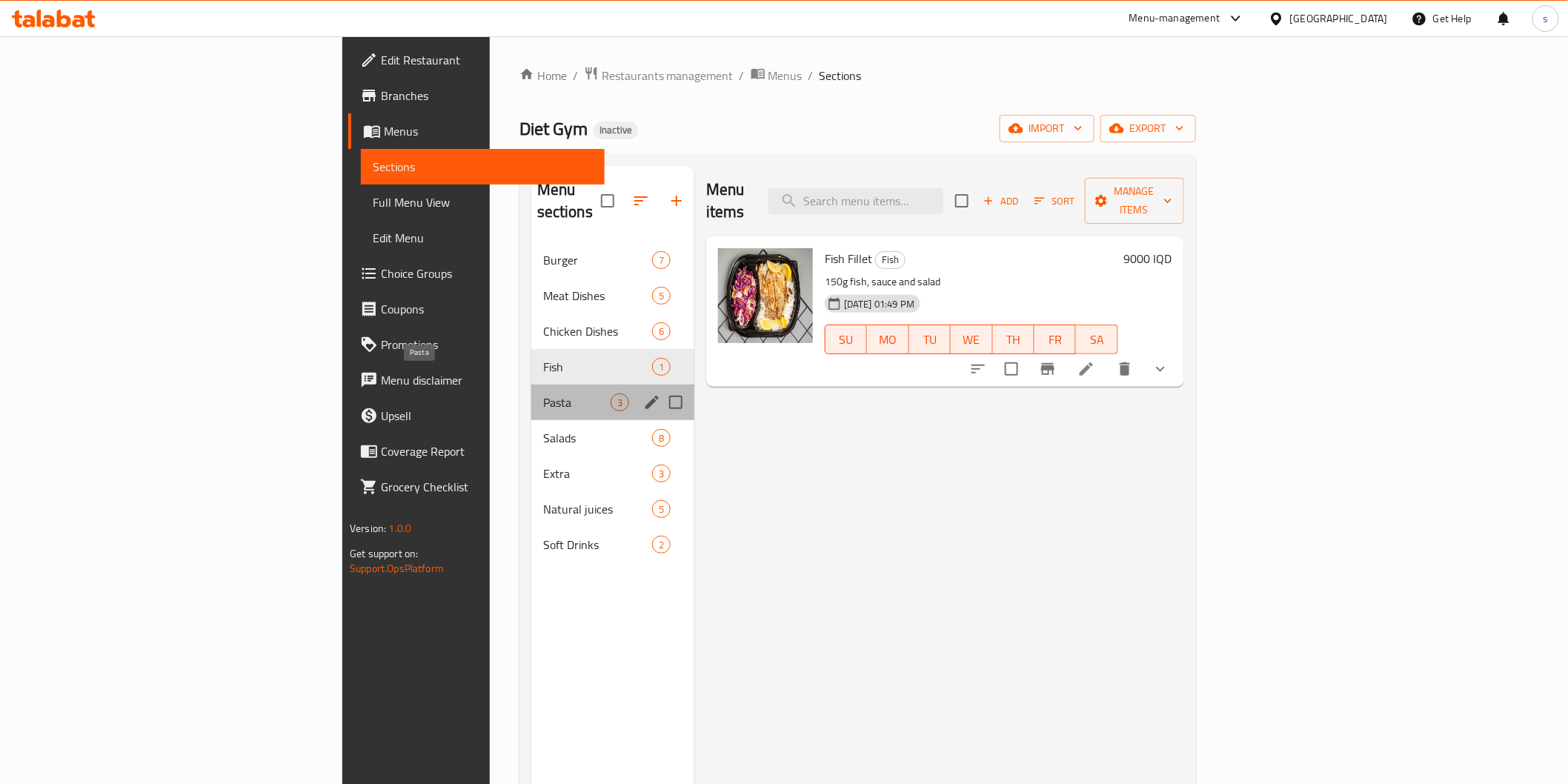
click at [543, 394] on span "Pasta" at bounding box center [577, 403] width 68 height 18
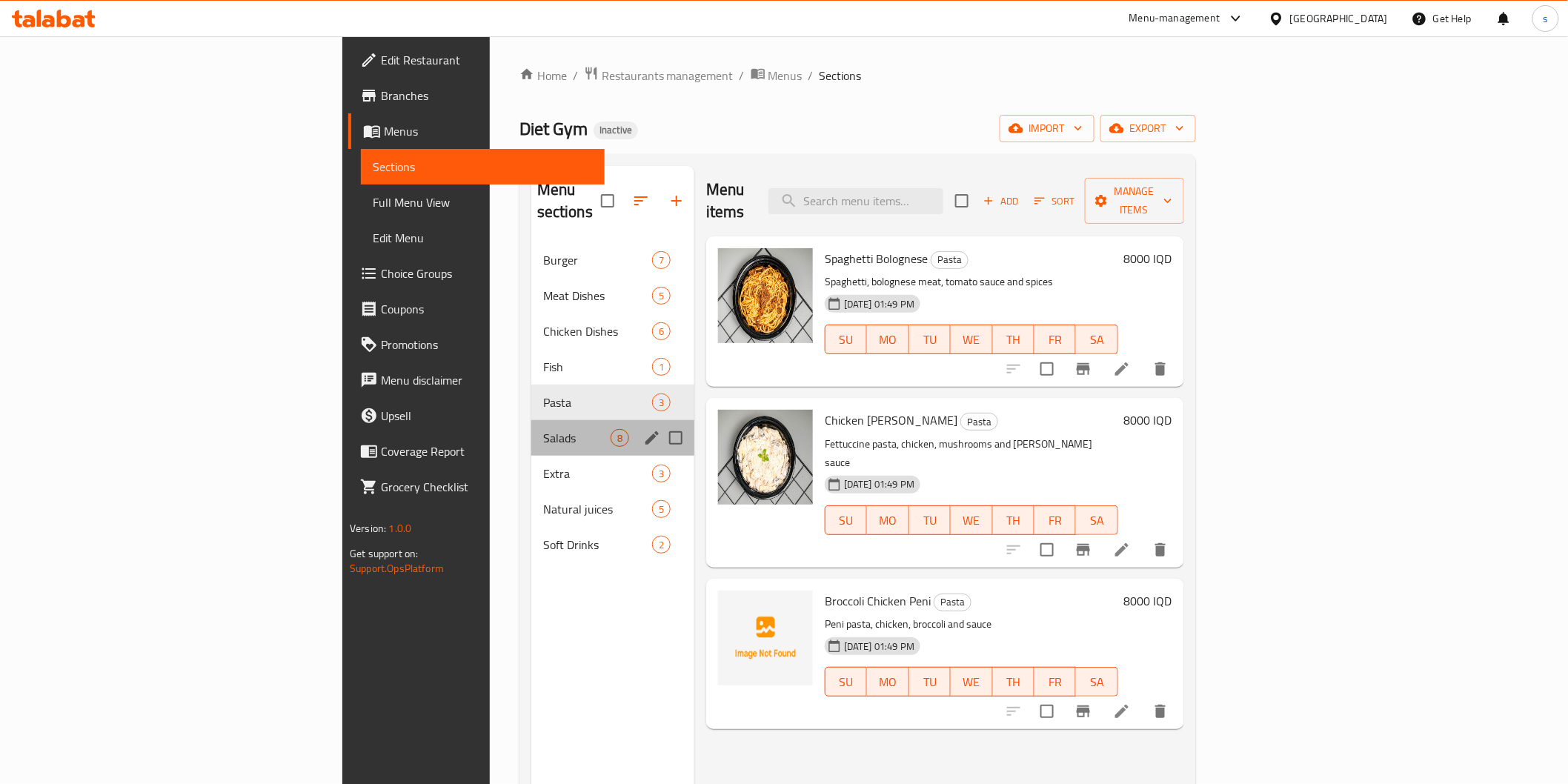
click at [532, 428] on div "Salads 8" at bounding box center [612, 438] width 163 height 36
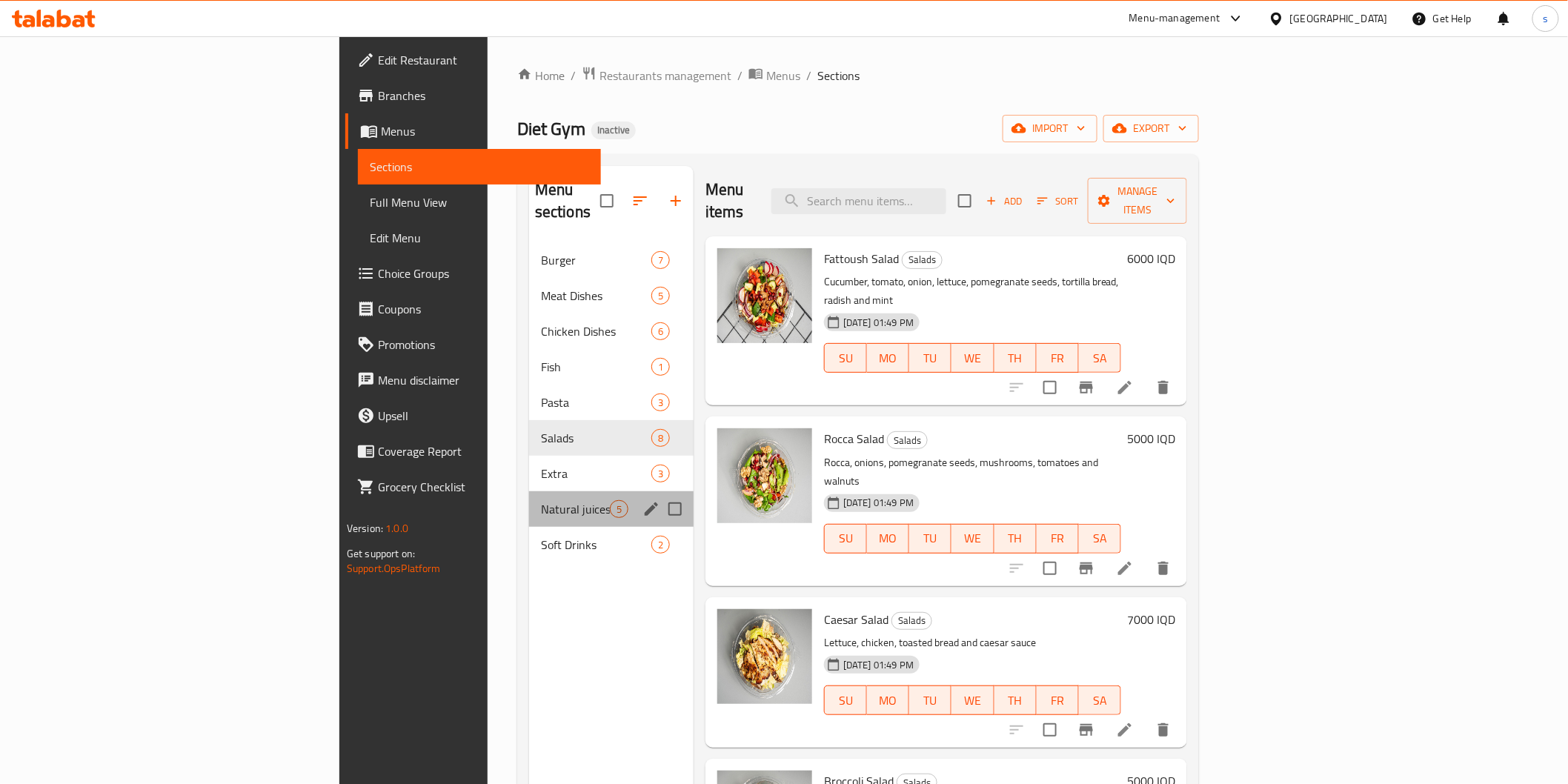
click at [529, 492] on div "Natural juices 5" at bounding box center [611, 509] width 164 height 36
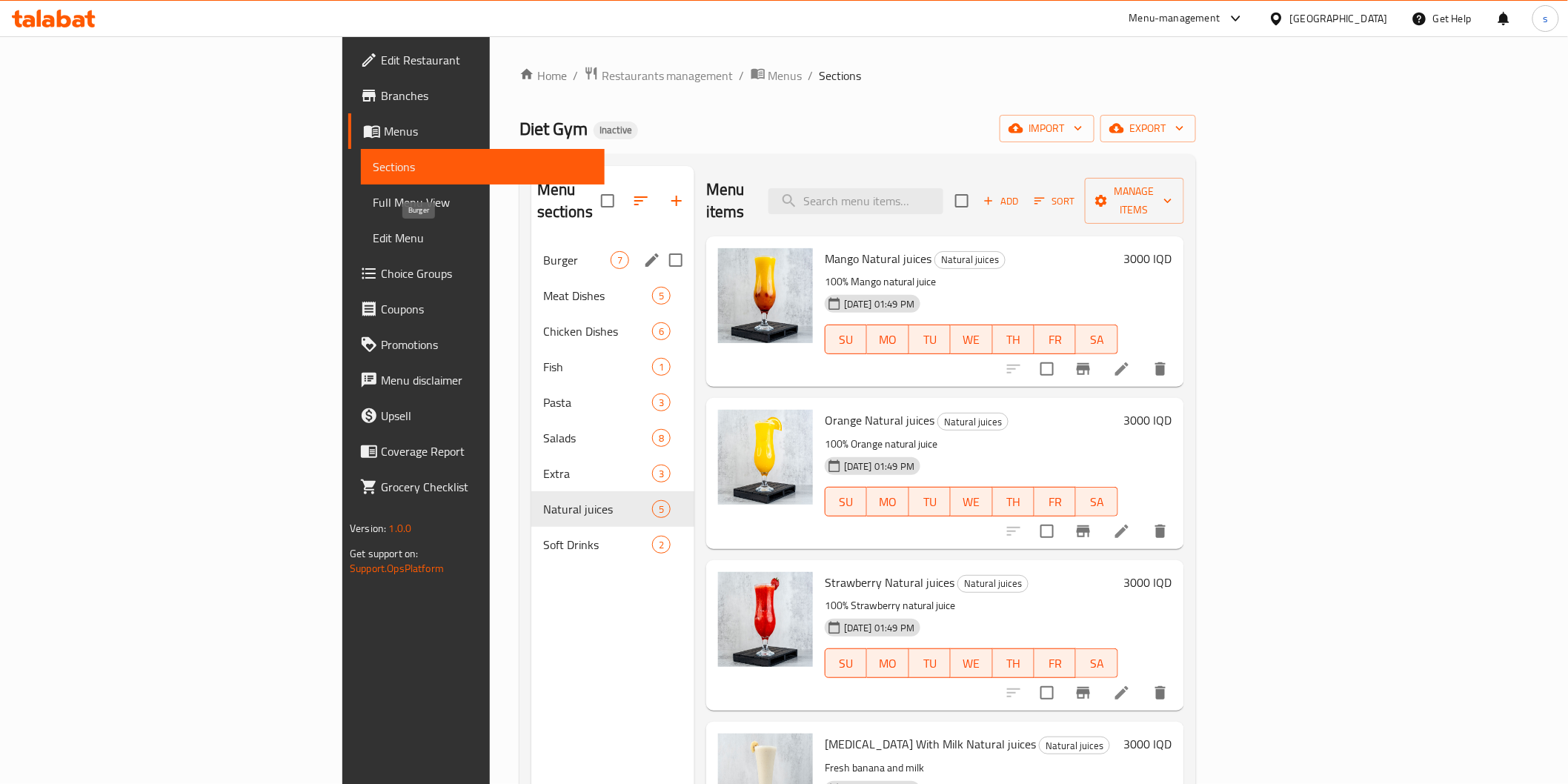
click at [543, 252] on span "Burger" at bounding box center [577, 260] width 68 height 18
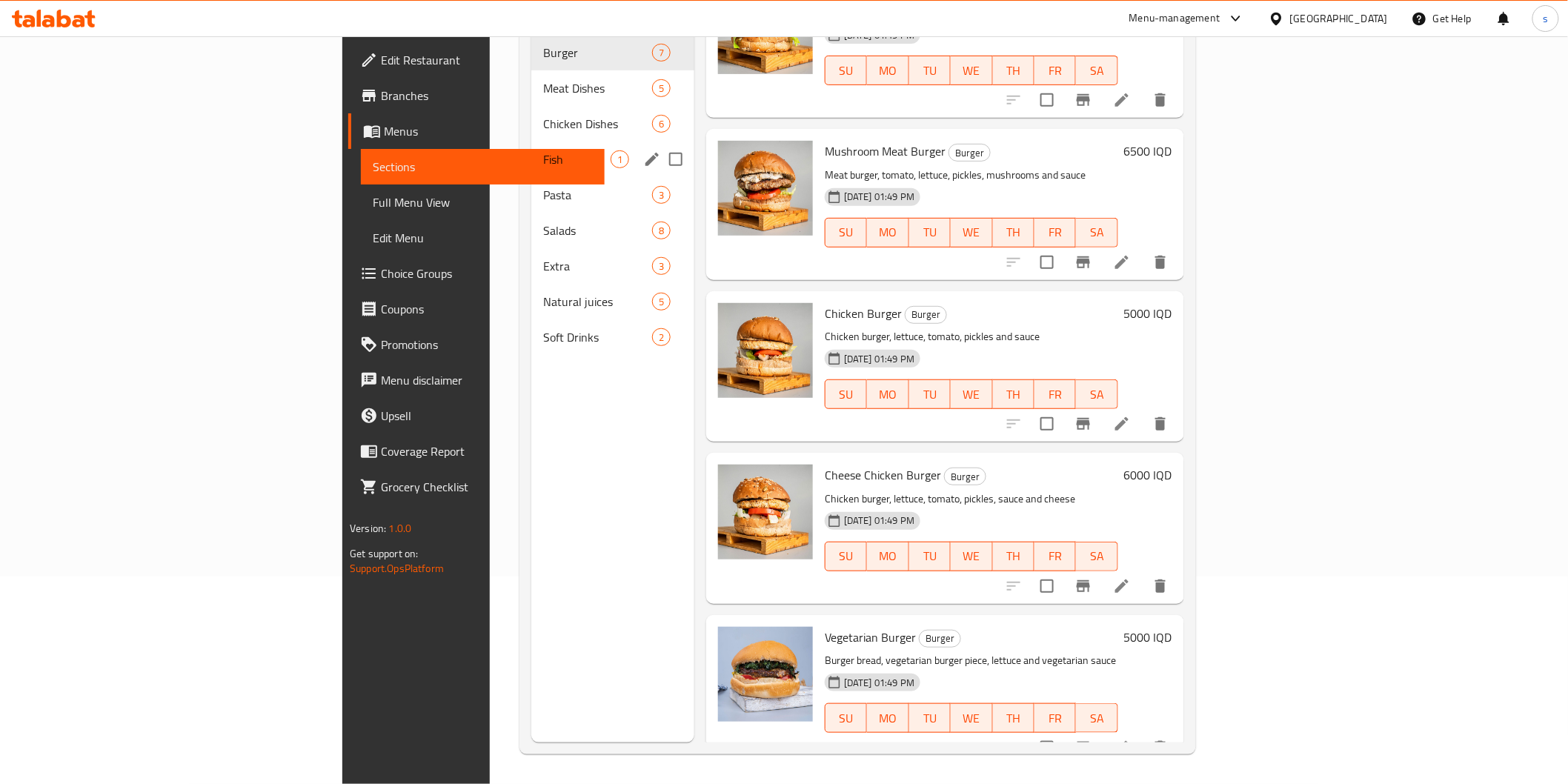
scroll to position [69, 0]
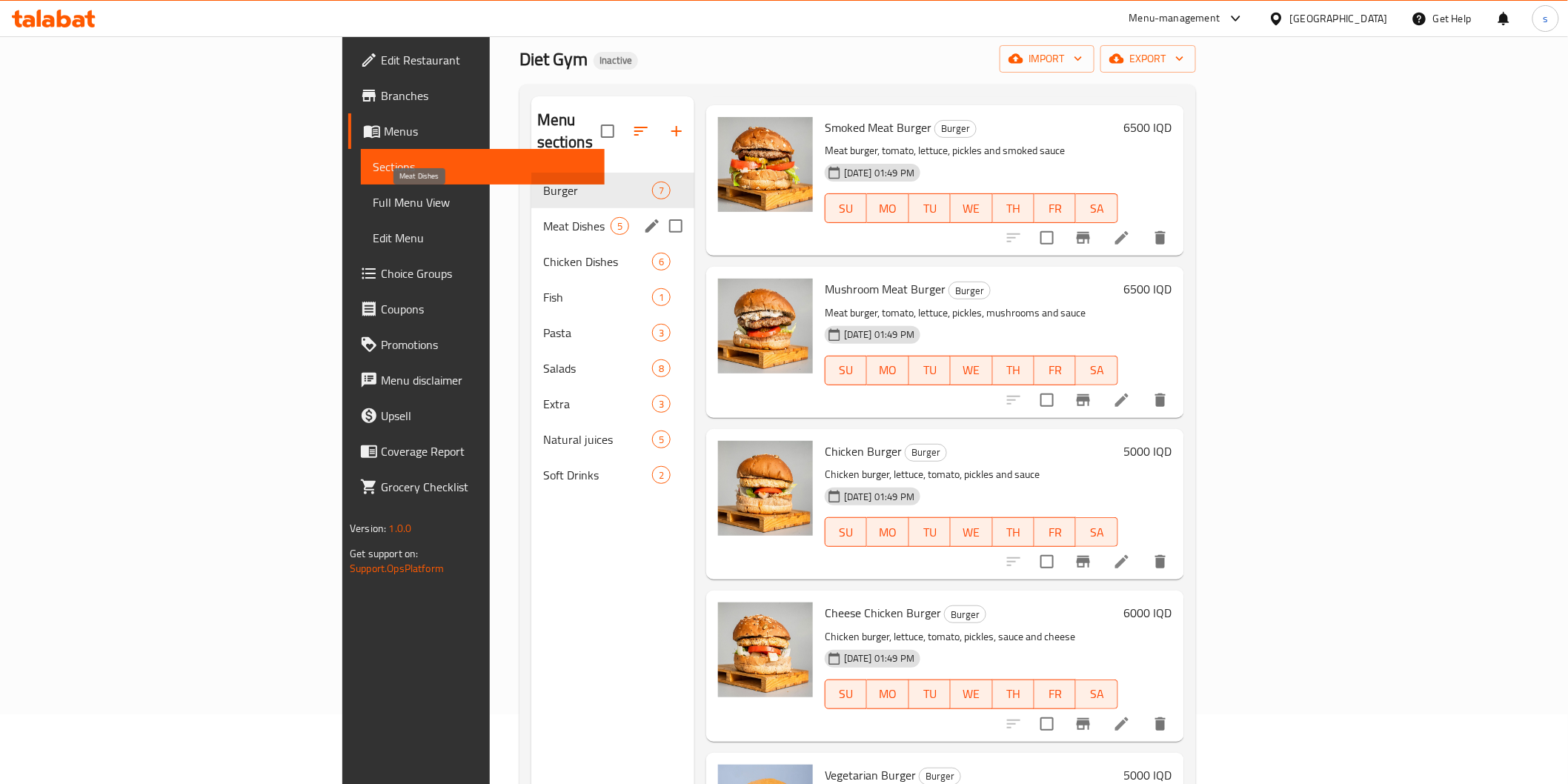
click at [543, 217] on span "Meat Dishes" at bounding box center [577, 226] width 68 height 18
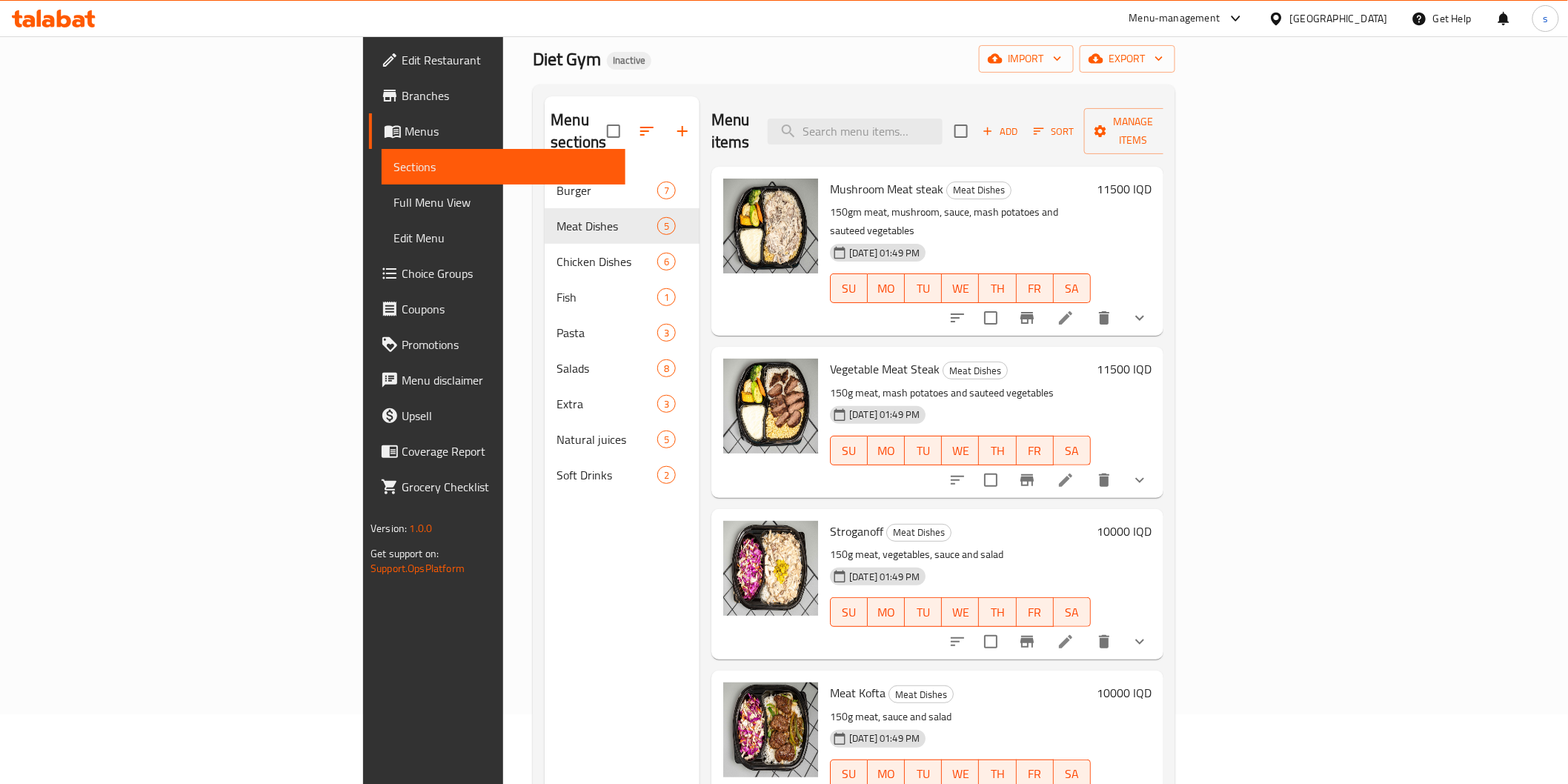
scroll to position [60, 0]
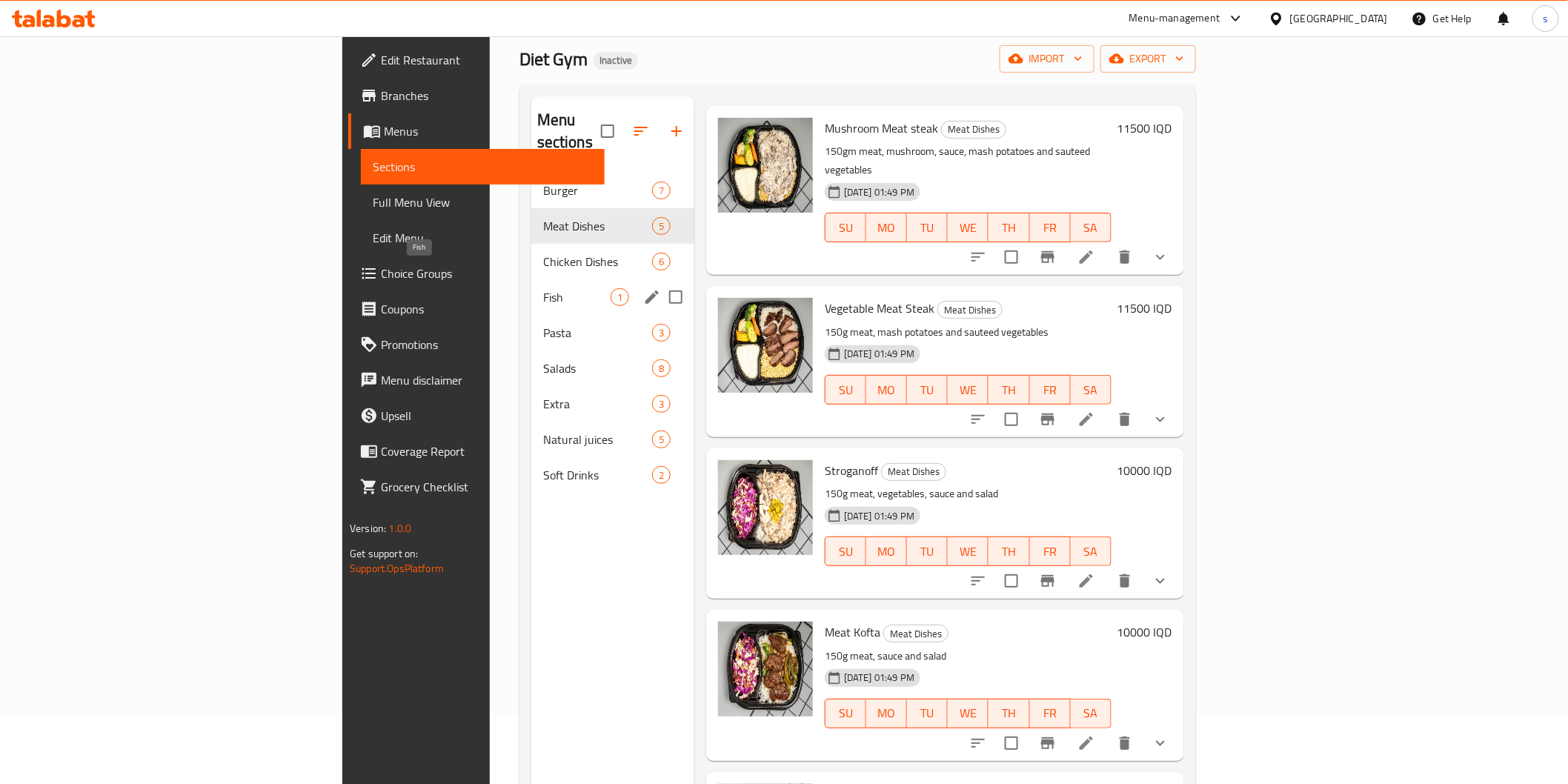
click at [543, 288] on span "Fish" at bounding box center [577, 297] width 68 height 18
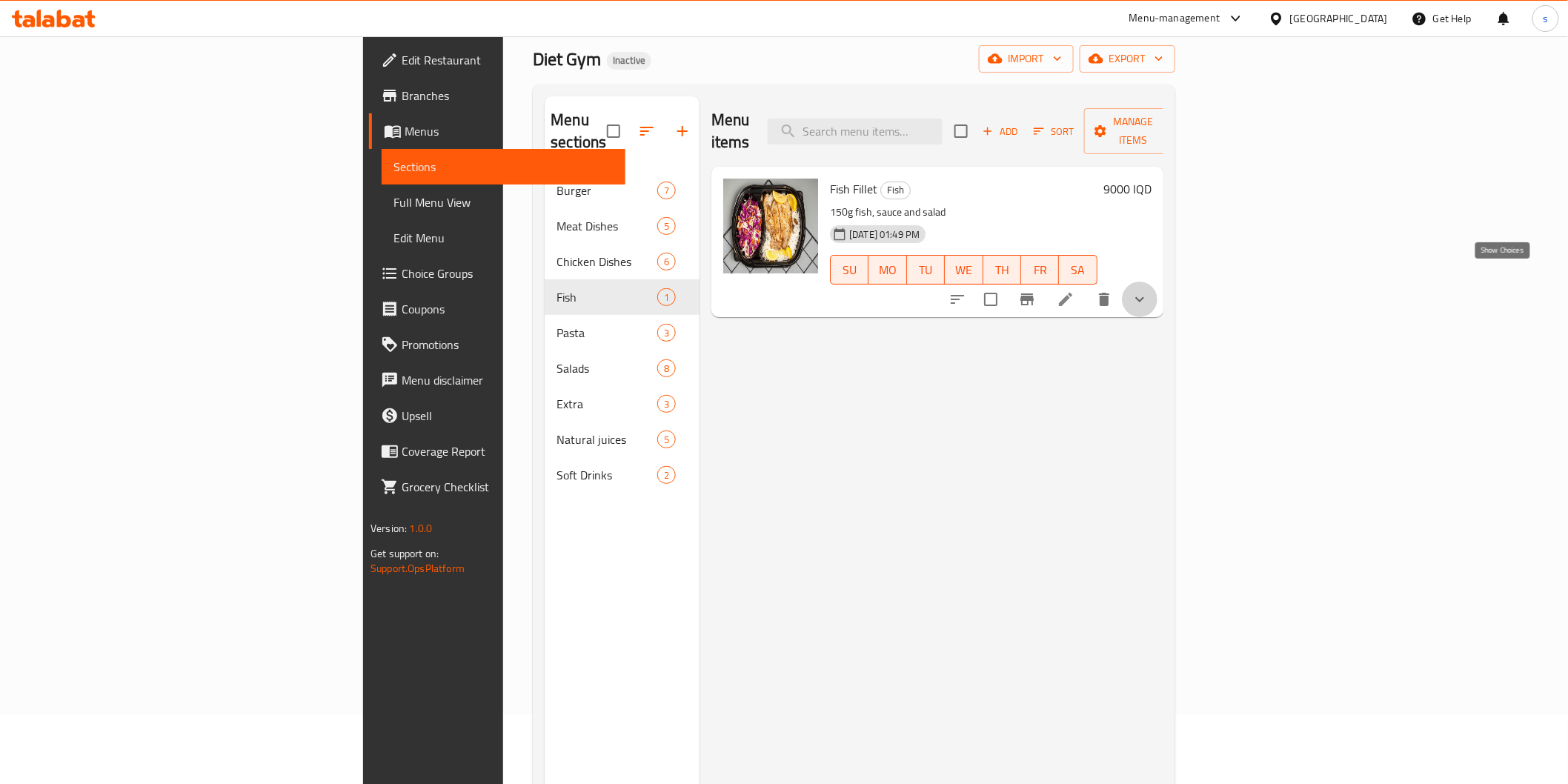
click at [1148, 291] on icon "show more" at bounding box center [1140, 300] width 18 height 18
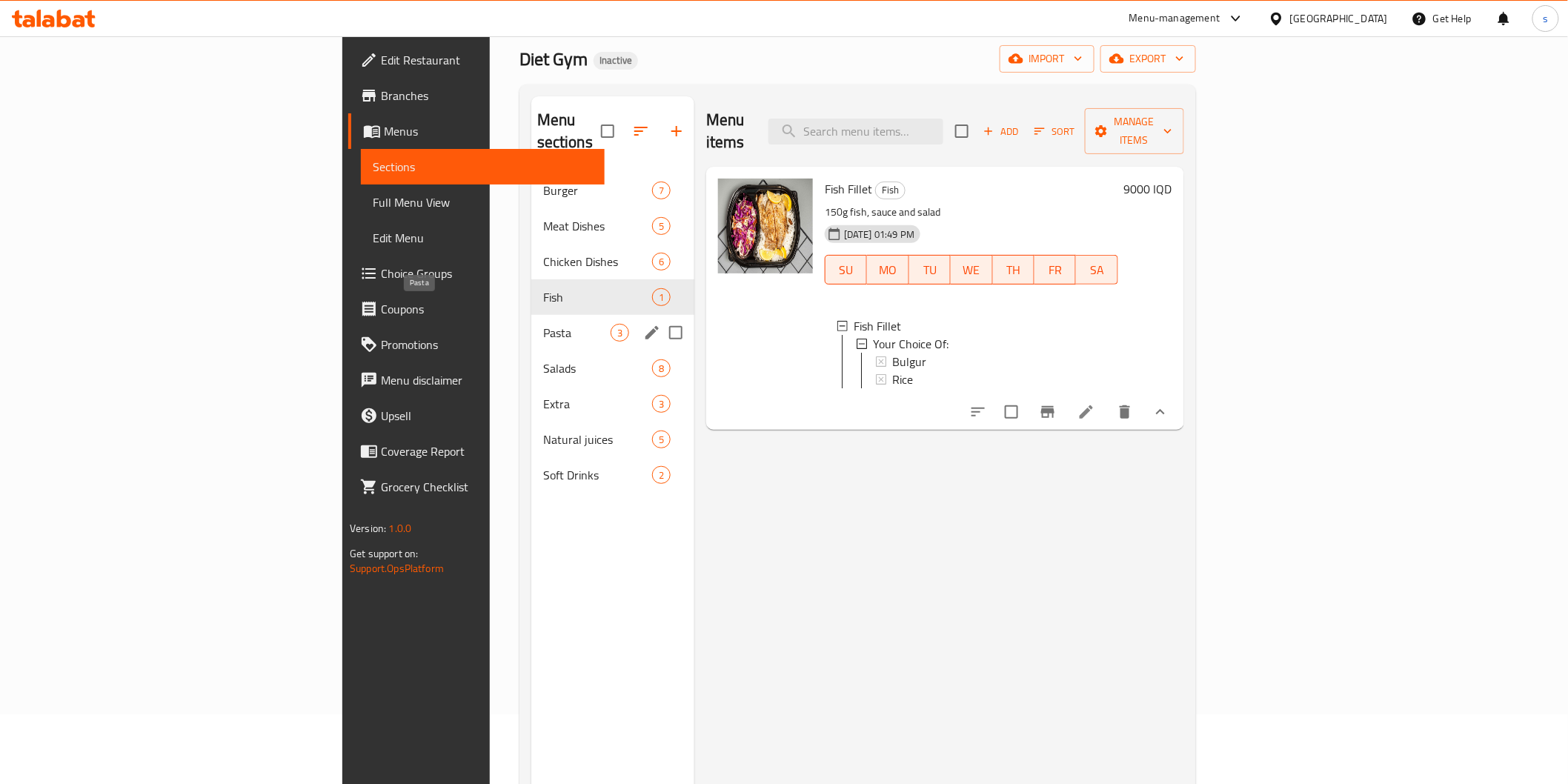
click at [543, 324] on span "Pasta" at bounding box center [577, 332] width 68 height 18
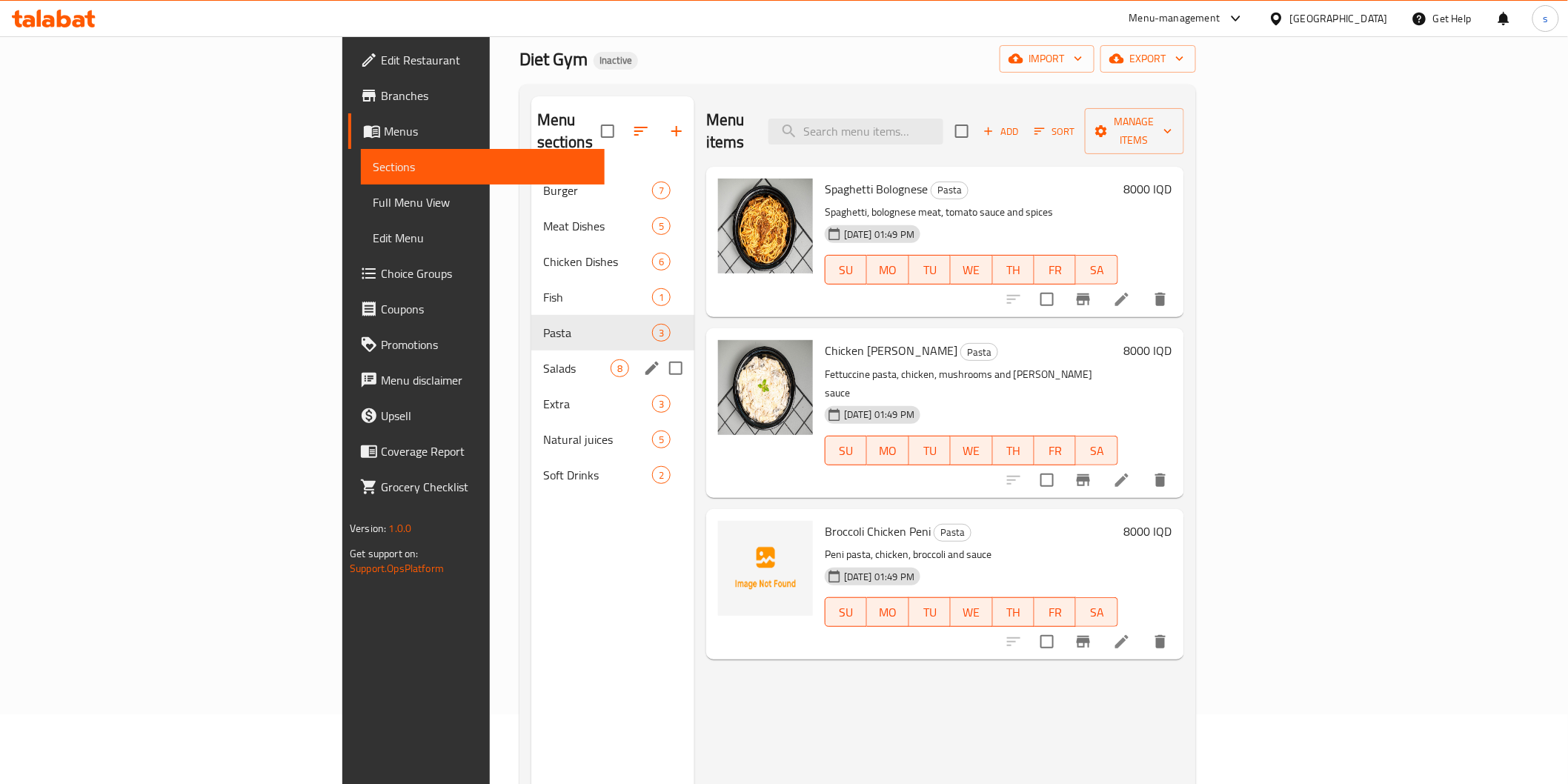
click at [532, 360] on div "Salads 8" at bounding box center [612, 368] width 163 height 36
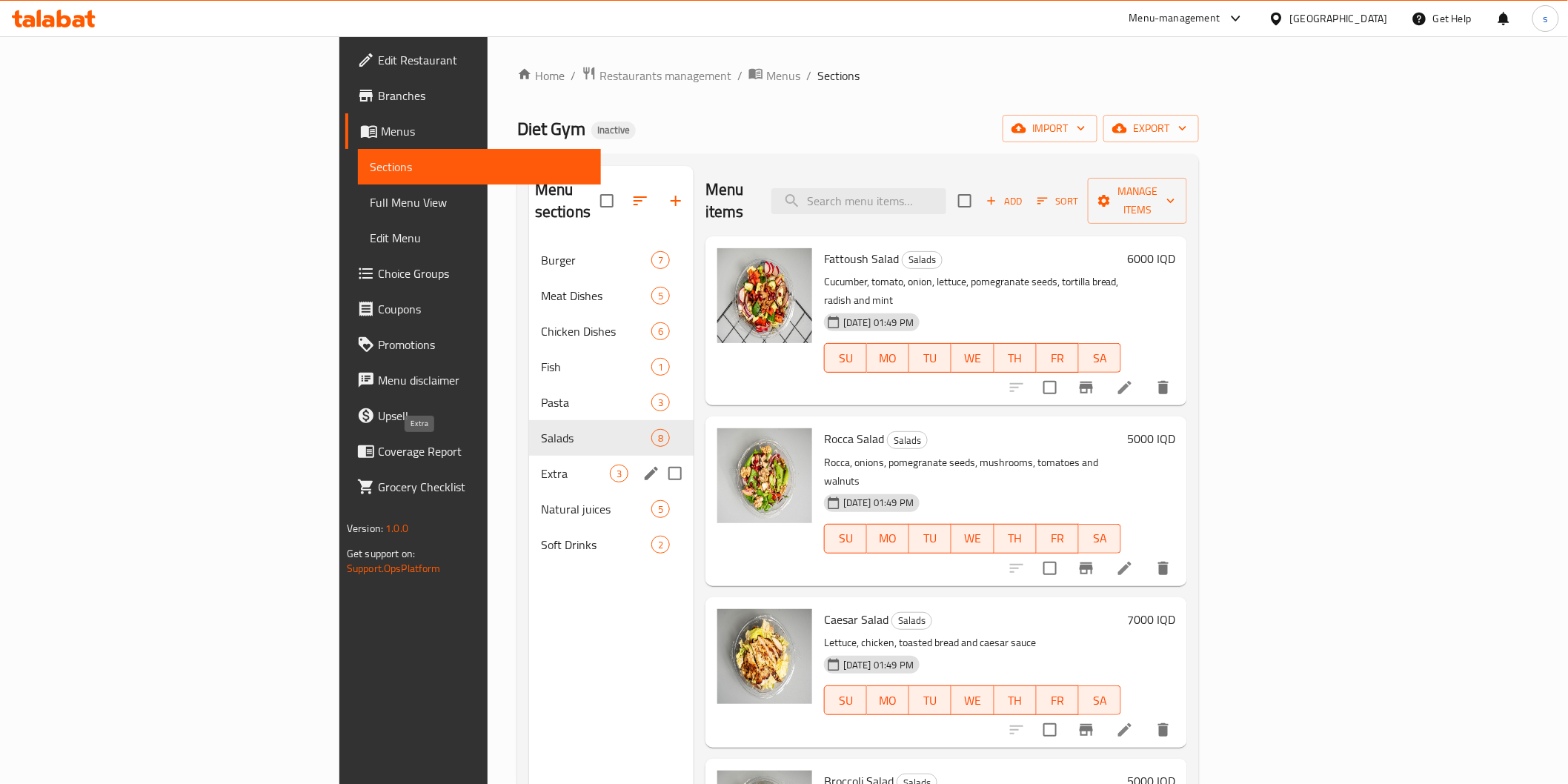
click at [541, 465] on span "Extra" at bounding box center [576, 474] width 69 height 18
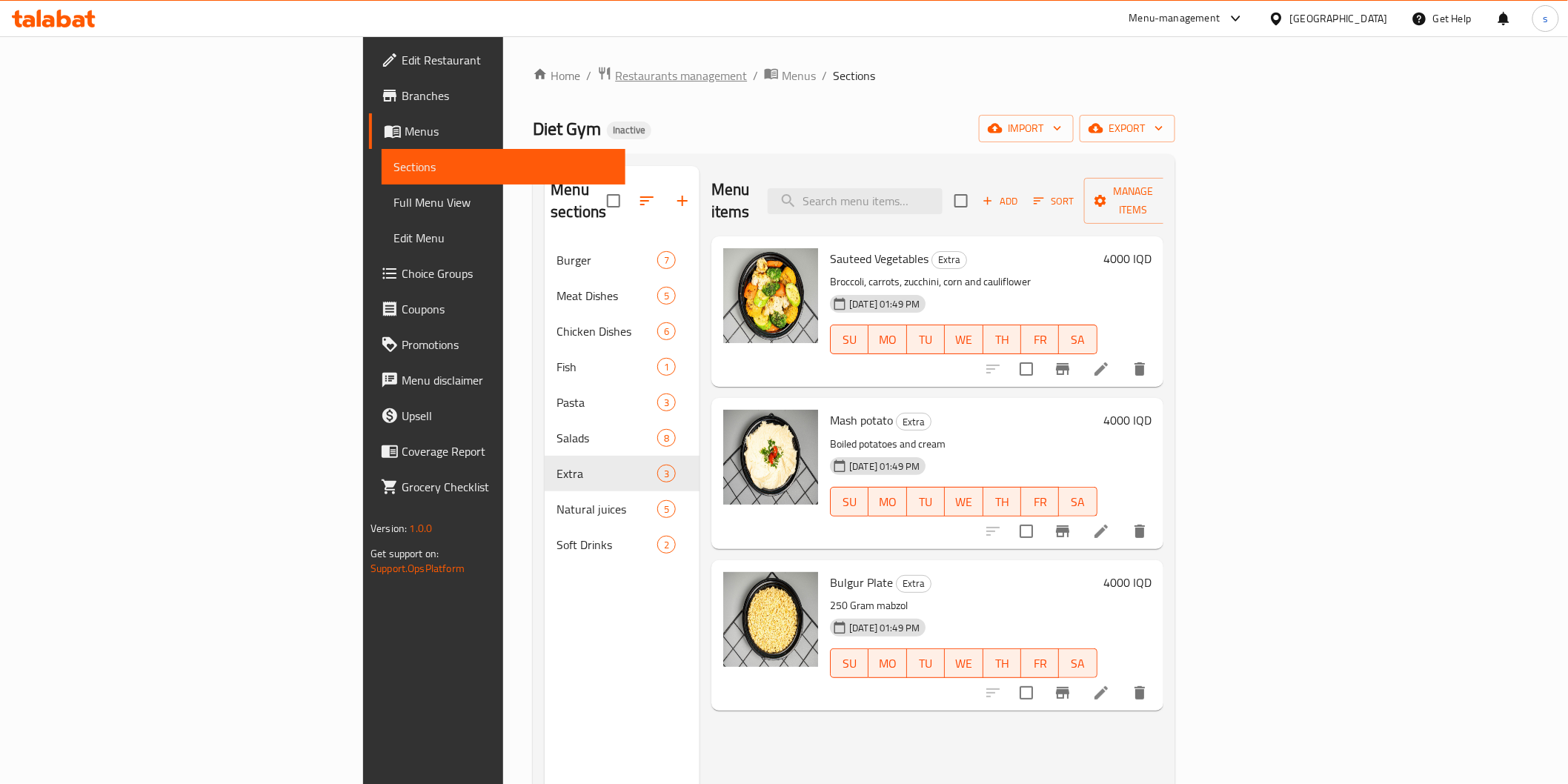
click at [615, 69] on span "Restaurants management" at bounding box center [681, 76] width 132 height 18
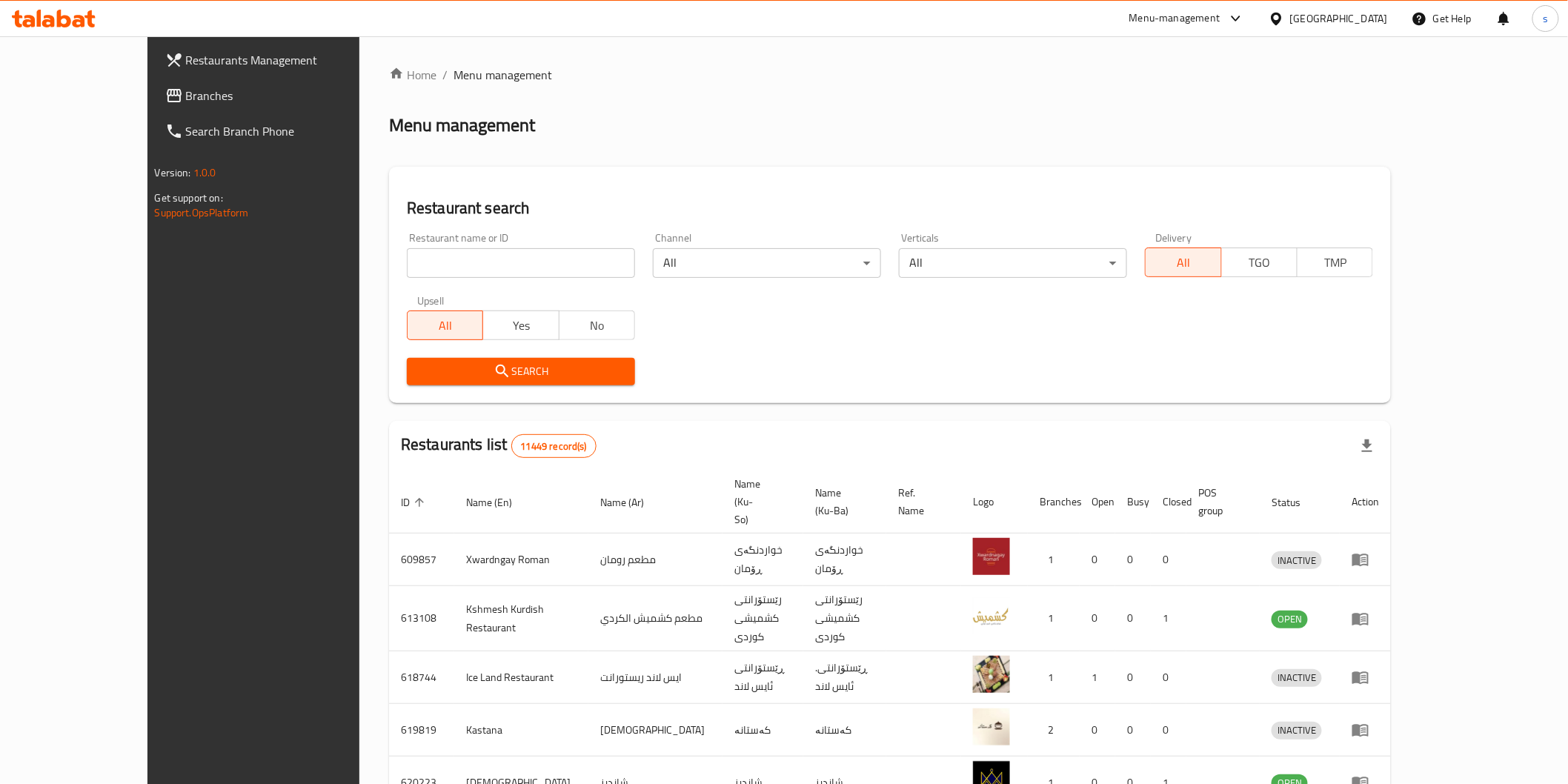
click at [407, 255] on input "search" at bounding box center [521, 262] width 228 height 29
paste input "Pinkberry"
type input "Pinkberry"
click button "Search" at bounding box center [521, 372] width 228 height 28
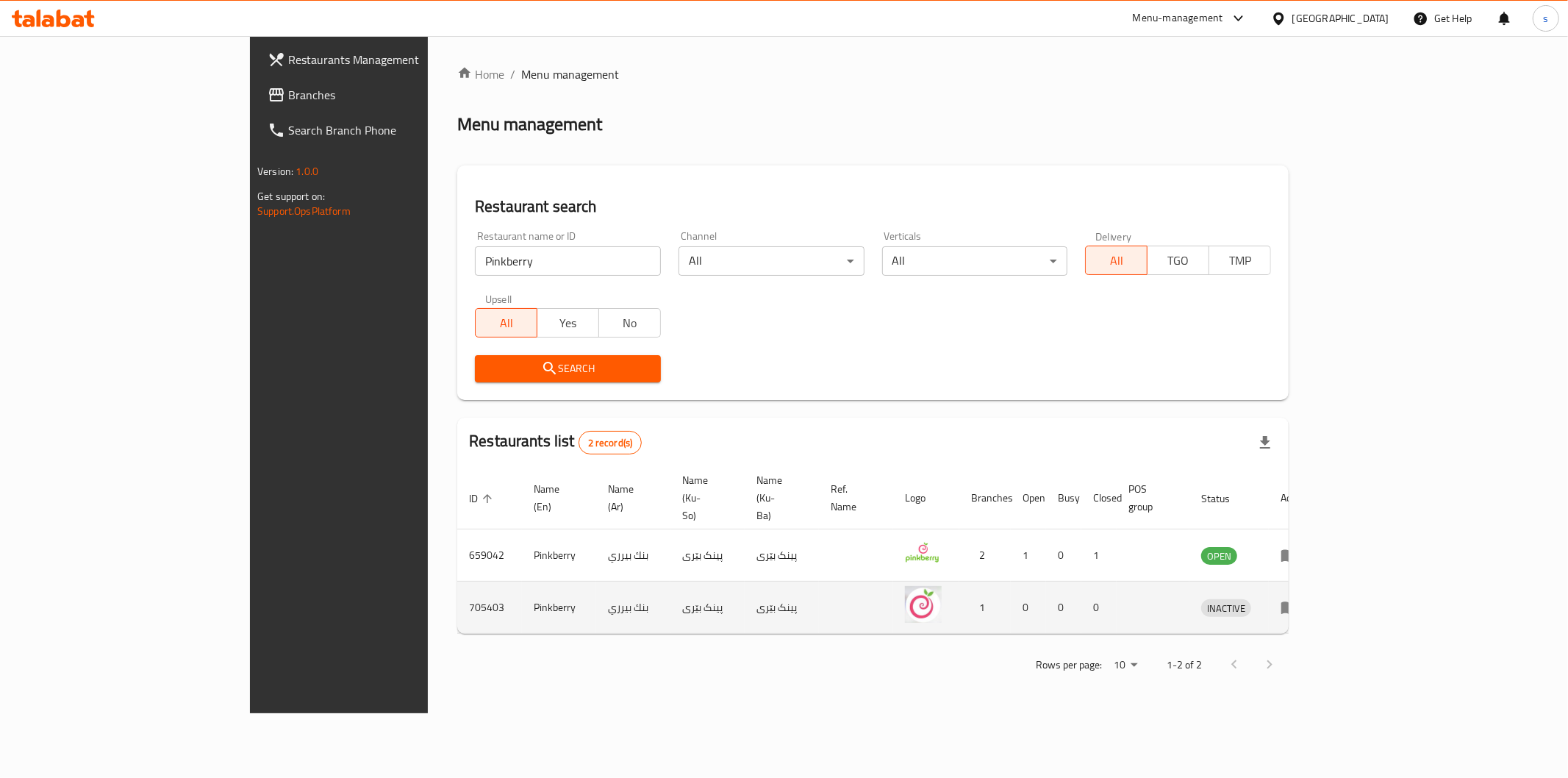
click at [1298, 602] on icon "enhanced table" at bounding box center [1289, 609] width 16 height 12
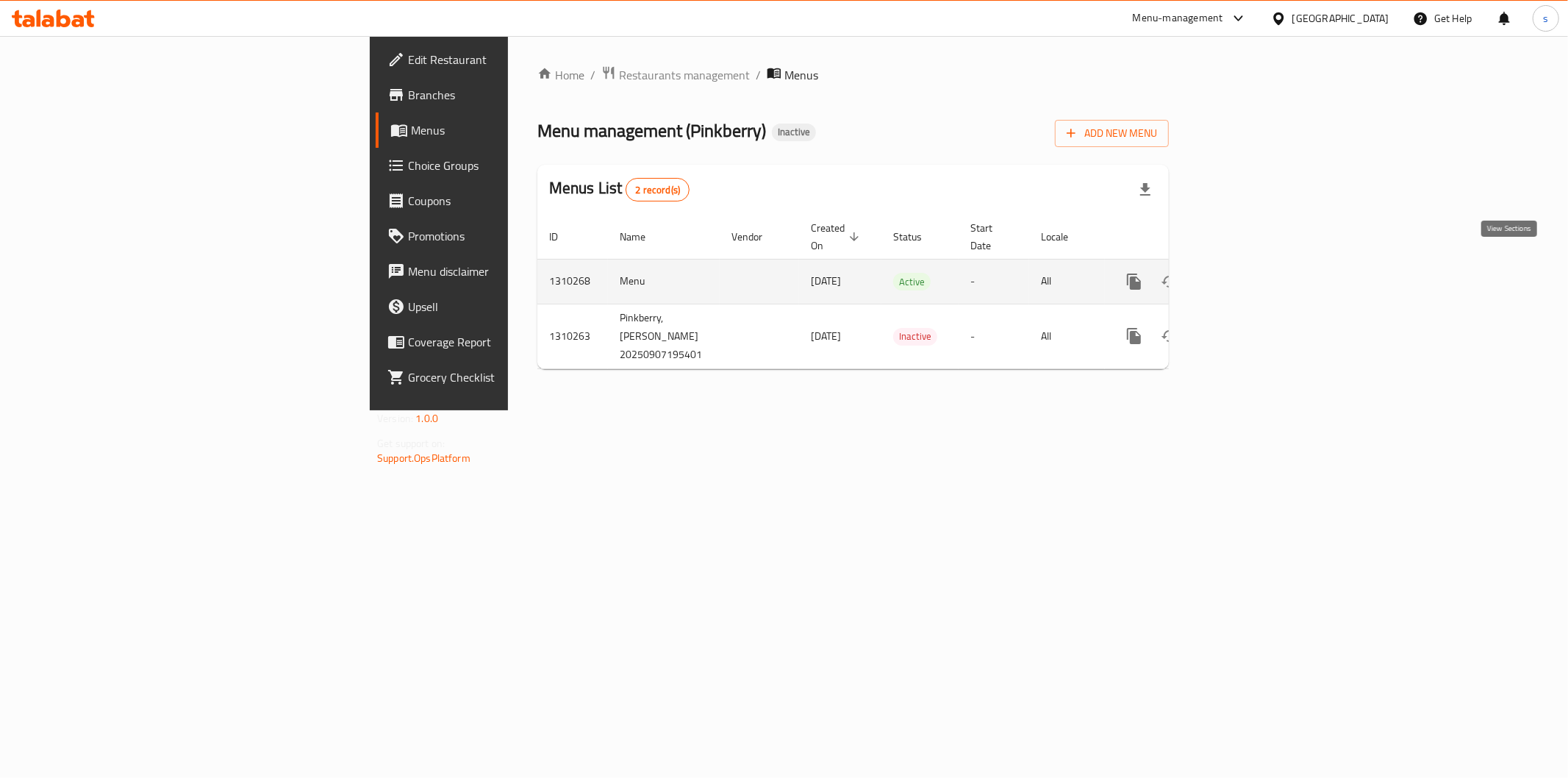
click at [1250, 273] on icon "enhanced table" at bounding box center [1241, 281] width 18 height 18
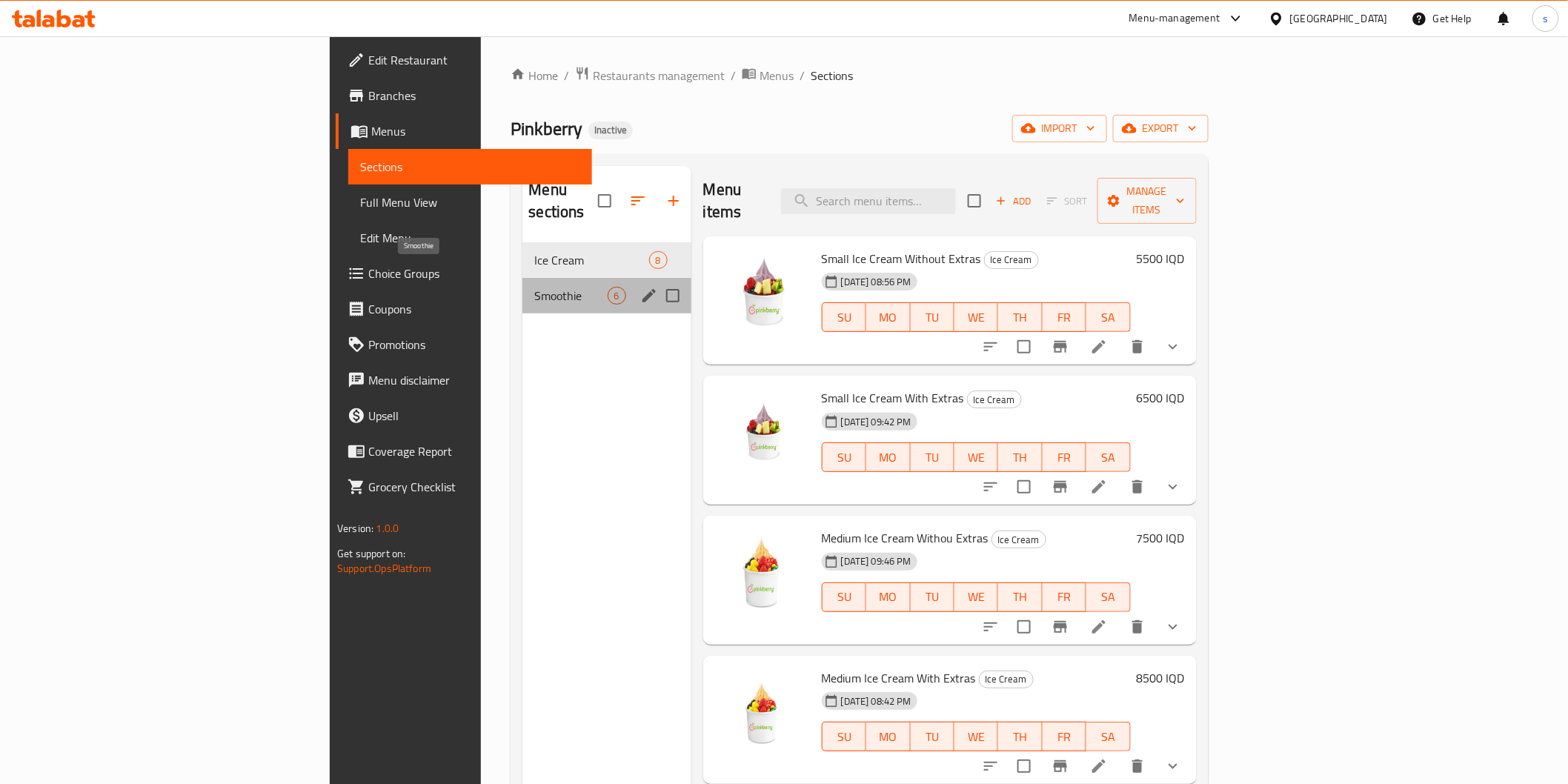
click at [534, 287] on span "Smoothie" at bounding box center [571, 296] width 73 height 18
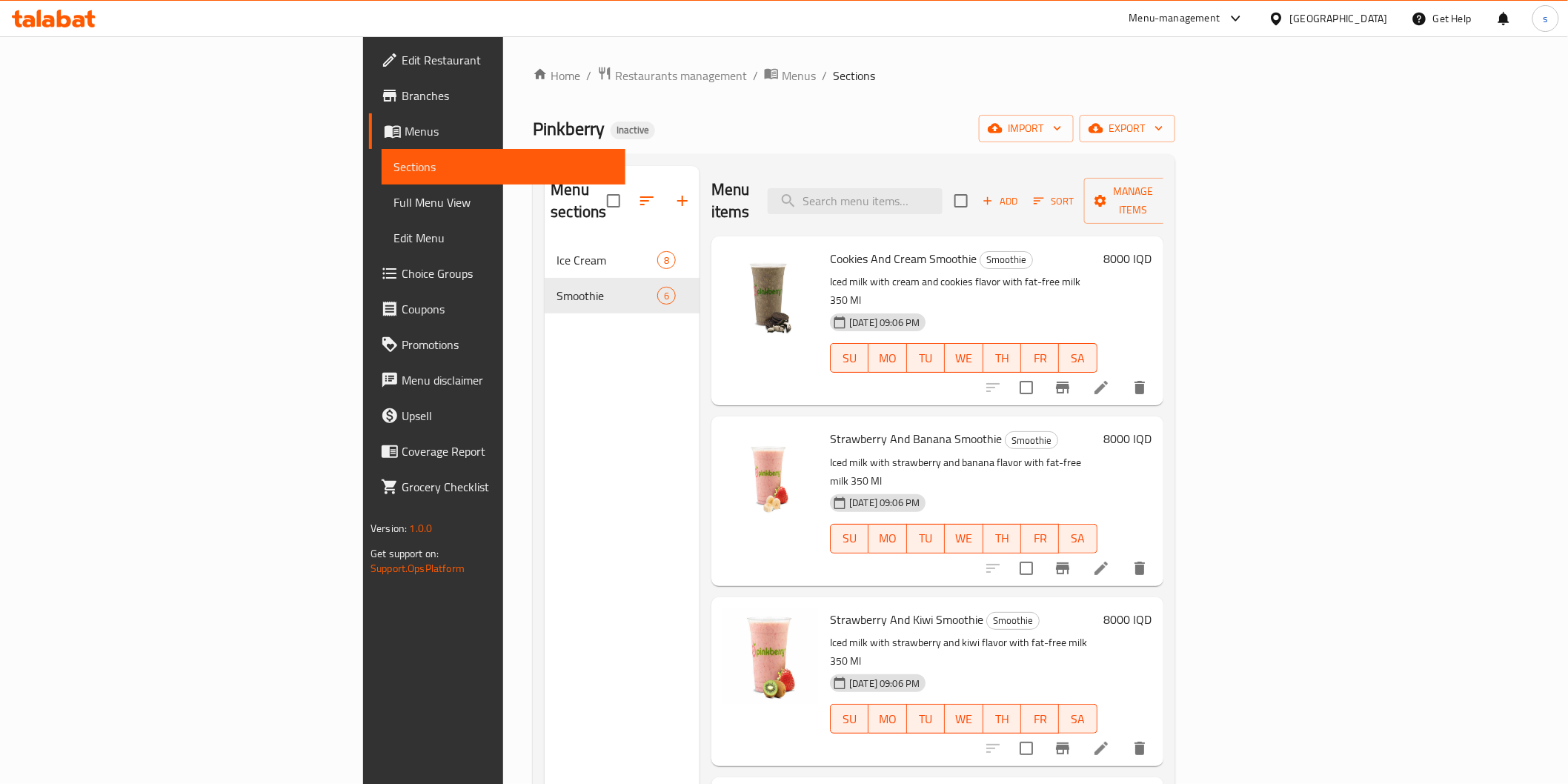
click at [394, 200] on span "Full Menu View" at bounding box center [503, 203] width 220 height 18
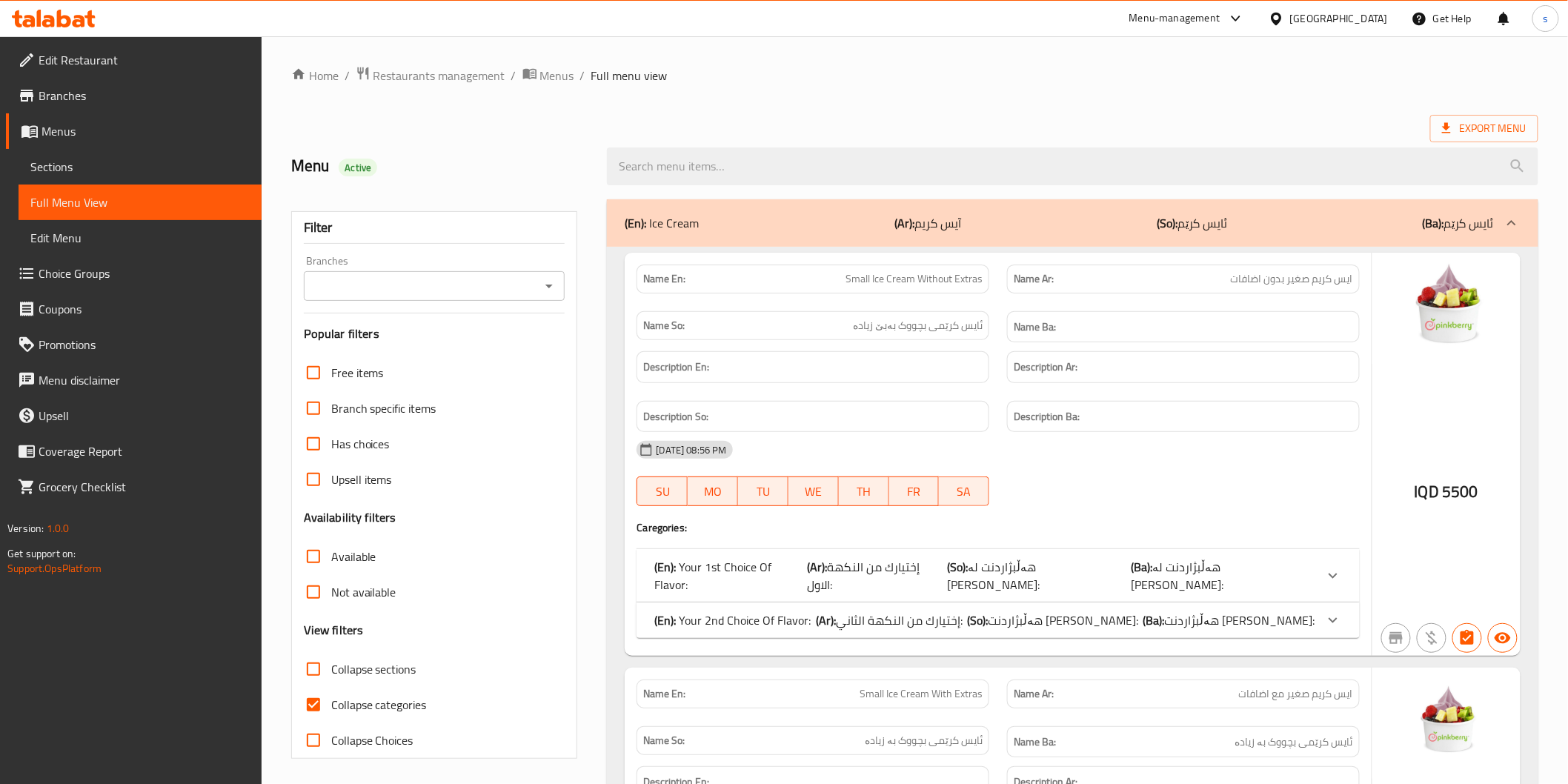
click at [537, 283] on div "Branches" at bounding box center [435, 285] width 261 height 29
click at [549, 284] on icon "Open" at bounding box center [549, 286] width 18 height 18
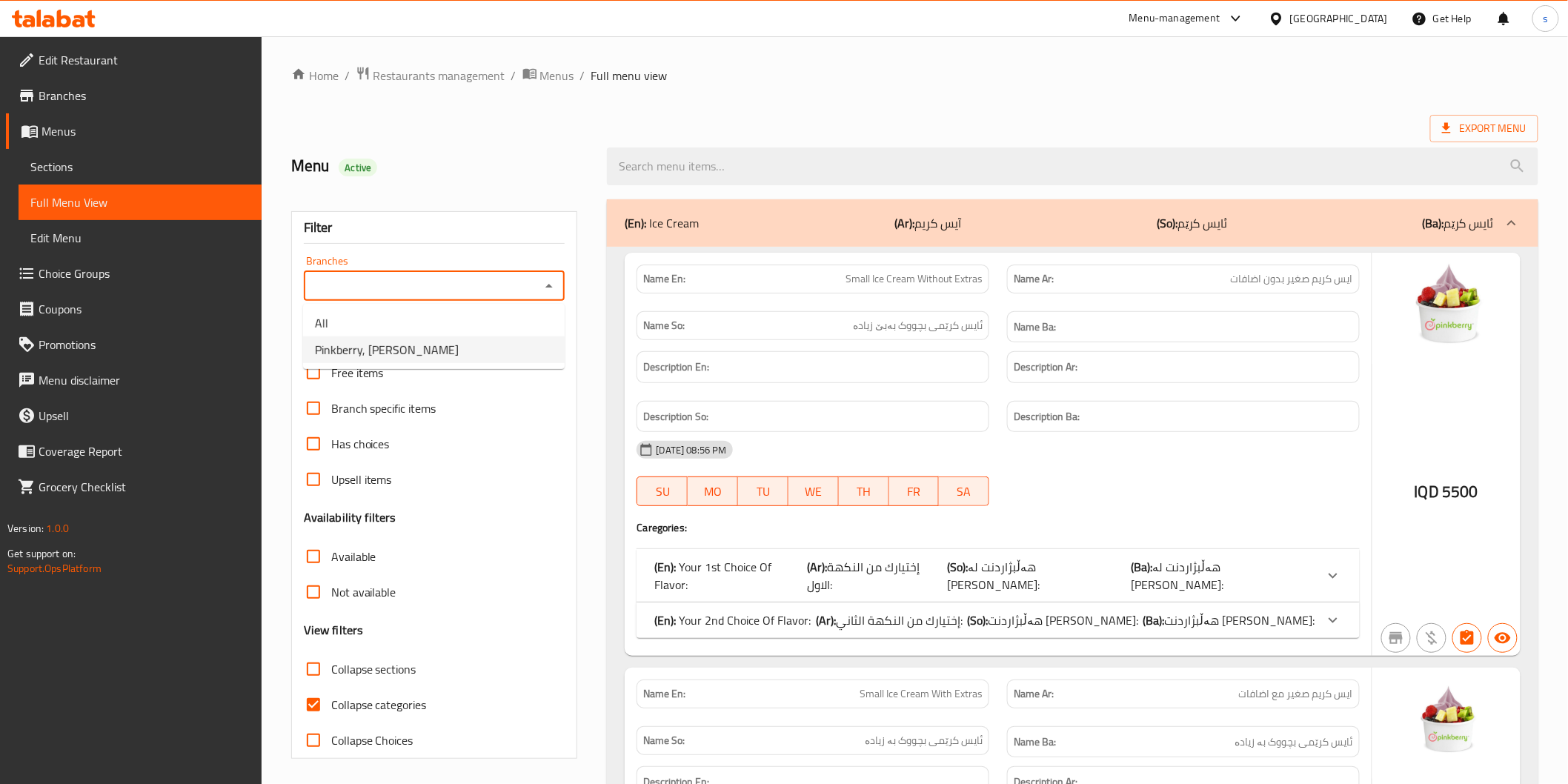
click at [500, 350] on li "Pinkberry, [PERSON_NAME]" at bounding box center [434, 350] width 261 height 27
type input "Pinkberry, [PERSON_NAME]"
click at [368, 713] on span "Collapse categories" at bounding box center [380, 705] width 96 height 18
click at [332, 713] on input "Collapse categories" at bounding box center [314, 705] width 36 height 36
checkbox input "false"
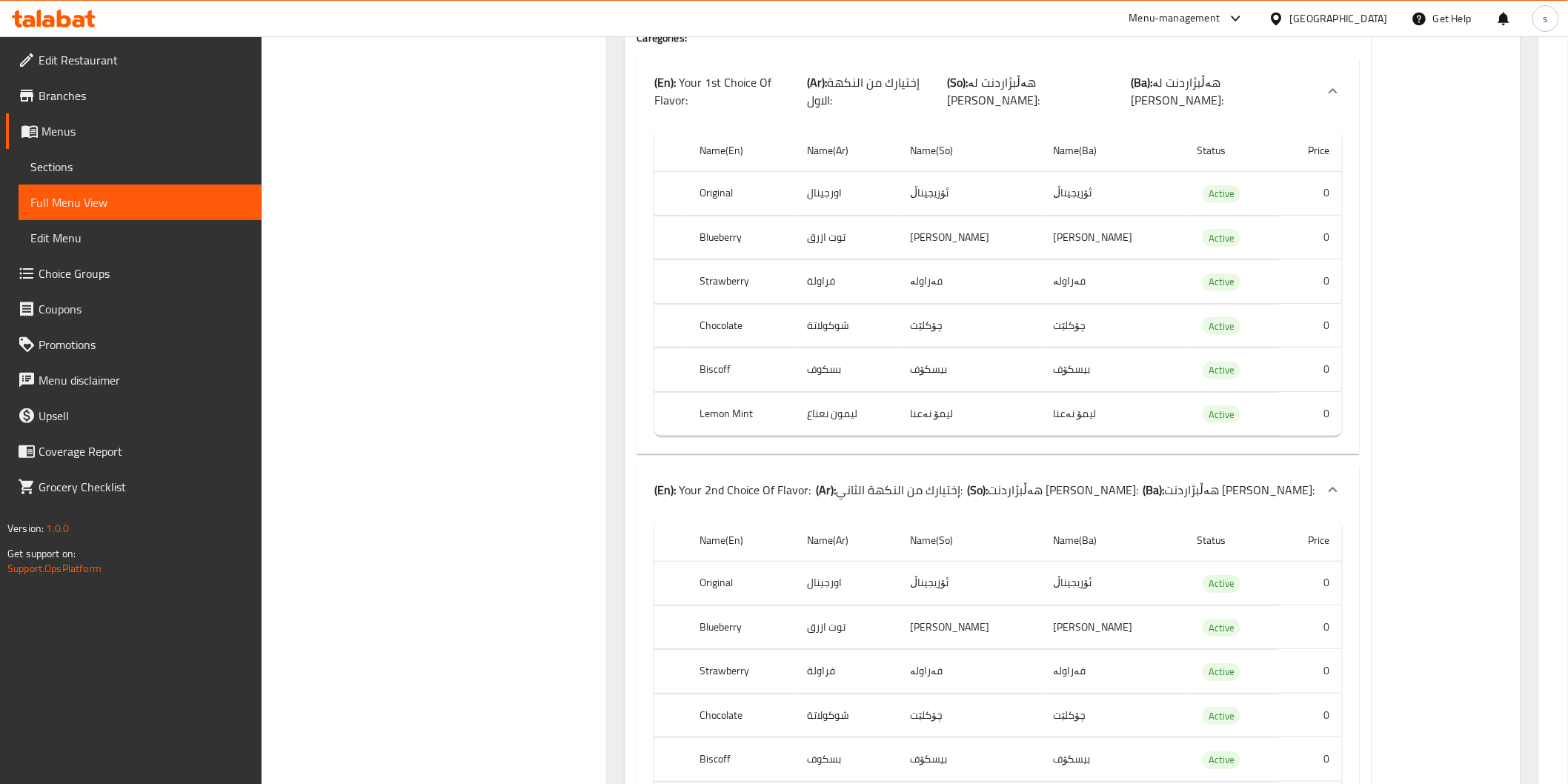
scroll to position [19723, 0]
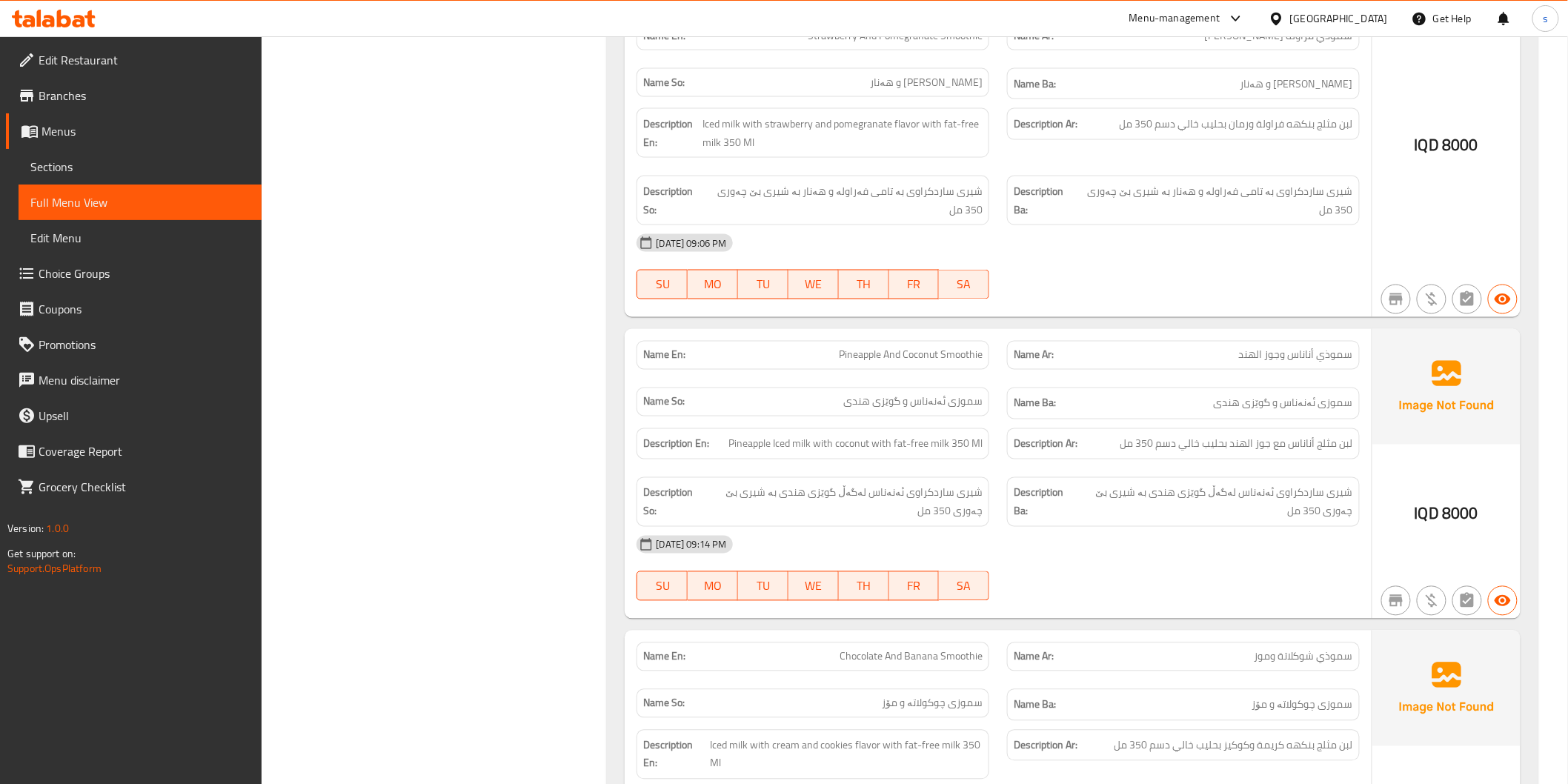
click at [1277, 721] on div "Description Ar: لبن مثلج بنكهه كريمة وكوكيز بحليب خالي دسم 350 مل" at bounding box center [1183, 755] width 371 height 68
click at [60, 20] on icon at bounding box center [64, 19] width 14 height 18
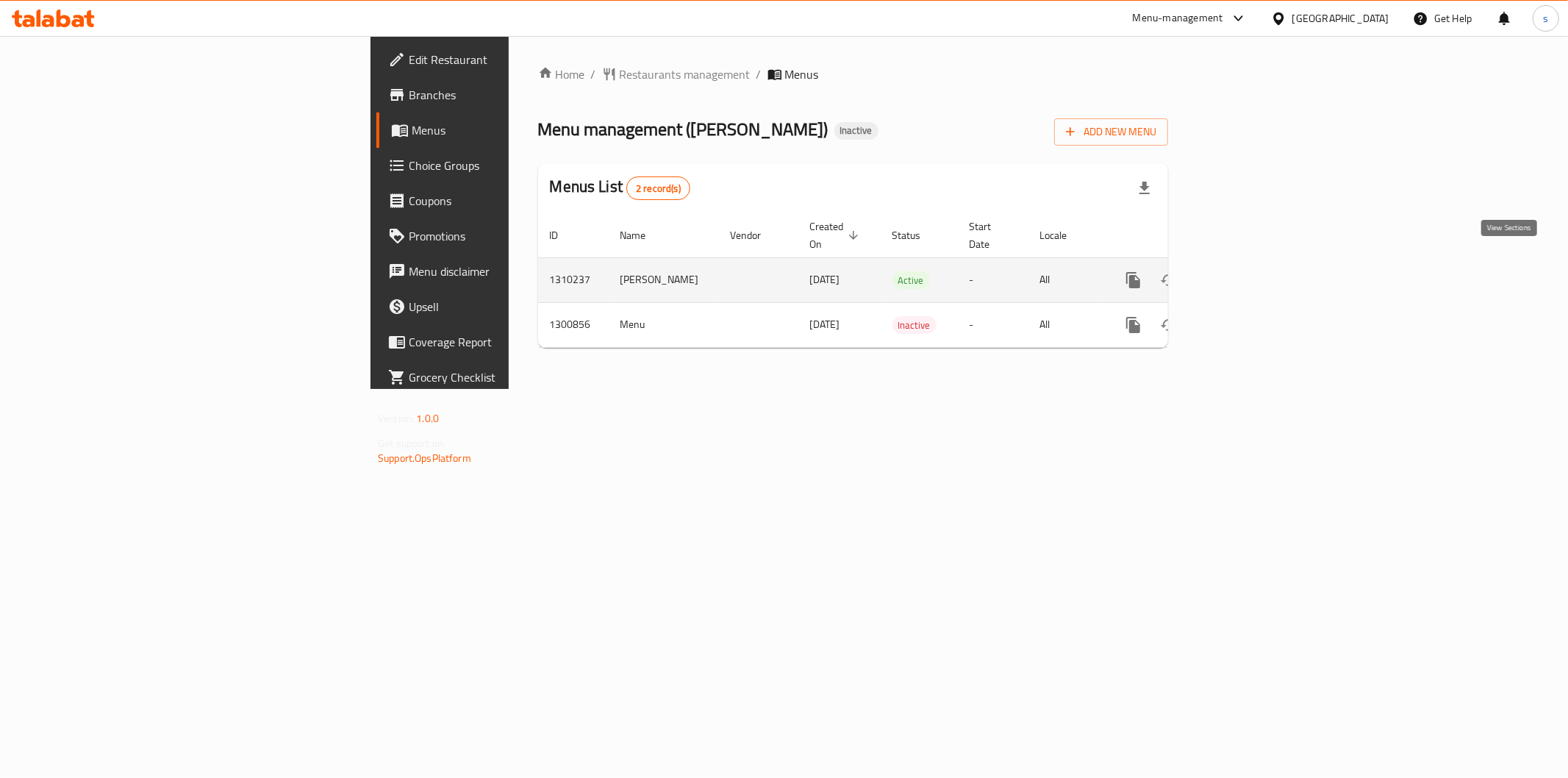
click at [1249, 272] on icon "enhanced table" at bounding box center [1240, 281] width 18 height 18
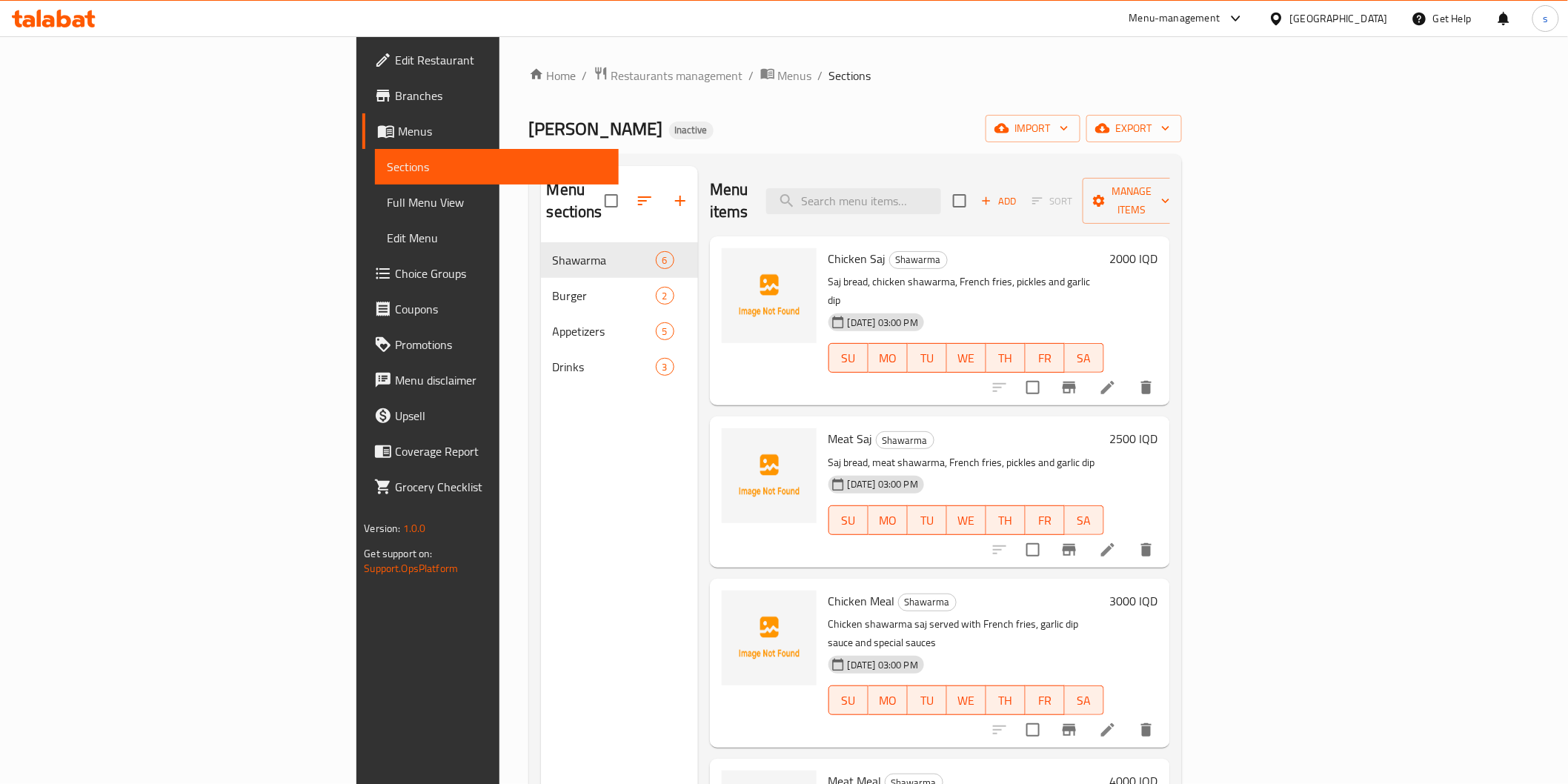
click at [68, 18] on icon at bounding box center [64, 19] width 14 height 18
